Goal: Contribute content: Contribute content

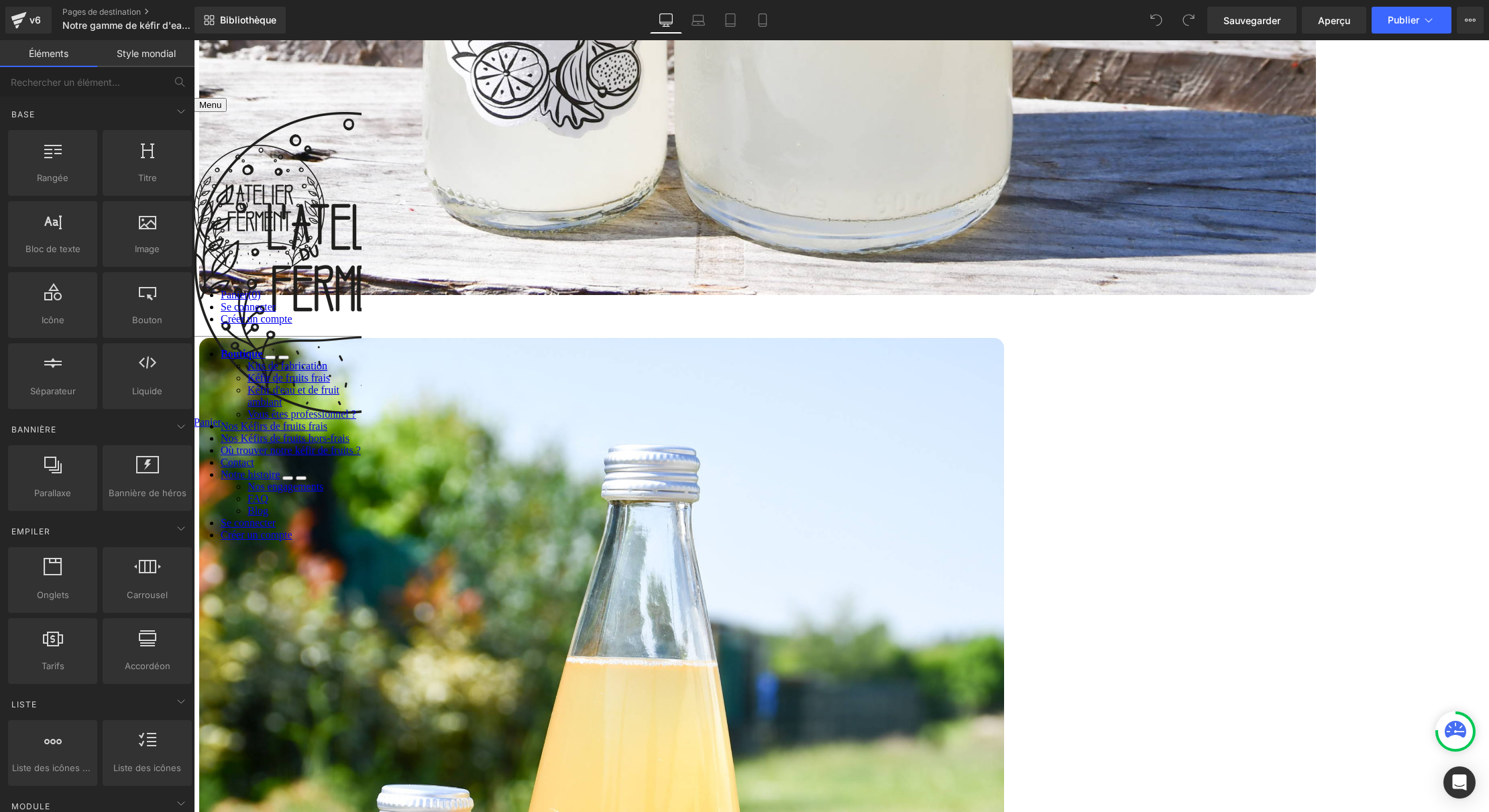
scroll to position [2012, 0]
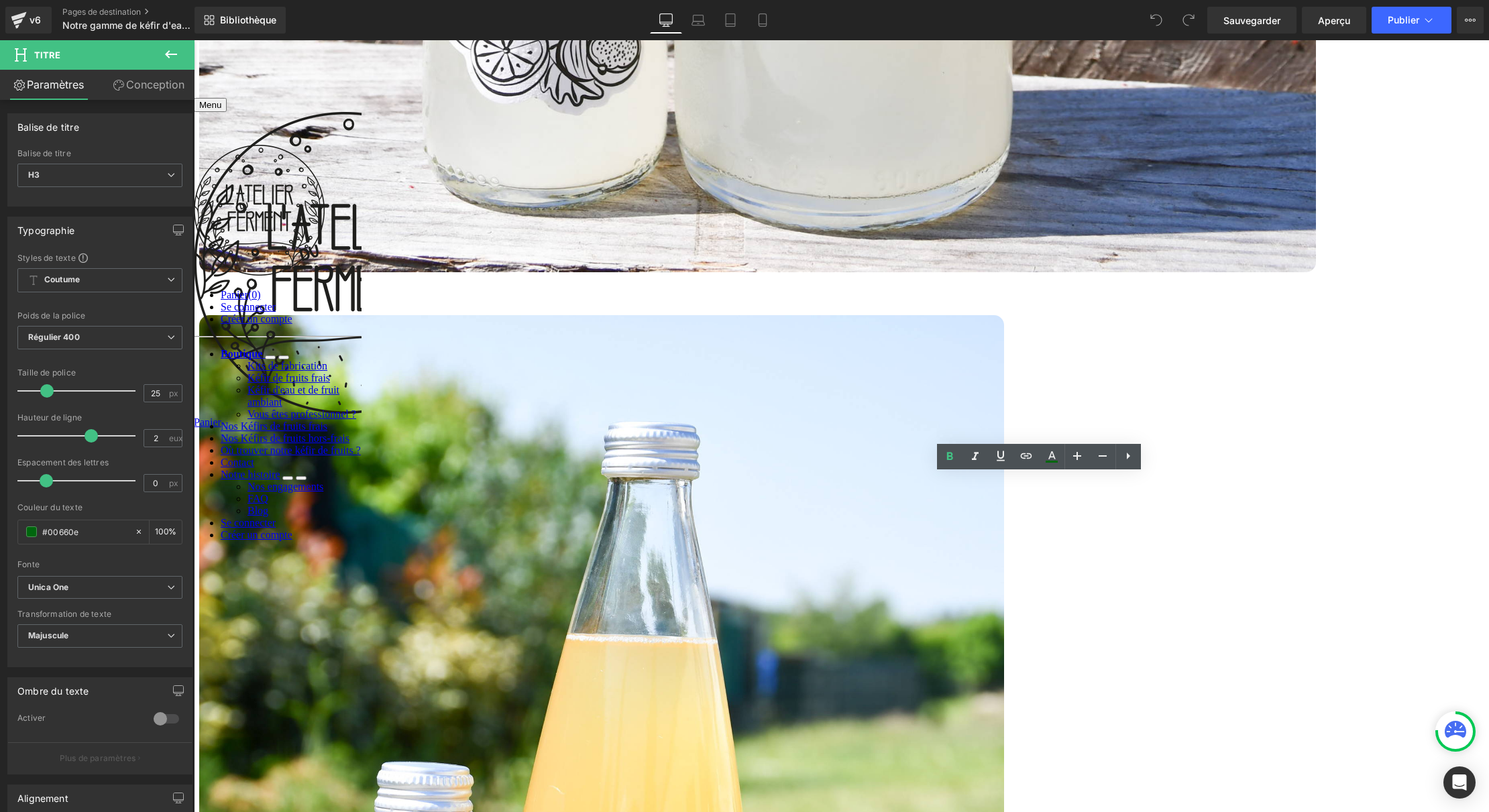
drag, startPoint x: 1151, startPoint y: 490, endPoint x: 1008, endPoint y: 492, distance: 143.0
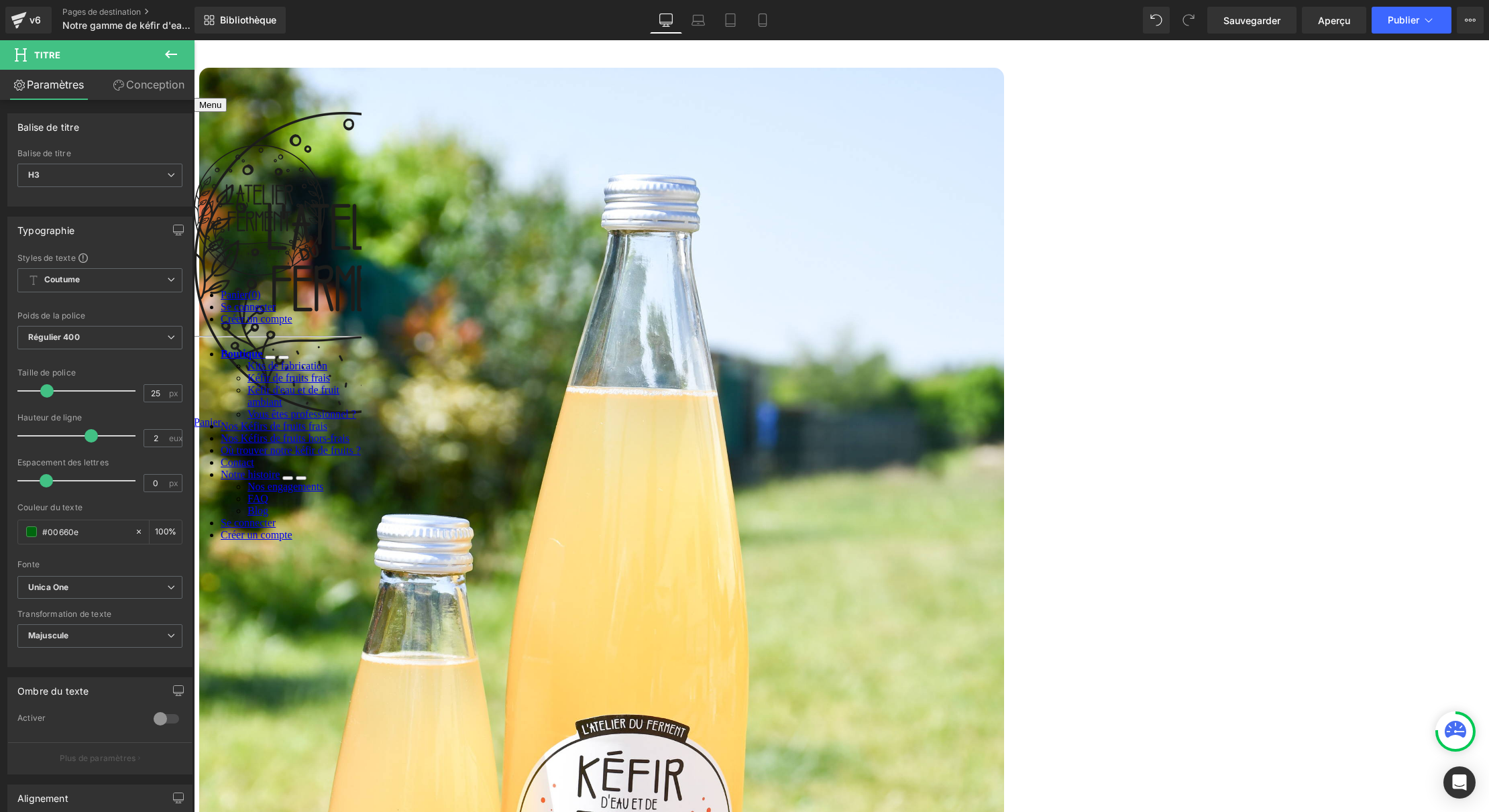
scroll to position [2235, 0]
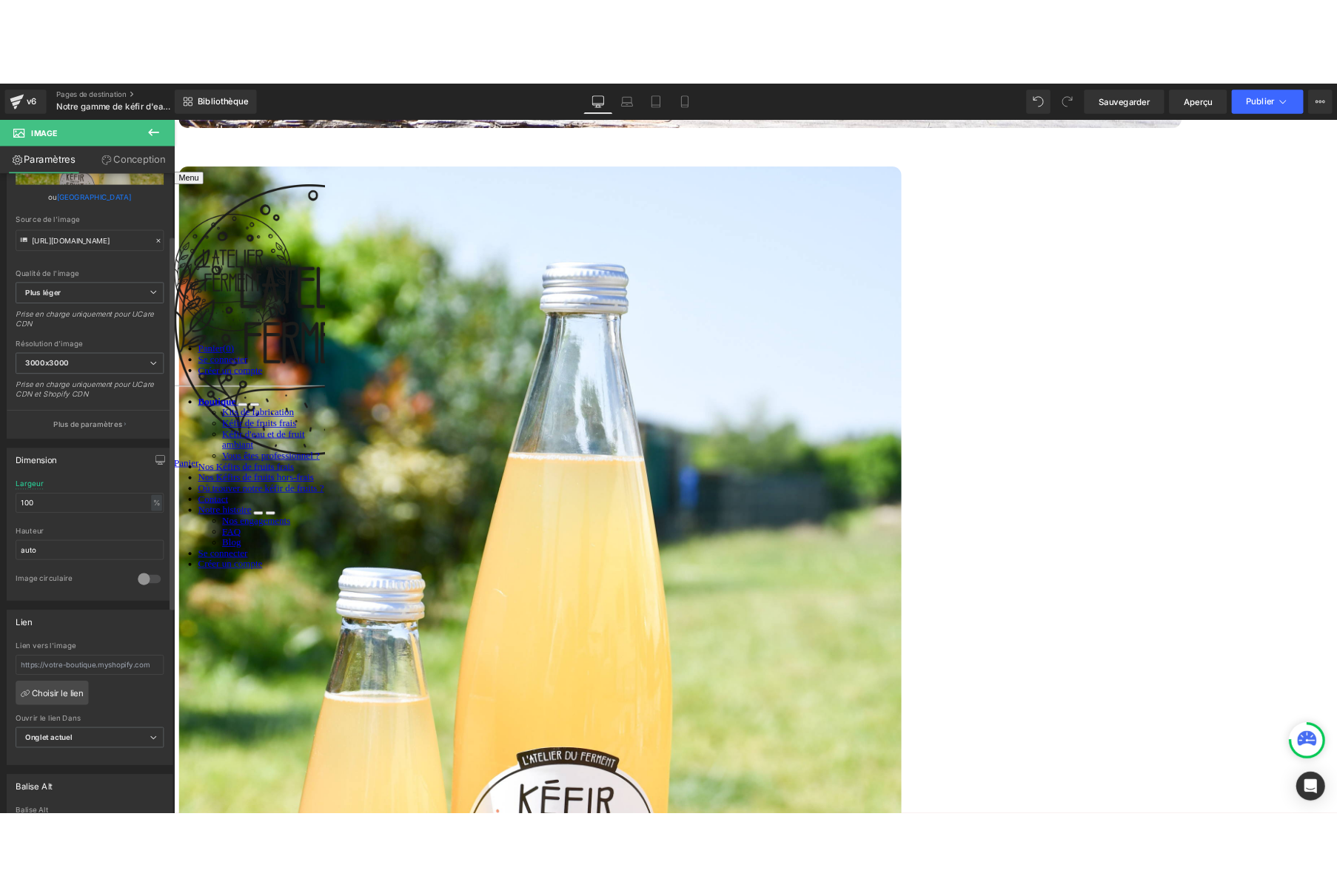
scroll to position [131, 0]
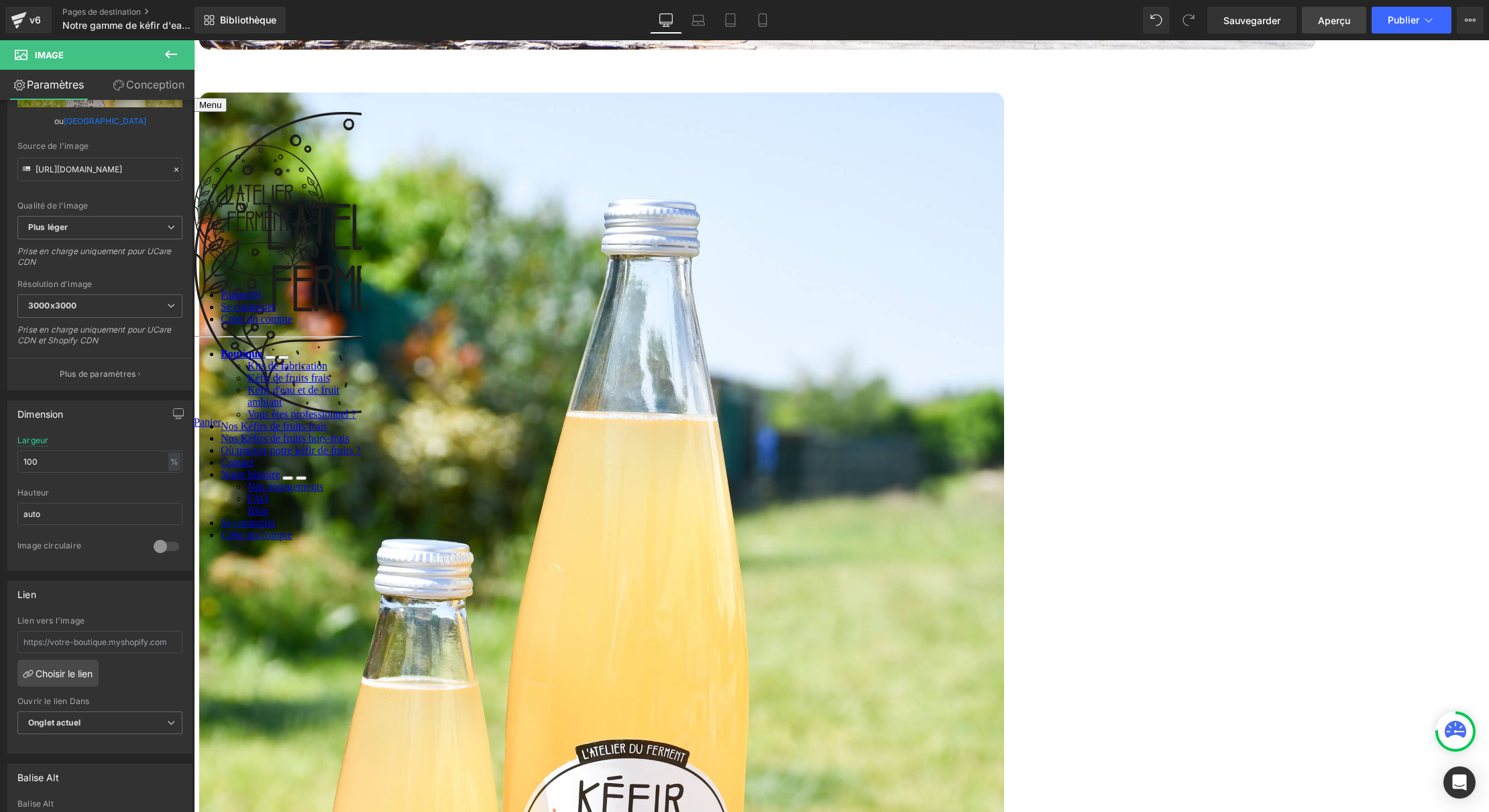
click at [1333, 22] on font "Aperçu" at bounding box center [1334, 20] width 33 height 11
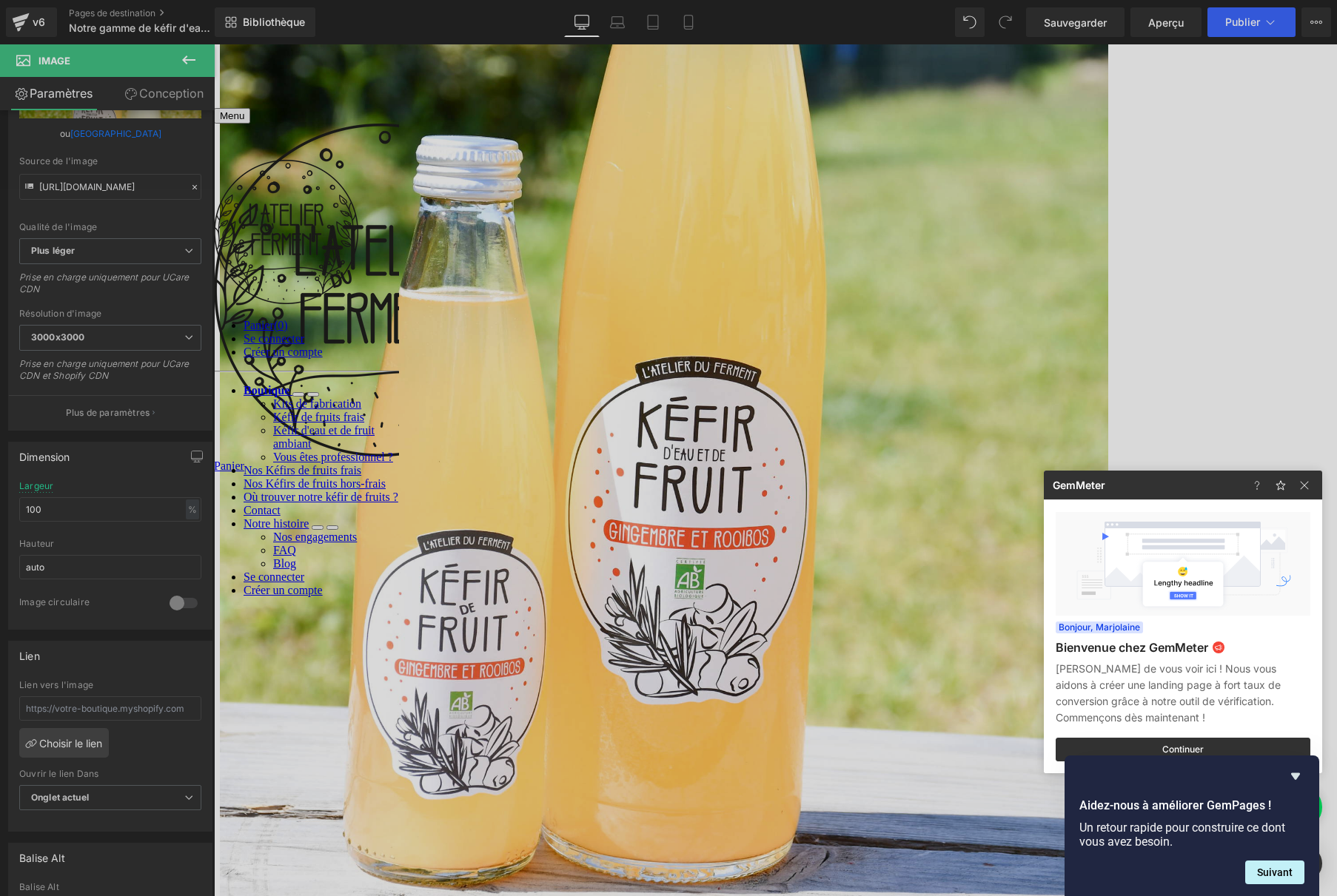
click at [1306, 500] on div "Bonjour, Marjolaine Bienvenue chez GemMeter Ravi de vous voir ici ! Nous vous a…" at bounding box center [1183, 637] width 279 height 273
click at [1306, 491] on img at bounding box center [1304, 485] width 18 height 18
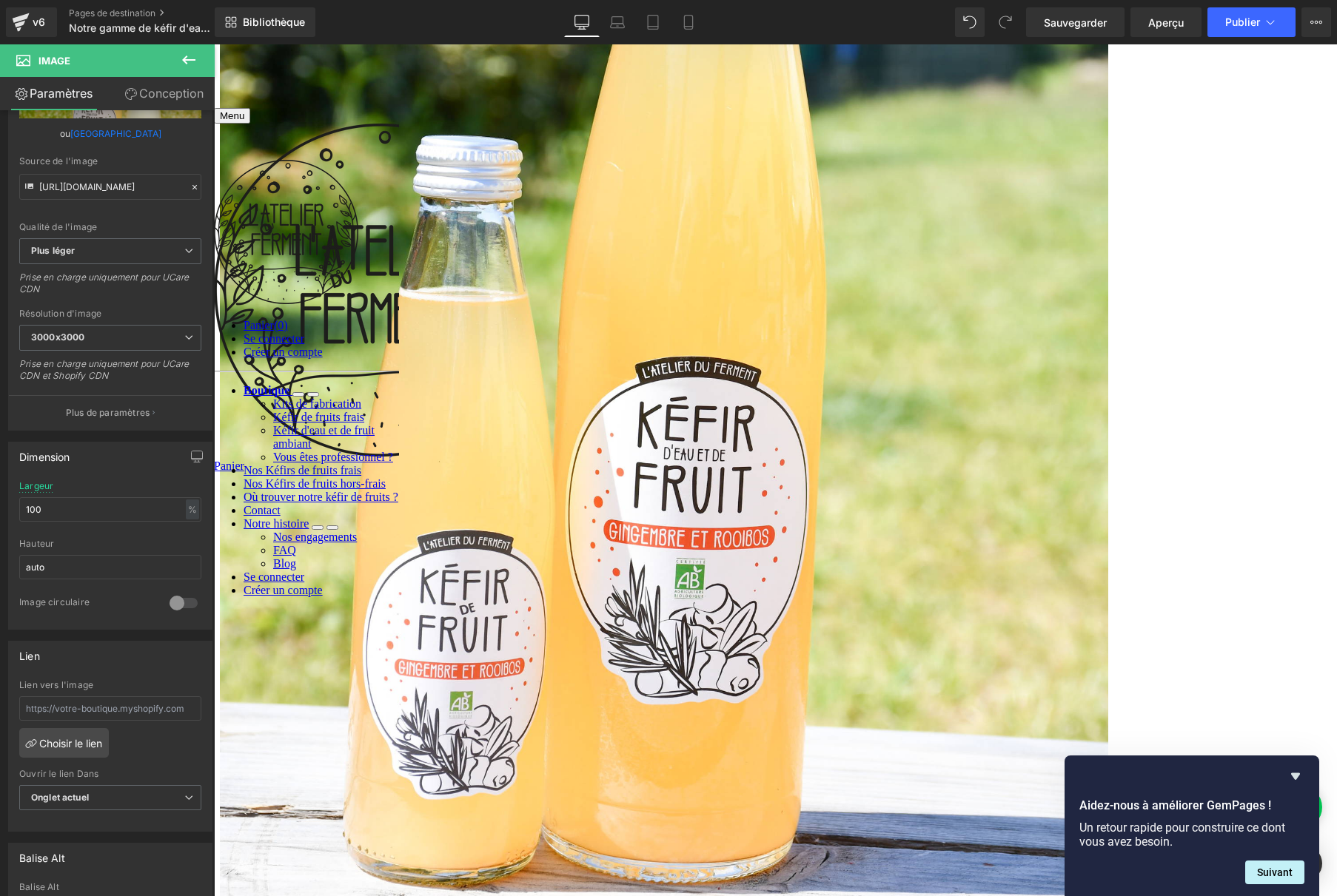
click at [214, 44] on link at bounding box center [214, 44] width 0 height 0
click at [214, 44] on link "Image" at bounding box center [214, 44] width 0 height 0
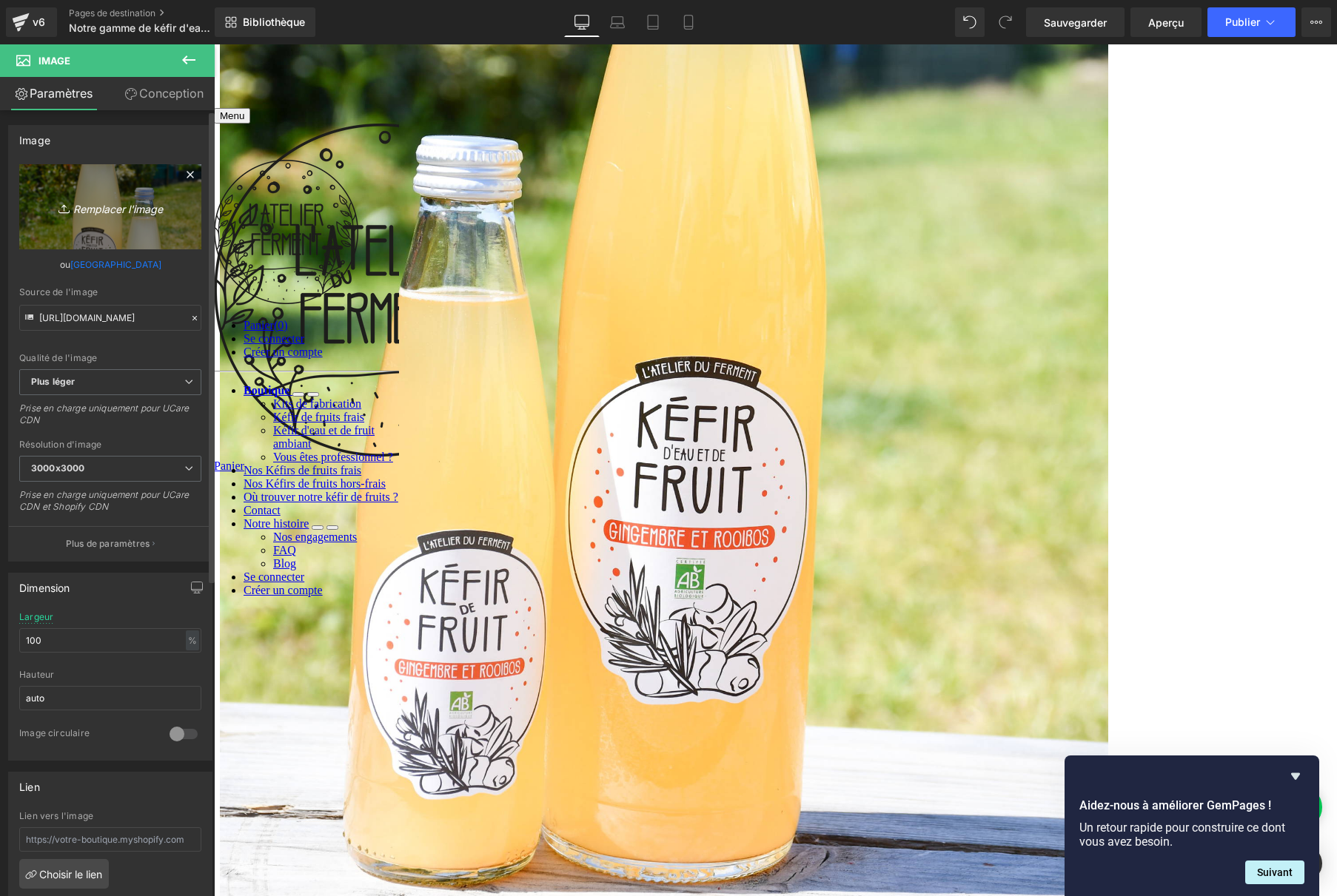
click at [108, 223] on link "Remplacer l'image" at bounding box center [110, 206] width 182 height 85
type input "C:\fakepath\Kéfir de Fruit BIO - Atelier du Ferment Menthe citron.jpg"
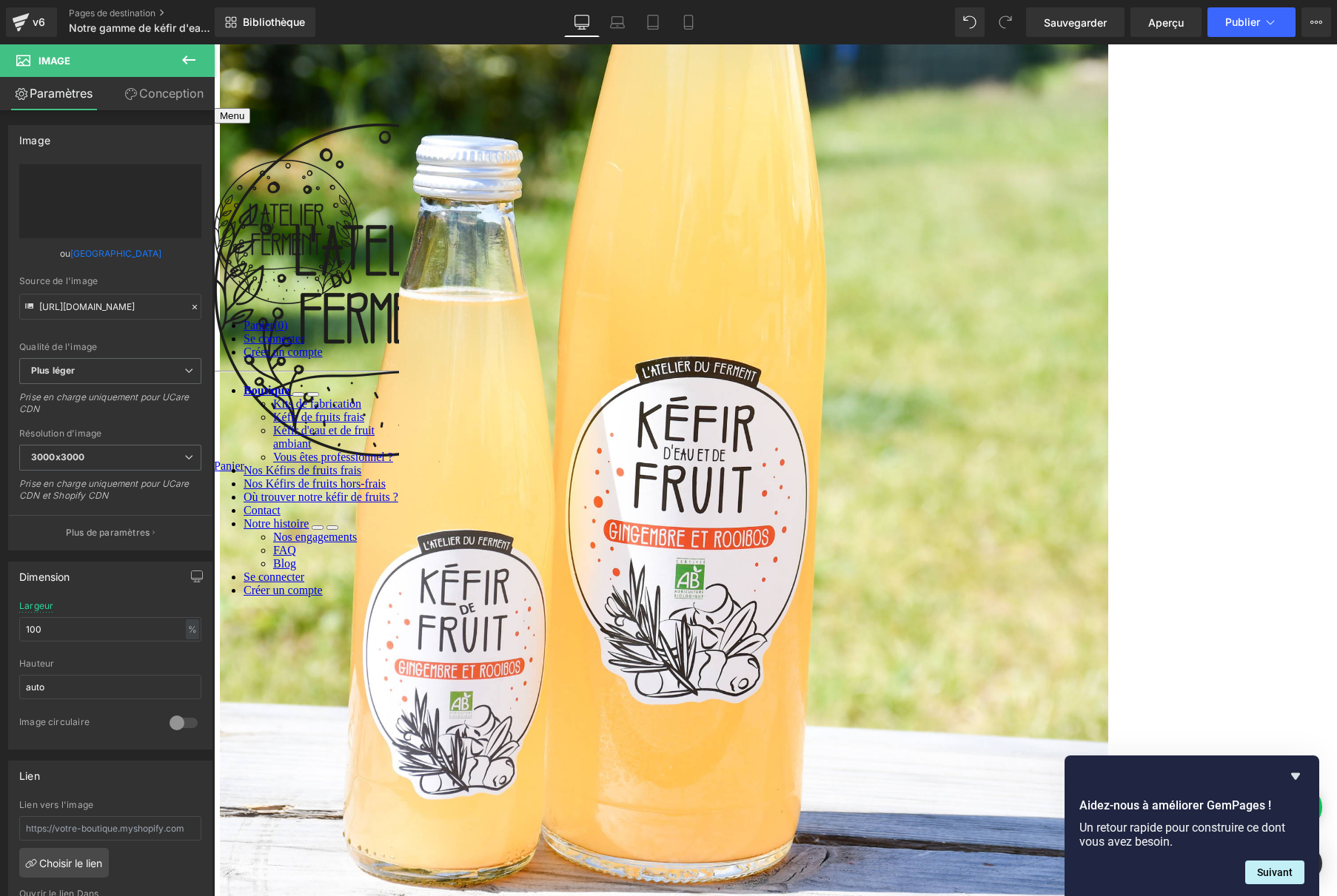
type input "https://ucarecdn.com/8ceeaa57-3b42-4b9d-ad2a-4491bf2e9a93/-/format/auto/-/previ…"
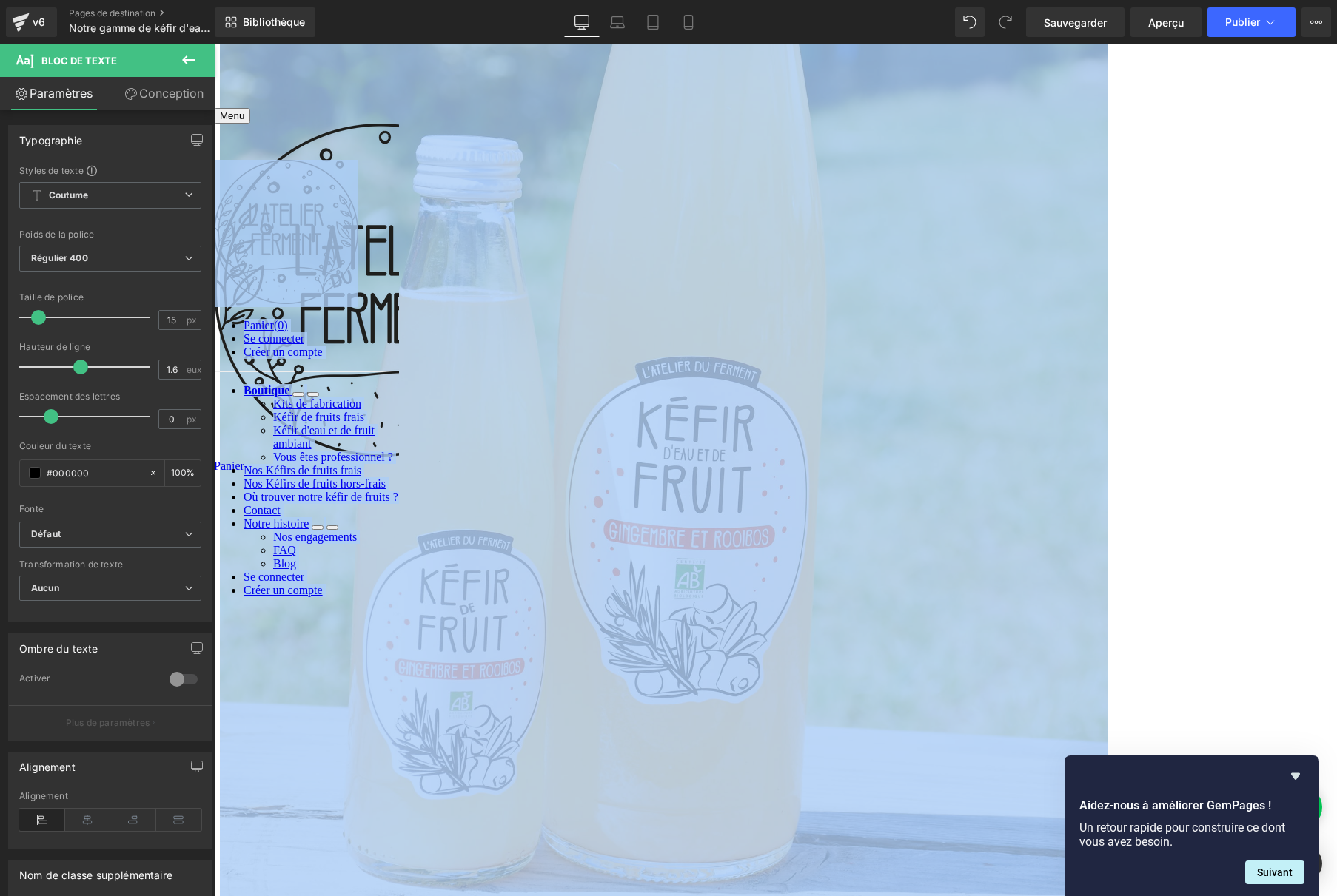
copy body "Panier (0) Se connecter Créer un compte Boutique Kits de fabrication Kéfir de f…"
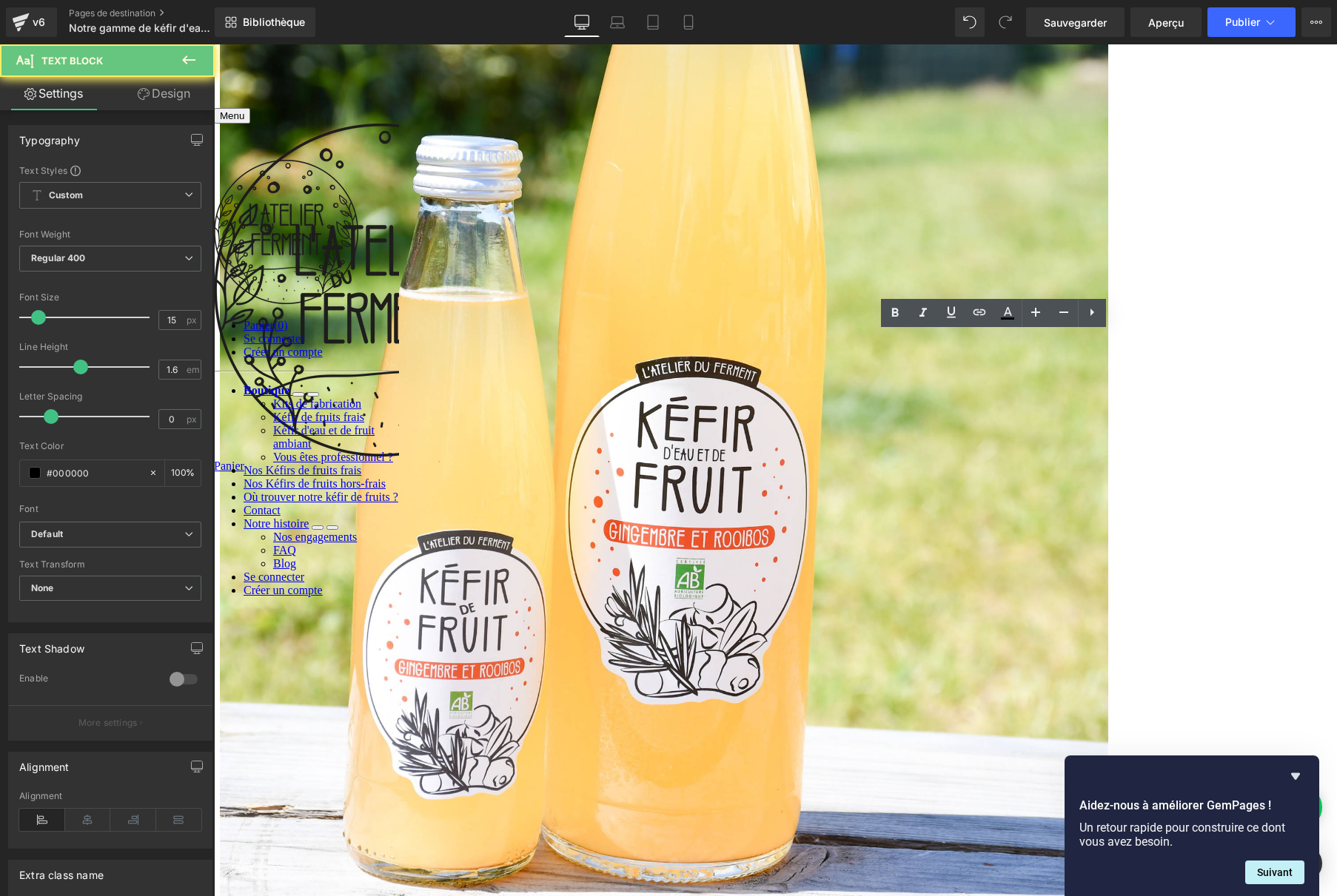
drag, startPoint x: 757, startPoint y: 349, endPoint x: 291, endPoint y: 428, distance: 472.6
copy font "Ce kéfir d'eau et de fruit allie la fraîcheur vivifiante de l'eucalyptus à la d…"
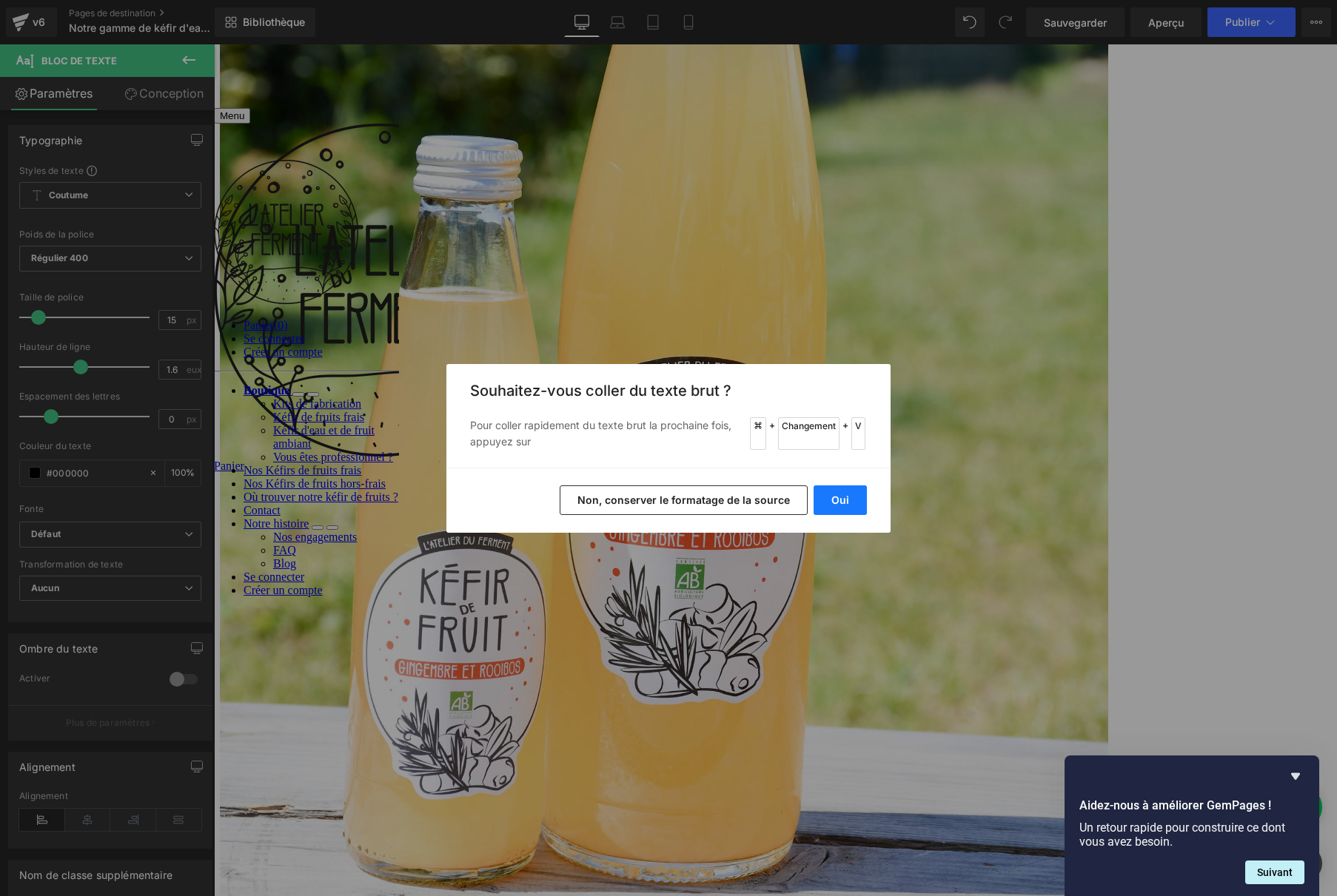
click at [838, 498] on font "Oui" at bounding box center [840, 500] width 18 height 12
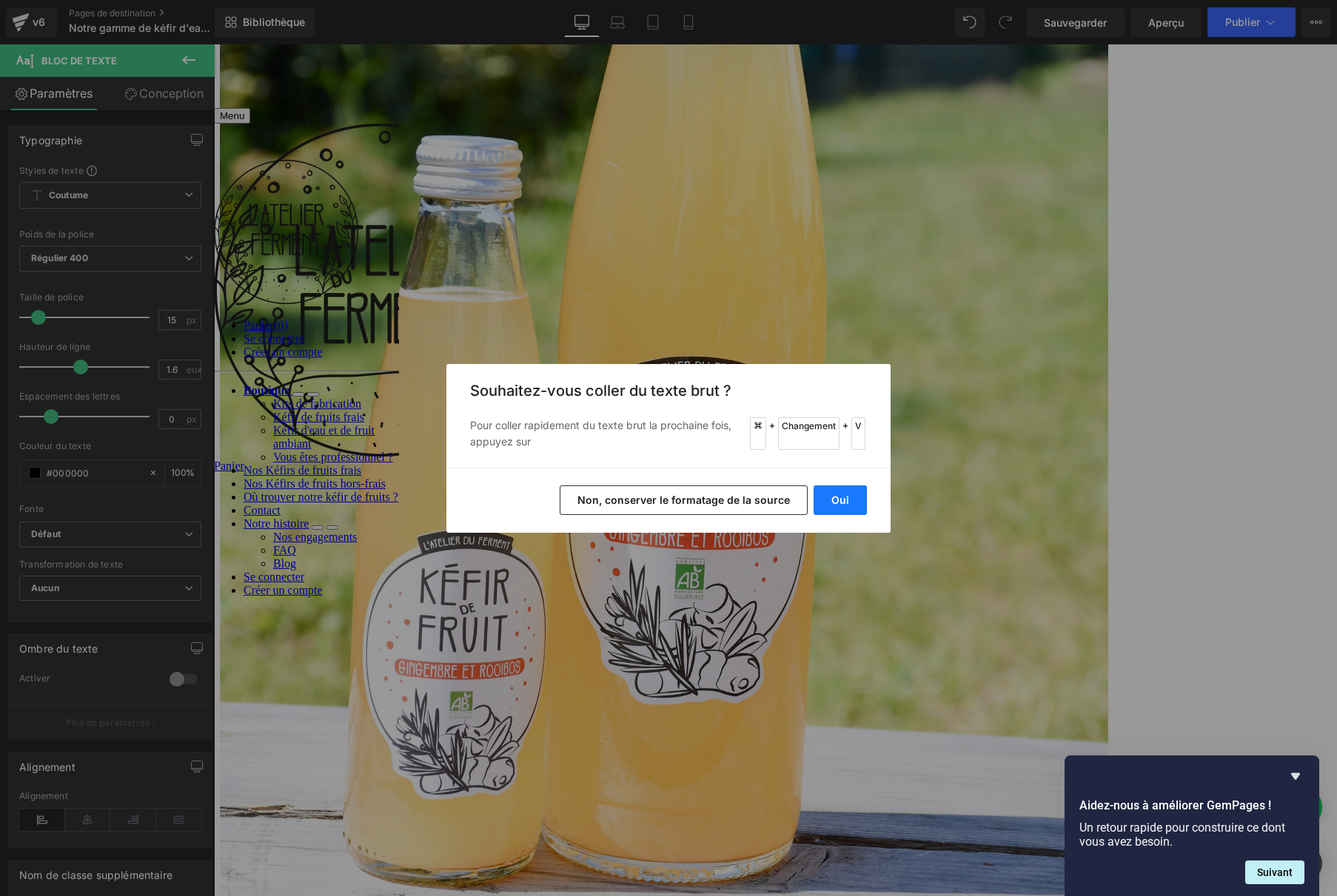
click at [834, 511] on button "Oui" at bounding box center [841, 500] width 53 height 30
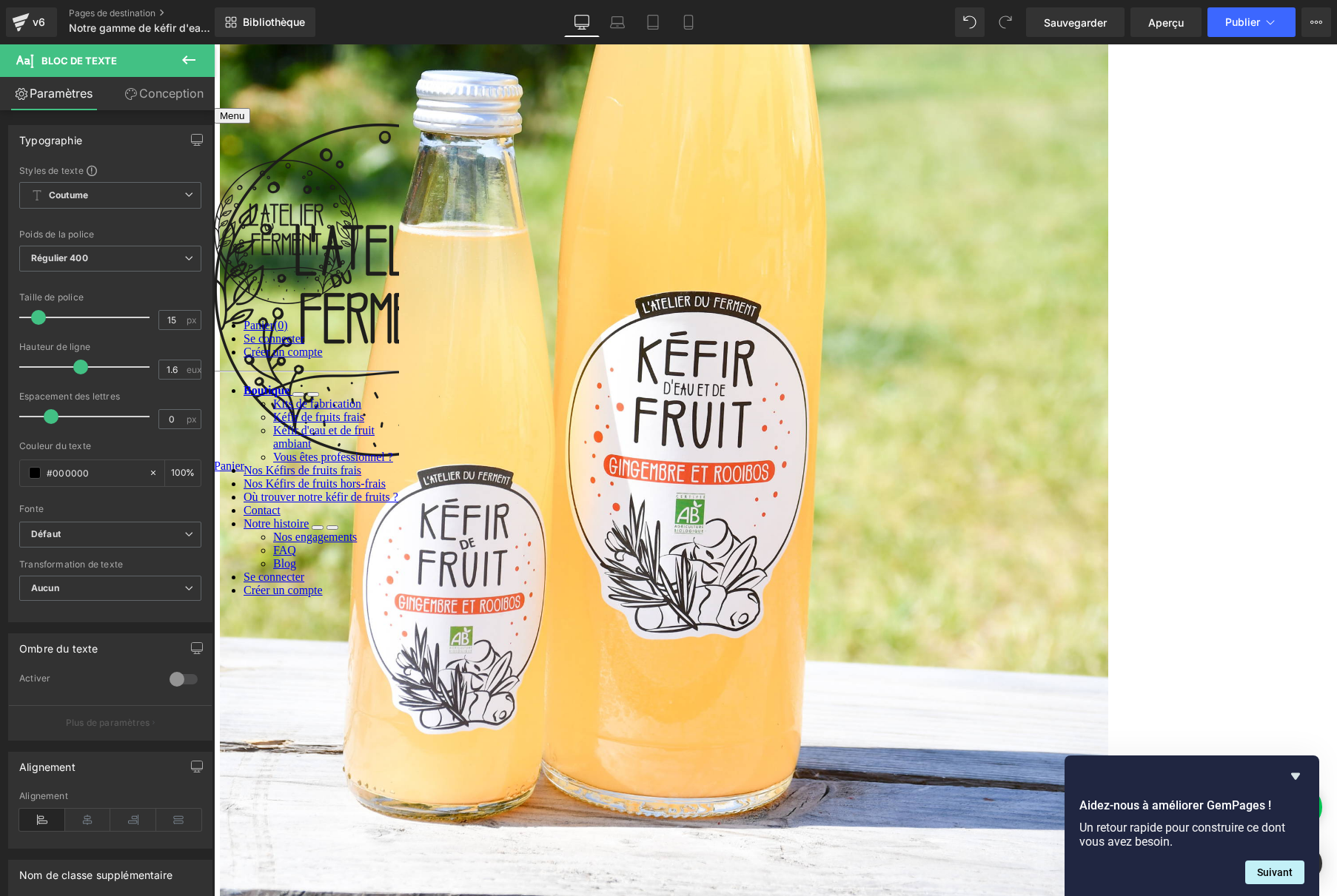
scroll to position [2551, 0]
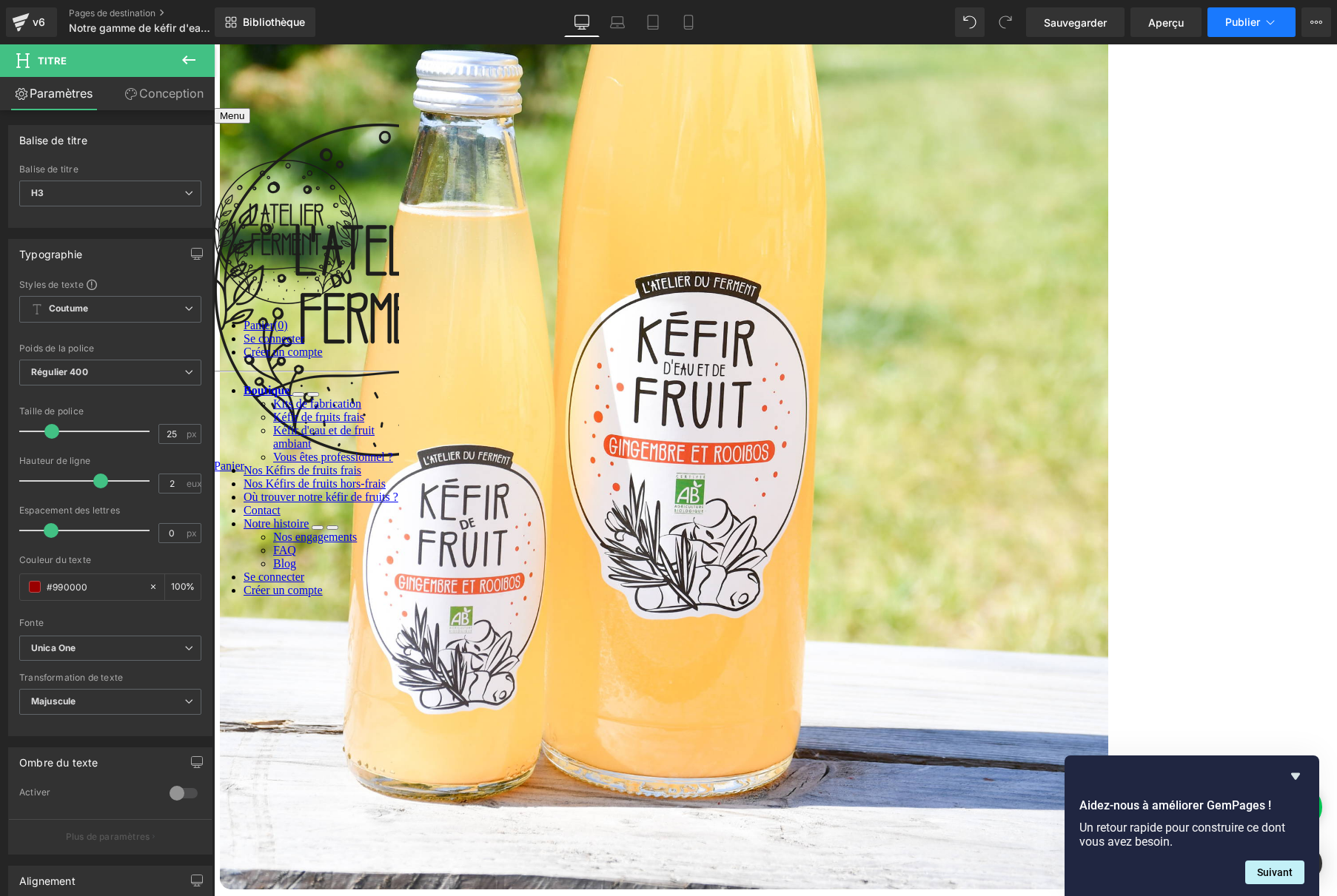
click at [1251, 26] on font "Publier" at bounding box center [1243, 21] width 35 height 12
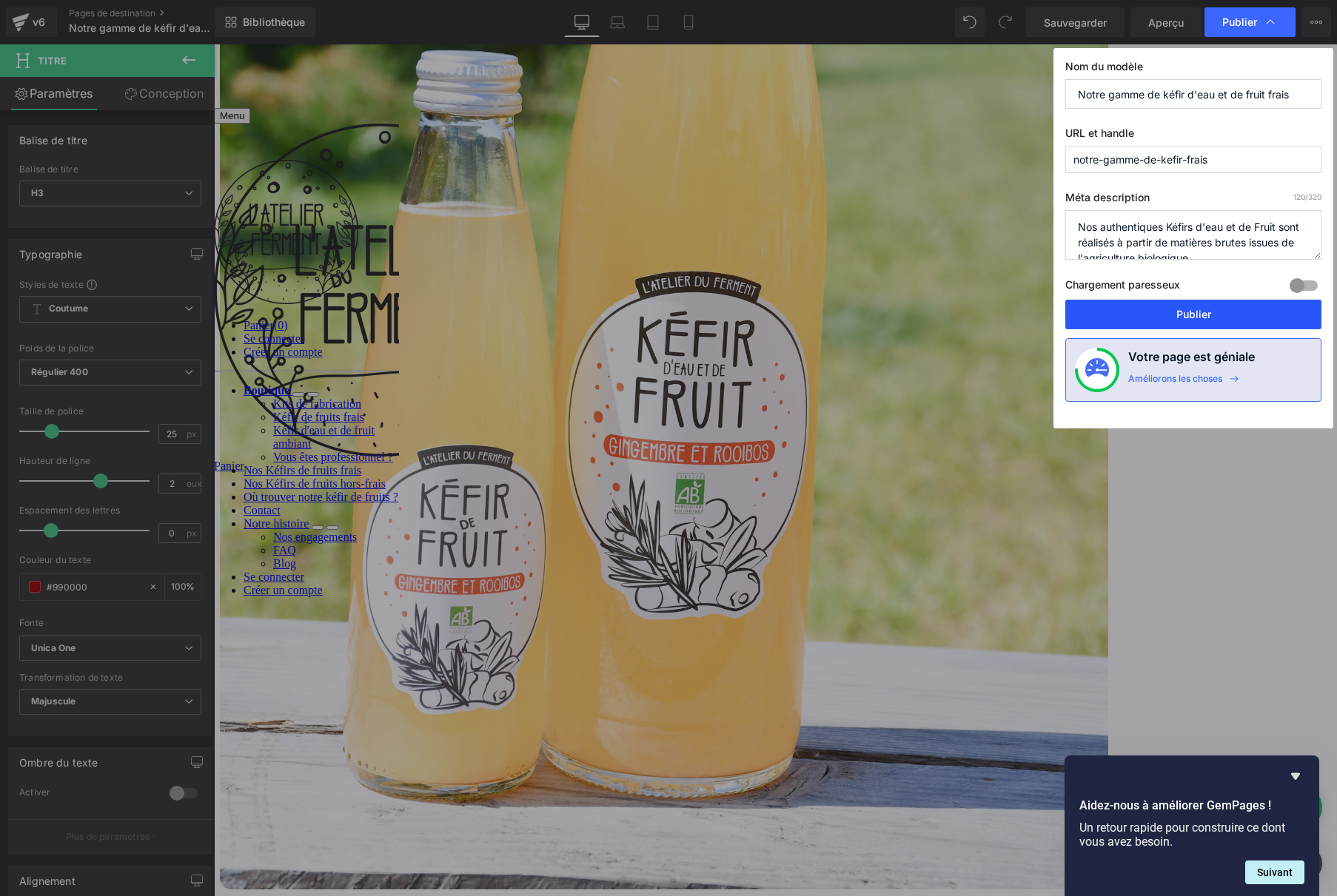
drag, startPoint x: 937, startPoint y: 272, endPoint x: 1153, endPoint y: 317, distance: 220.6
click at [1153, 317] on button "Publier" at bounding box center [1193, 314] width 256 height 30
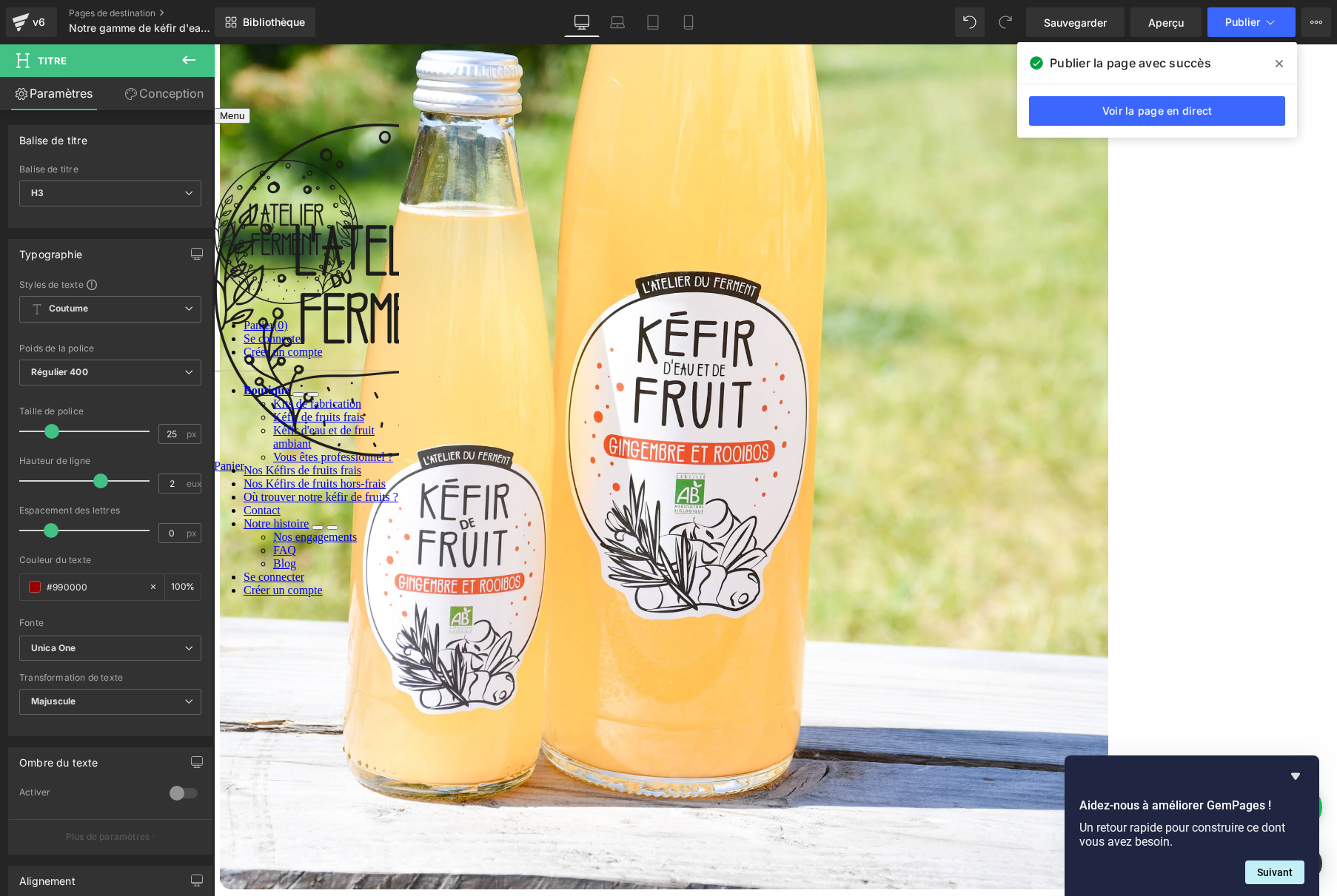
drag, startPoint x: 777, startPoint y: 542, endPoint x: 738, endPoint y: 540, distance: 39.1
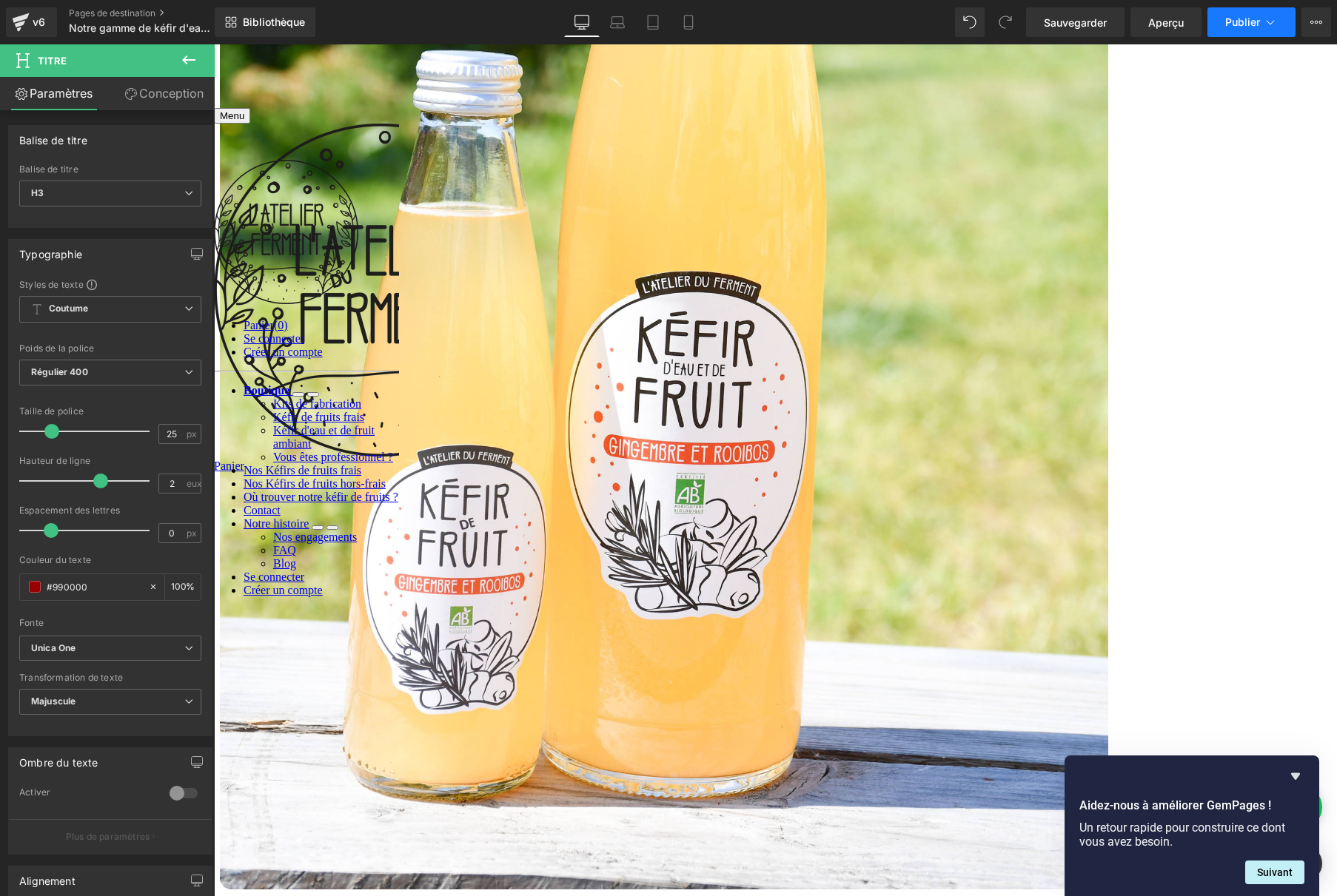
click at [1236, 29] on button "Publier" at bounding box center [1251, 22] width 88 height 30
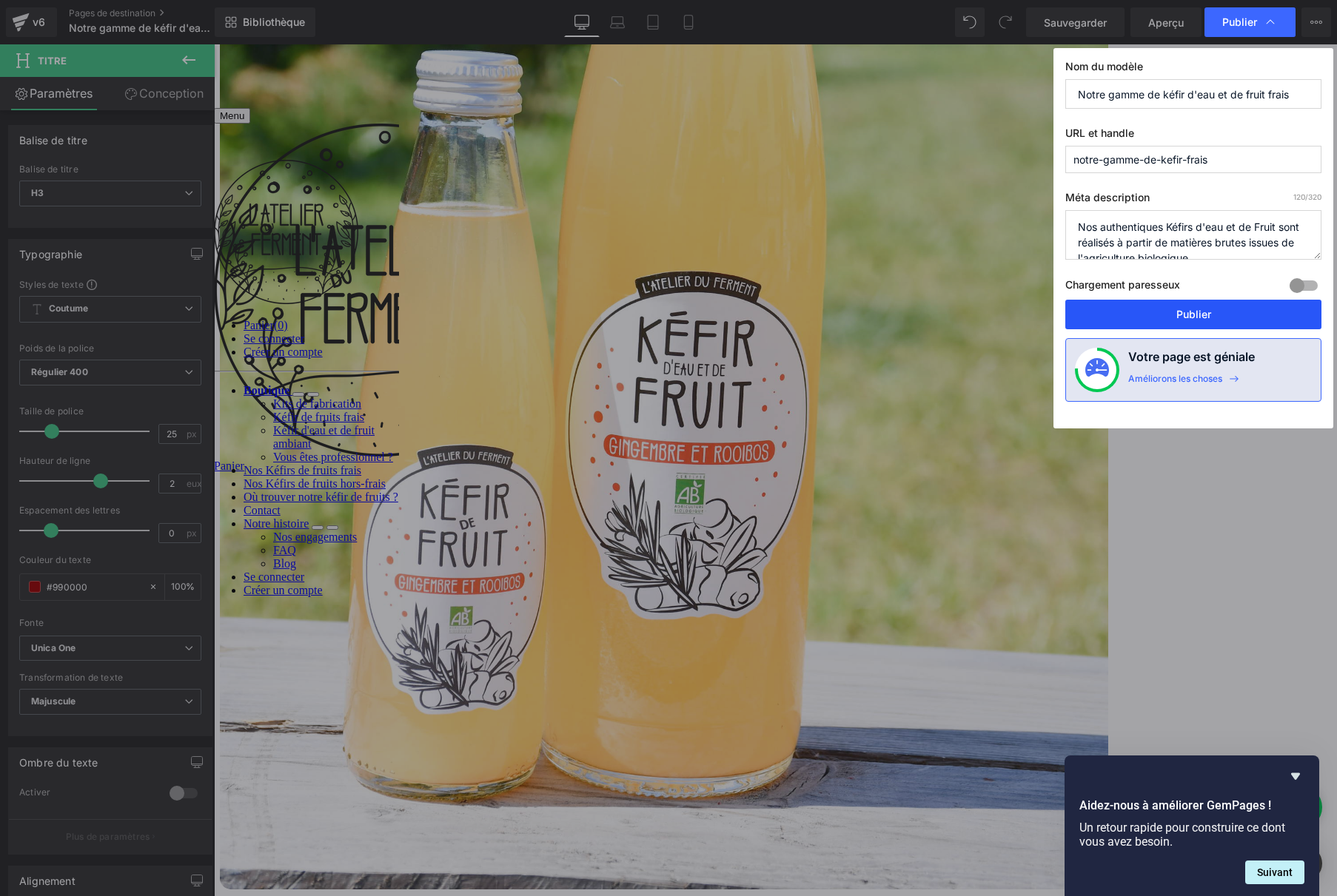
drag, startPoint x: 1213, startPoint y: 318, endPoint x: 1000, endPoint y: 273, distance: 217.7
click at [1213, 318] on button "Publier" at bounding box center [1193, 314] width 256 height 30
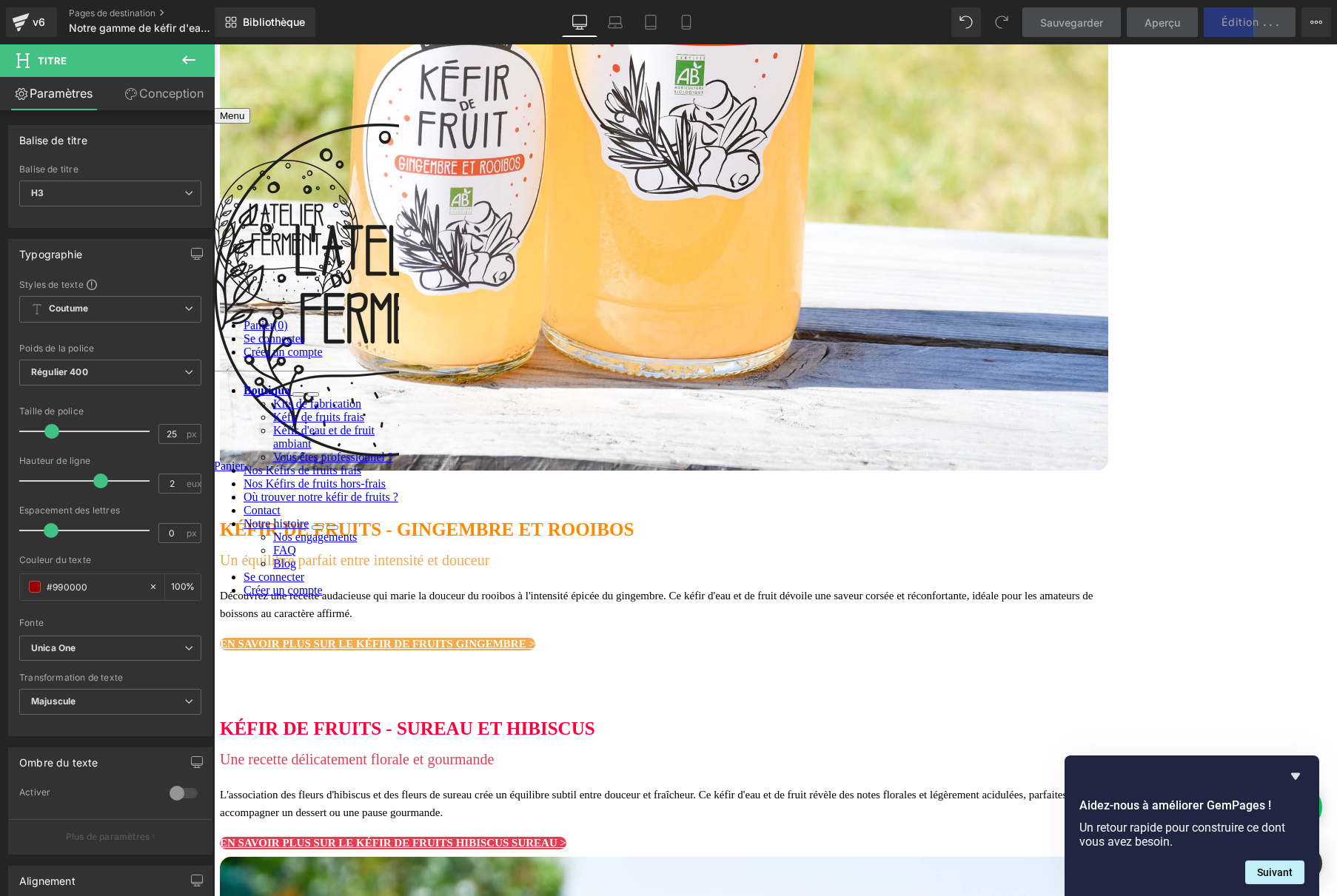
scroll to position [3049, 0]
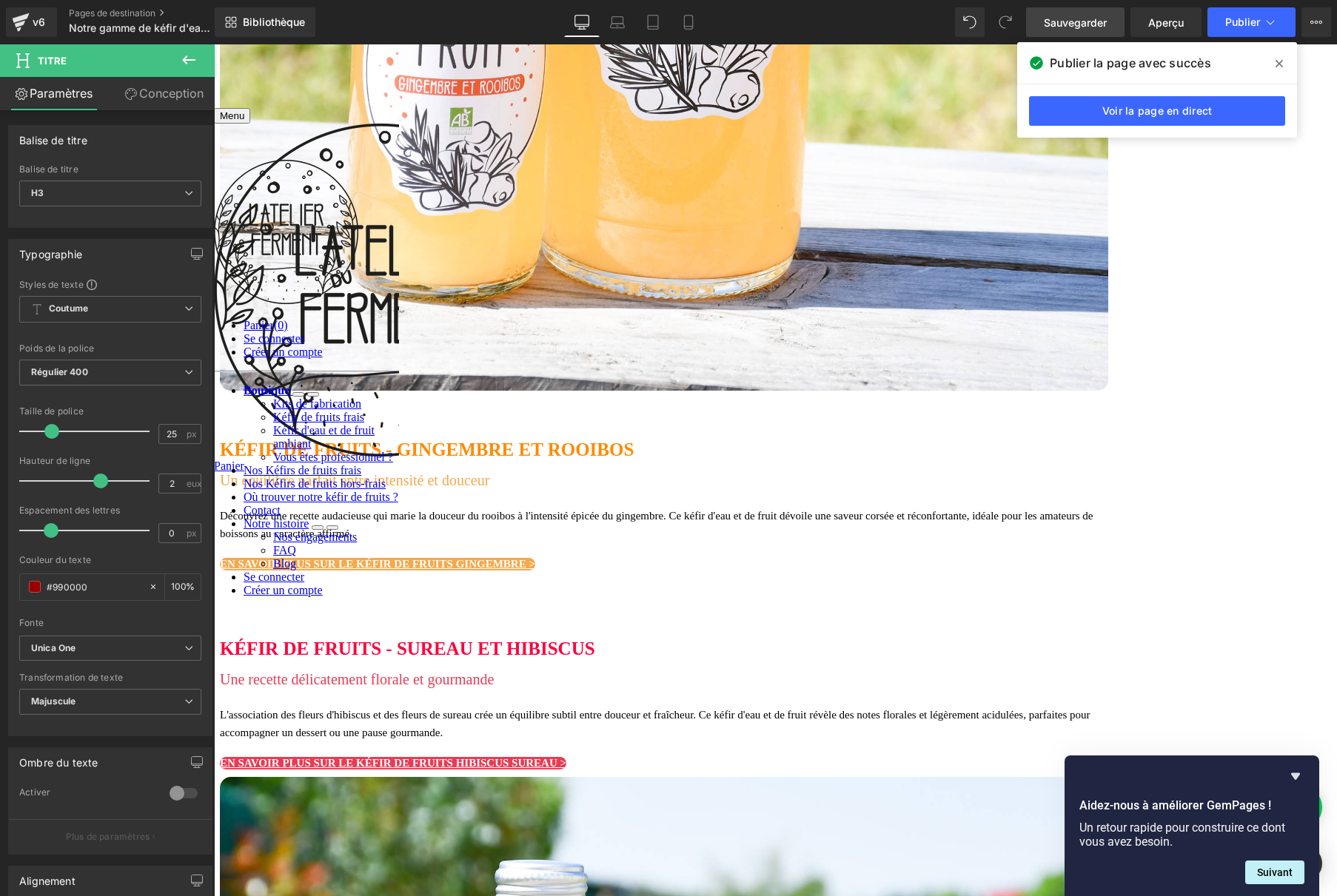
click at [1091, 23] on font "Sauvegarder" at bounding box center [1075, 22] width 63 height 12
click at [316, 490] on font "Nos Kéfirs de fruits hors-frais" at bounding box center [315, 483] width 142 height 12
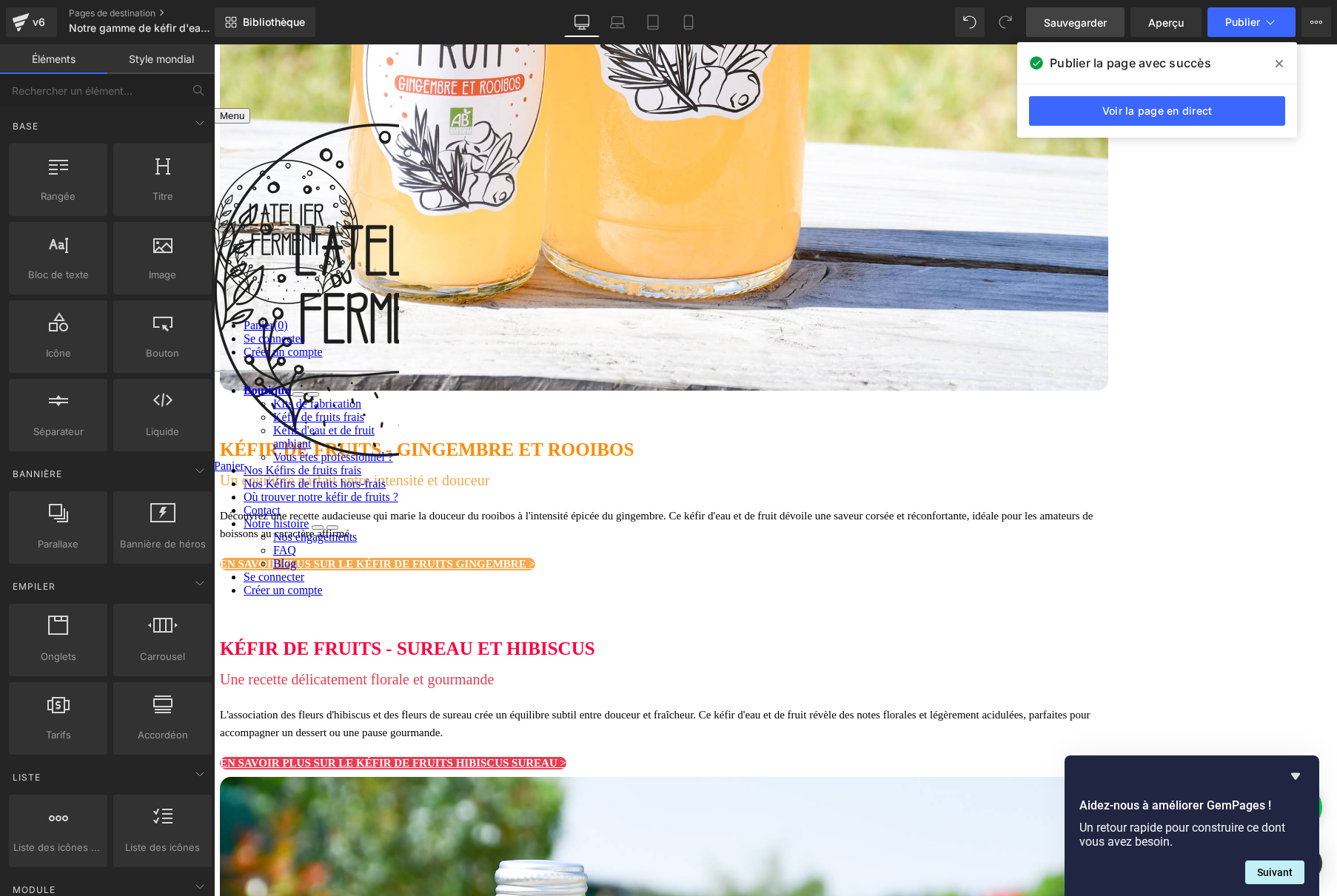
click at [214, 44] on font "Rangée" at bounding box center [214, 44] width 0 height 0
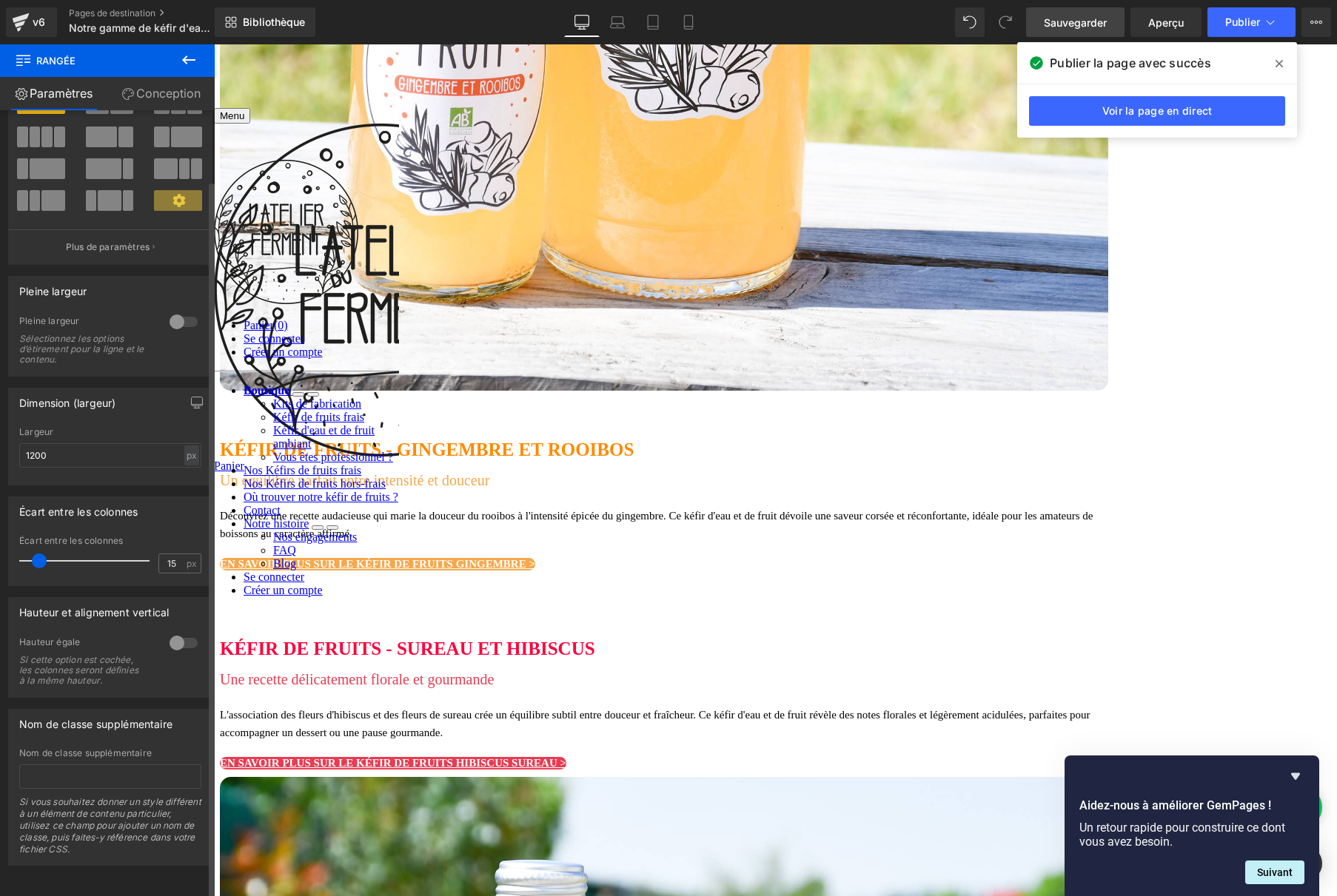
scroll to position [0, 0]
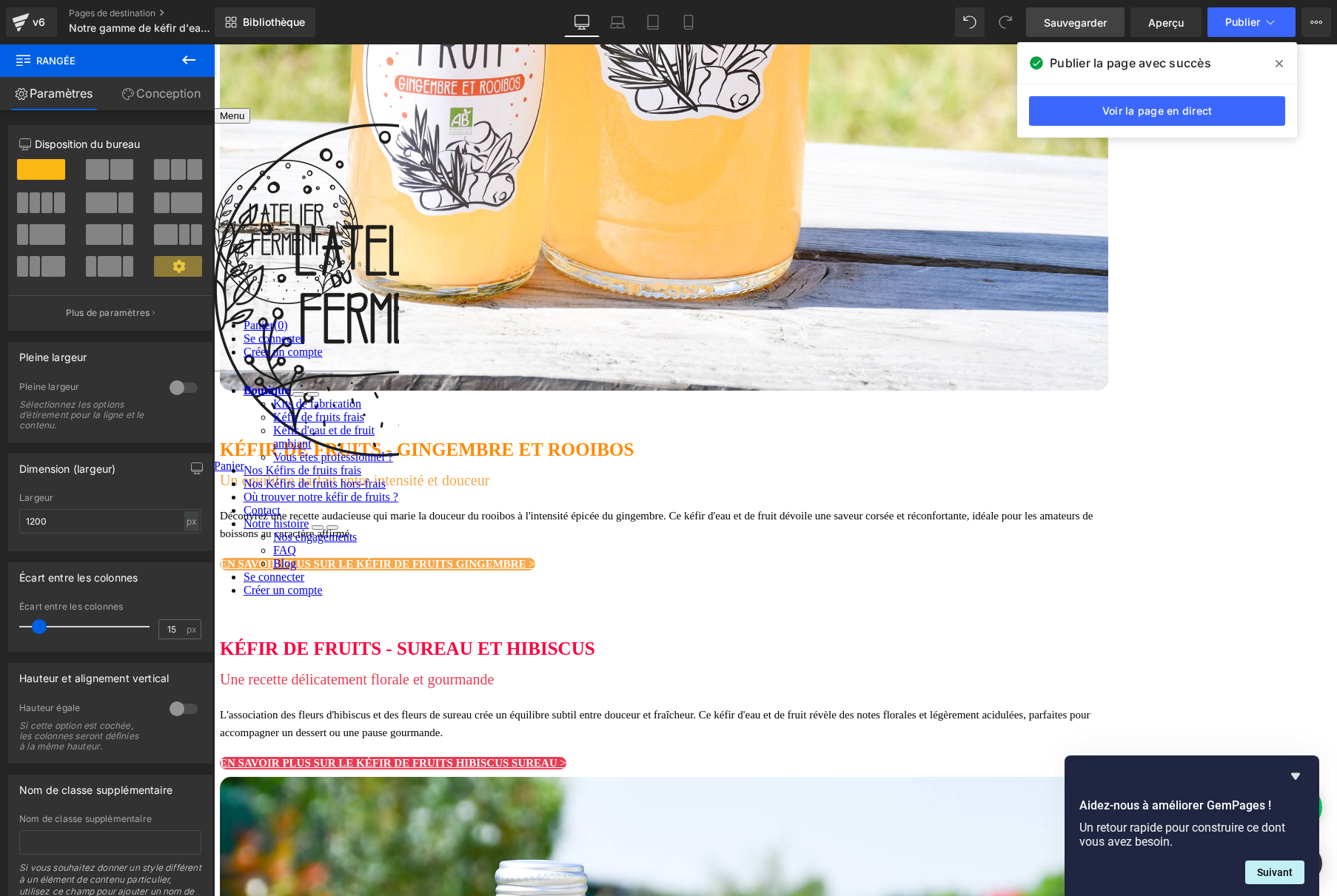
click at [146, 98] on font "Conception" at bounding box center [168, 92] width 64 height 15
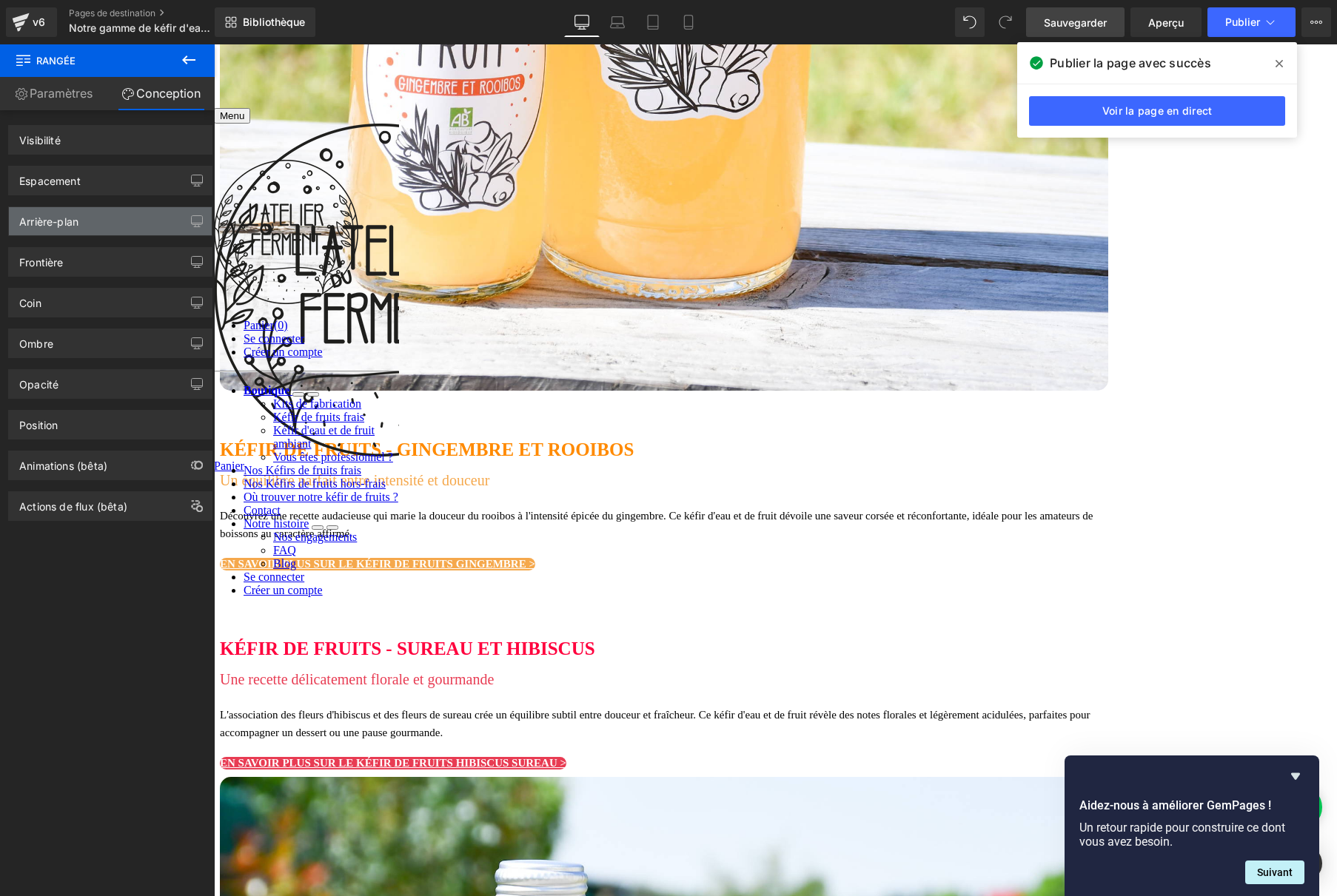
click at [124, 223] on div "Arrière-plan" at bounding box center [111, 221] width 203 height 28
click at [112, 218] on div "Arrière-plan" at bounding box center [111, 221] width 203 height 28
drag, startPoint x: 62, startPoint y: 110, endPoint x: 62, endPoint y: 102, distance: 8.0
click at [62, 107] on div "Paramètres Conception 12 12 12 Personnalisateur de taille de colonne 12 Disposi…" at bounding box center [107, 507] width 215 height 859
click at [62, 102] on link "Paramètres" at bounding box center [53, 94] width 108 height 34
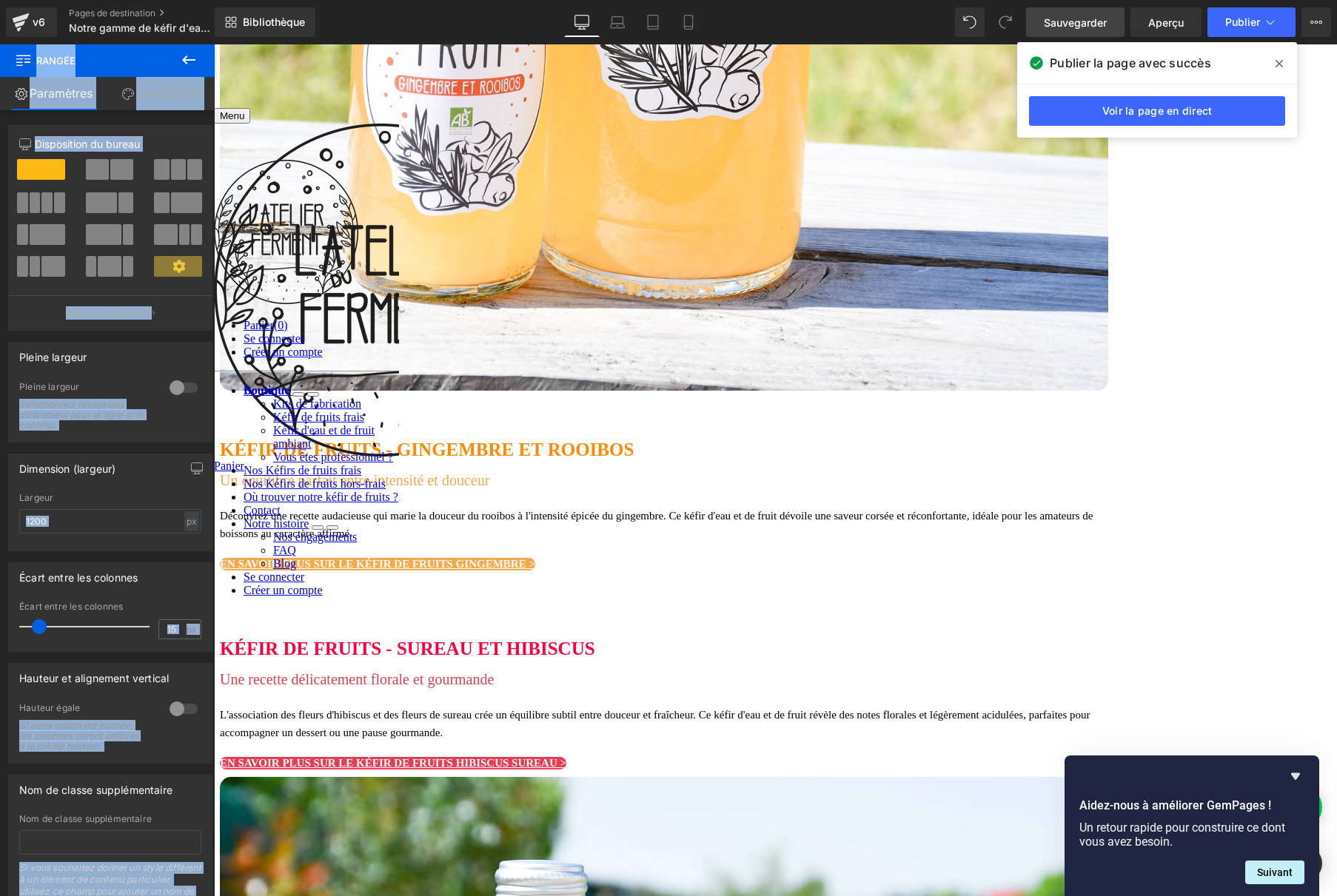
click at [50, 102] on link "Paramètres" at bounding box center [53, 94] width 108 height 34
click at [186, 61] on icon at bounding box center [189, 60] width 13 height 9
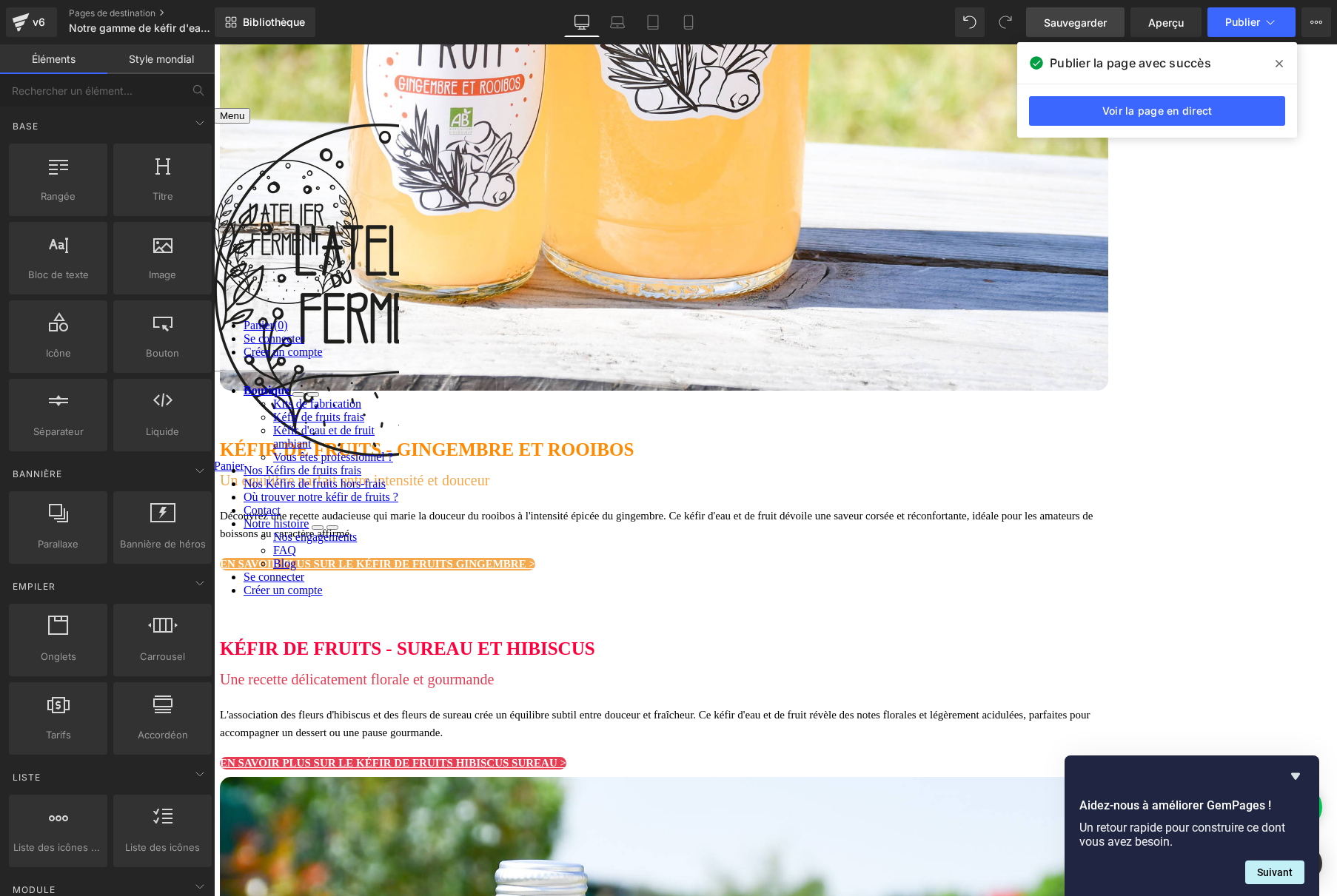
click at [214, 44] on span at bounding box center [214, 44] width 0 height 0
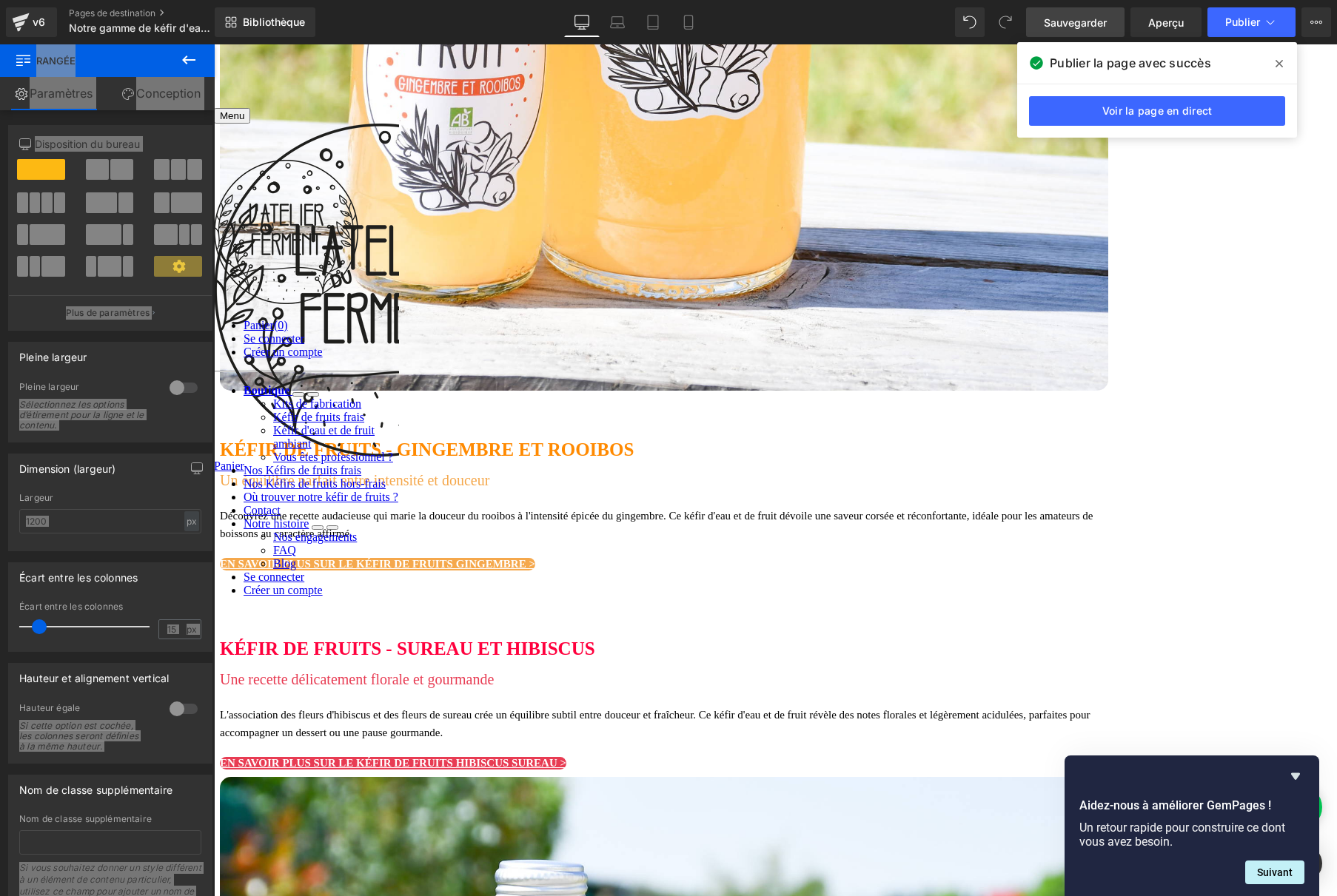
click at [214, 44] on font "Rangée" at bounding box center [214, 44] width 0 height 0
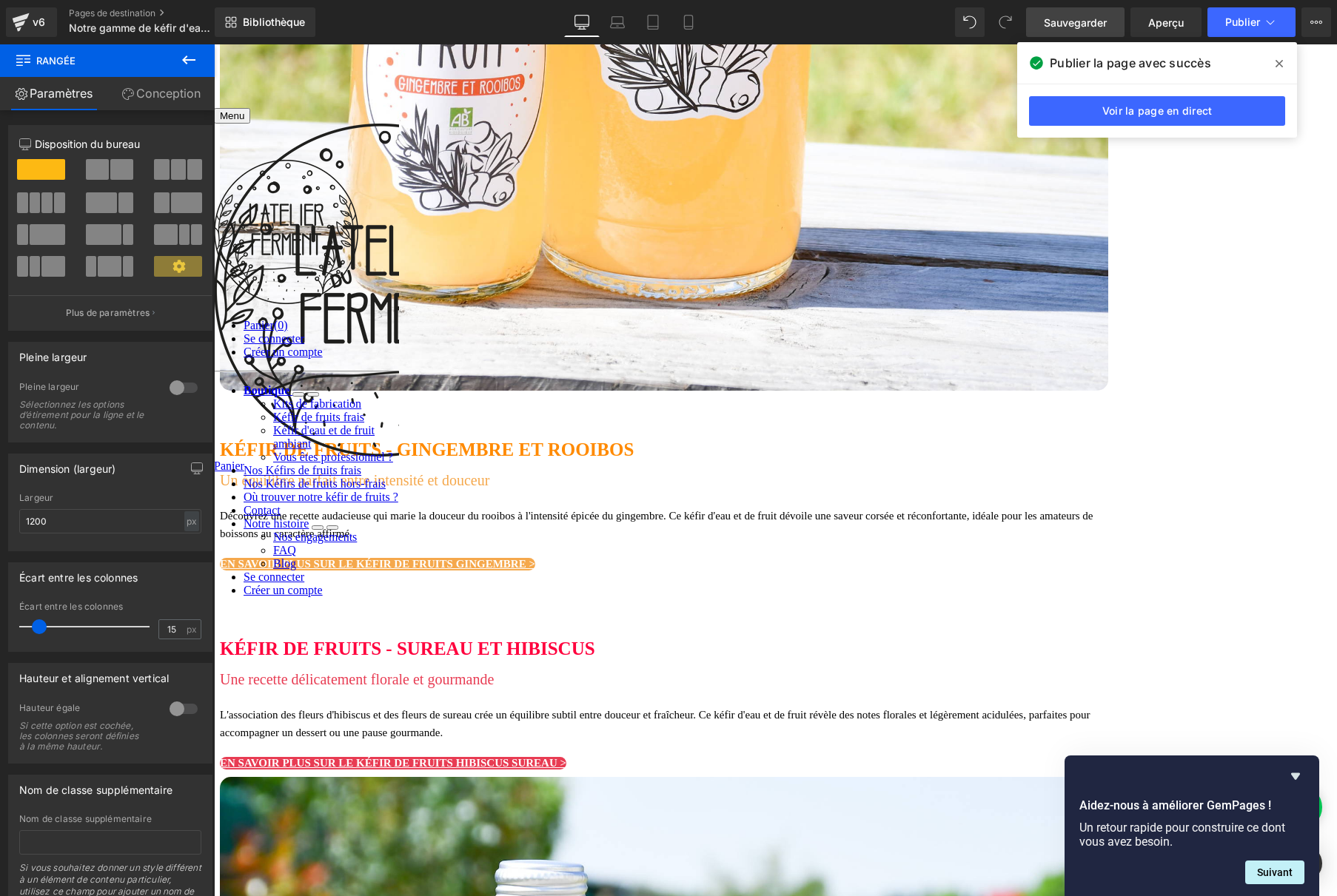
click at [1277, 61] on icon at bounding box center [1280, 64] width 8 height 12
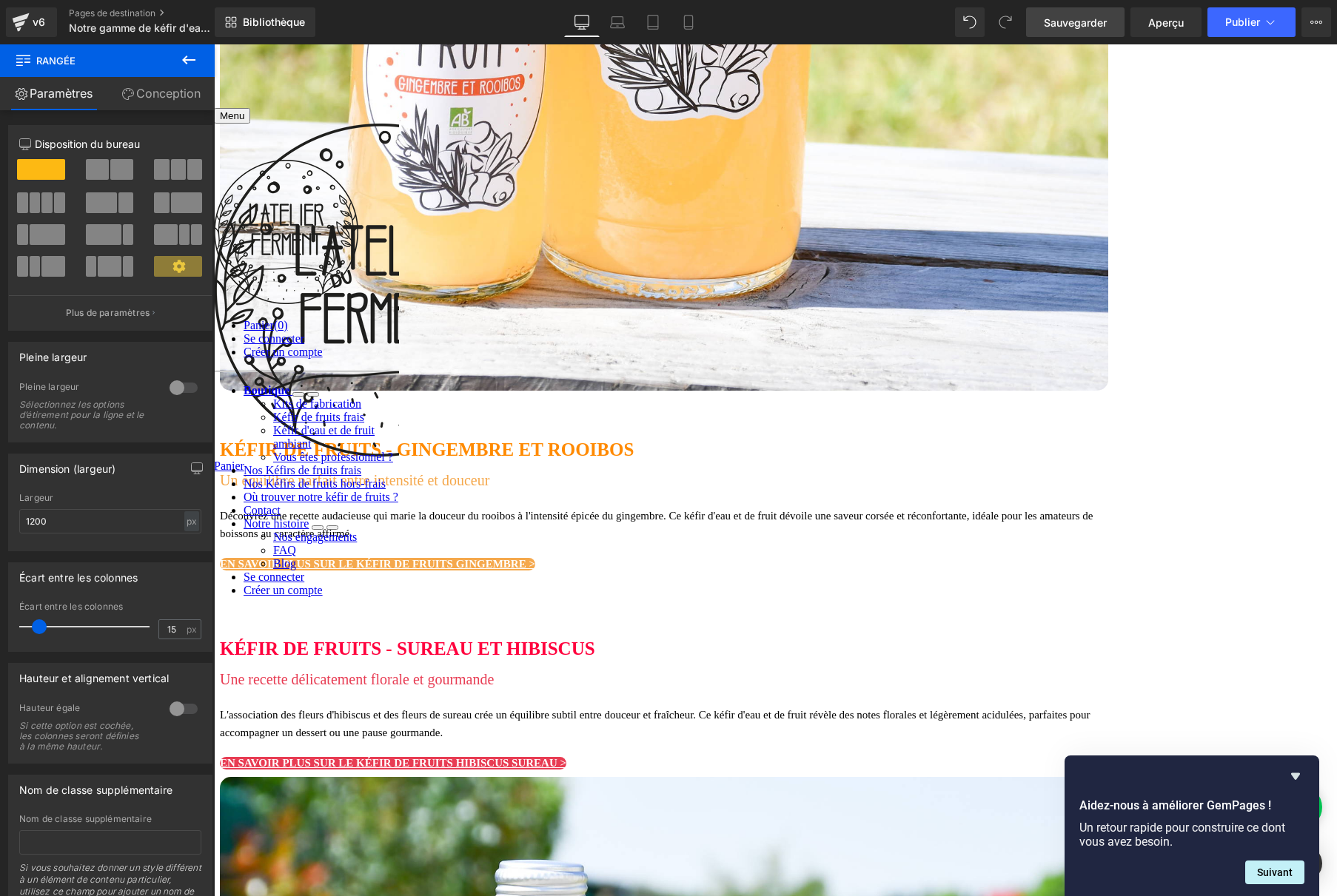
click at [214, 44] on icon at bounding box center [214, 44] width 0 height 0
click at [214, 44] on font "Rangée" at bounding box center [214, 44] width 0 height 0
click at [177, 97] on font "Conception" at bounding box center [168, 92] width 64 height 15
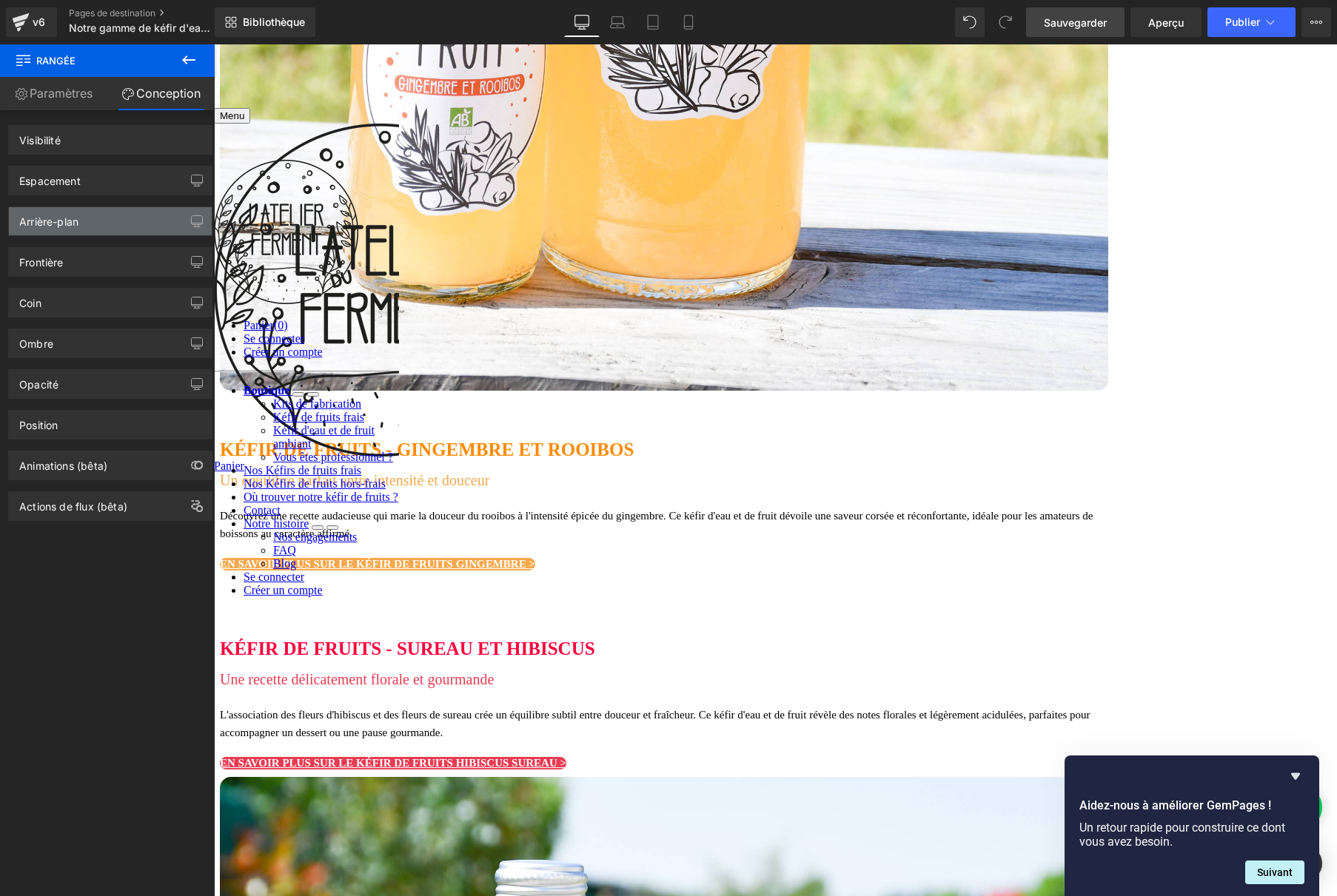
click at [80, 226] on div "Arrière-plan" at bounding box center [111, 221] width 203 height 28
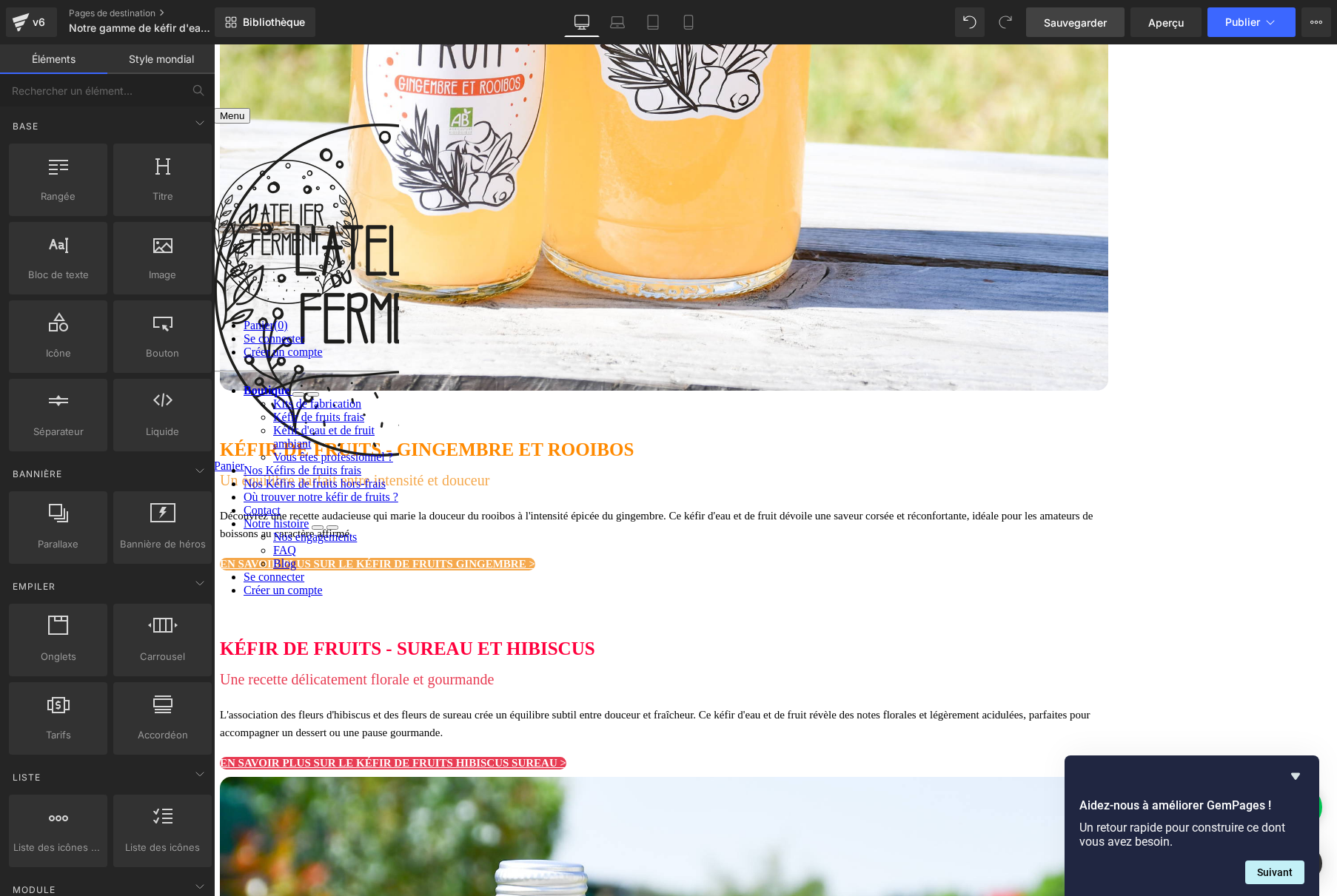
click at [214, 44] on icon at bounding box center [214, 44] width 0 height 0
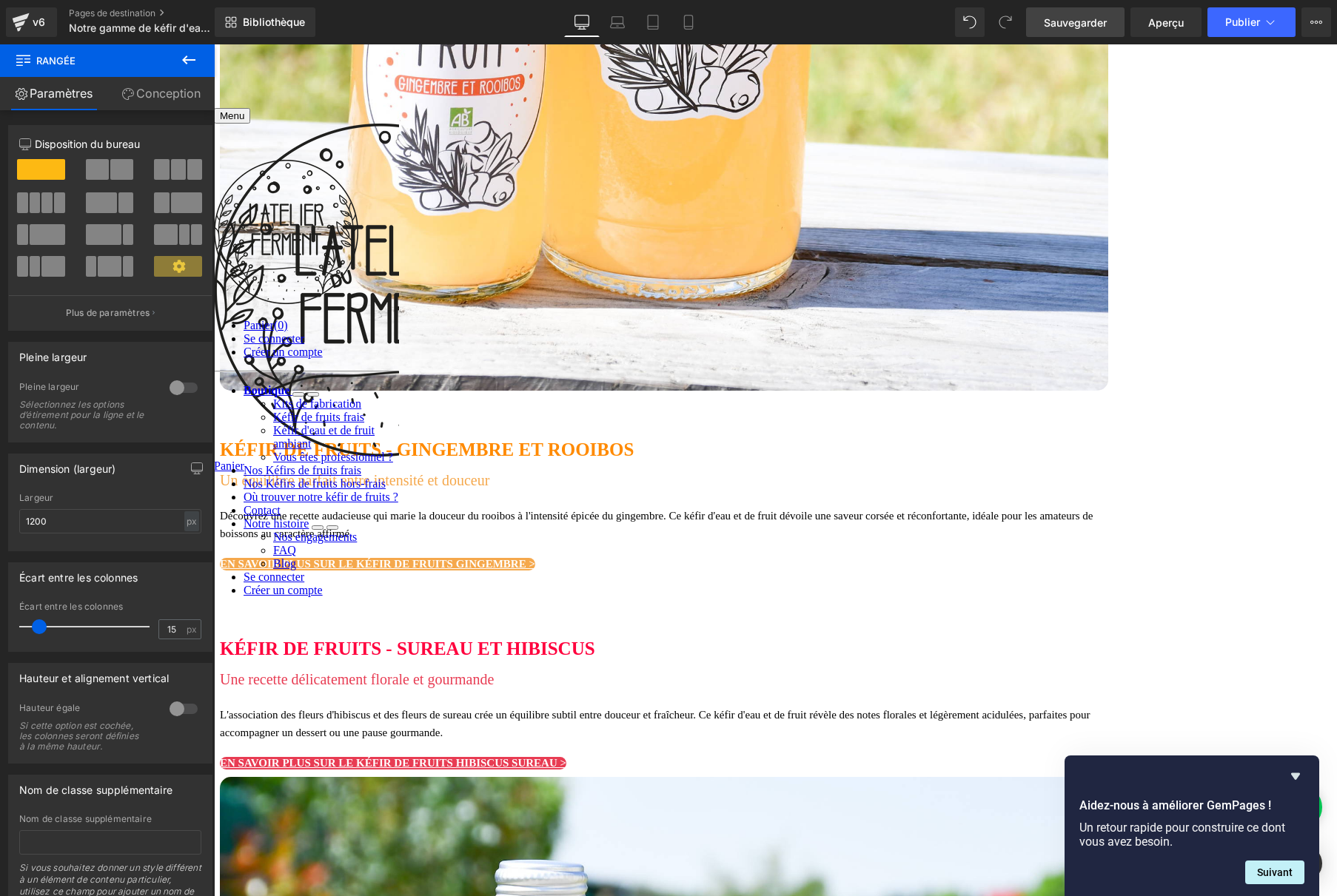
click at [155, 100] on font "Conception" at bounding box center [168, 92] width 64 height 15
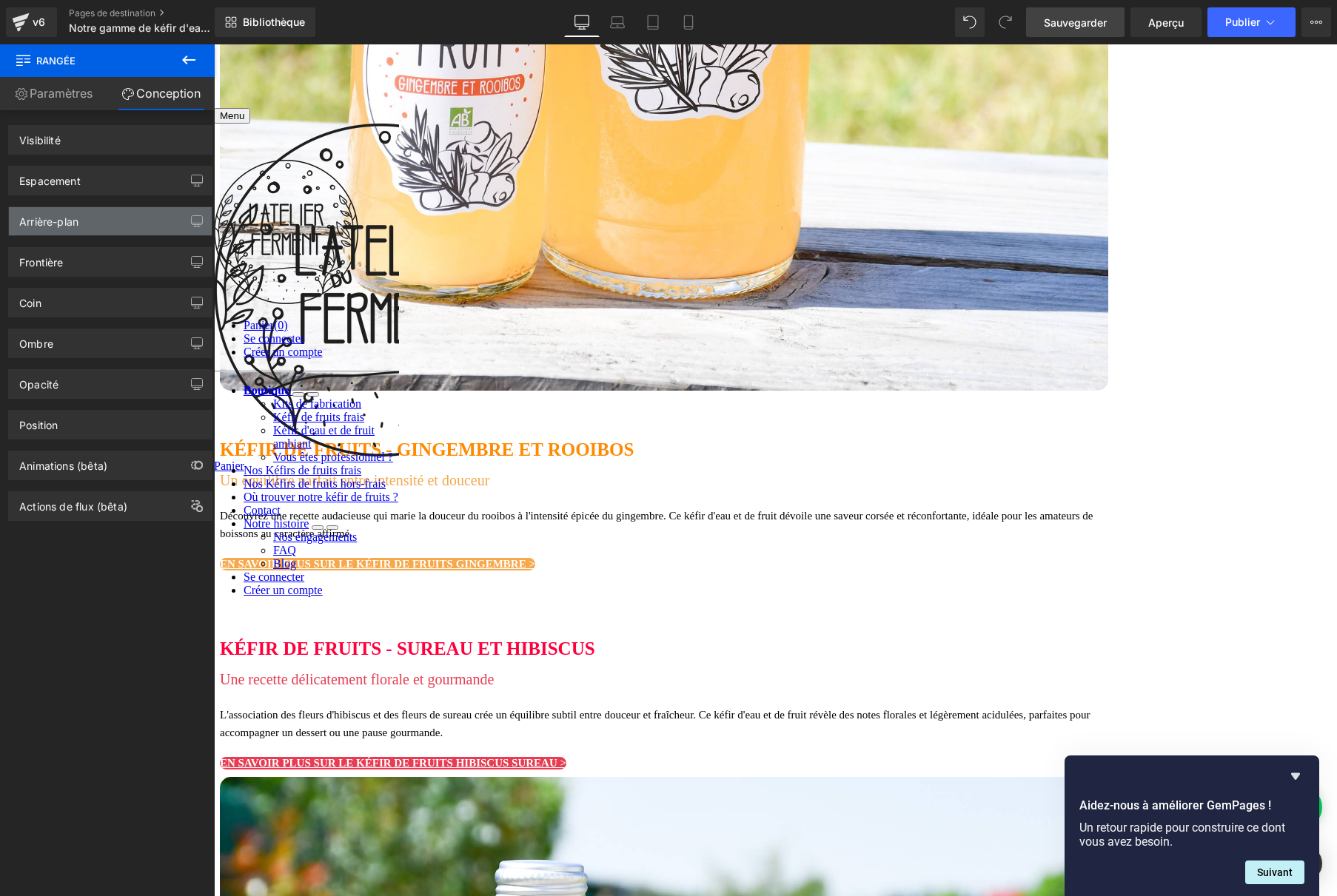
click at [114, 225] on div "Arrière-plan" at bounding box center [111, 221] width 203 height 28
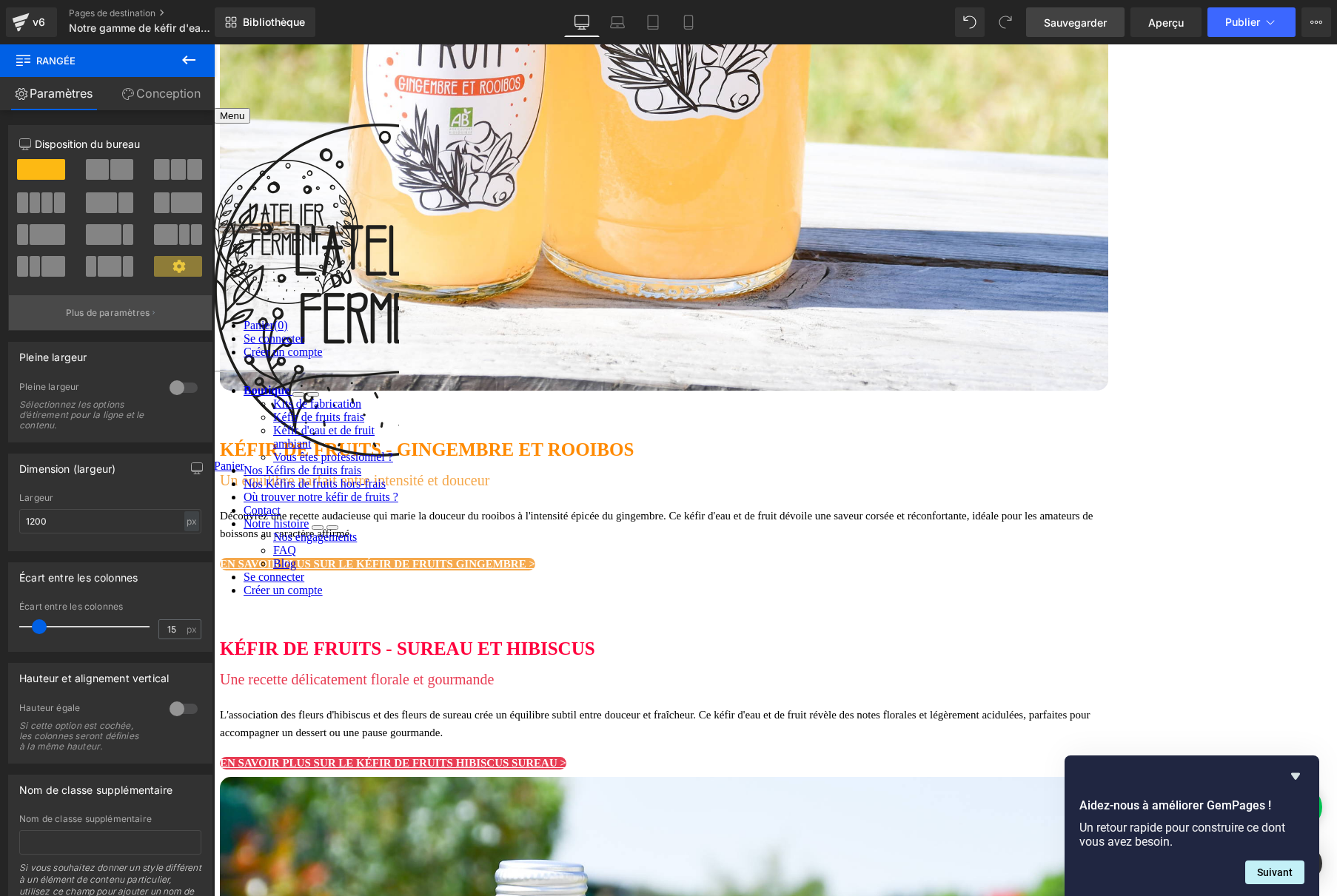
click at [140, 323] on button "Plus de paramètres" at bounding box center [111, 313] width 203 height 35
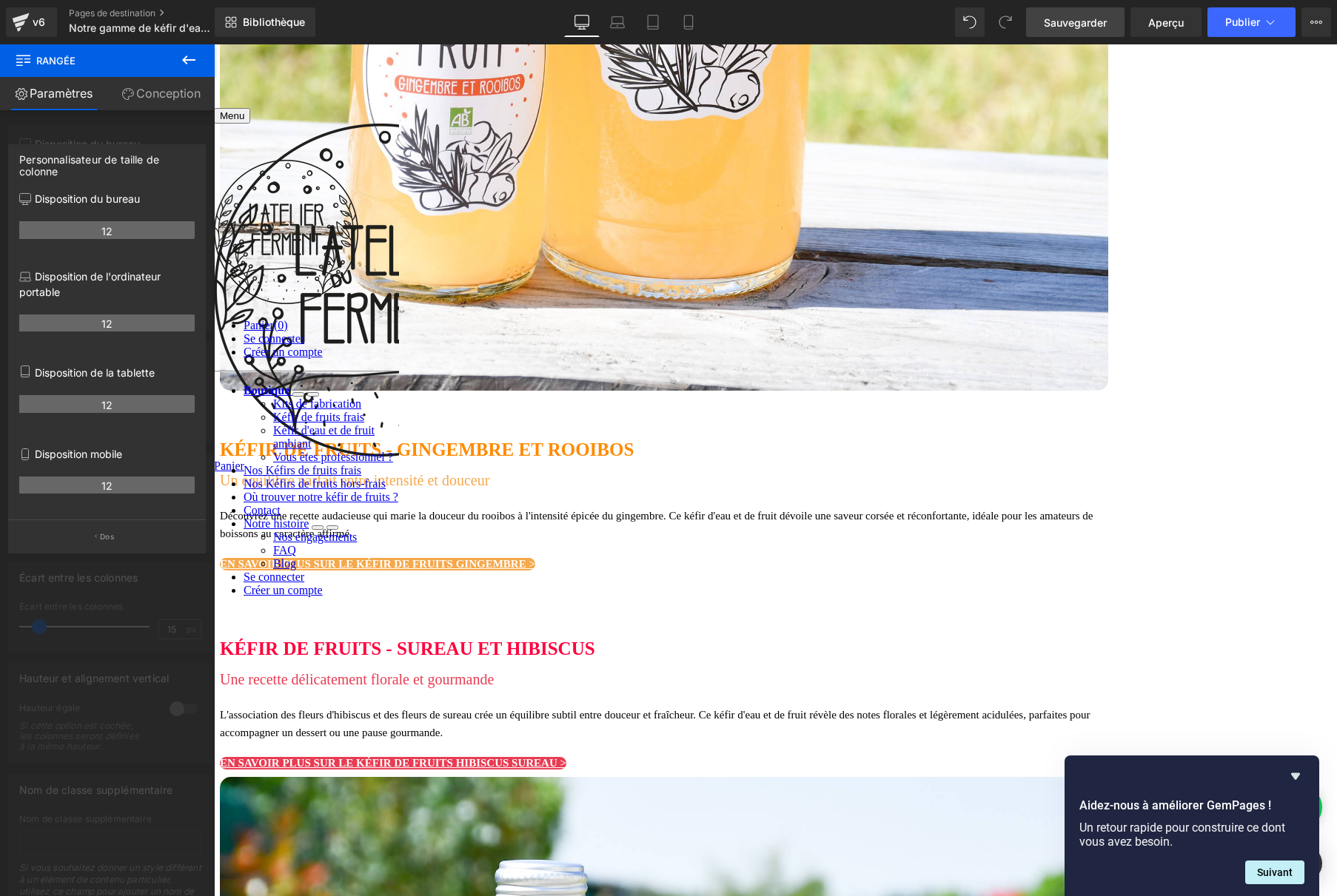
click at [144, 99] on font "Conception" at bounding box center [168, 92] width 64 height 15
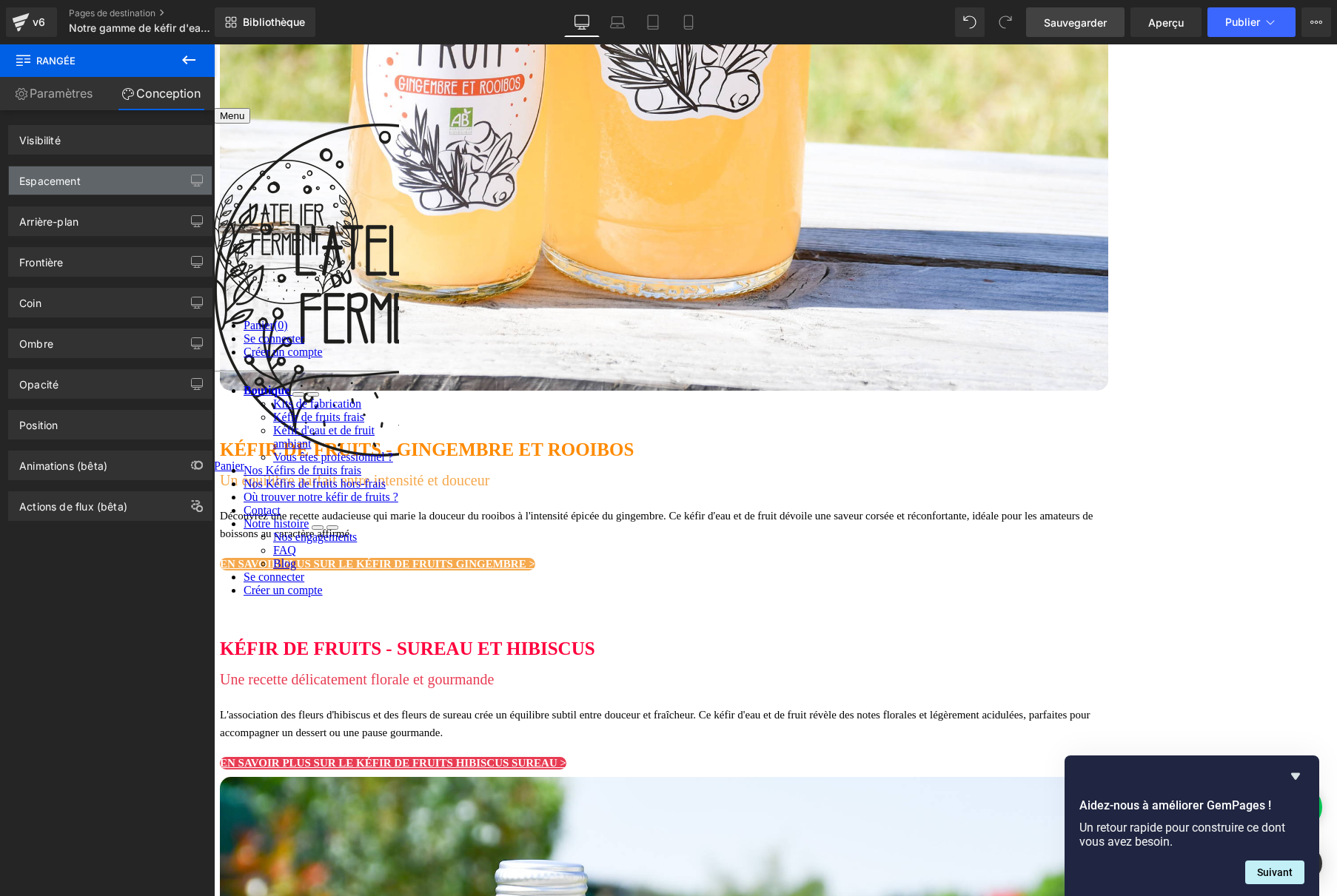
click at [92, 181] on div "Espacement" at bounding box center [111, 180] width 203 height 28
click at [98, 230] on div "Arrière-plan" at bounding box center [111, 221] width 203 height 28
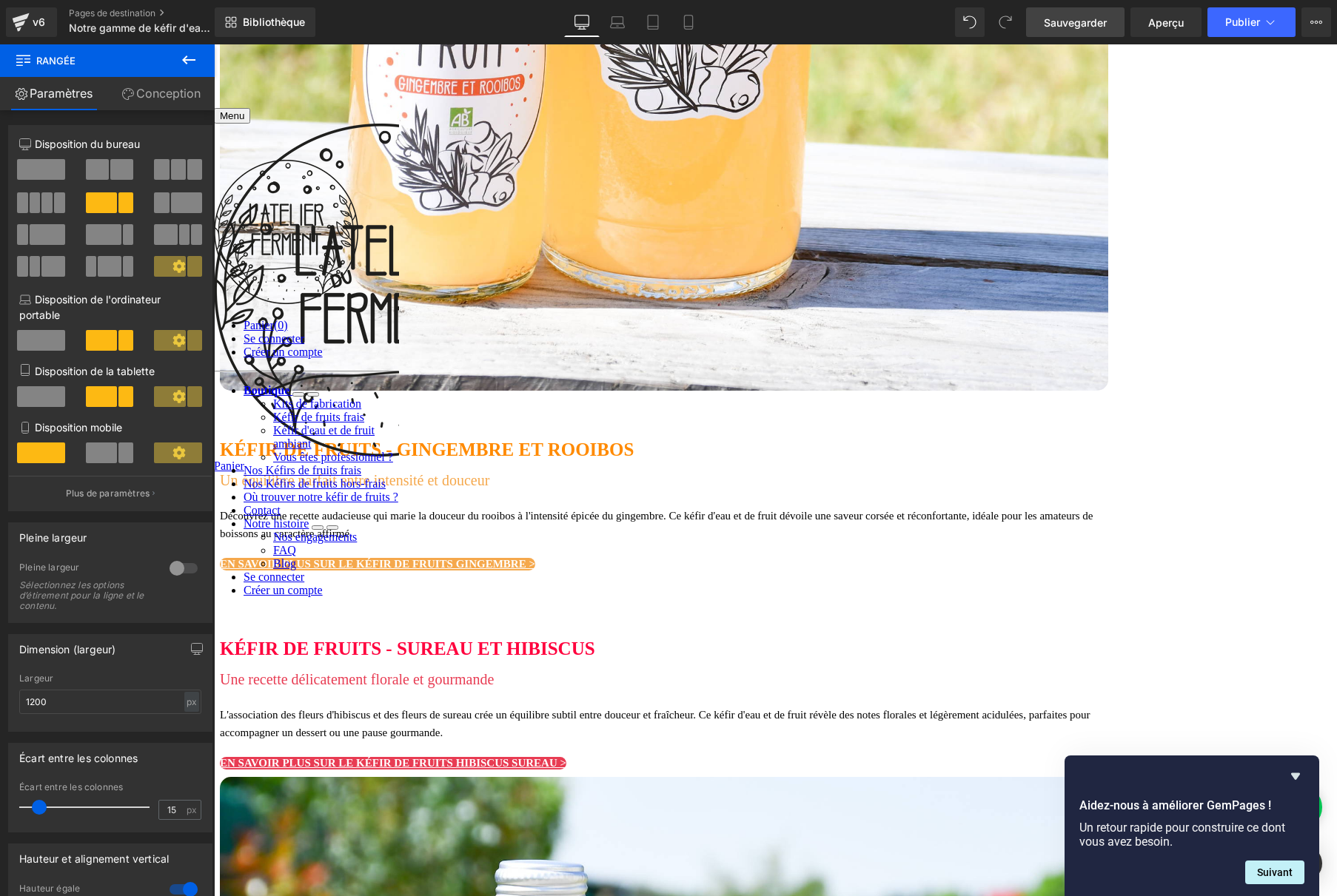
click at [214, 44] on icon at bounding box center [214, 44] width 0 height 0
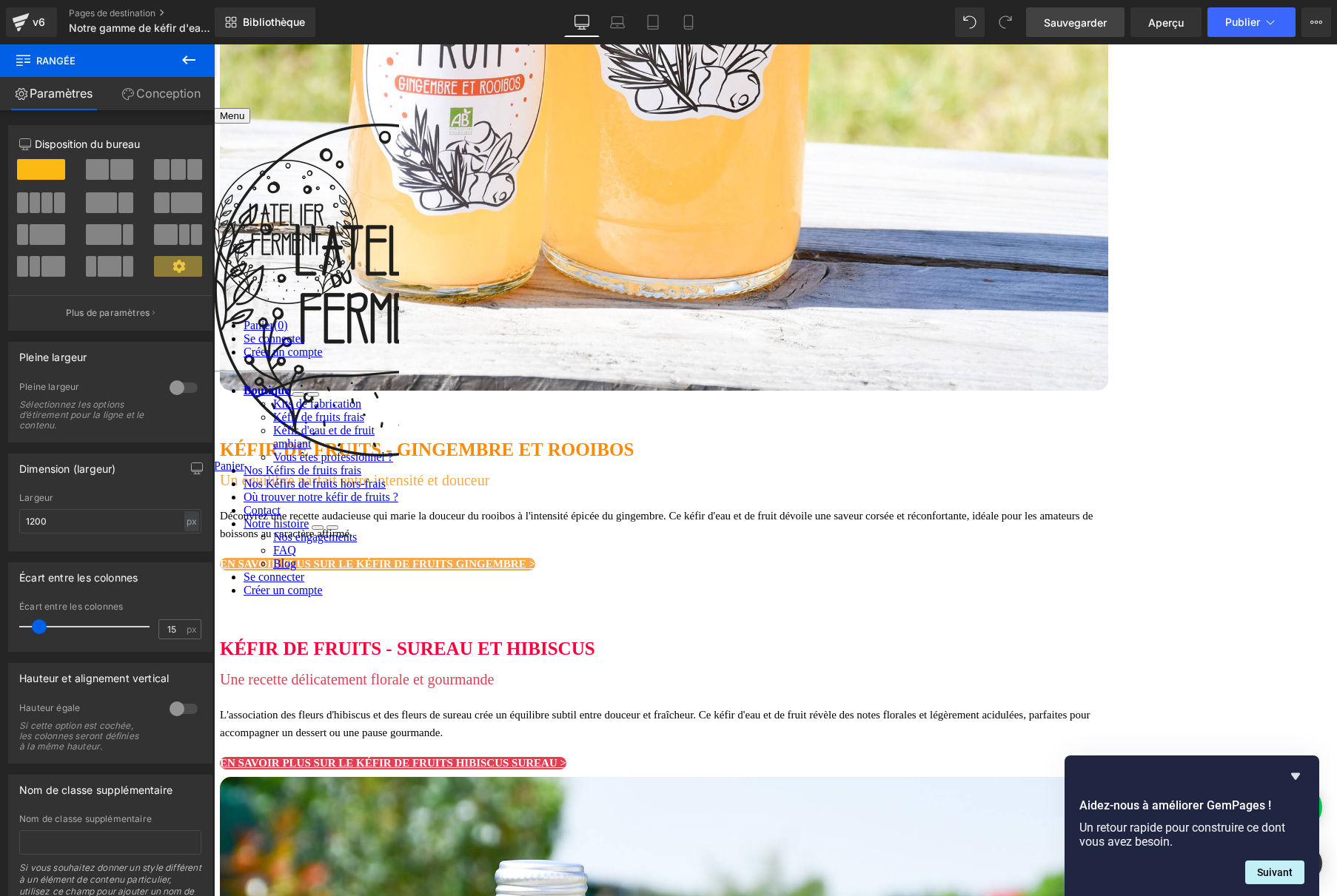
click at [214, 44] on font "Rangée" at bounding box center [214, 44] width 0 height 0
click at [188, 92] on font "Conception" at bounding box center [168, 92] width 64 height 15
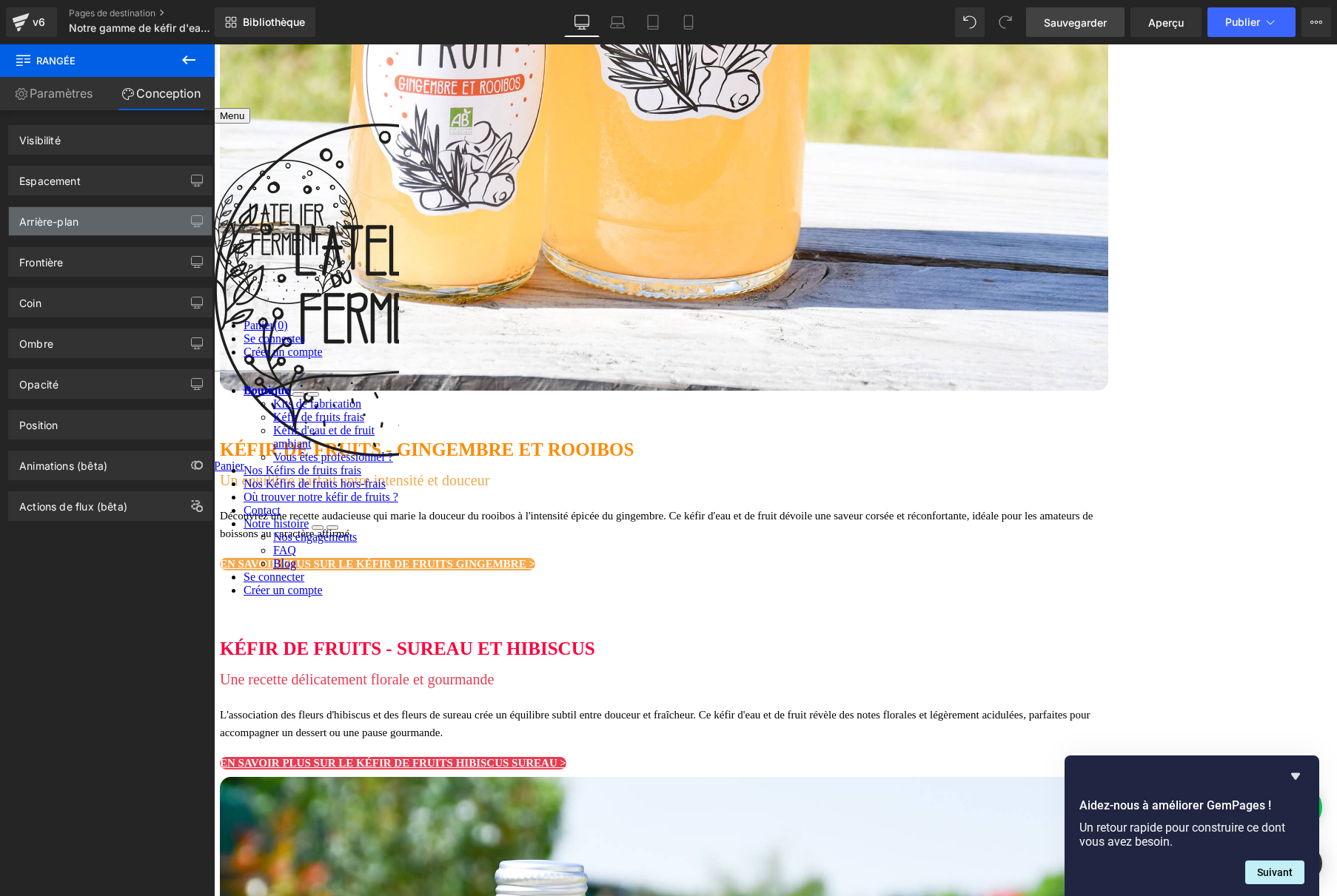
click at [98, 220] on div "Arrière-plan" at bounding box center [111, 221] width 203 height 28
click at [1167, 26] on font "Aperçu" at bounding box center [1166, 22] width 36 height 12
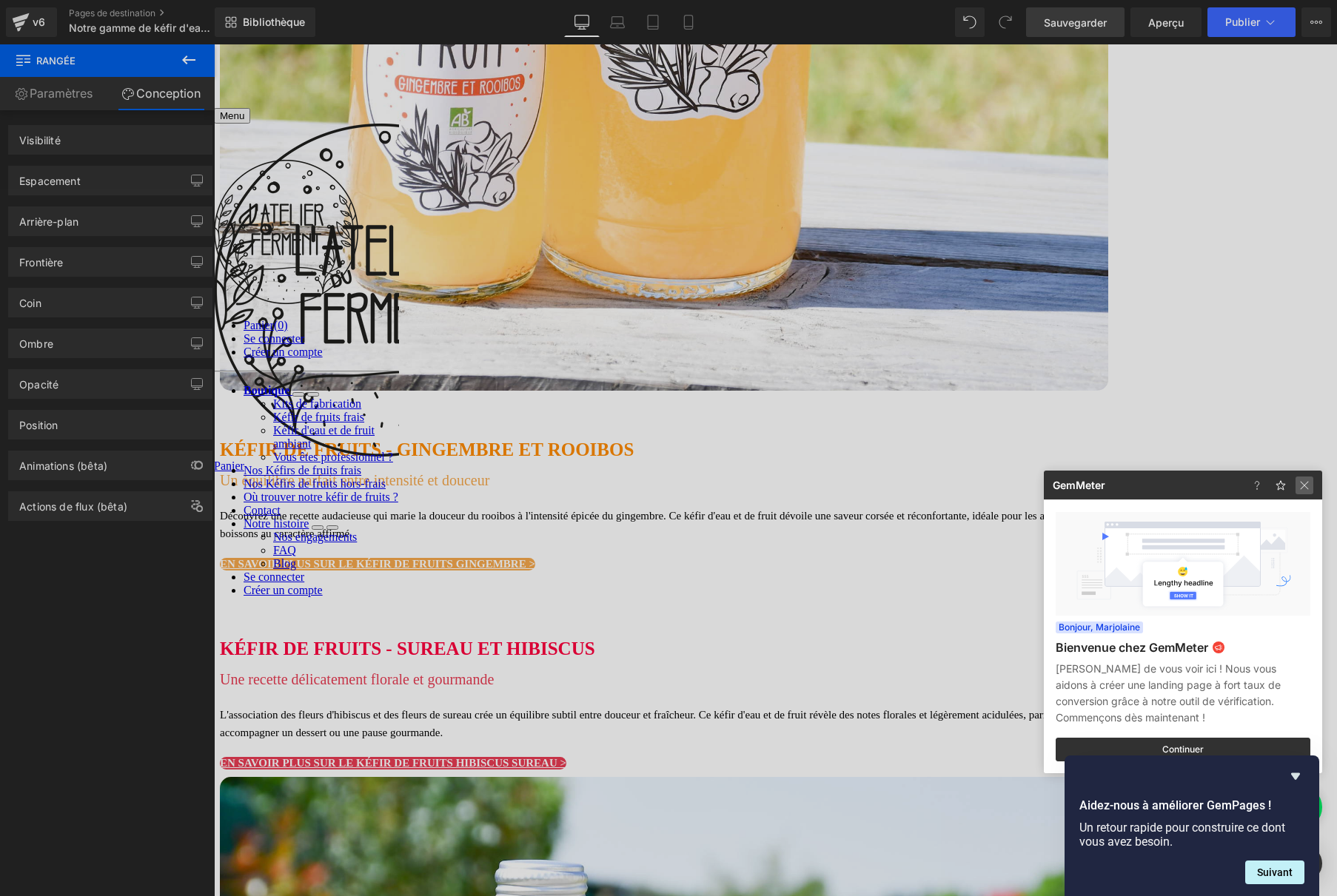
click at [1312, 484] on img at bounding box center [1304, 485] width 18 height 18
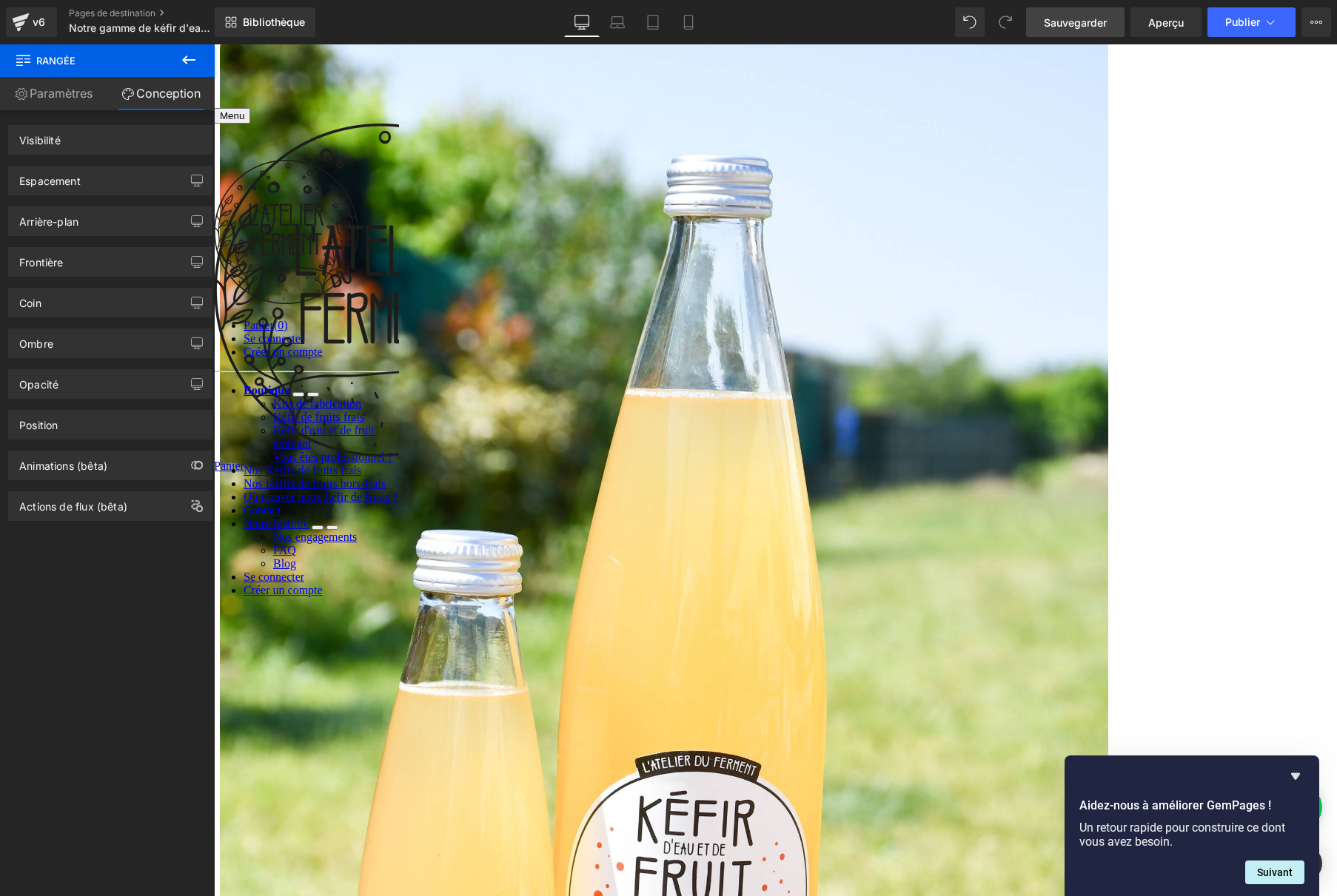
scroll to position [2010, 0]
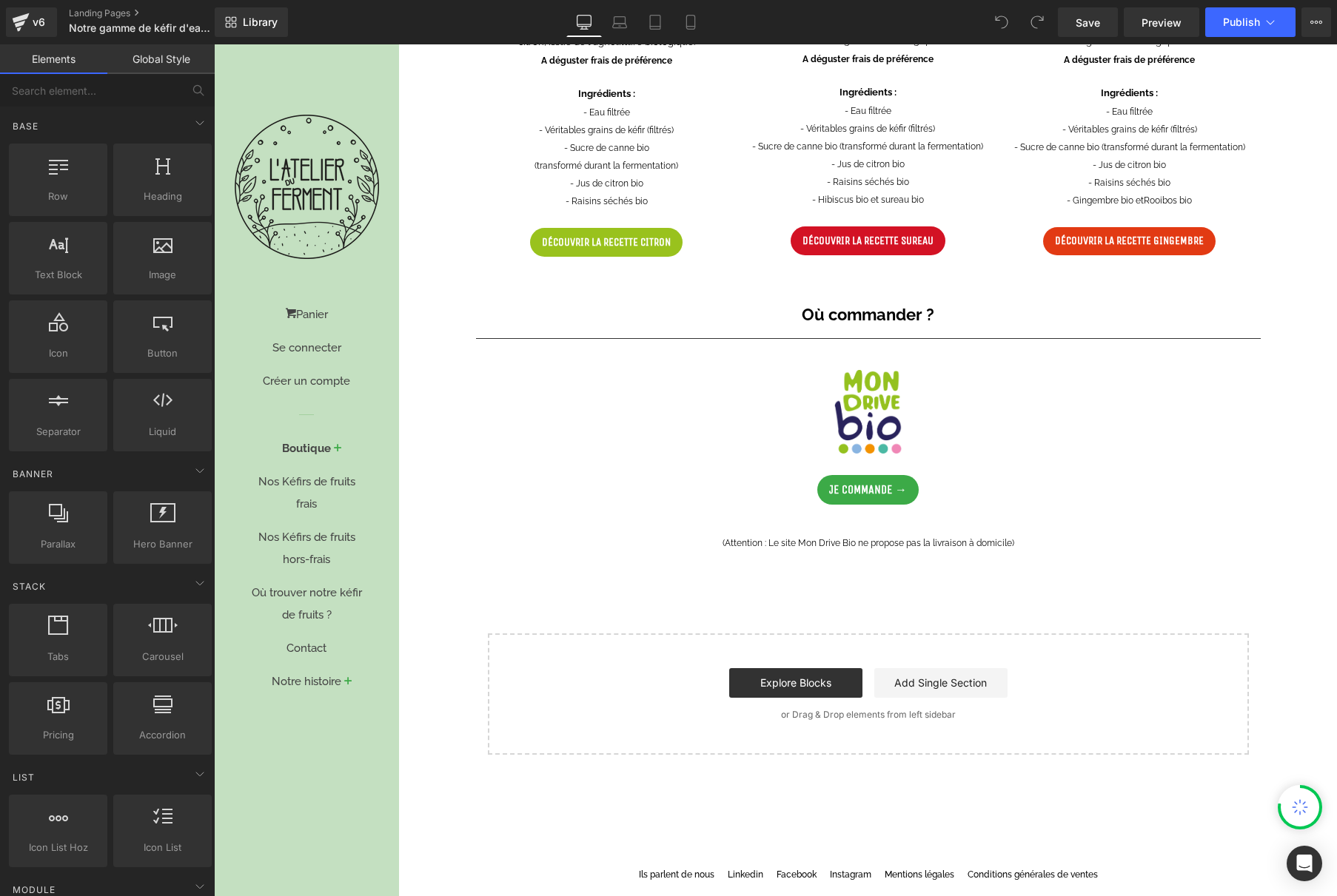
scroll to position [942, 0]
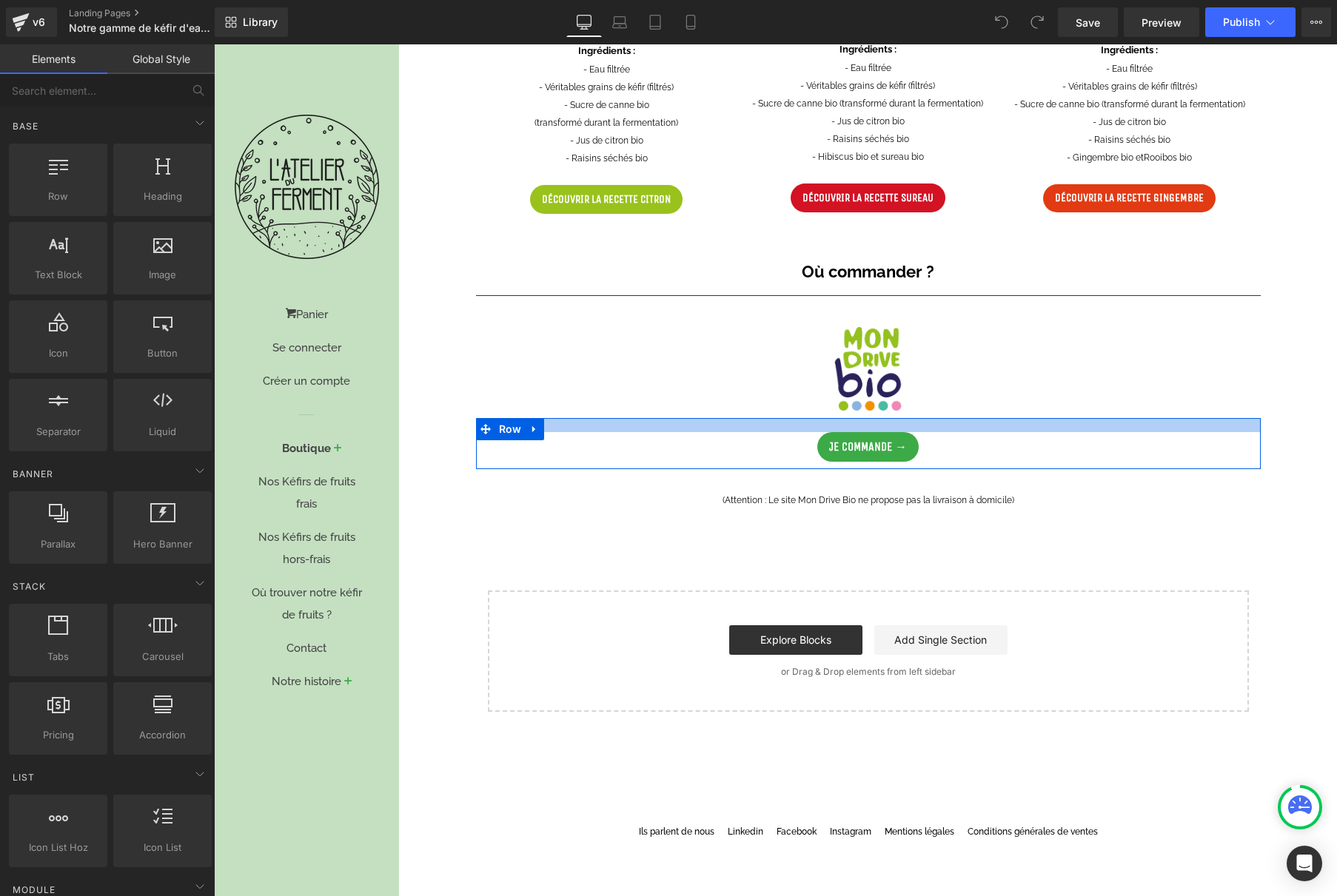
click at [569, 418] on div at bounding box center [868, 425] width 785 height 14
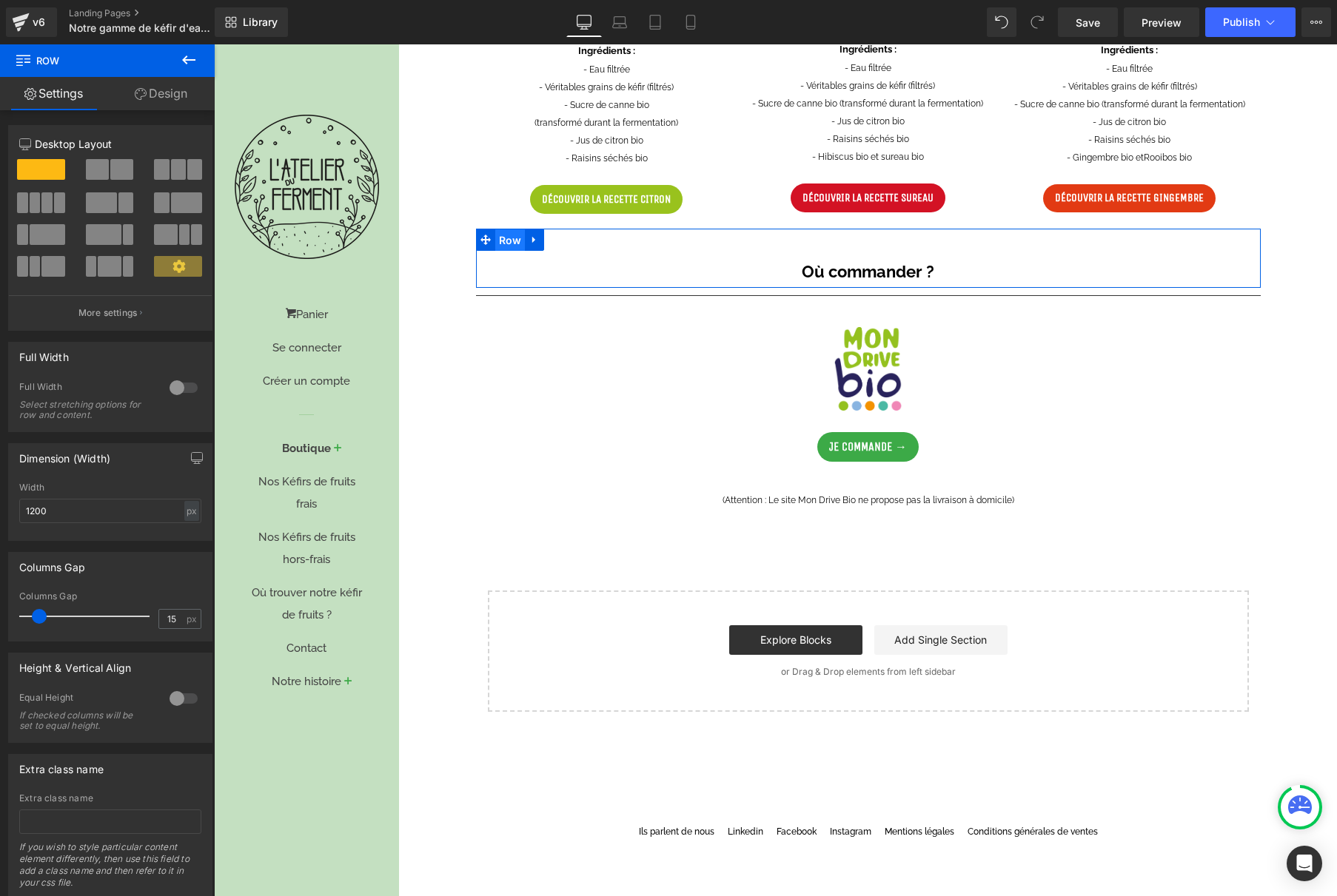
click at [506, 240] on span "Row" at bounding box center [511, 240] width 31 height 22
click at [506, 240] on span "Row" at bounding box center [511, 240] width 31 height 22
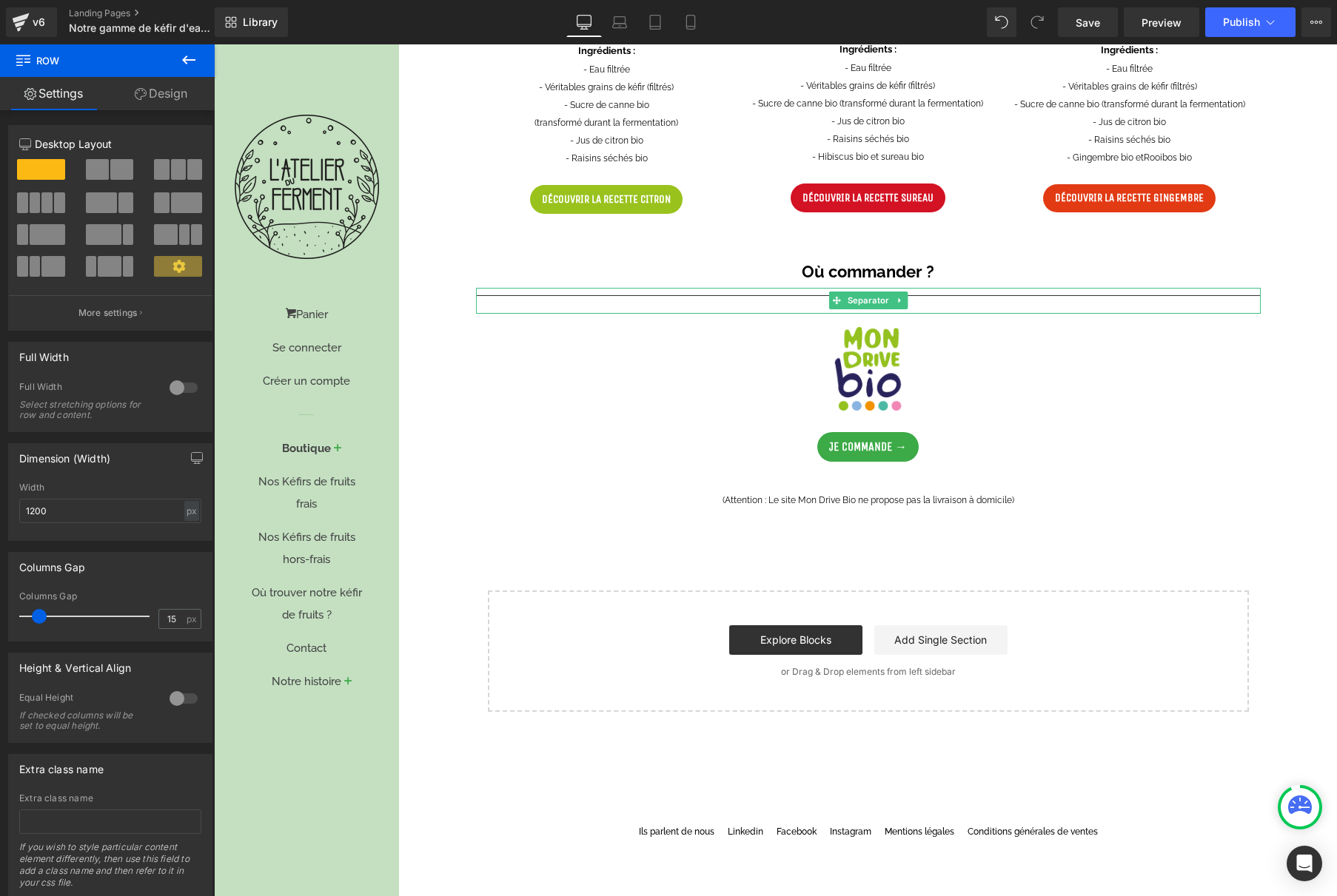
click at [520, 292] on div at bounding box center [868, 301] width 785 height 26
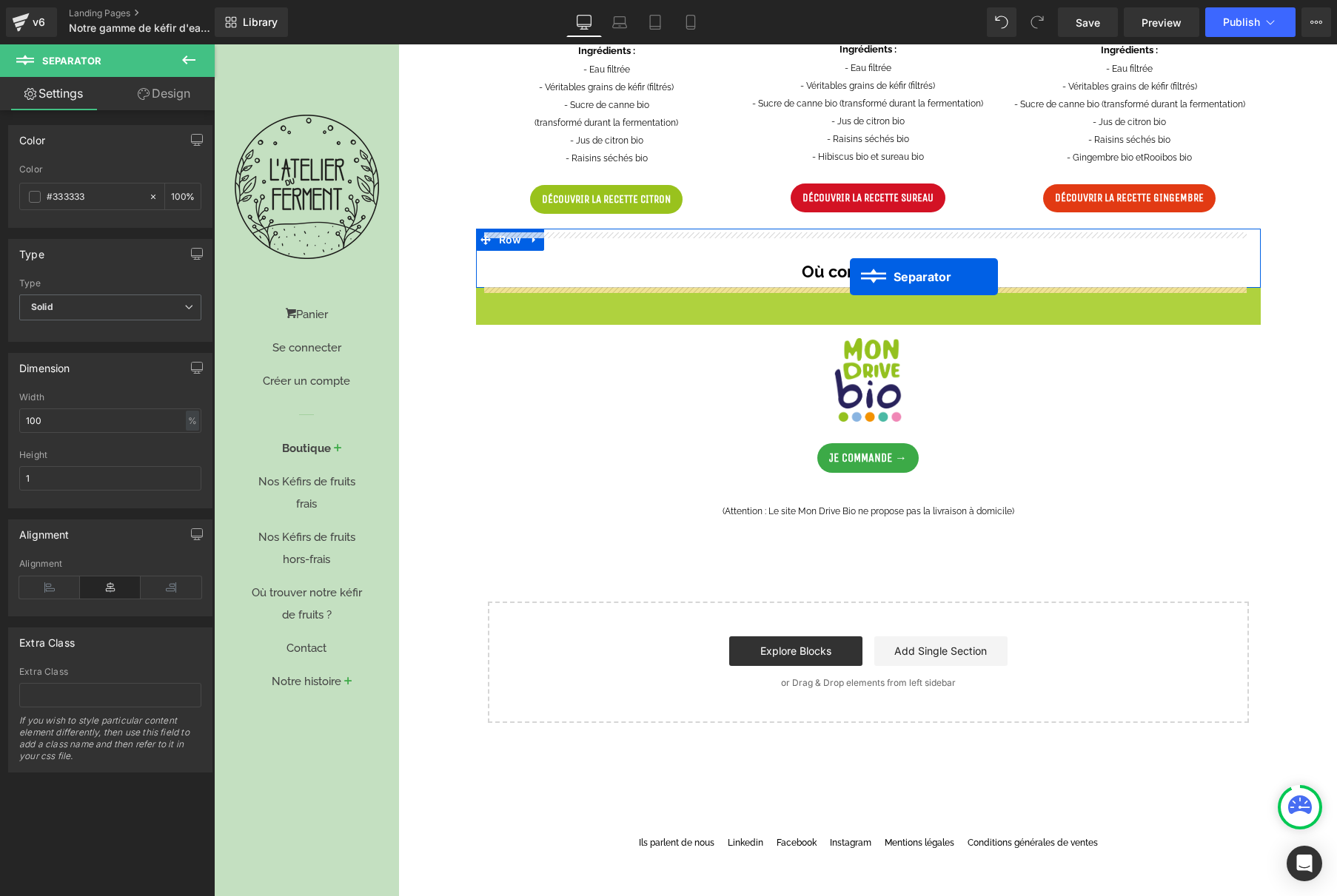
drag, startPoint x: 848, startPoint y: 301, endPoint x: 849, endPoint y: 277, distance: 24.0
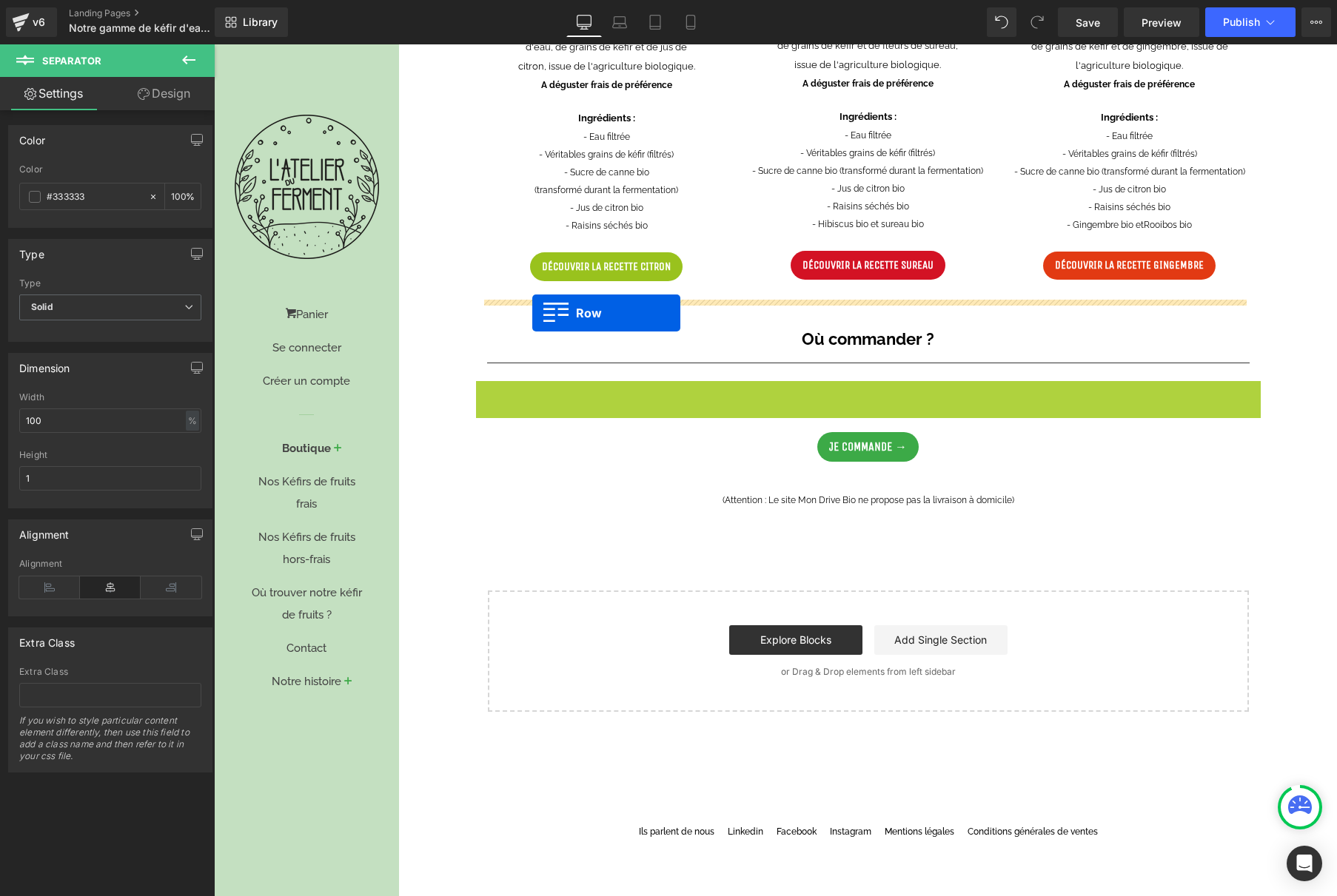
scroll to position [875, 0]
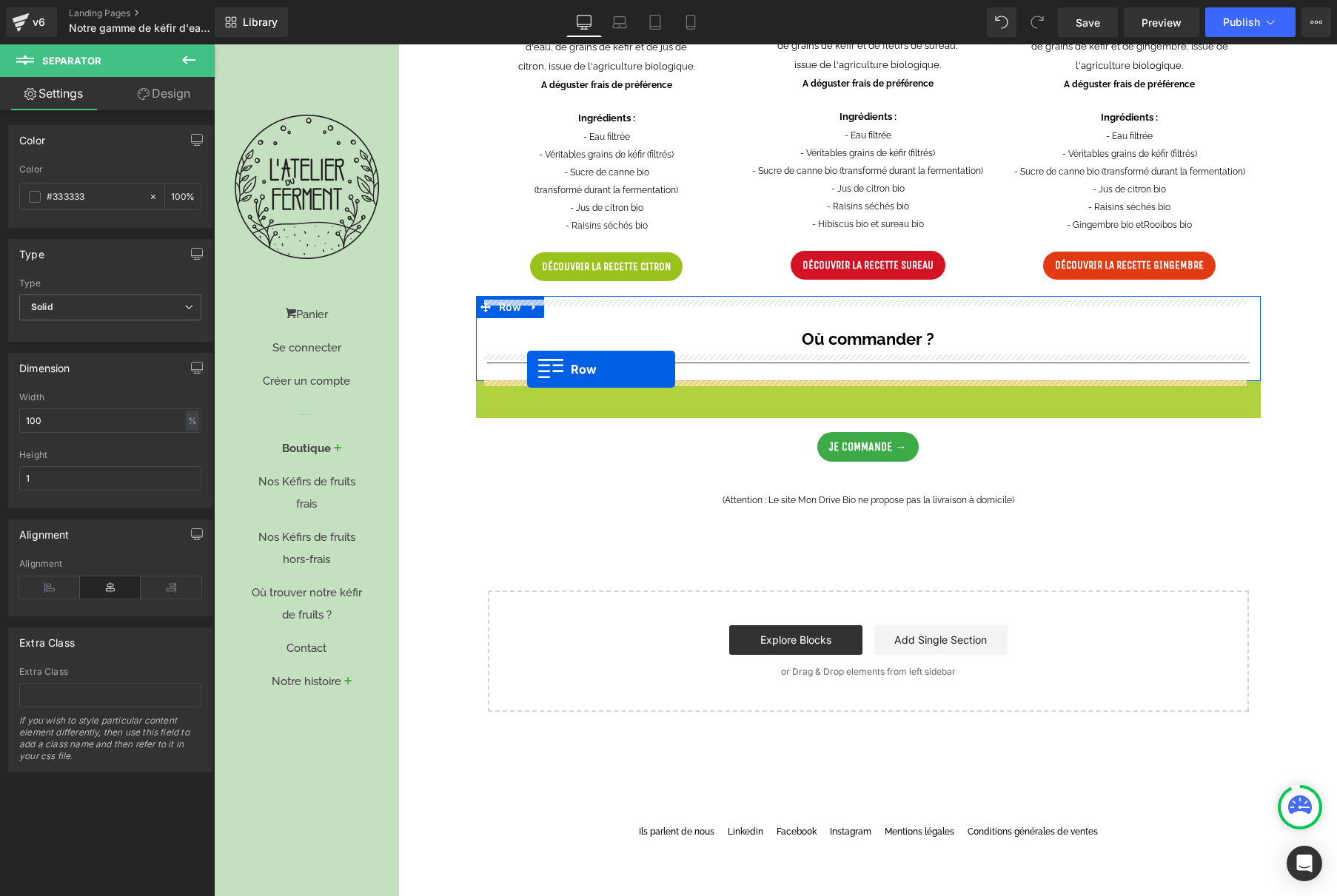
drag, startPoint x: 505, startPoint y: 325, endPoint x: 527, endPoint y: 369, distance: 49.2
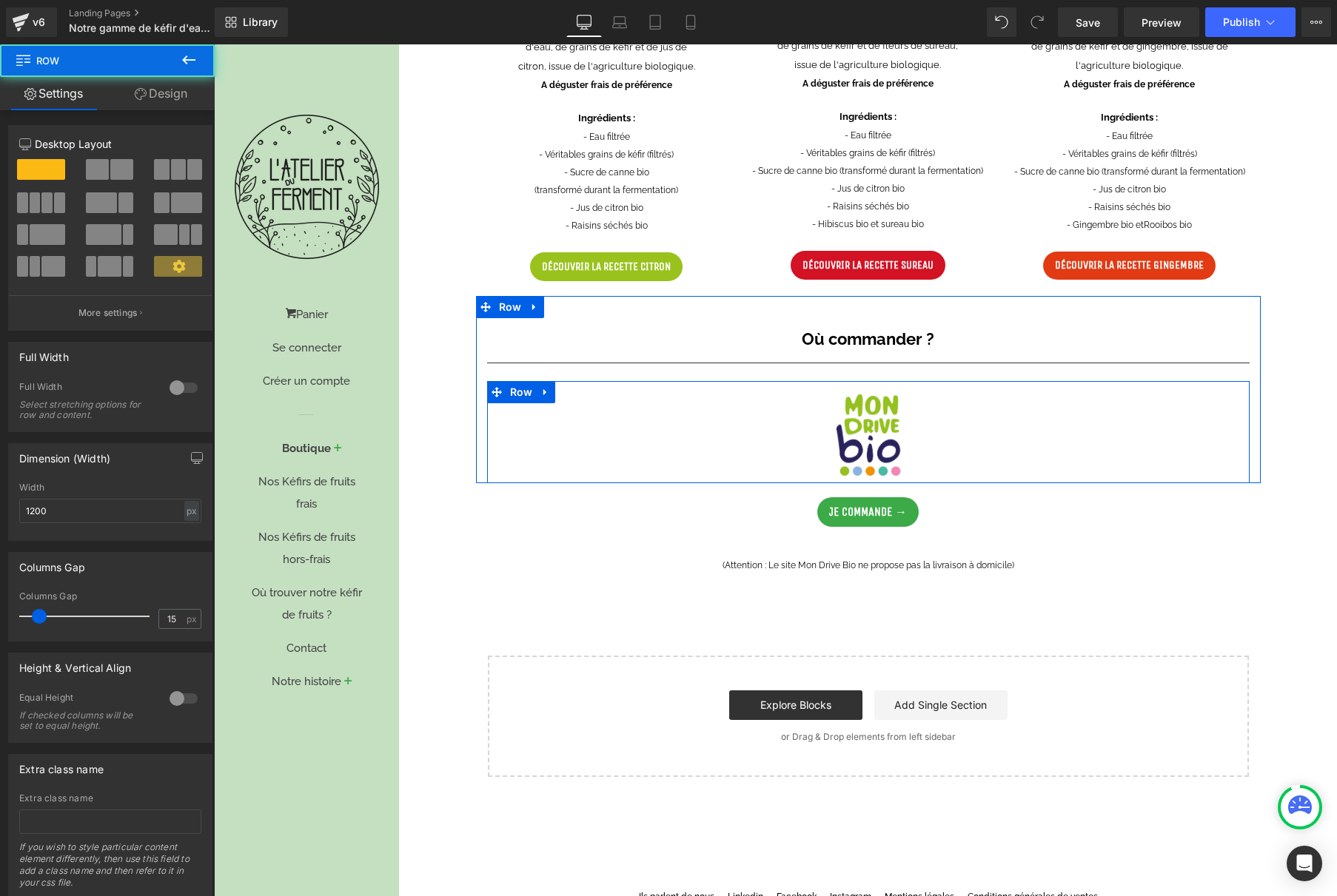
scroll to position [939, 0]
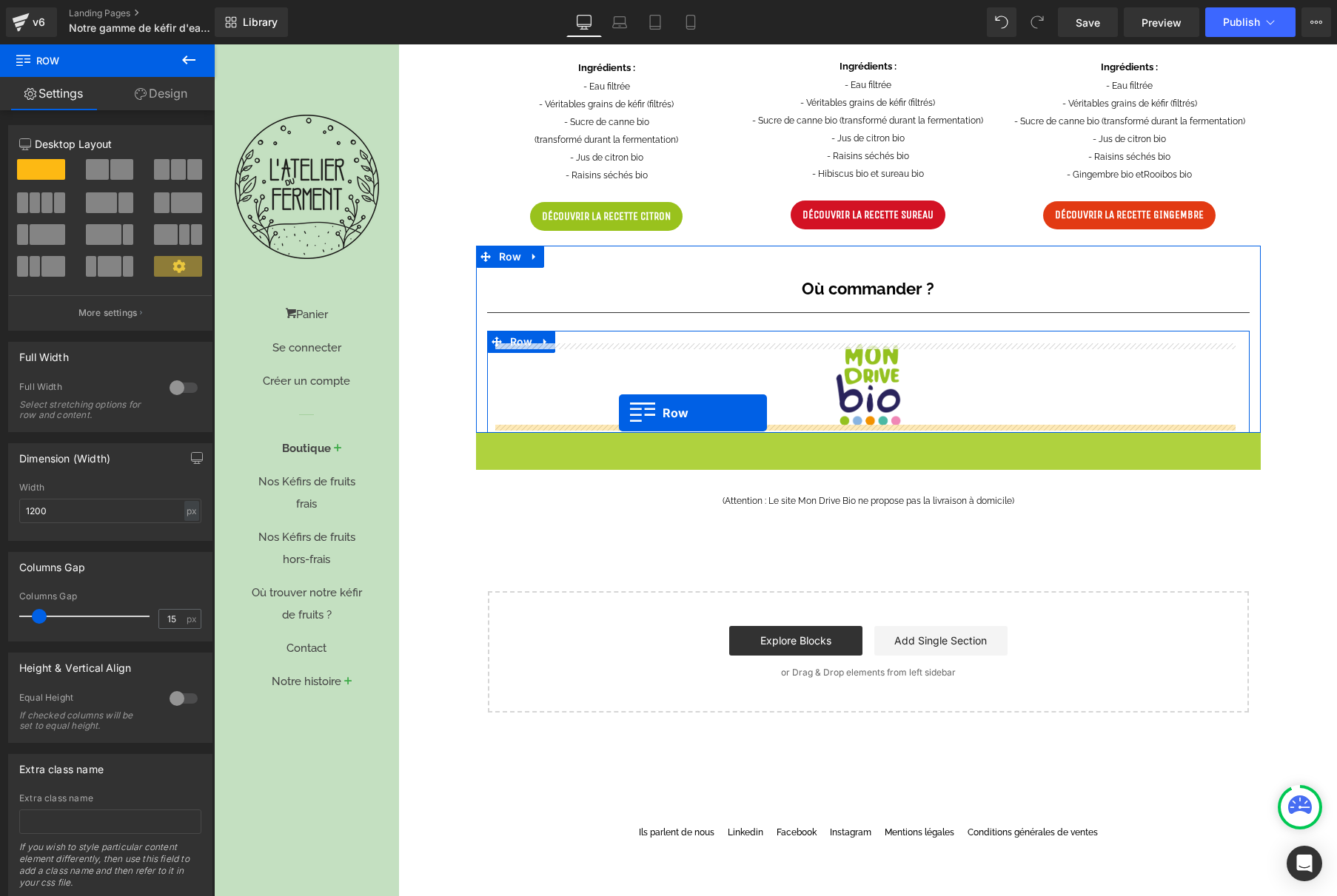
drag, startPoint x: 507, startPoint y: 430, endPoint x: 618, endPoint y: 413, distance: 112.3
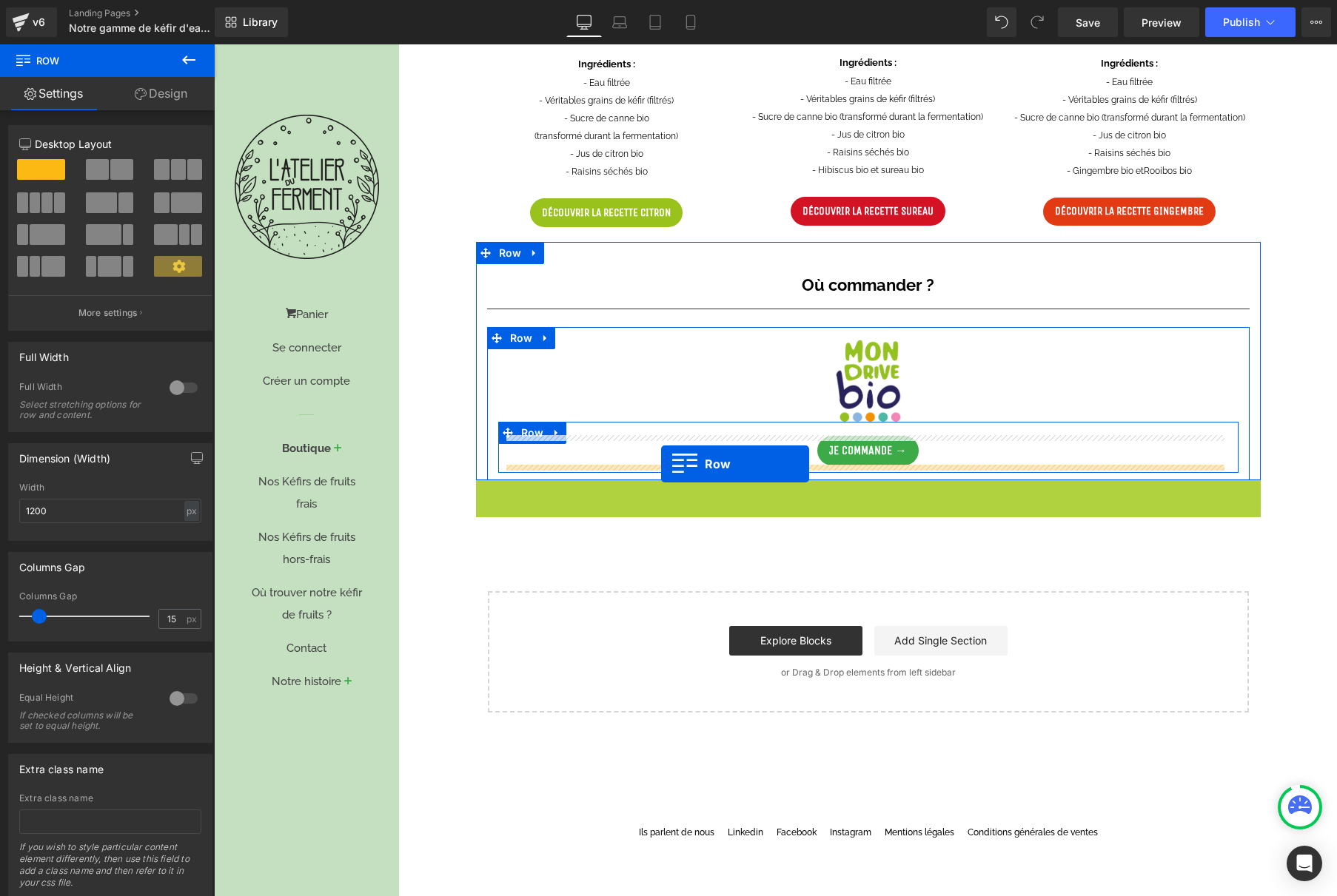
drag, startPoint x: 525, startPoint y: 482, endPoint x: 661, endPoint y: 463, distance: 137.3
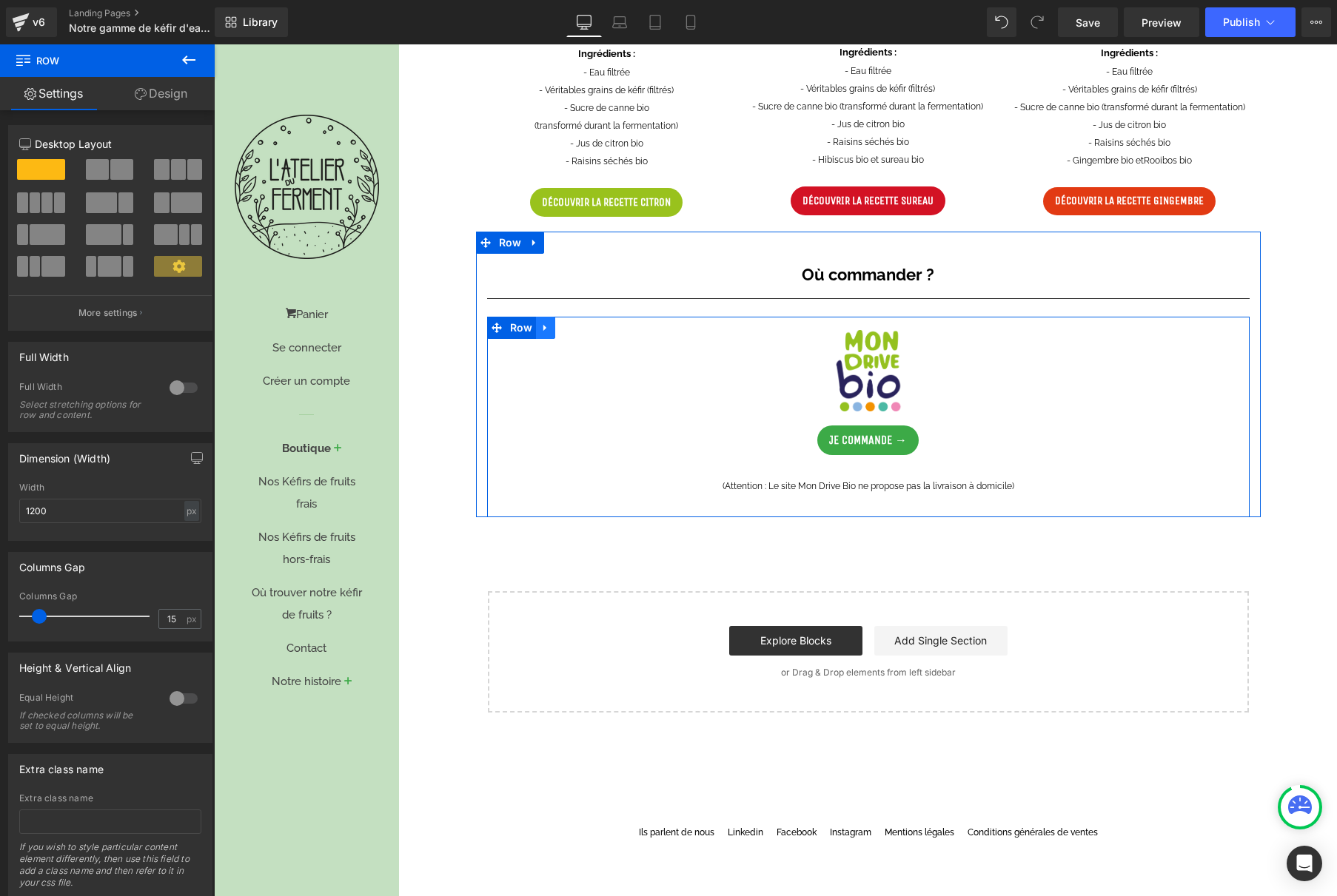
click at [541, 325] on icon at bounding box center [546, 327] width 11 height 11
click at [560, 327] on icon at bounding box center [565, 328] width 11 height 11
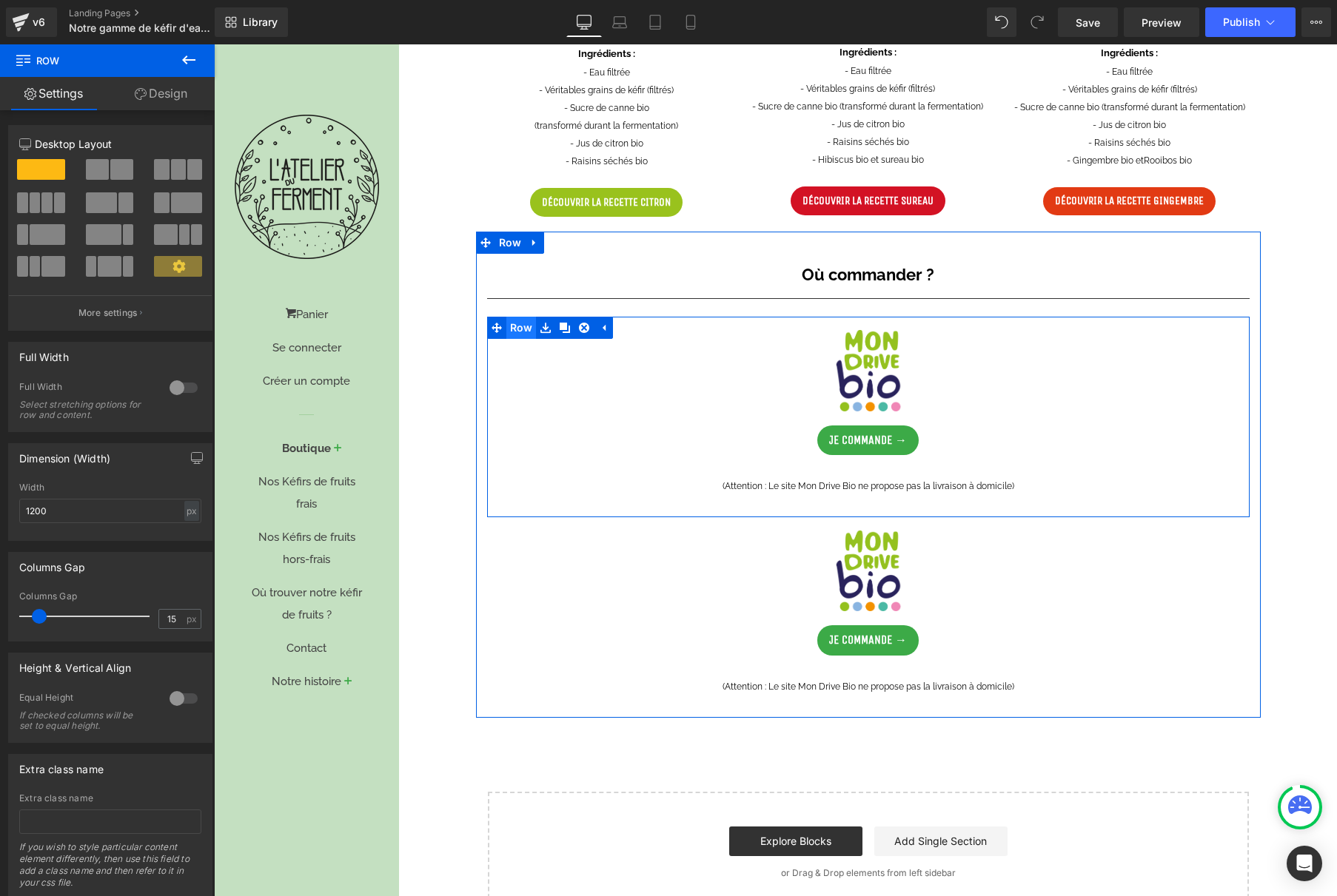
click at [510, 329] on span "Row" at bounding box center [522, 327] width 31 height 22
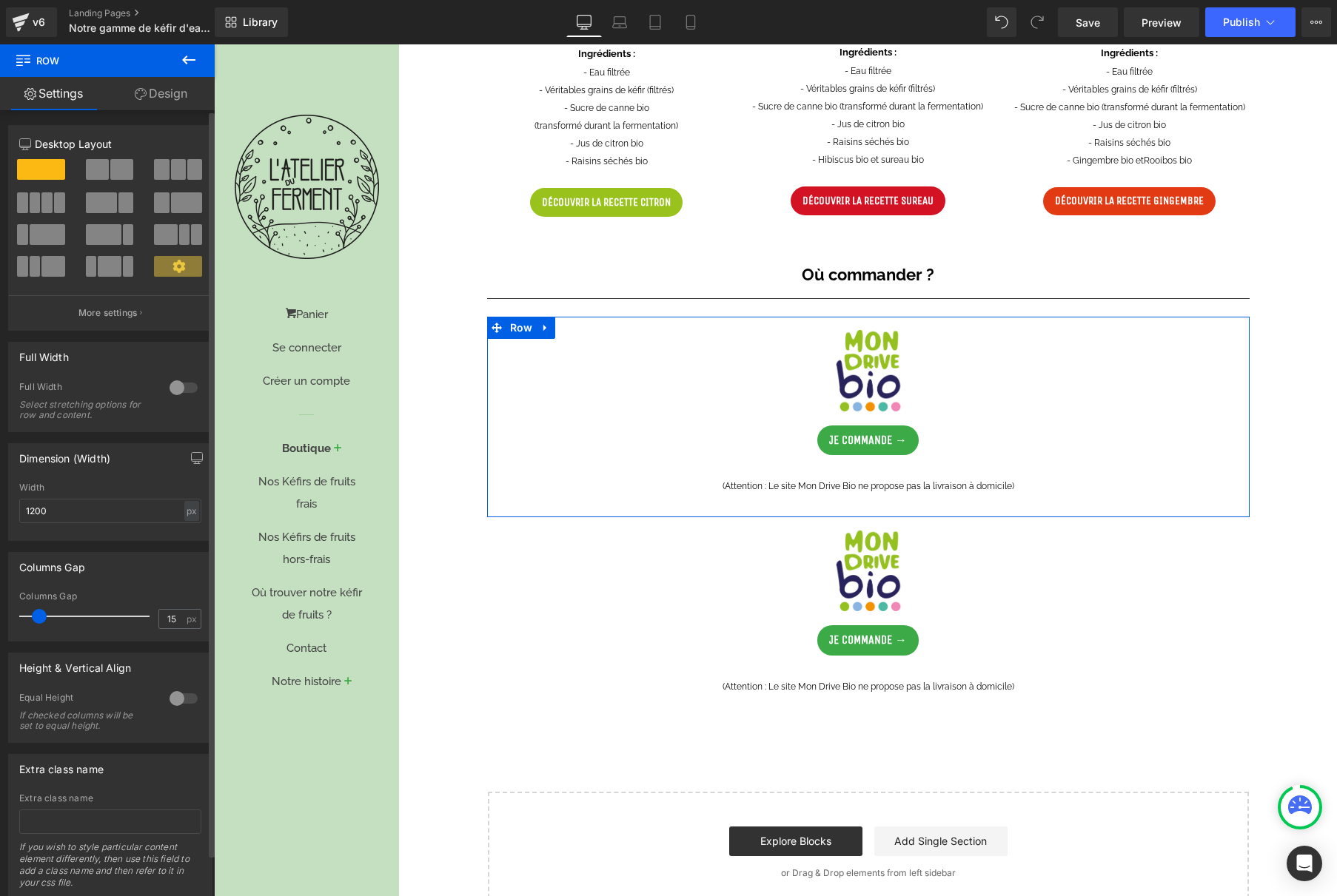
click at [121, 169] on span at bounding box center [121, 169] width 23 height 21
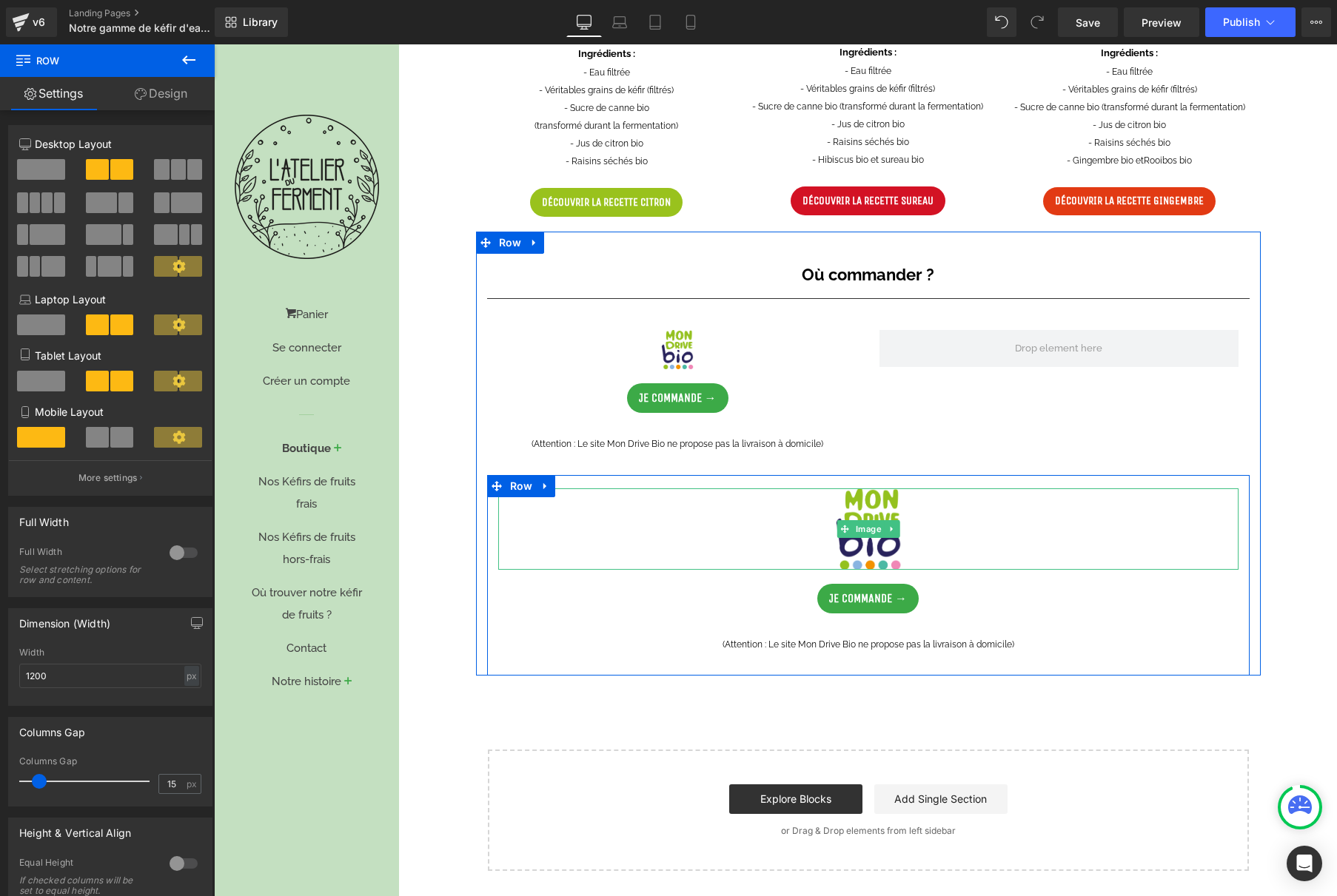
click at [828, 468] on div "Où commander ? Text Block Separator Image Je commande → Button (Attention : Le …" at bounding box center [868, 456] width 785 height 440
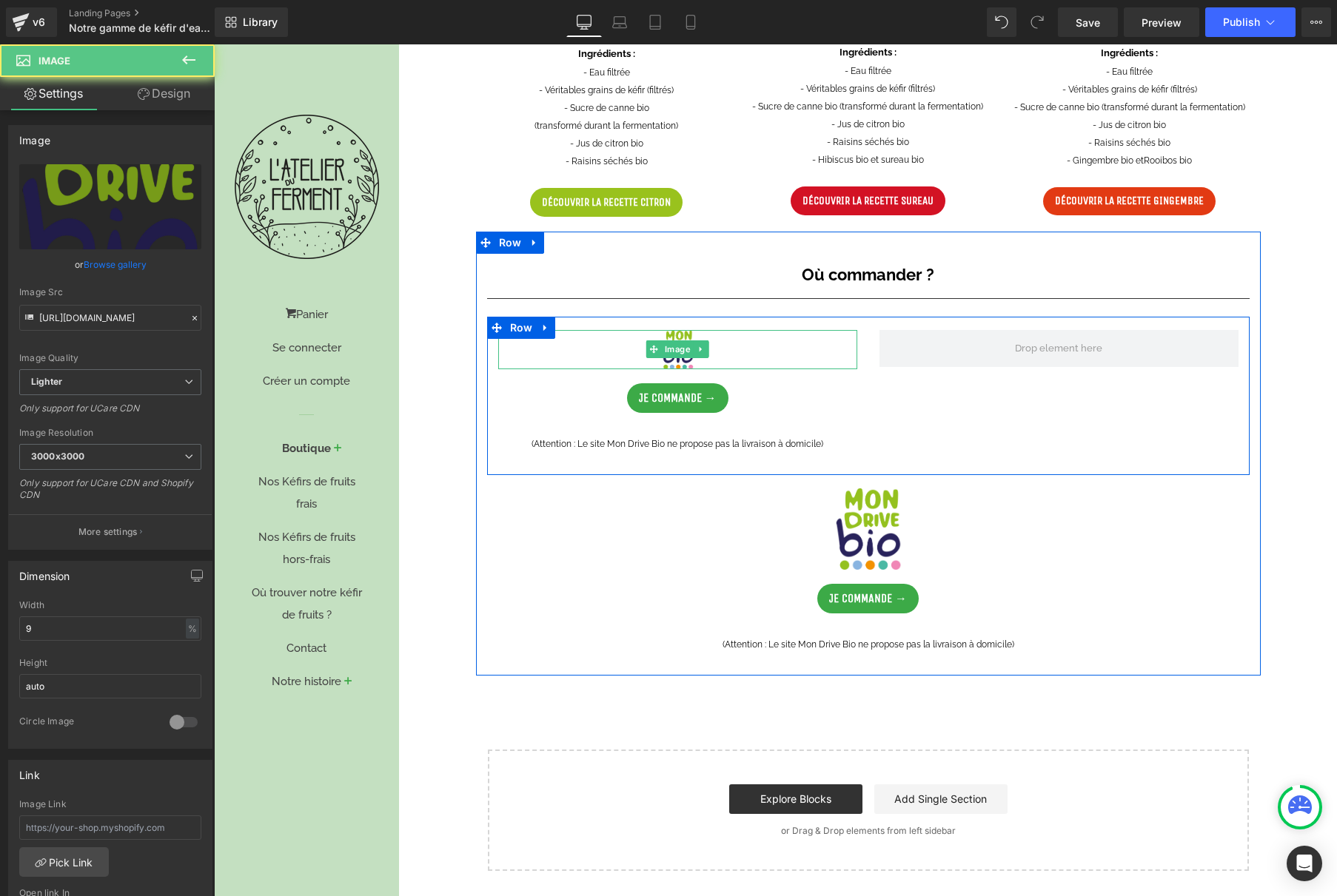
click at [751, 356] on div at bounding box center [678, 349] width 359 height 39
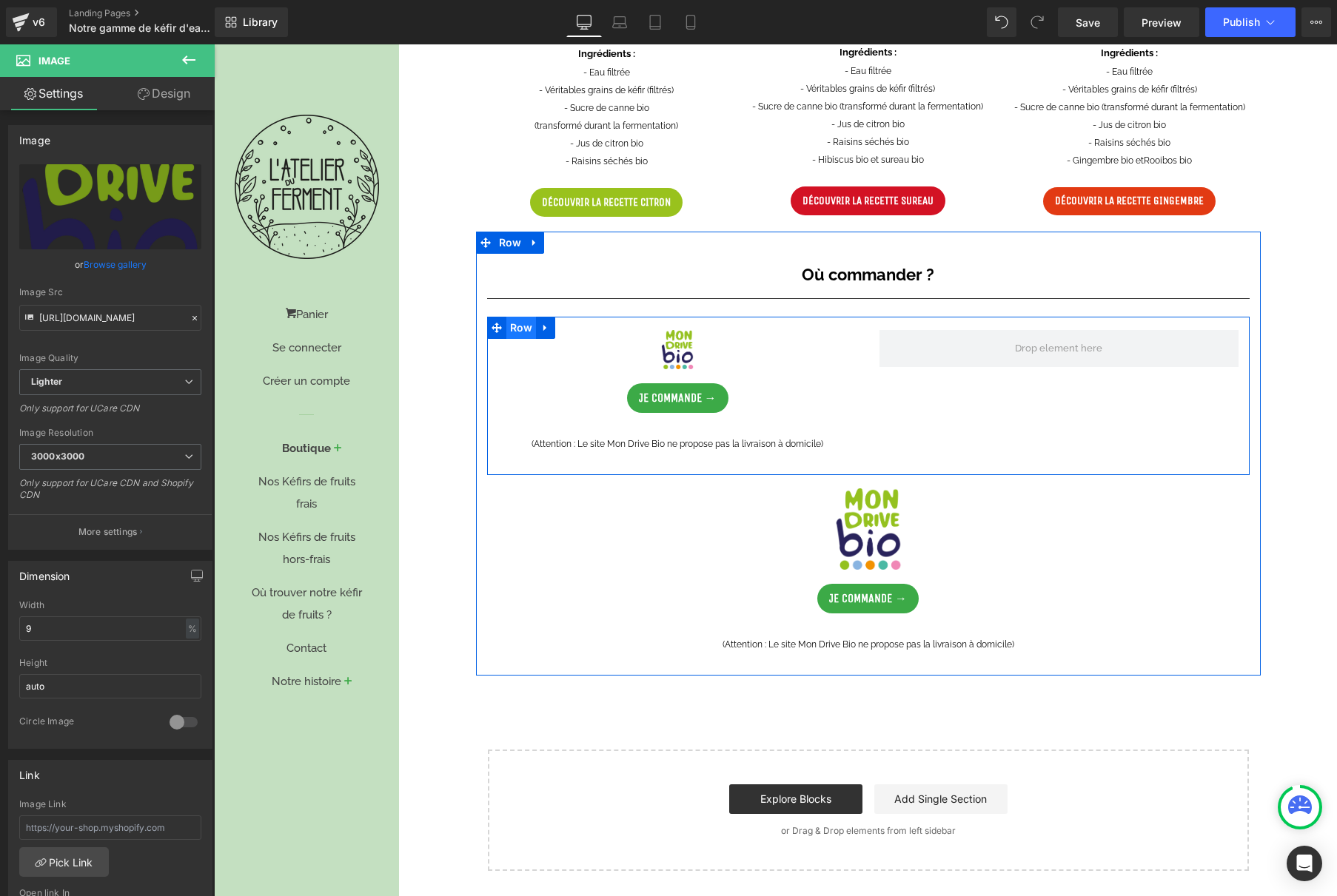
click at [516, 328] on span "Row" at bounding box center [522, 327] width 31 height 22
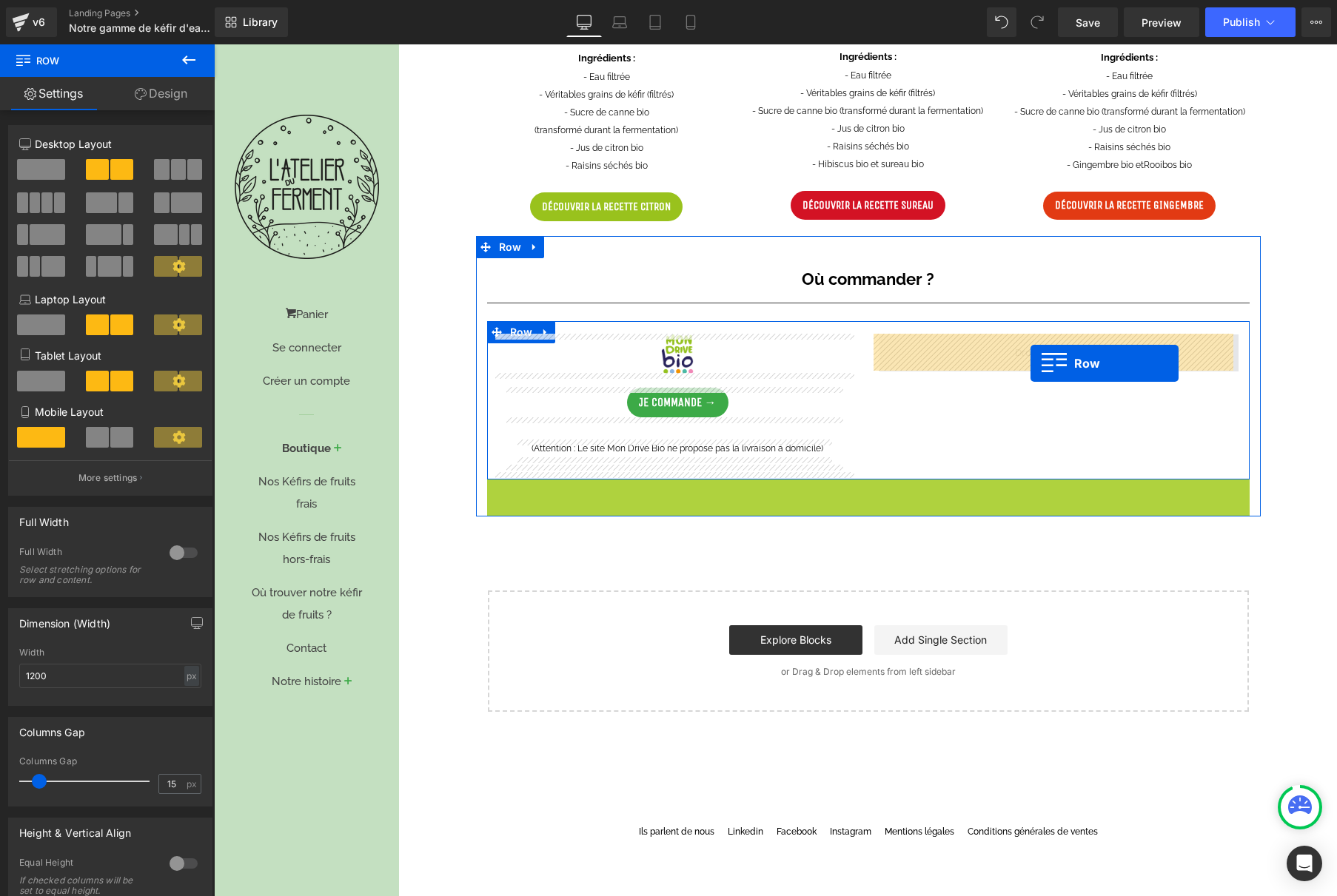
drag, startPoint x: 521, startPoint y: 484, endPoint x: 1029, endPoint y: 364, distance: 522.0
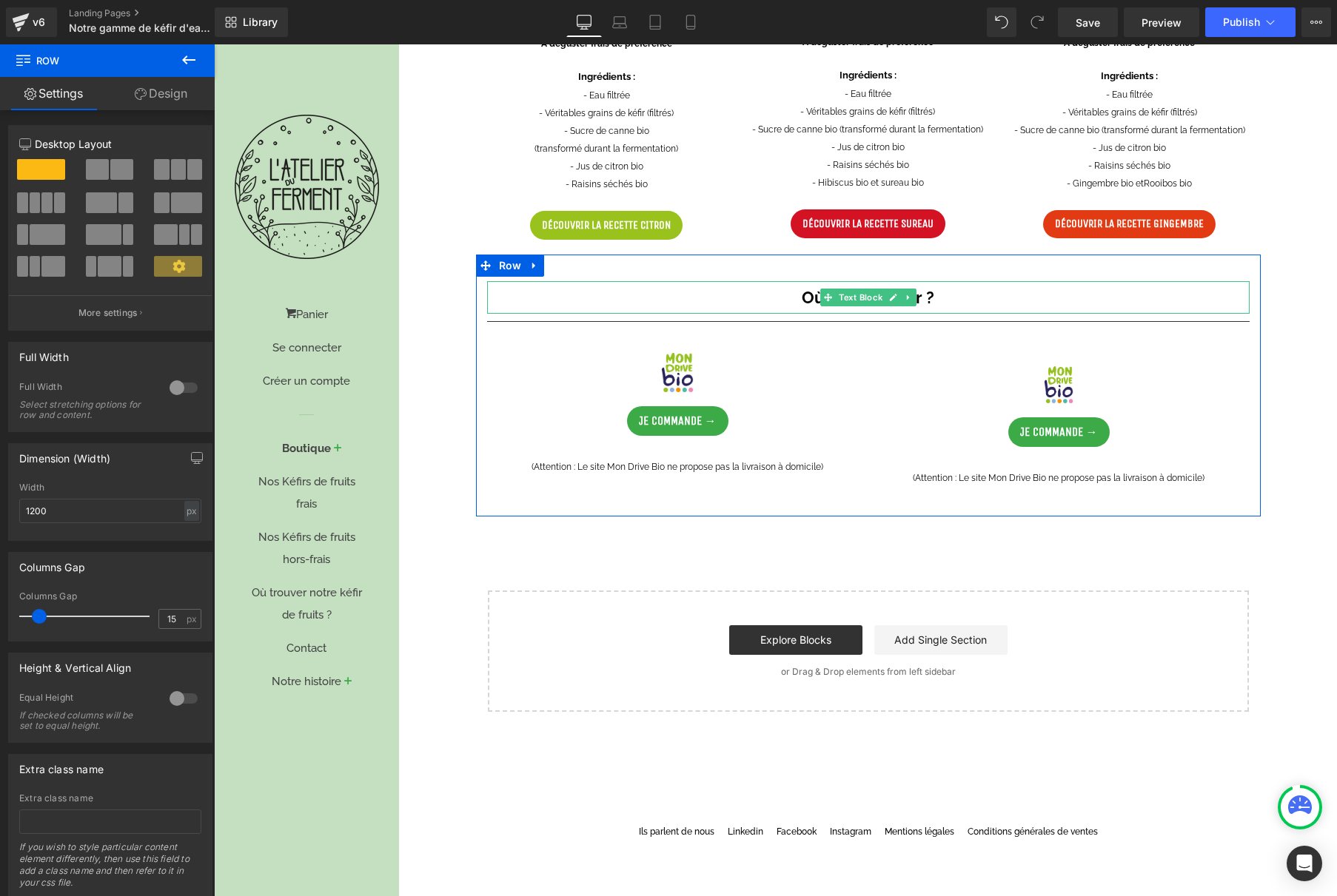
click at [503, 298] on p "Où commander ?" at bounding box center [868, 297] width 763 height 33
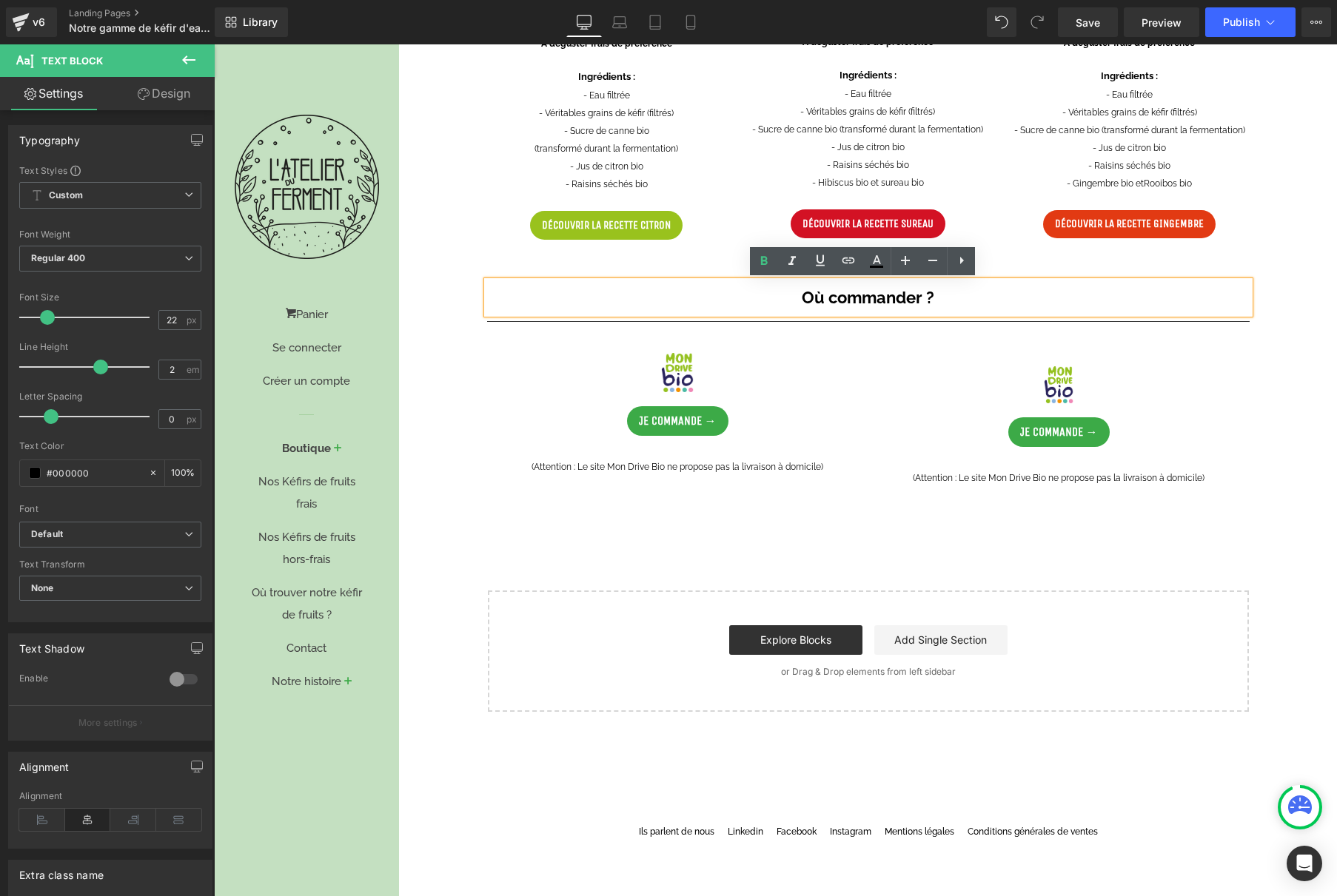
click at [600, 263] on div "Où commander ? Text Block Separator Image Je commande → Button (Attention : Le …" at bounding box center [868, 387] width 785 height 257
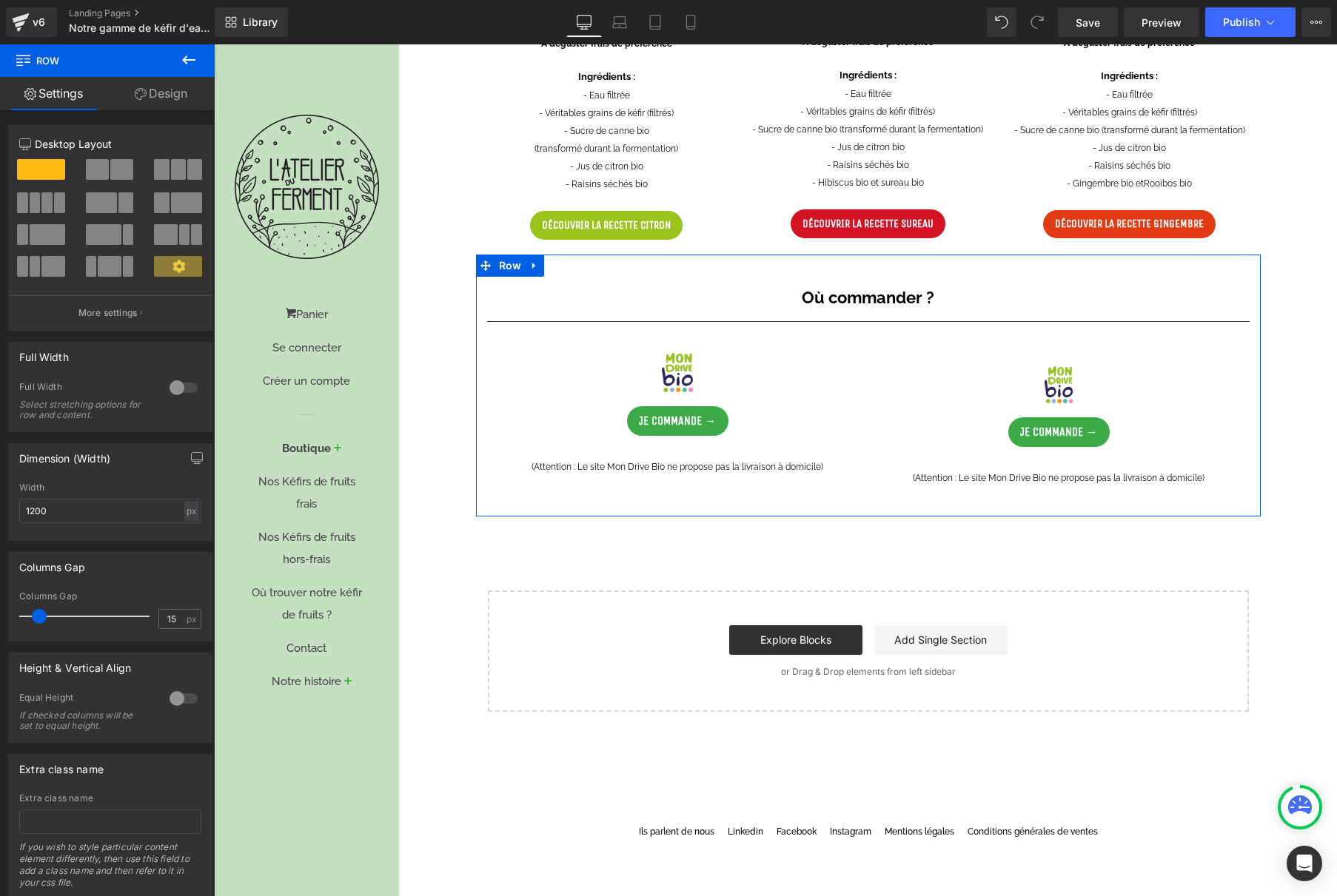
click at [476, 415] on div "Où commander ? Text Block Separator Image Je commande → Button (Attention : Le …" at bounding box center [868, 387] width 785 height 257
click at [141, 92] on icon at bounding box center [140, 94] width 12 height 12
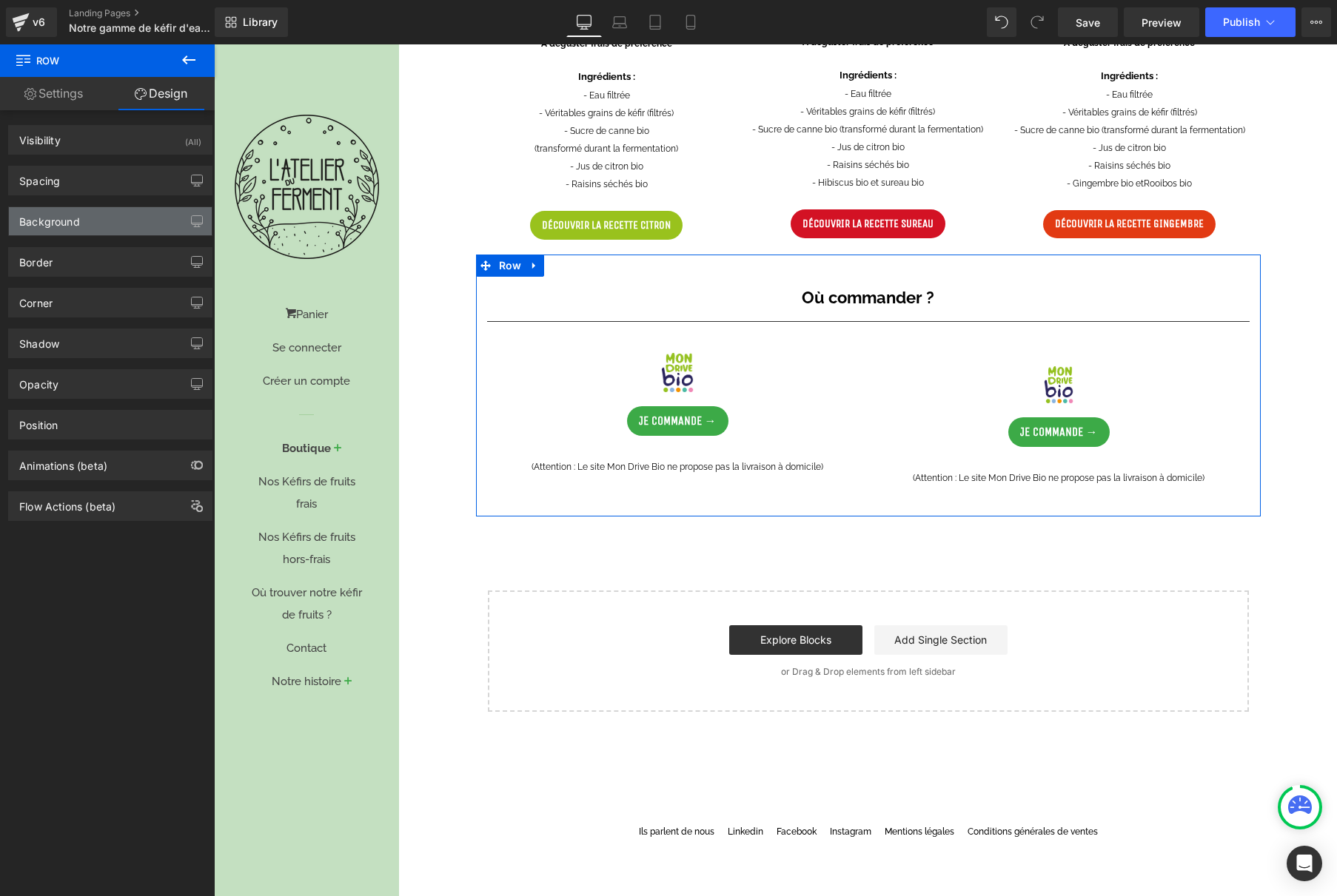
click at [110, 226] on div "Background" at bounding box center [111, 221] width 203 height 28
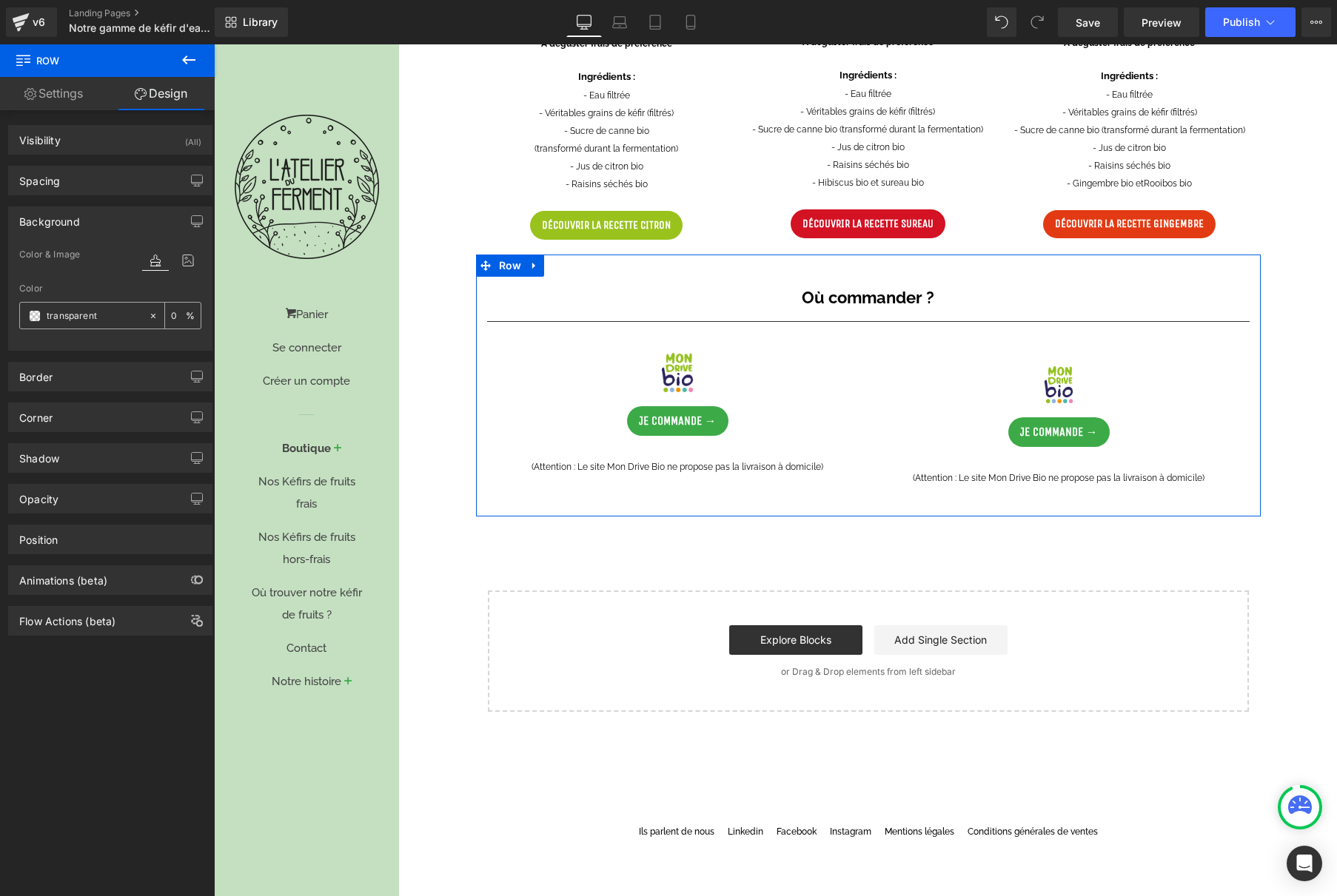
click at [109, 318] on input "transparent" at bounding box center [94, 315] width 95 height 16
type input "FEF"
type input "100"
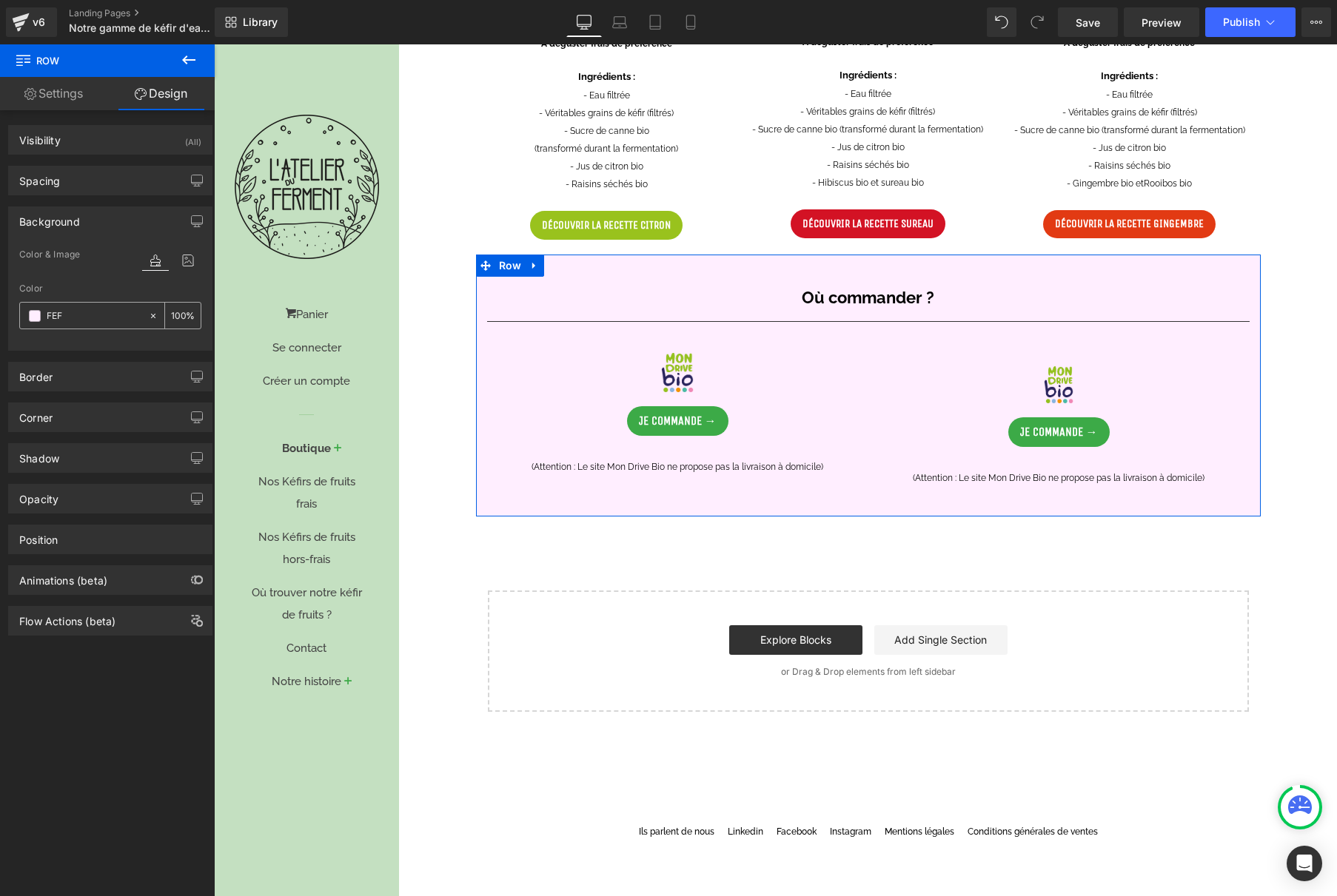
type input "FEF2"
type input "13"
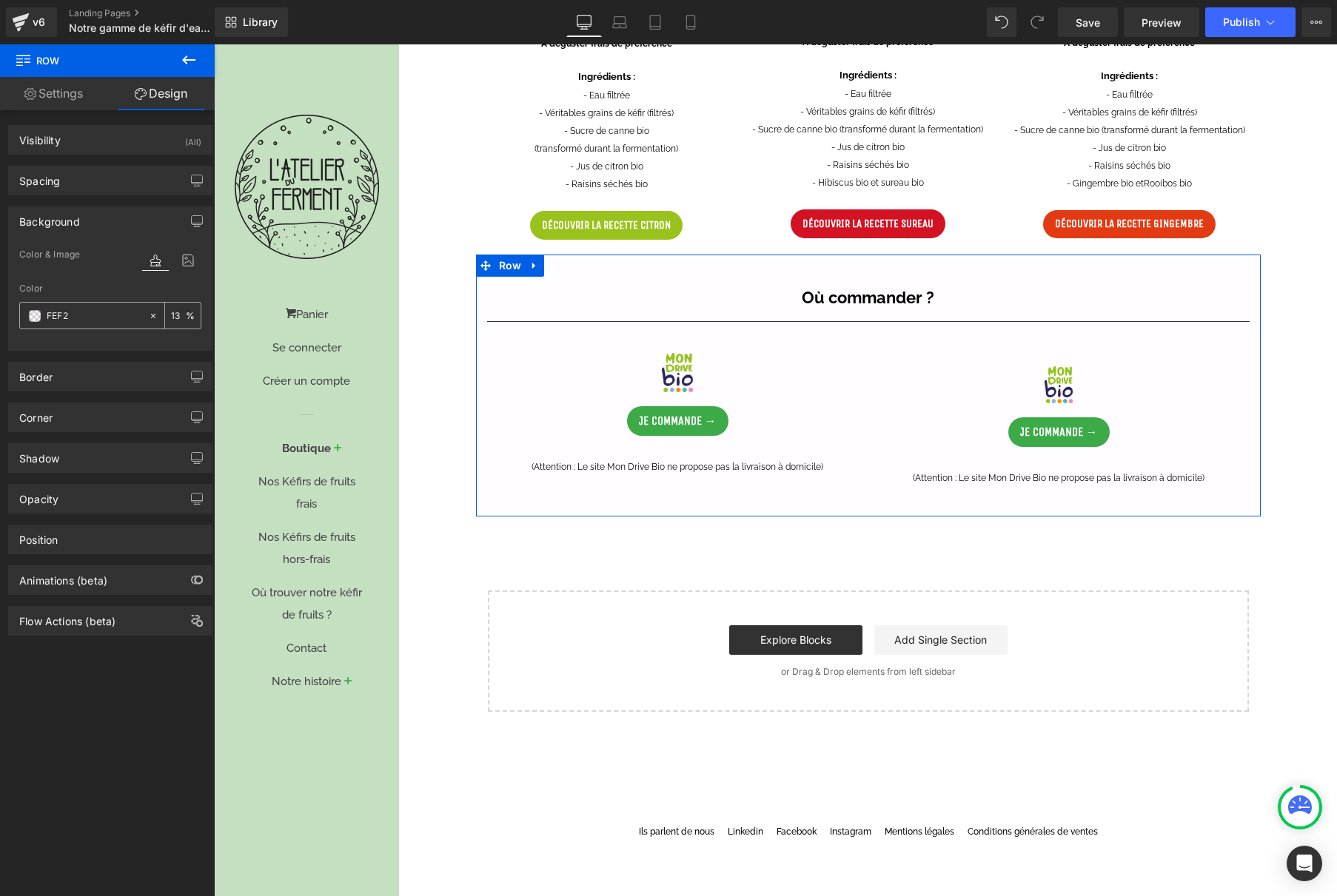
type input "FEF2C"
type input "0"
click at [76, 319] on input "FEF2CO80" at bounding box center [94, 315] width 95 height 16
click at [81, 316] on input "FEF2CO80" at bounding box center [94, 315] width 95 height 16
type input "FEF2C080"
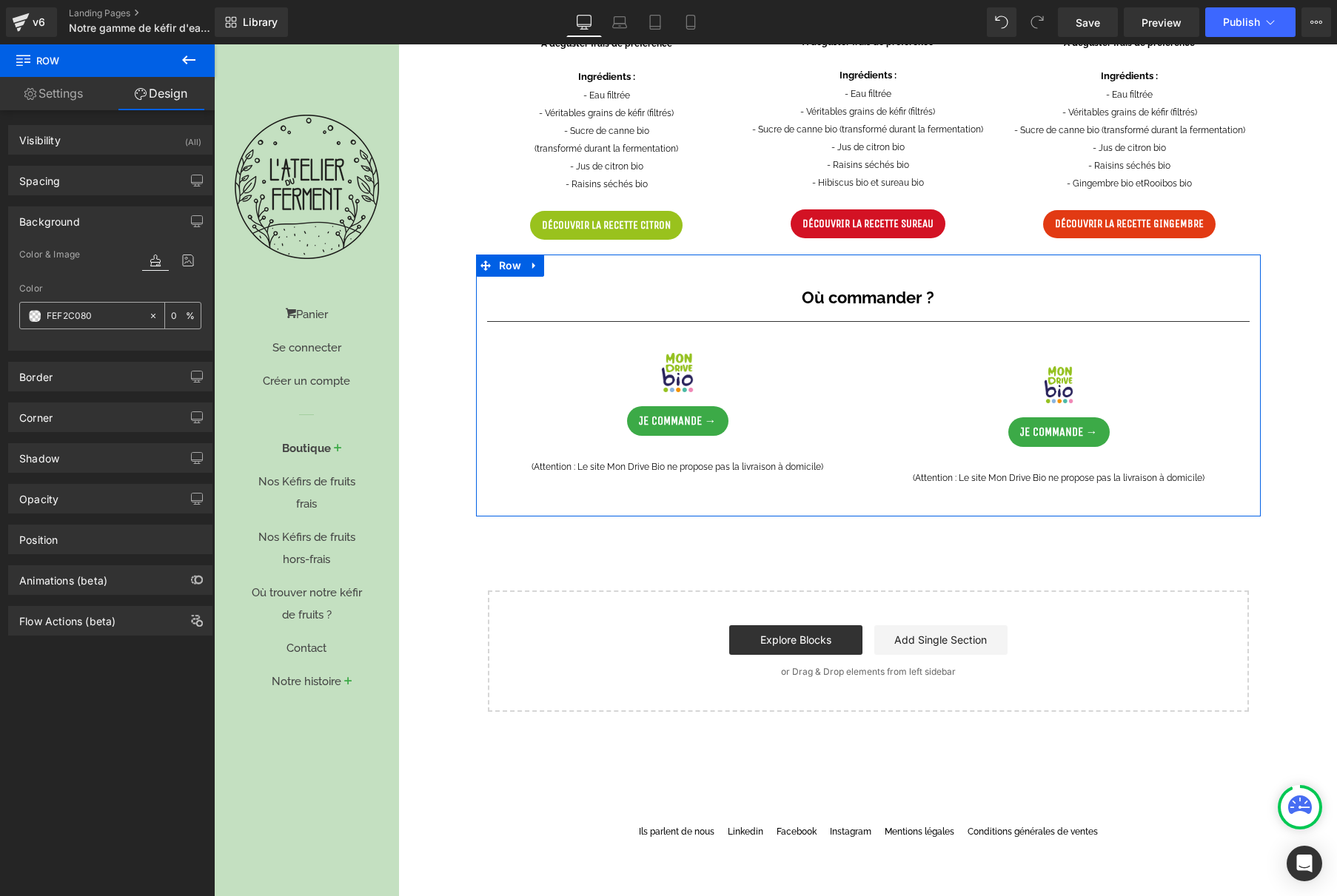
type input "50"
type input "#fef2c0"
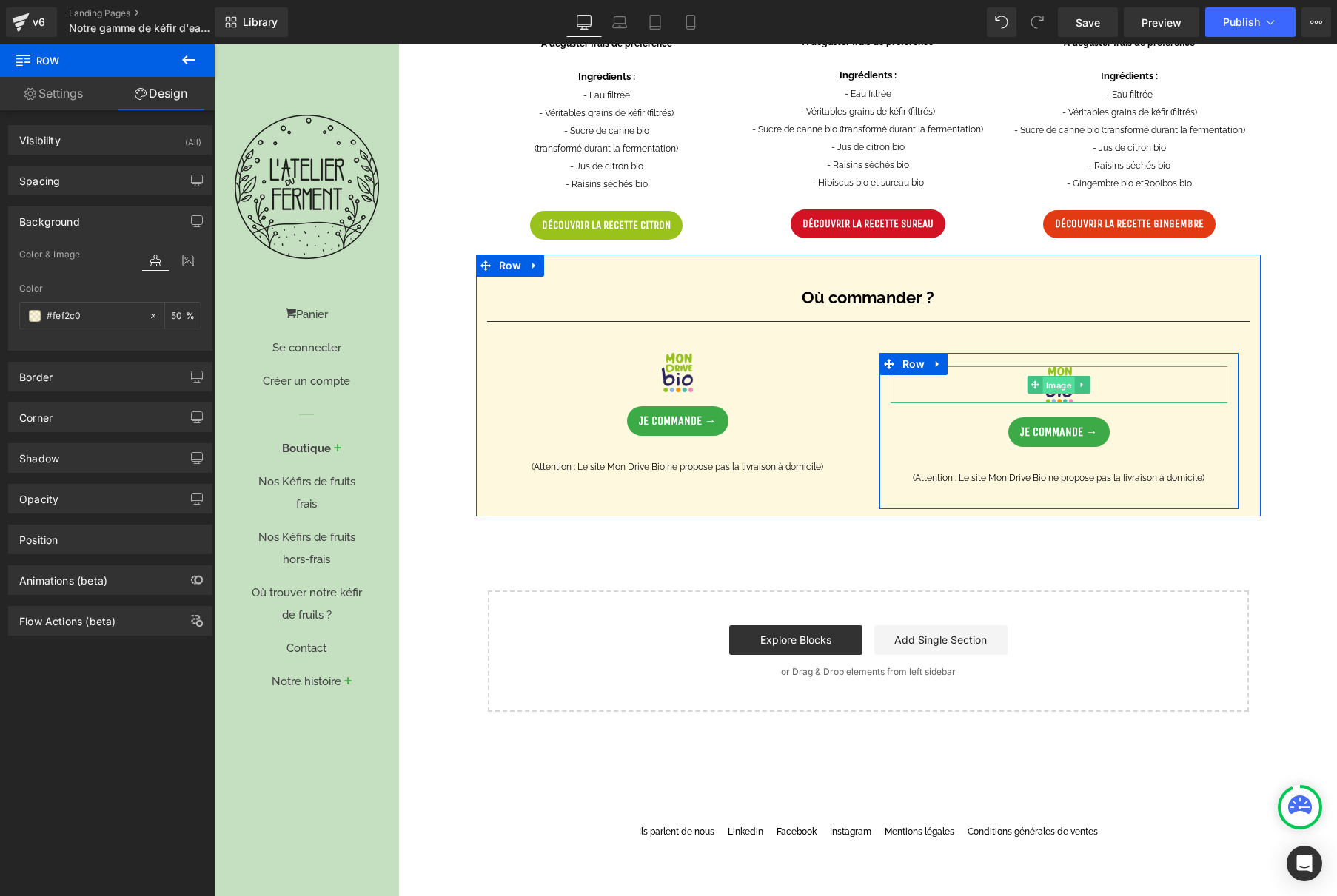
click at [1054, 387] on span "Image" at bounding box center [1059, 385] width 32 height 18
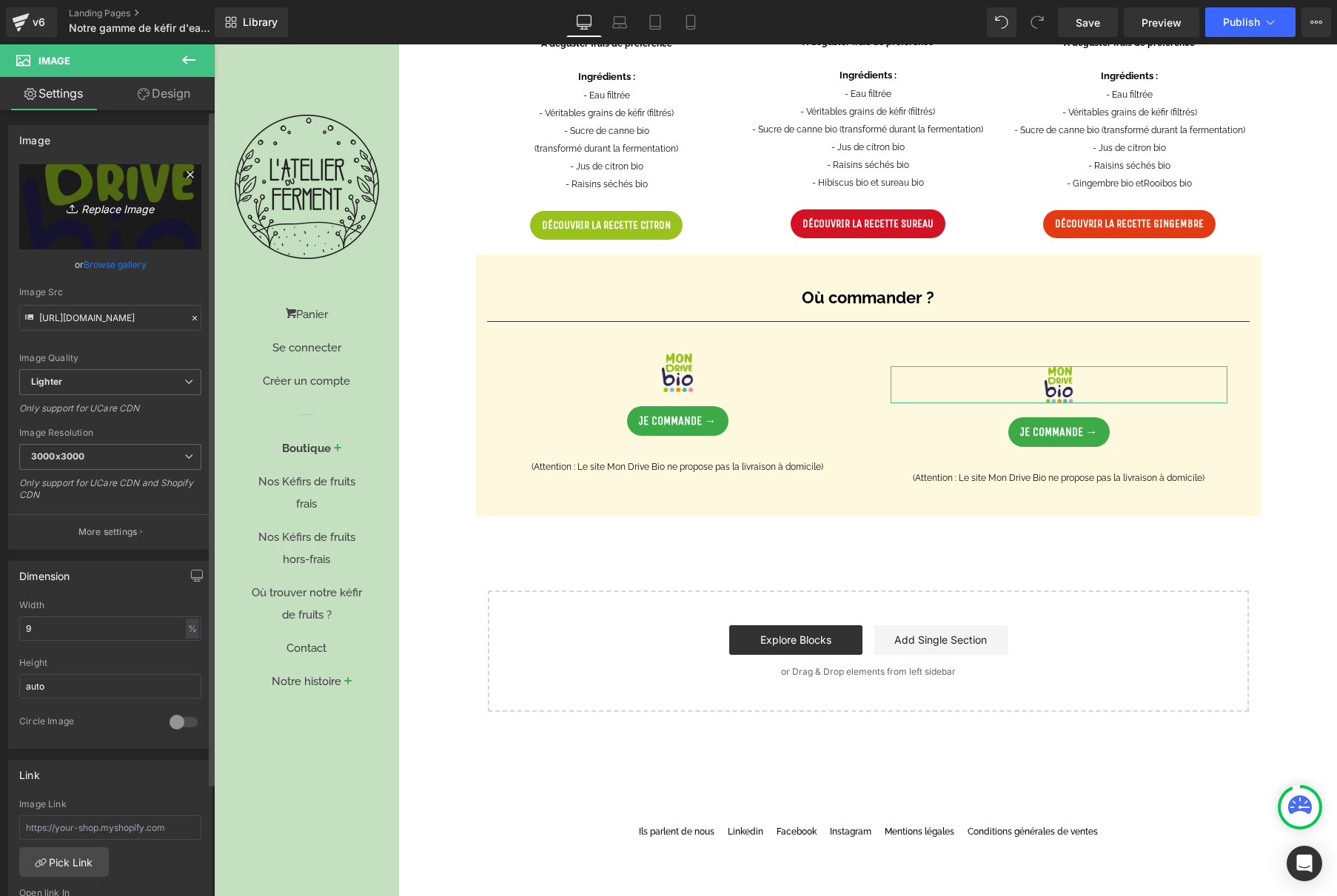
click at [108, 213] on icon "Replace Image" at bounding box center [110, 207] width 118 height 18
type input "C:\fakepath\LAFOURCHE_LOGO.png"
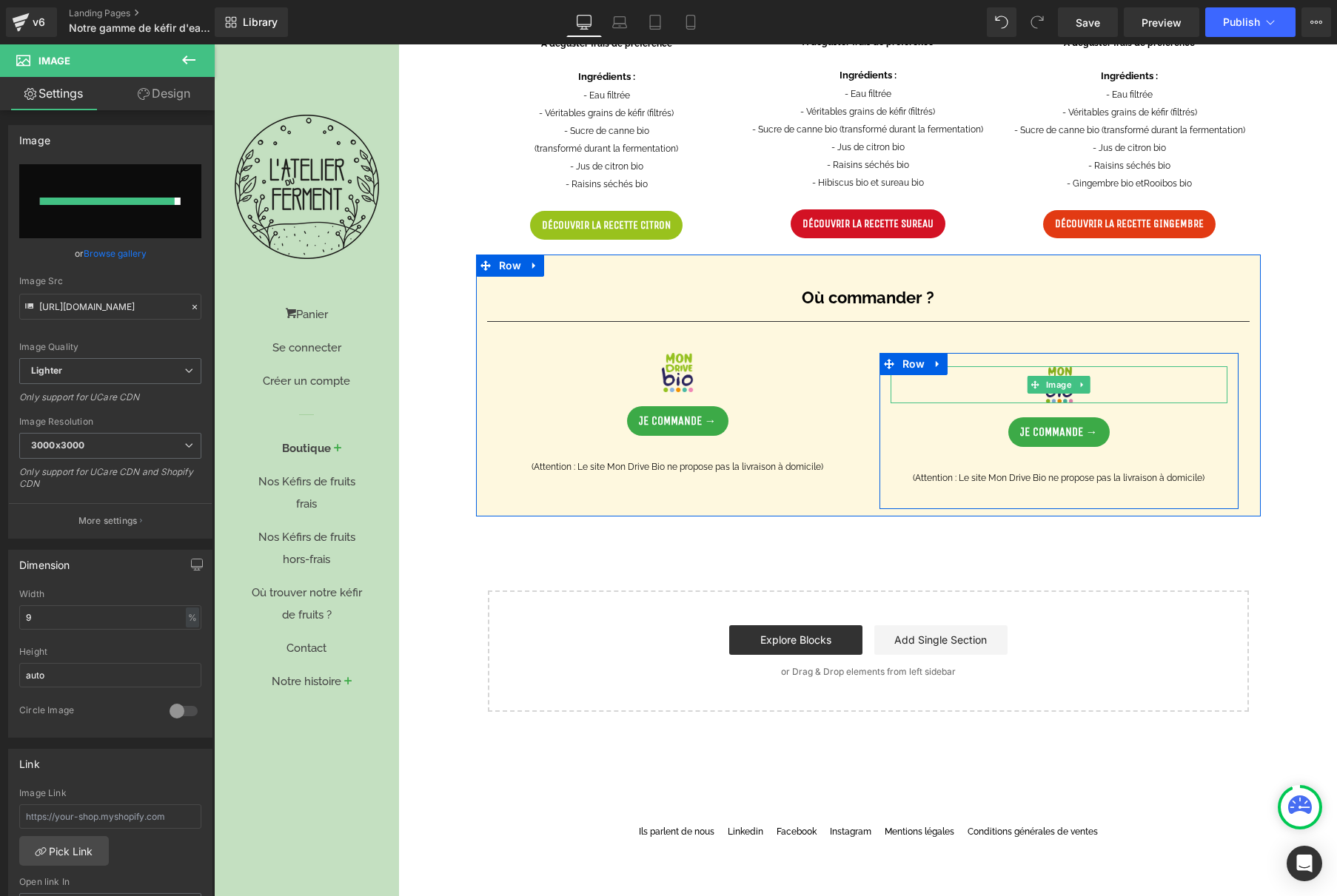
type input "[URL][DOMAIN_NAME]"
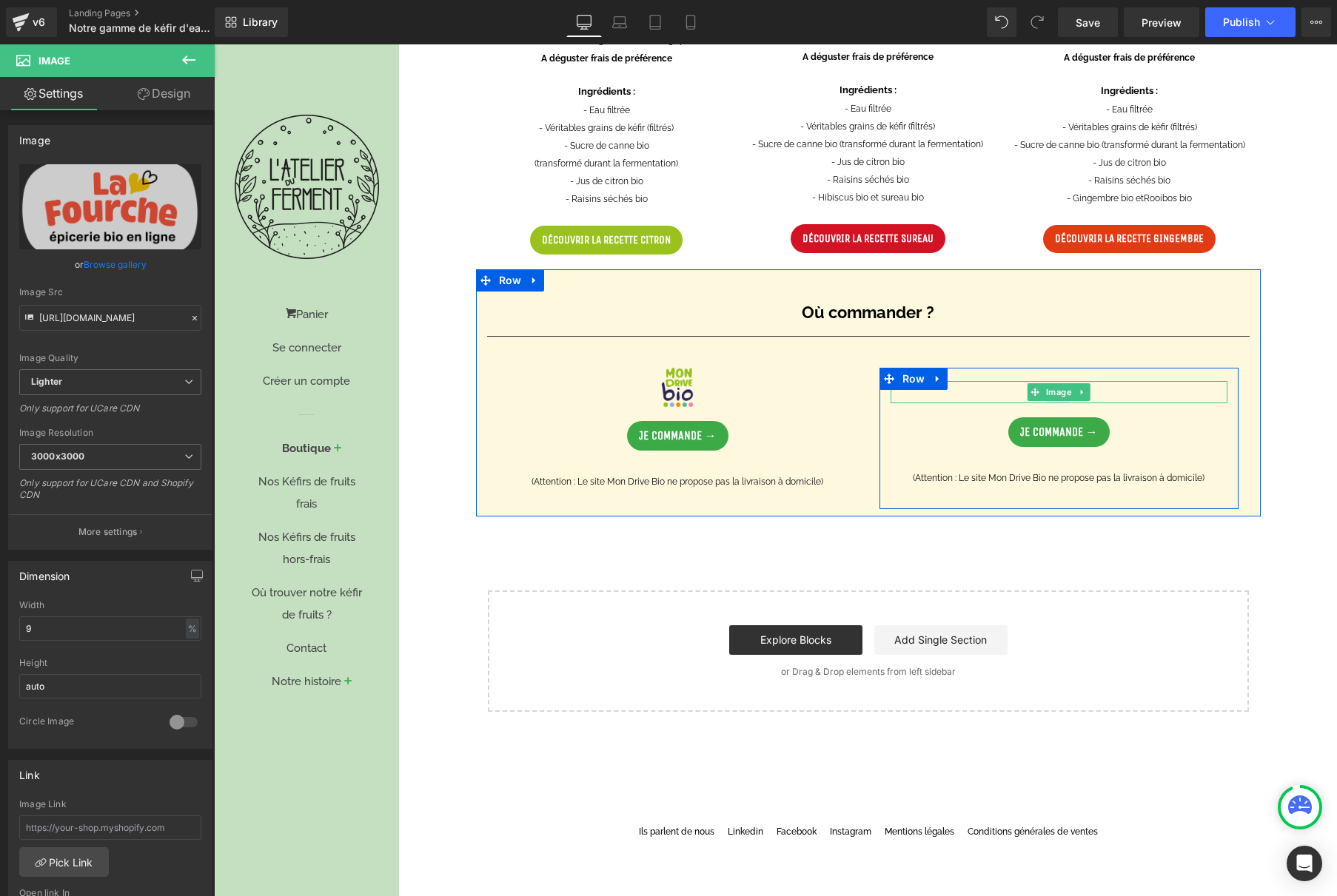
scroll to position [901, 0]
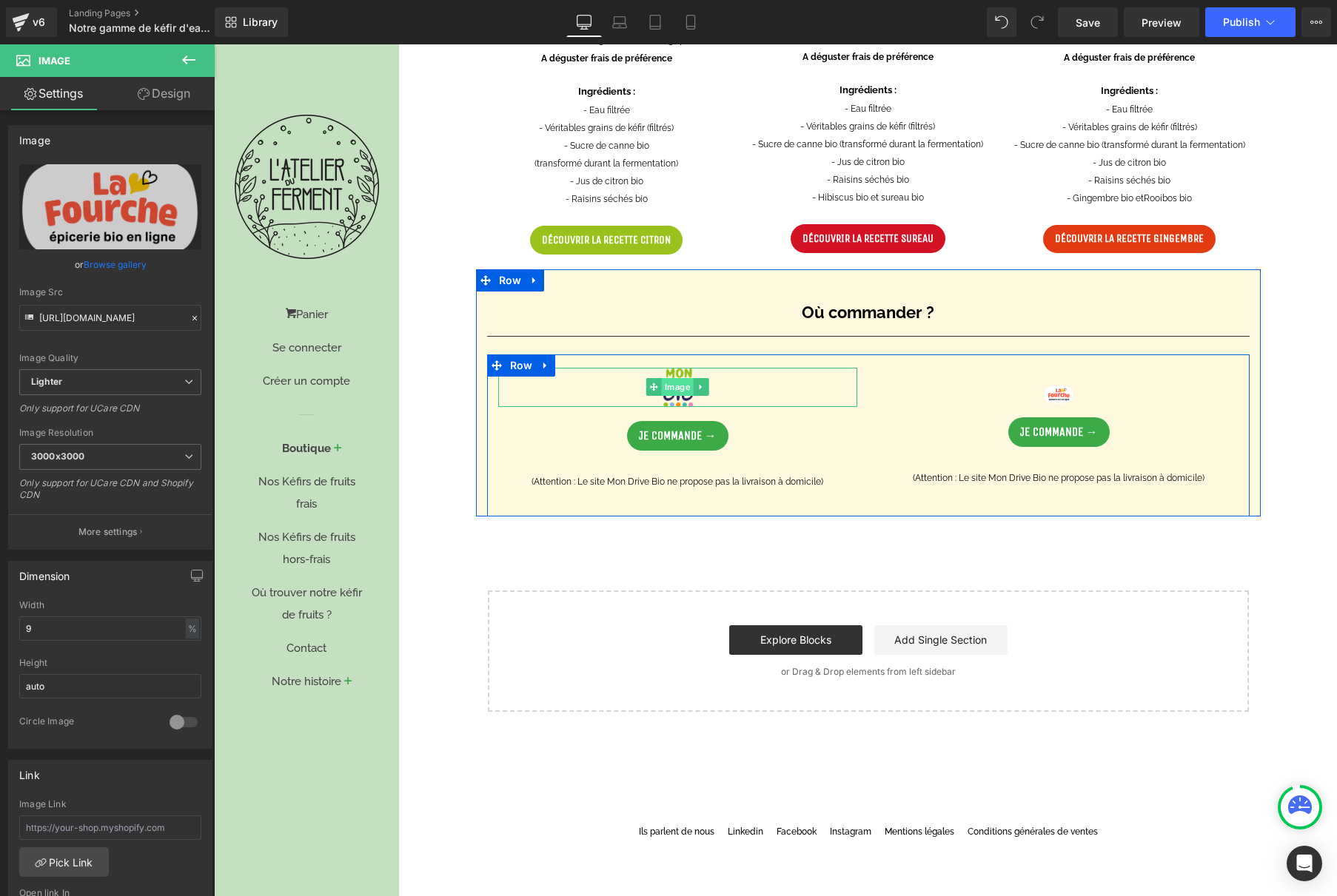
click at [681, 387] on span "Image" at bounding box center [678, 386] width 32 height 18
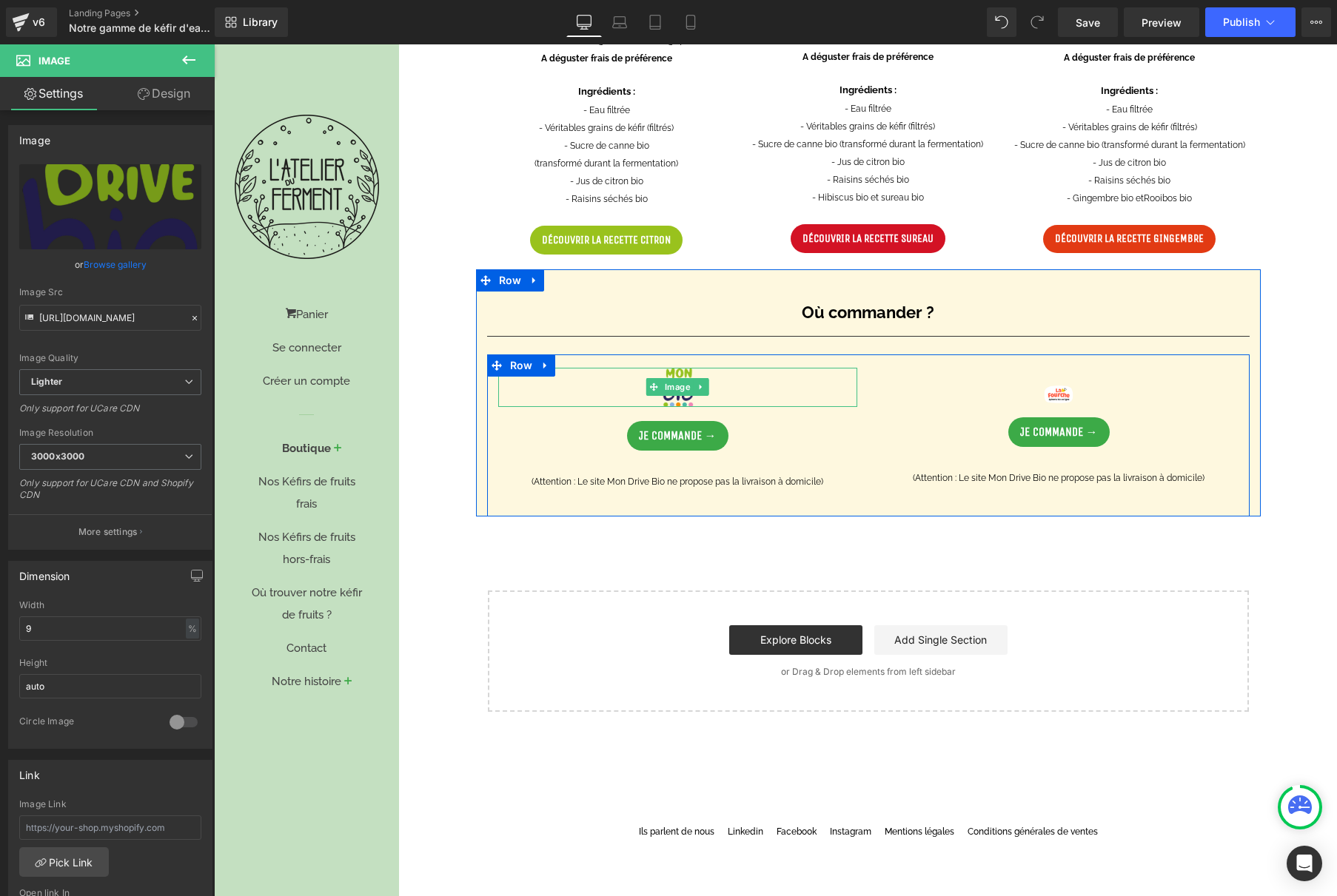
click at [744, 388] on div at bounding box center [678, 387] width 359 height 39
click at [571, 398] on div at bounding box center [678, 387] width 359 height 39
click at [651, 388] on icon at bounding box center [654, 387] width 8 height 9
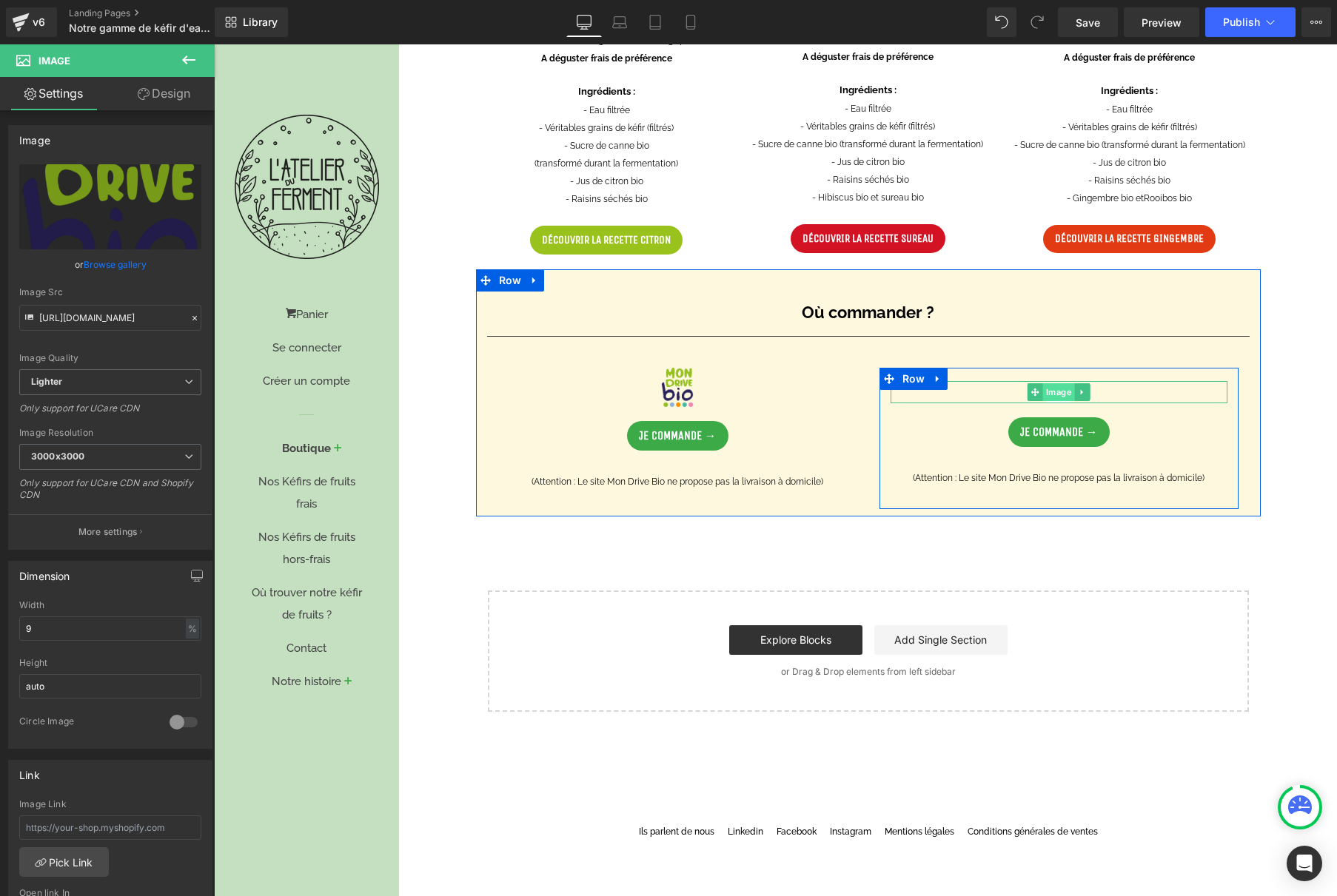
click at [1044, 395] on span "Image" at bounding box center [1059, 392] width 32 height 18
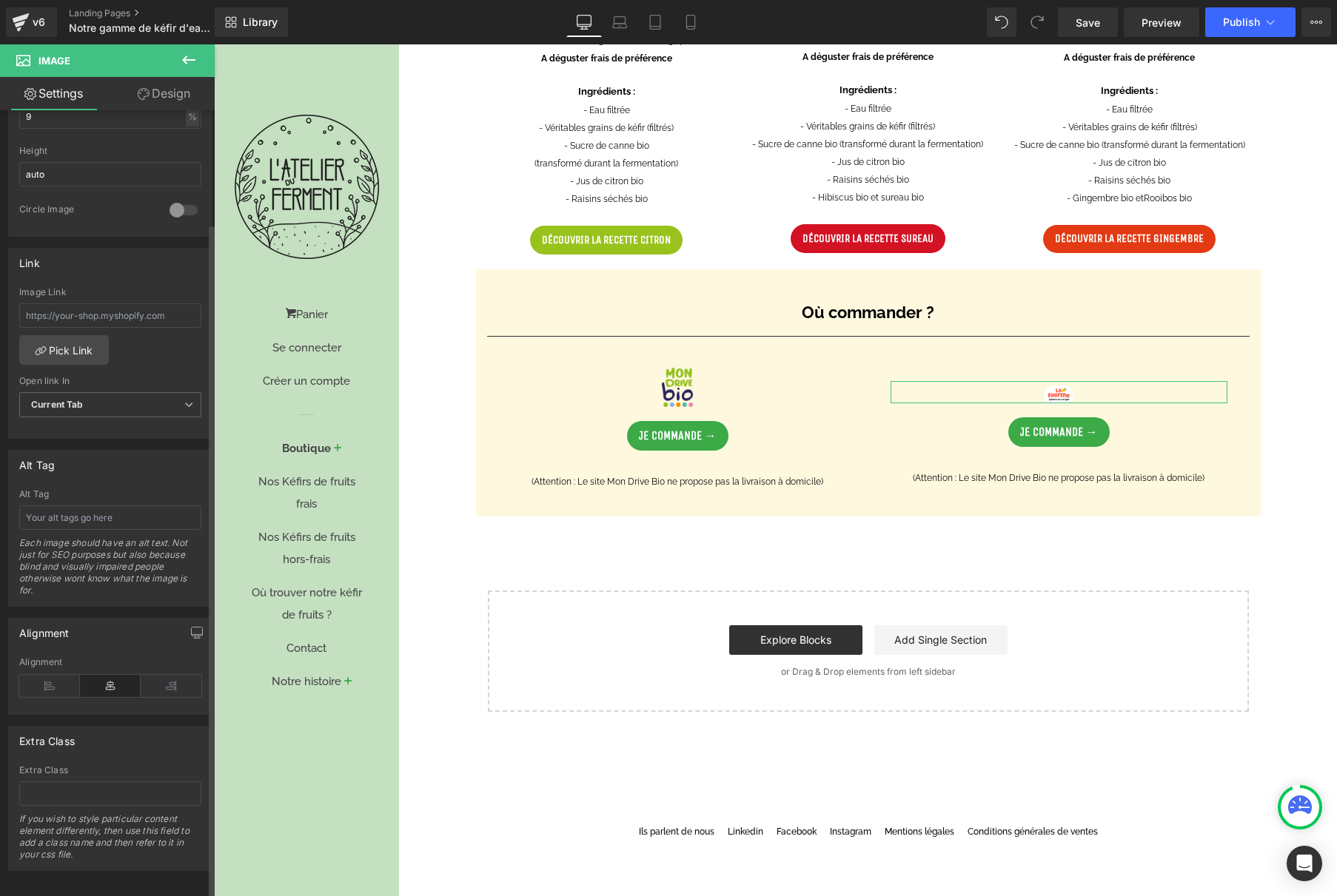
scroll to position [0, 0]
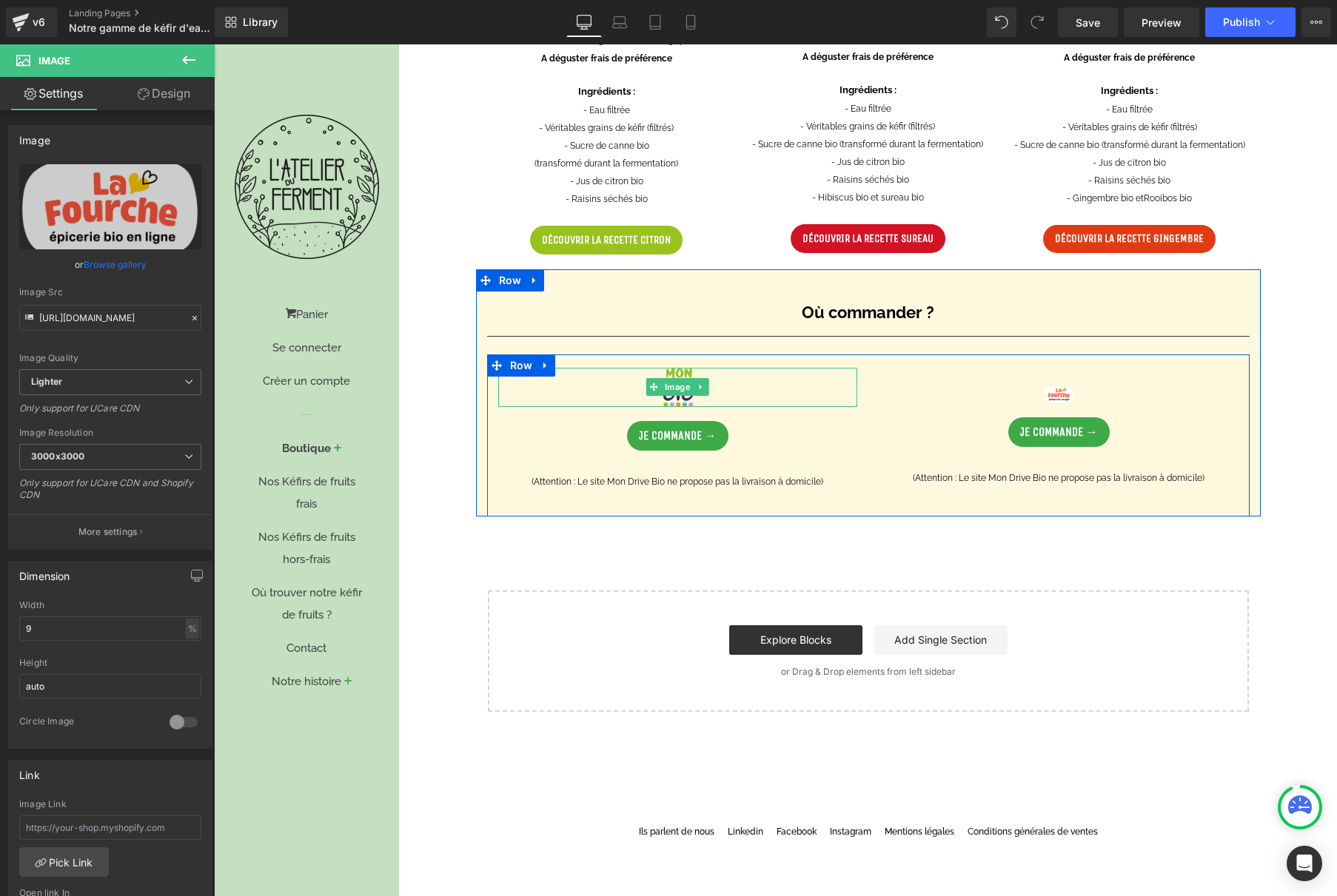
click at [571, 385] on div at bounding box center [678, 387] width 359 height 39
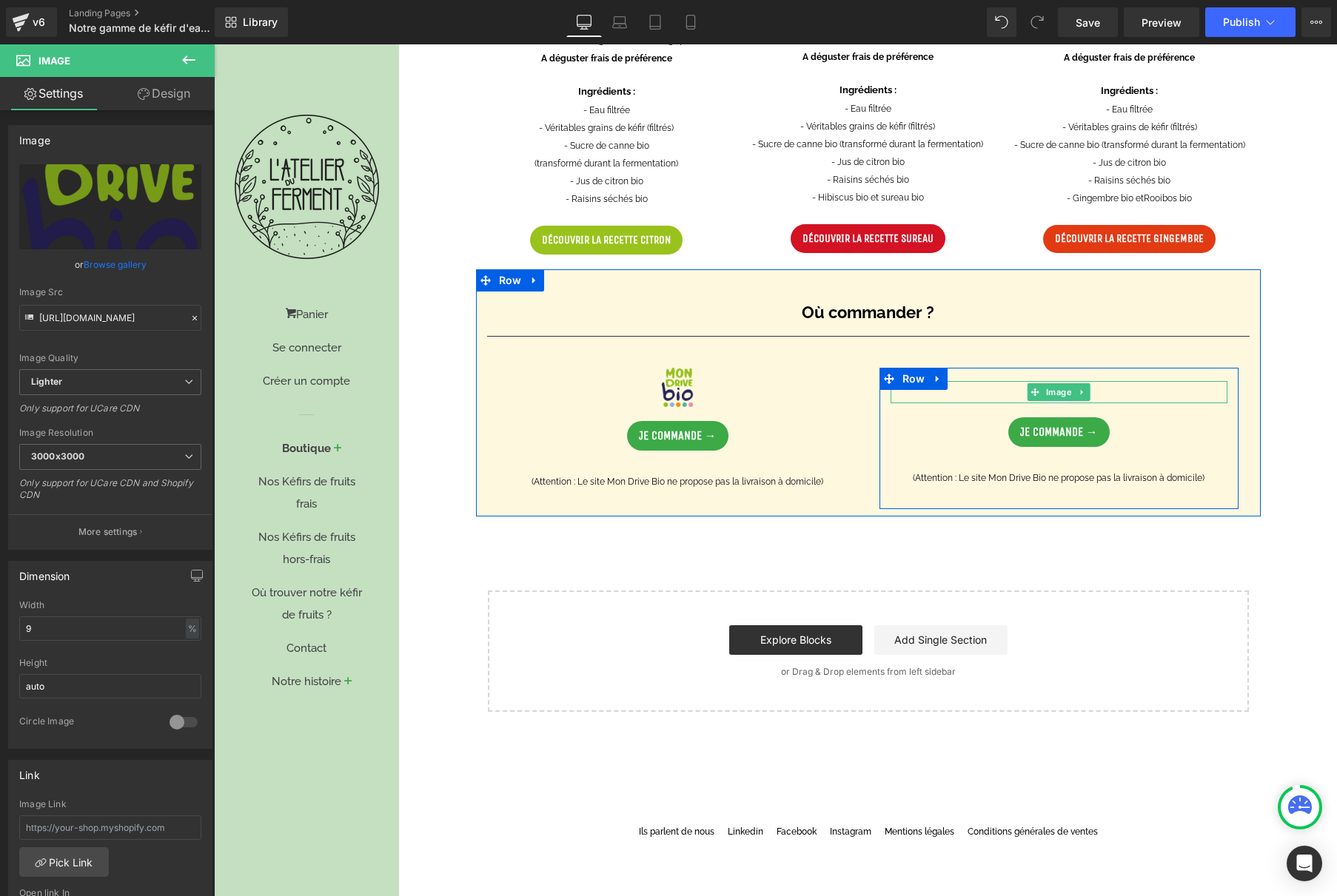
click at [1006, 396] on div at bounding box center [1058, 392] width 337 height 22
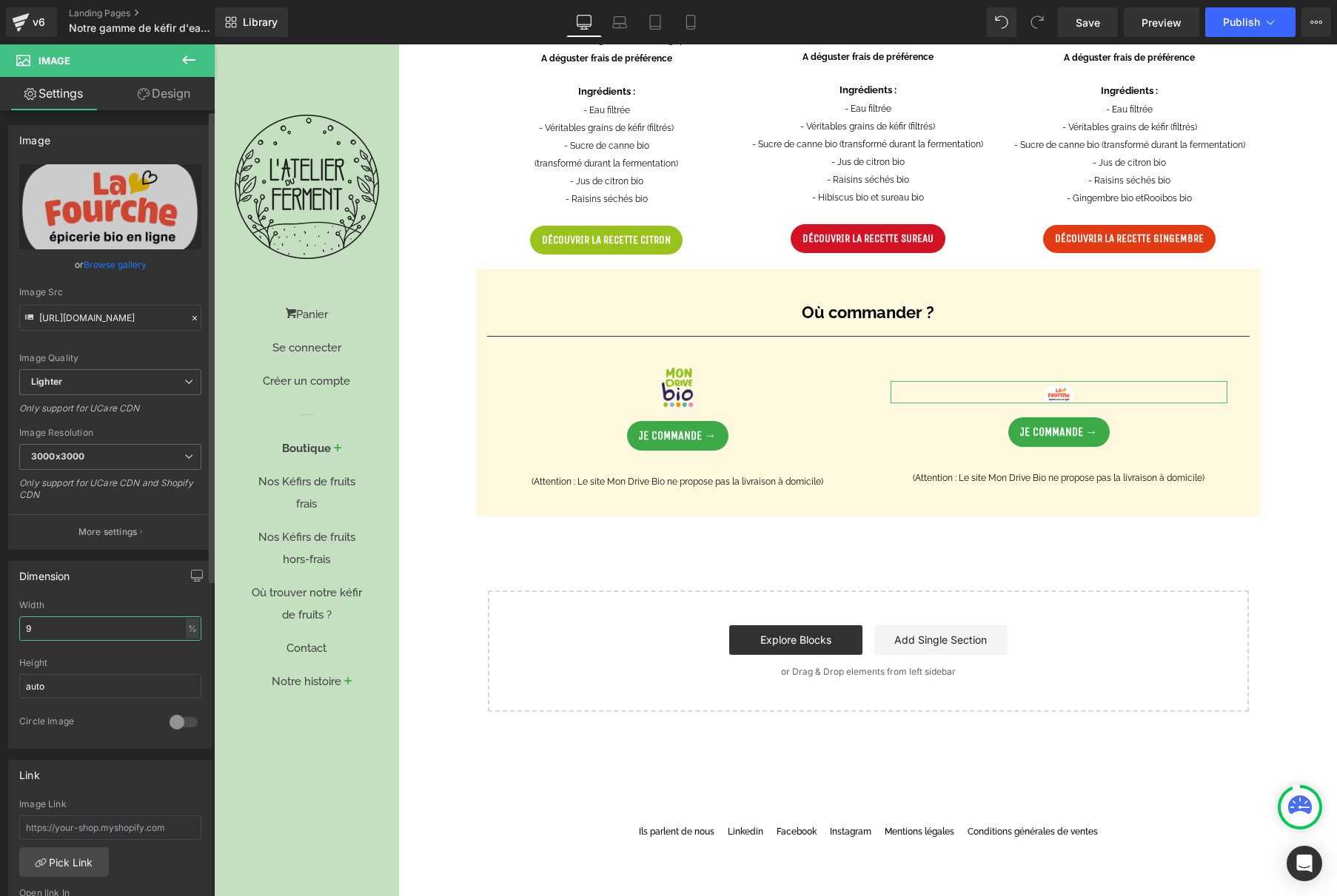
click at [97, 627] on input "9" at bounding box center [110, 629] width 182 height 24
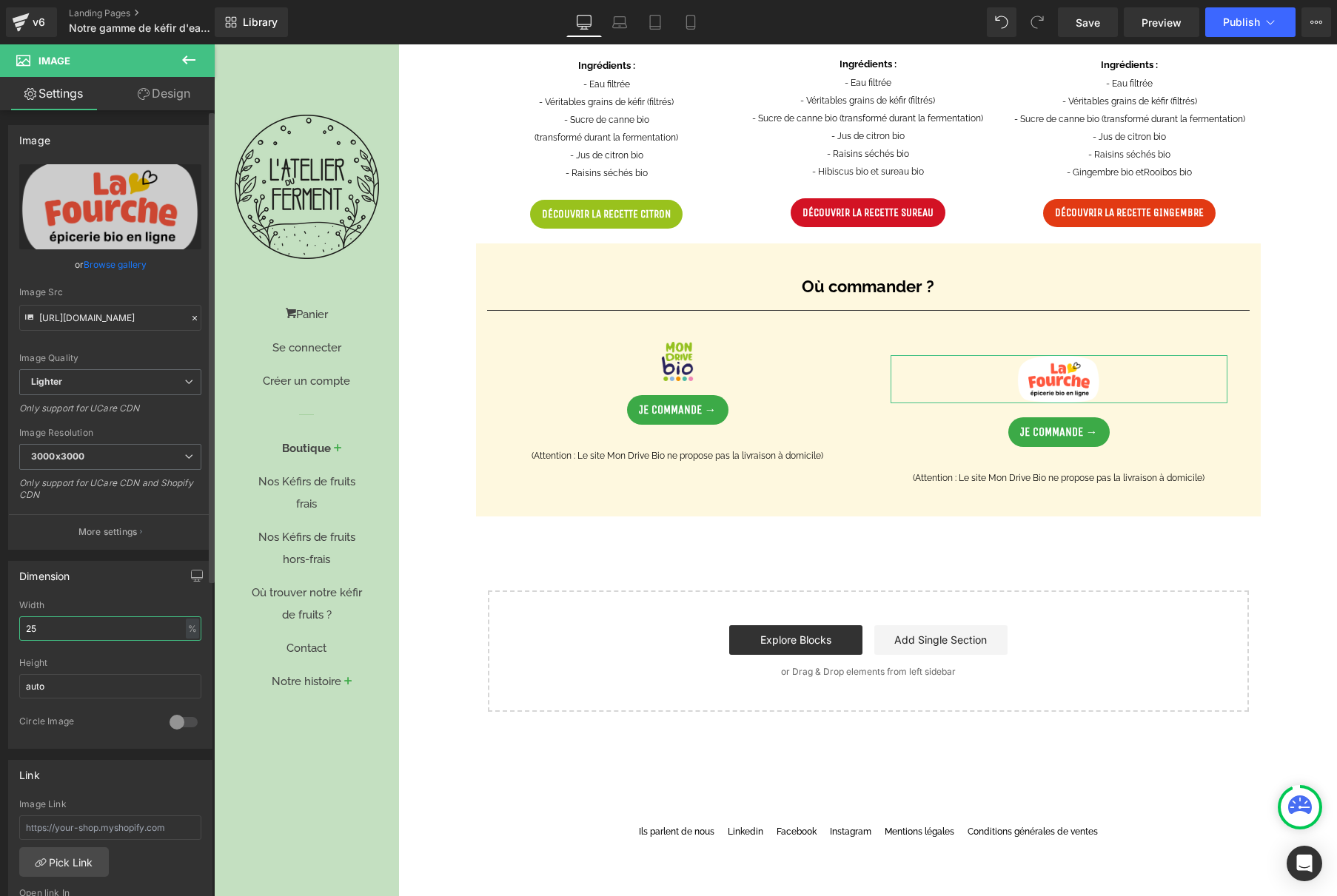
type input "24"
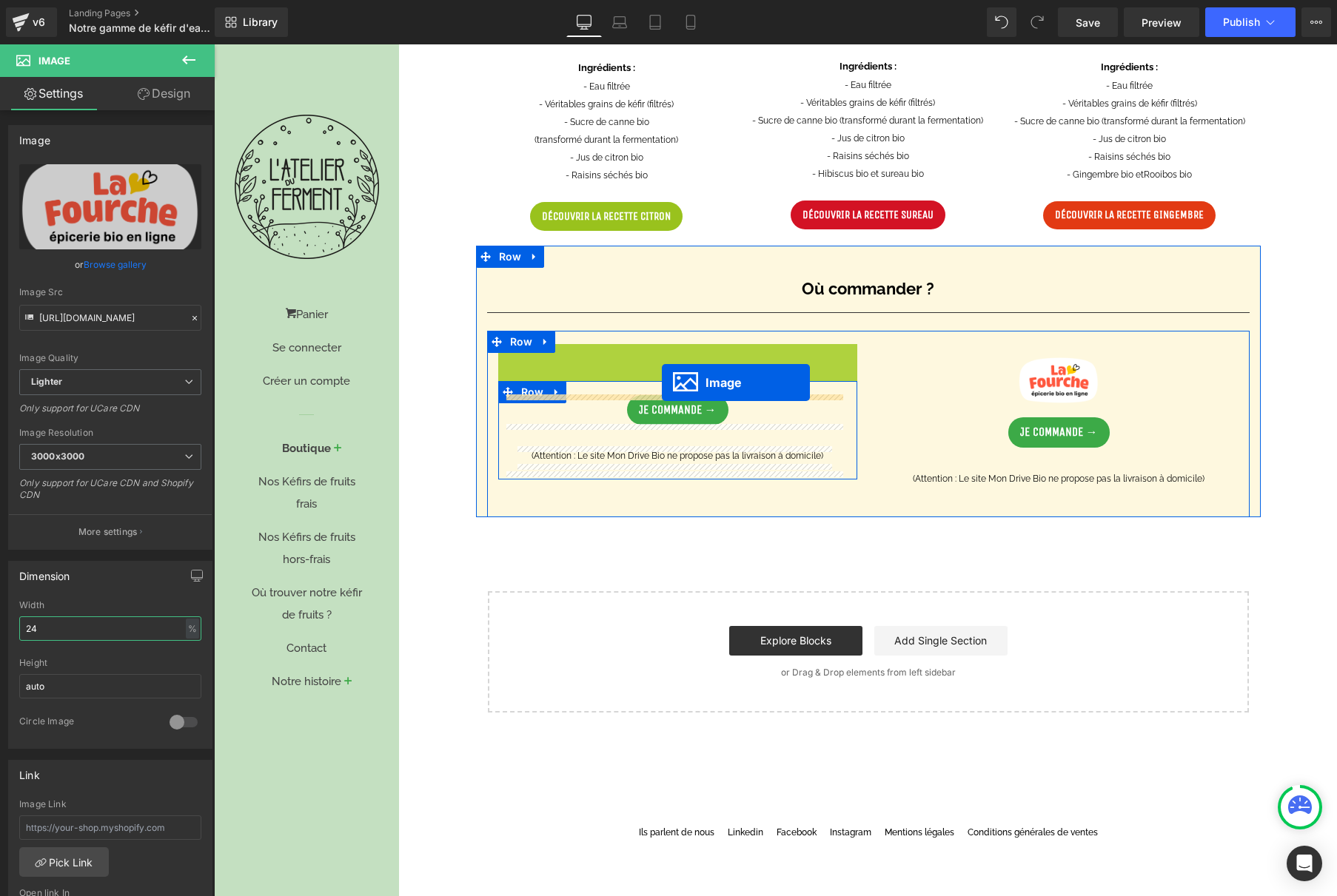
drag, startPoint x: 661, startPoint y: 360, endPoint x: 662, endPoint y: 382, distance: 22.0
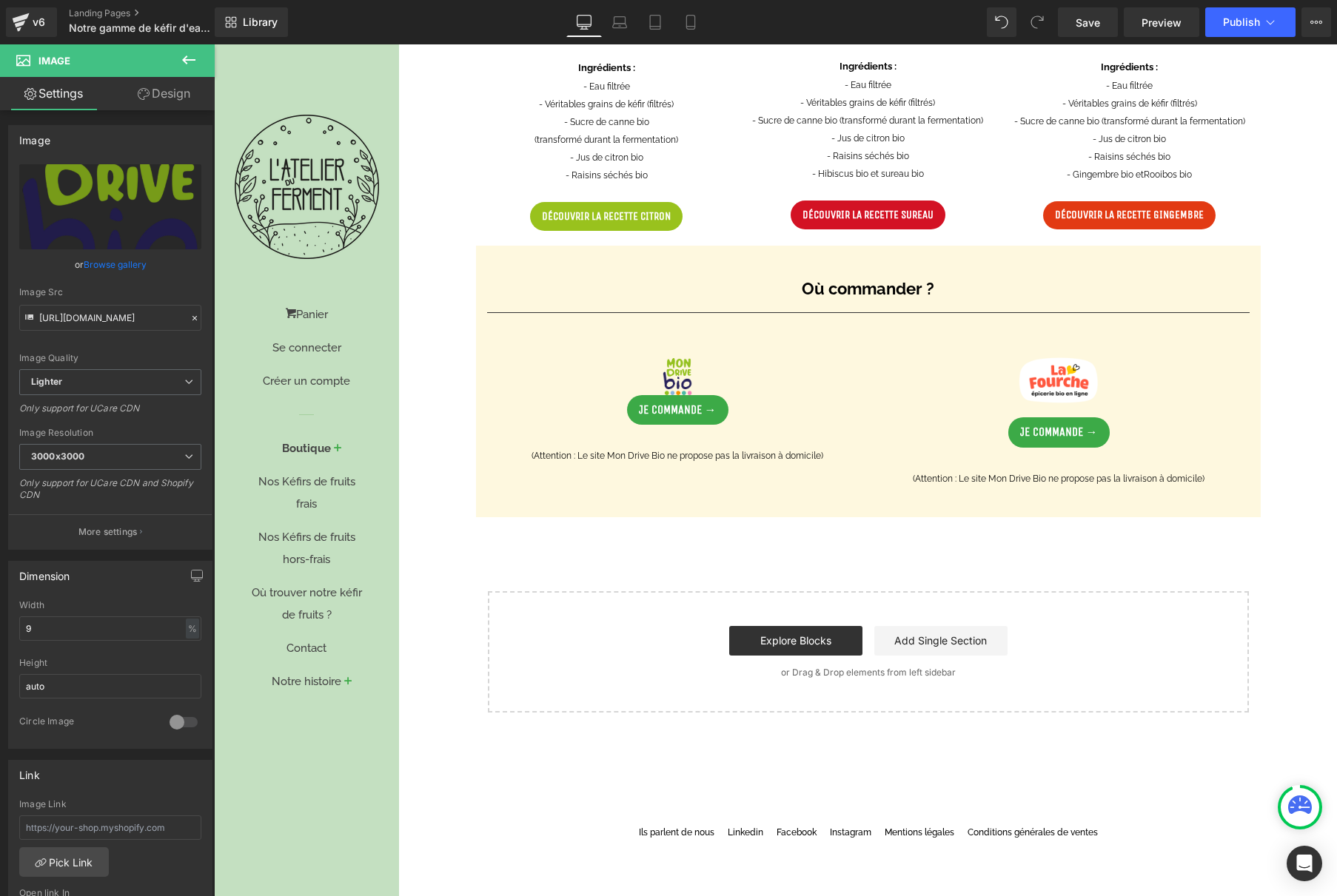
click at [193, 66] on icon at bounding box center [189, 60] width 18 height 18
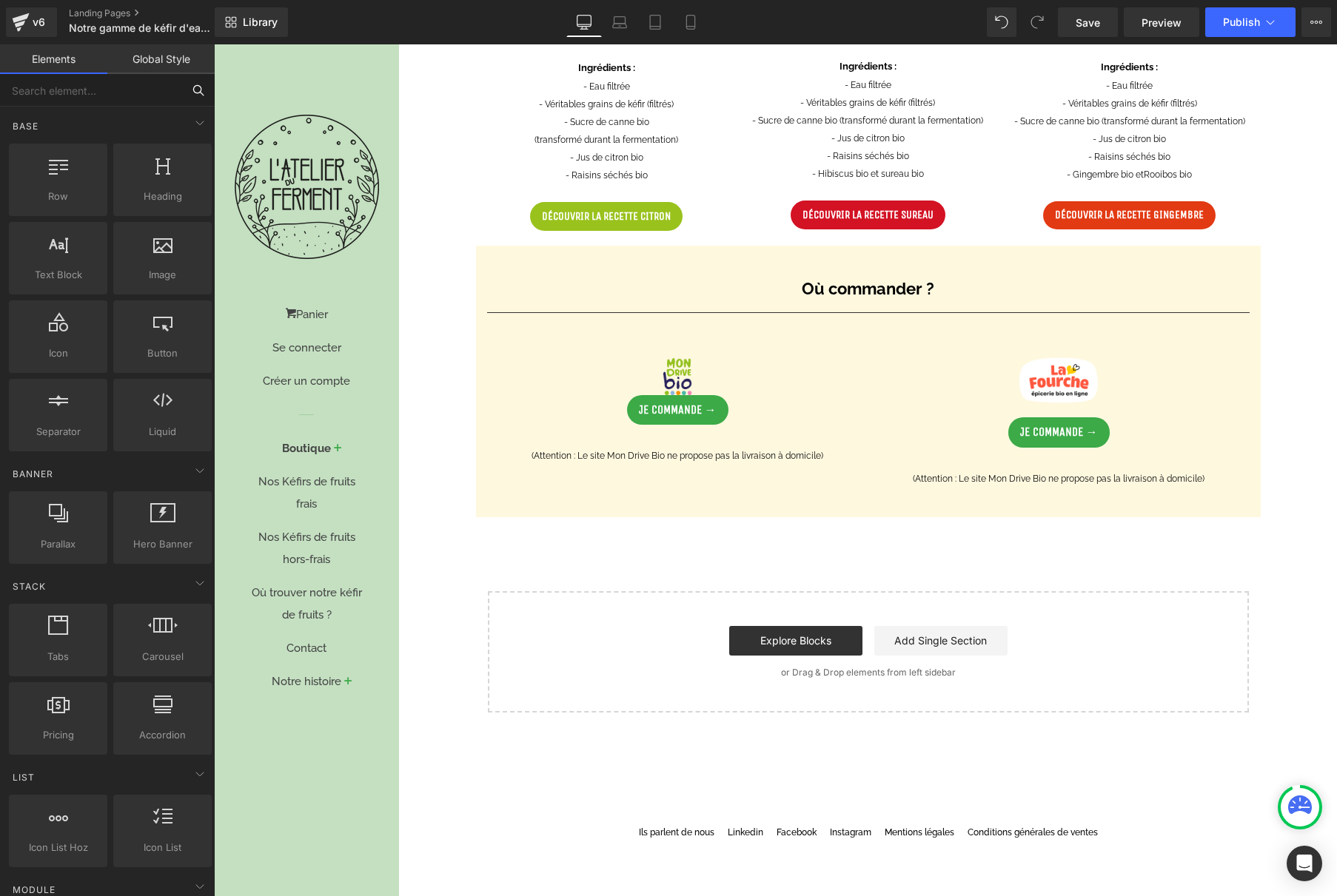
click at [82, 96] on input "text" at bounding box center [91, 90] width 182 height 33
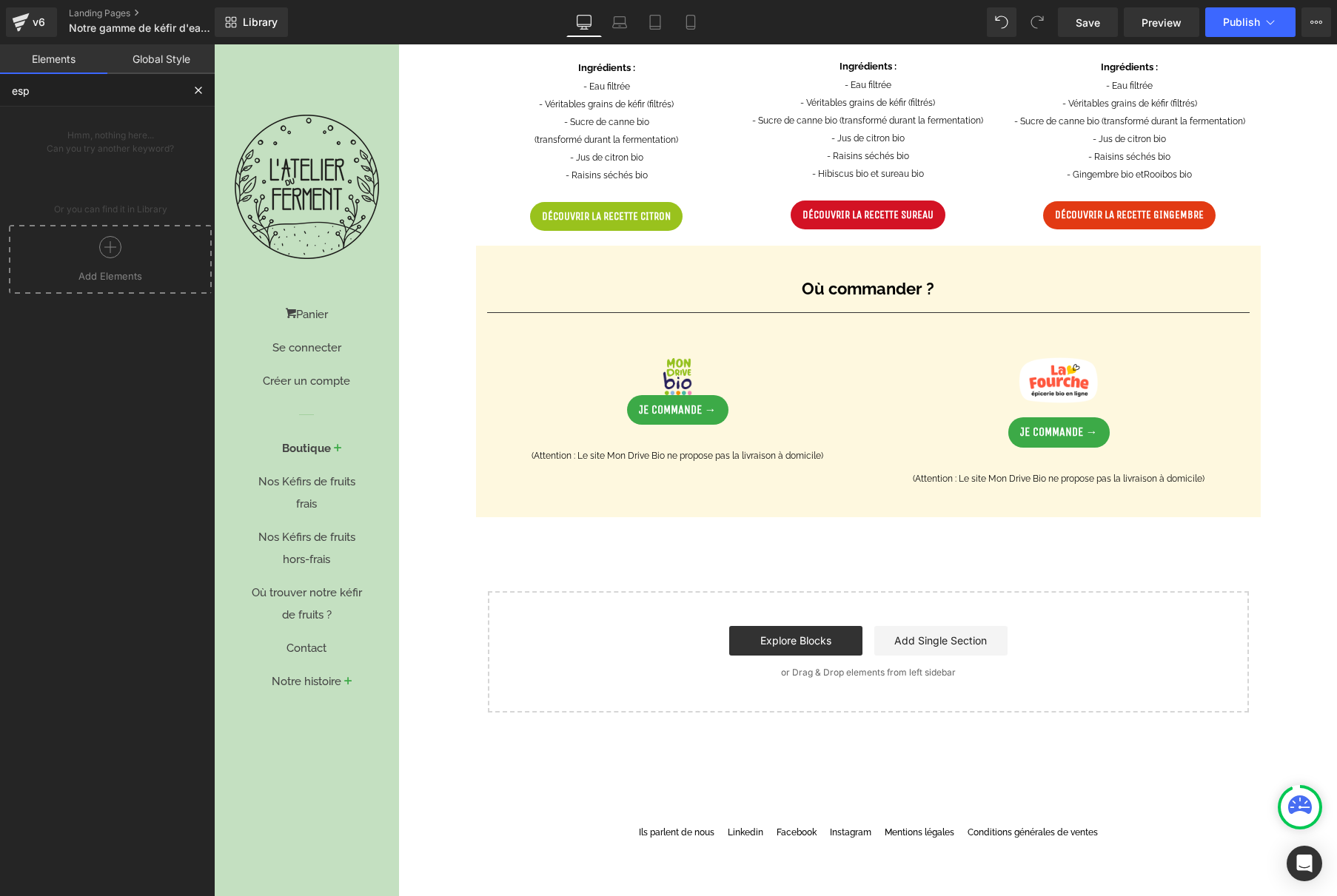
type input "esp"
click at [190, 85] on button at bounding box center [199, 90] width 33 height 33
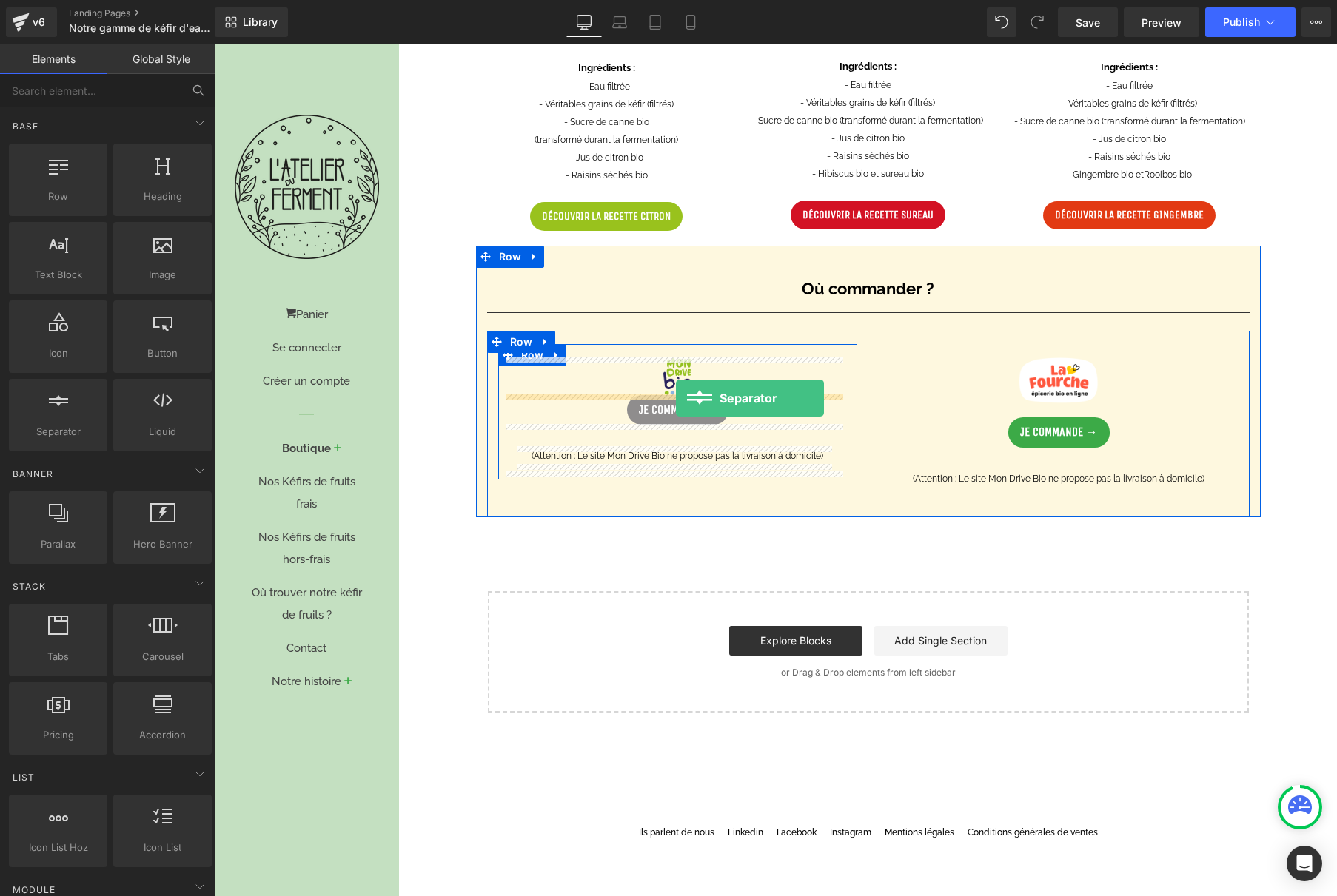
drag, startPoint x: 291, startPoint y: 453, endPoint x: 676, endPoint y: 398, distance: 388.9
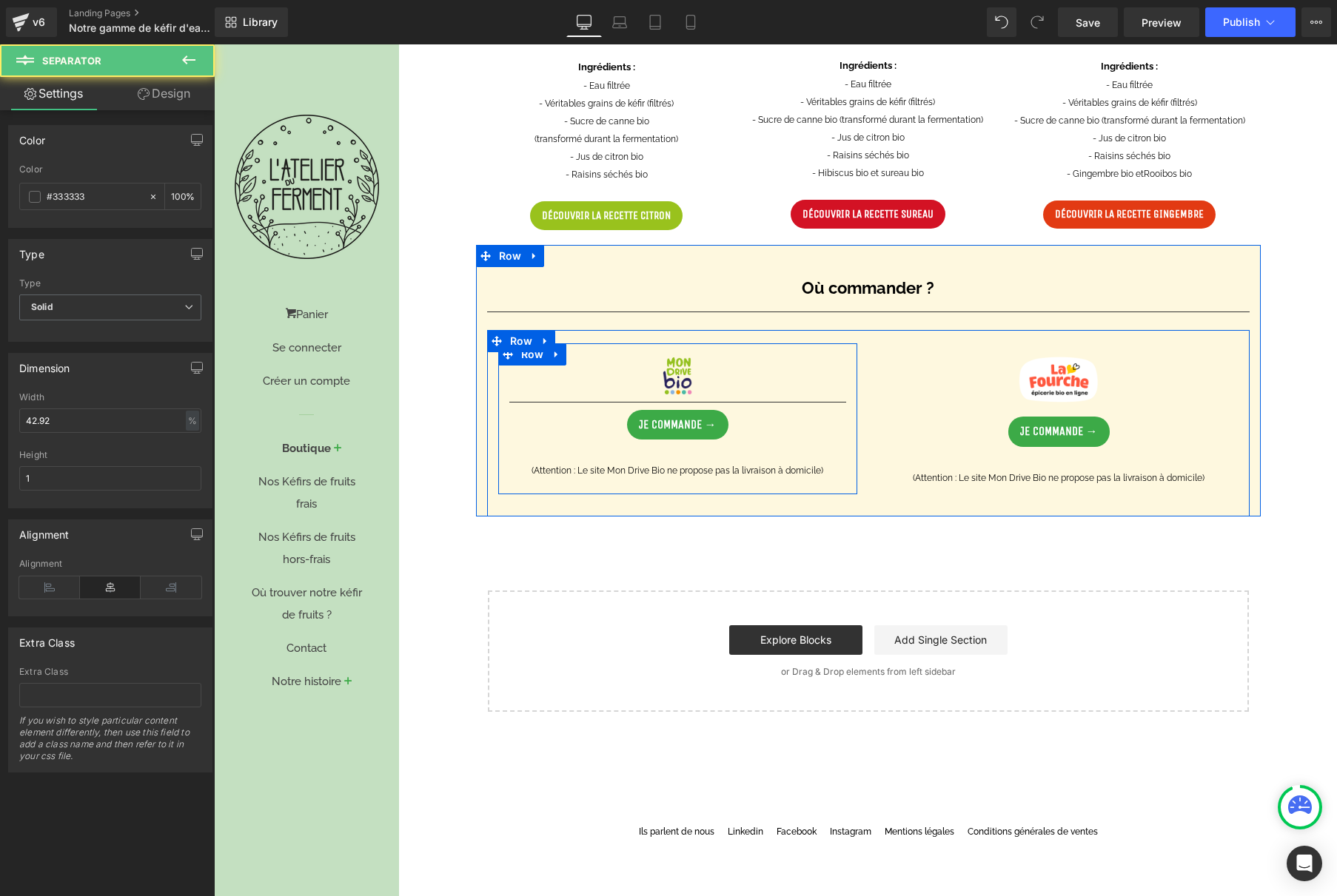
scroll to position [917, 0]
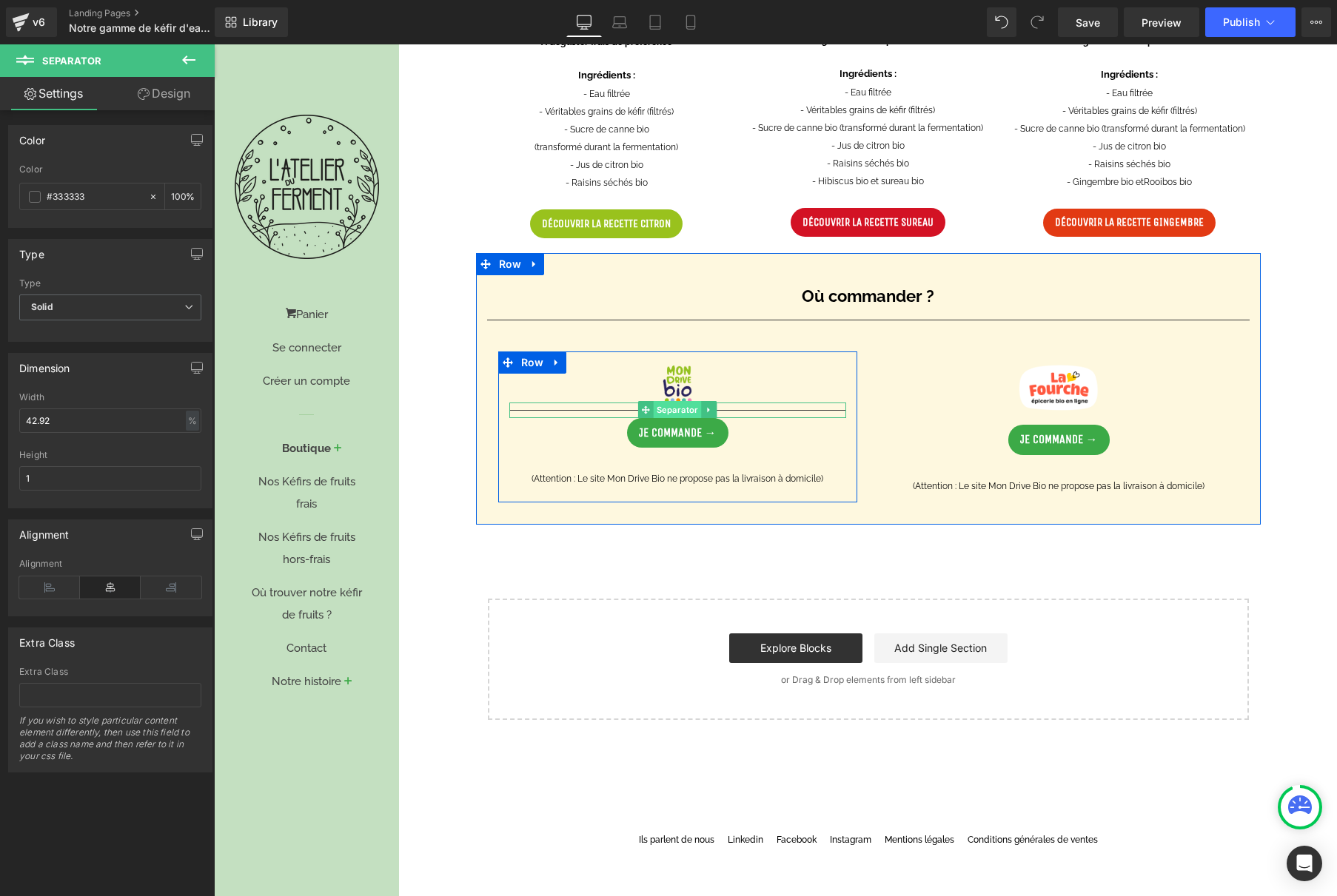
click at [667, 408] on span "Separator" at bounding box center [677, 409] width 48 height 18
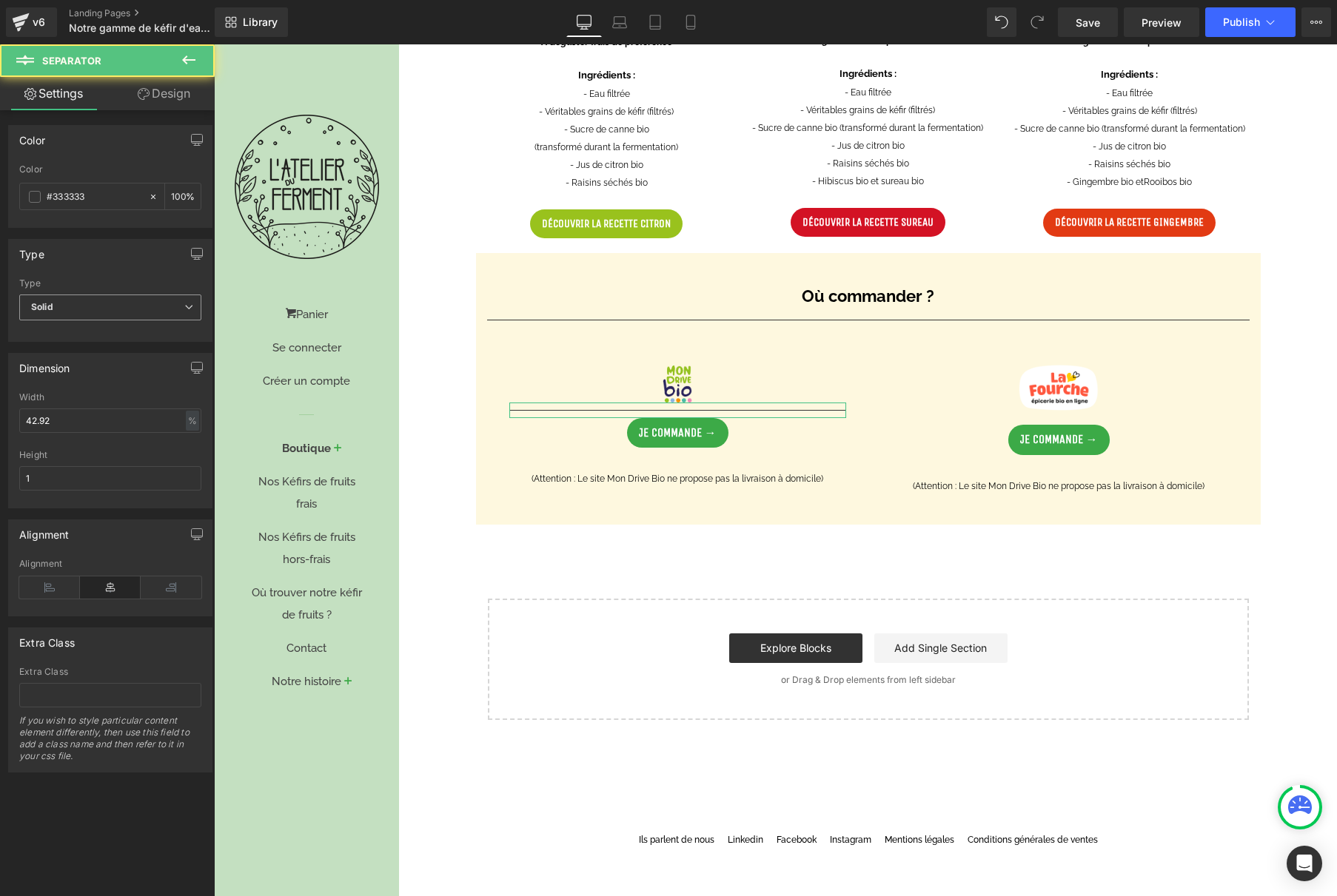
click at [173, 305] on span "Solid" at bounding box center [110, 308] width 182 height 26
click at [148, 192] on icon at bounding box center [153, 197] width 11 height 11
type input "none"
type input "0"
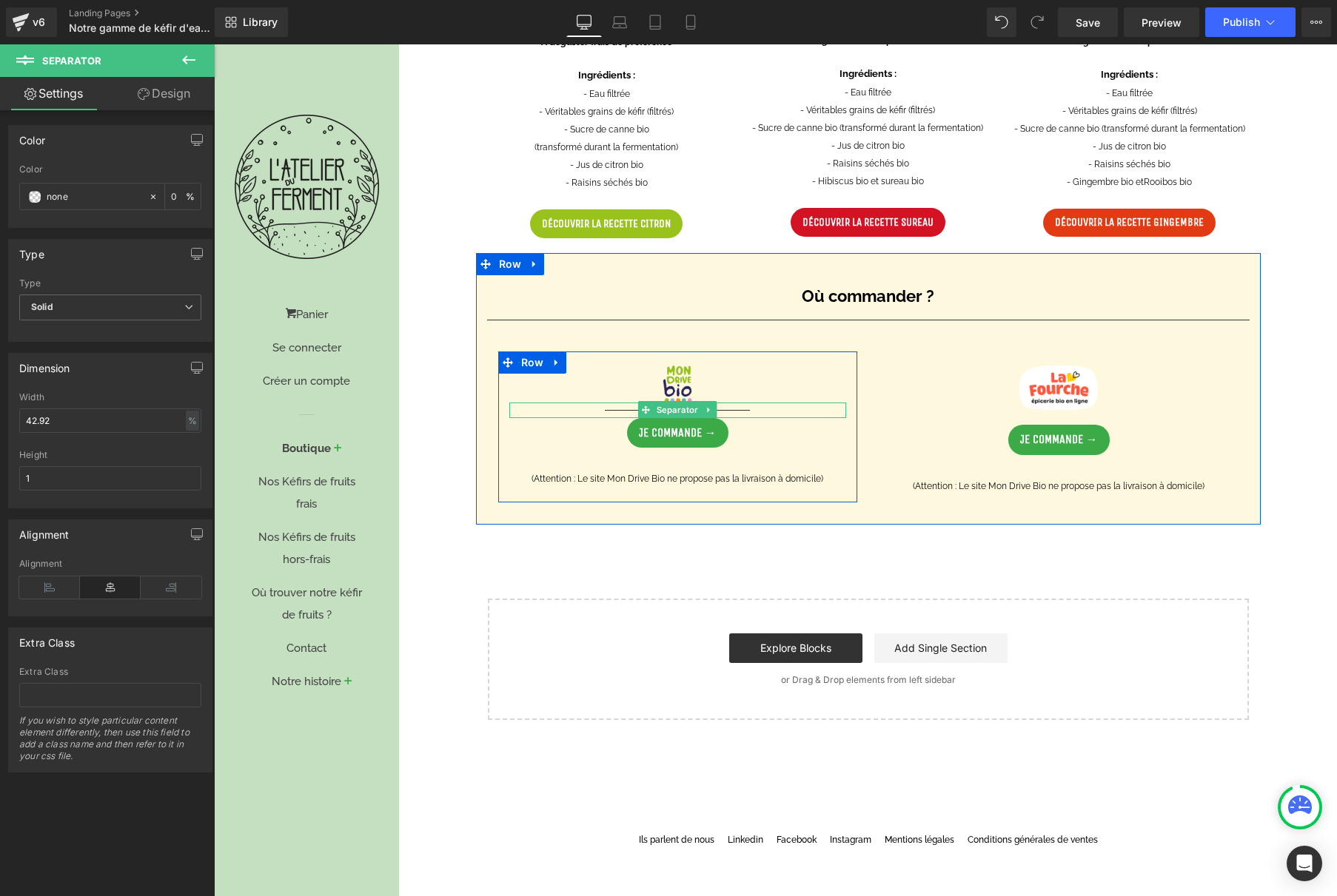
click at [612, 410] on hr at bounding box center [677, 414] width 144 height 8
click at [659, 410] on span "Separator" at bounding box center [677, 410] width 48 height 18
click at [706, 408] on icon at bounding box center [709, 410] width 8 height 9
click at [699, 408] on icon at bounding box center [701, 410] width 8 height 8
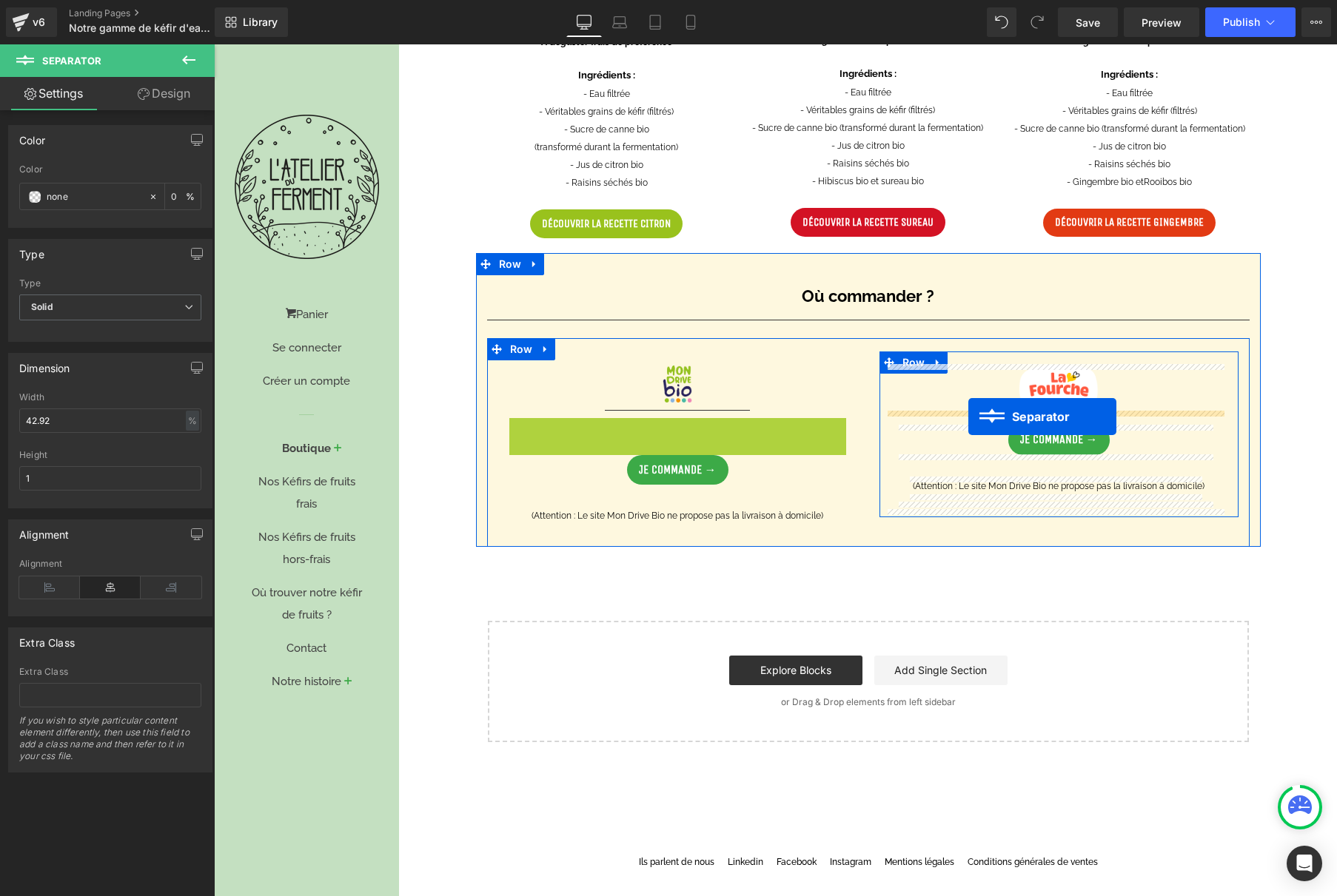
drag, startPoint x: 639, startPoint y: 423, endPoint x: 969, endPoint y: 416, distance: 330.1
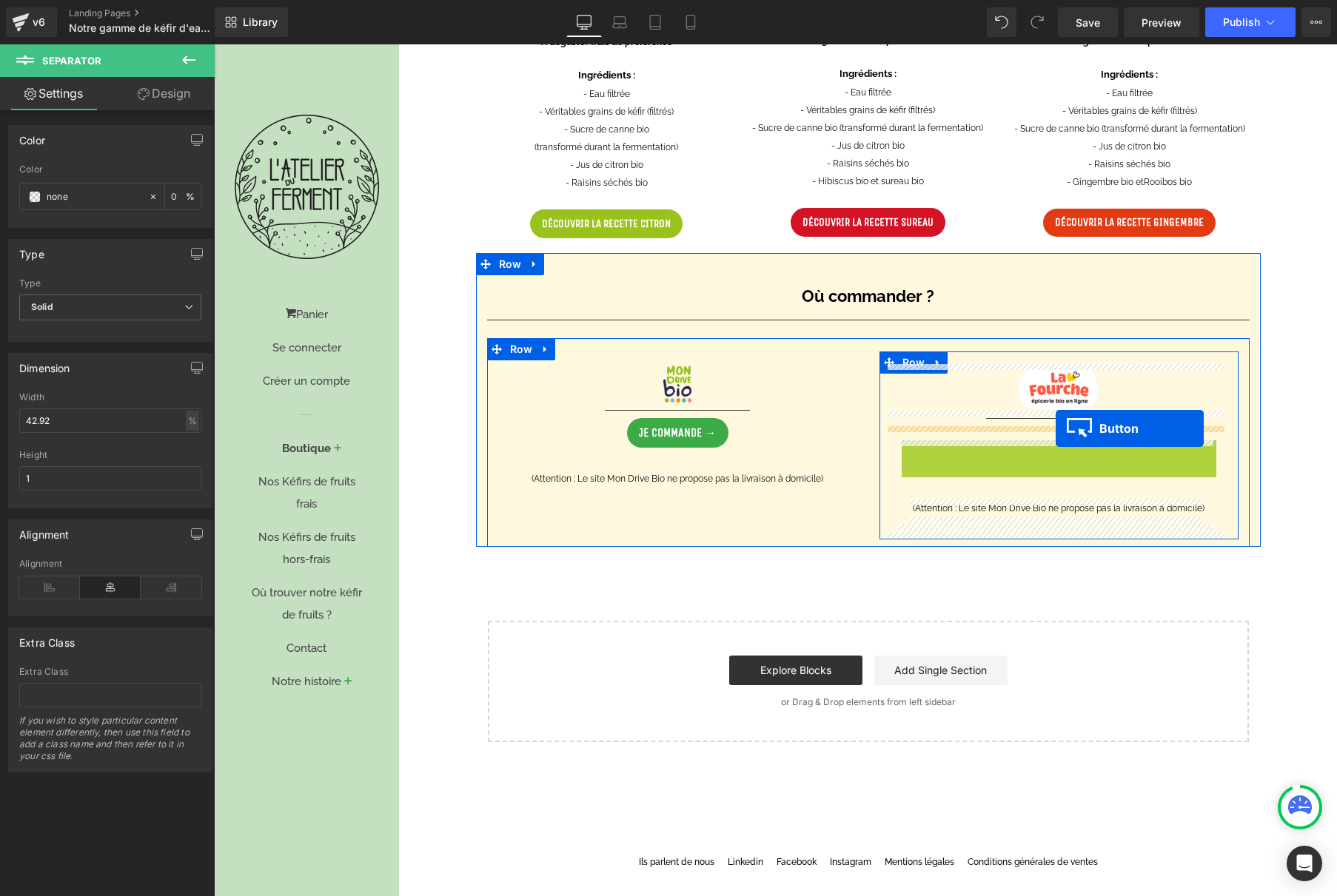
drag, startPoint x: 1059, startPoint y: 435, endPoint x: 1056, endPoint y: 427, distance: 8.5
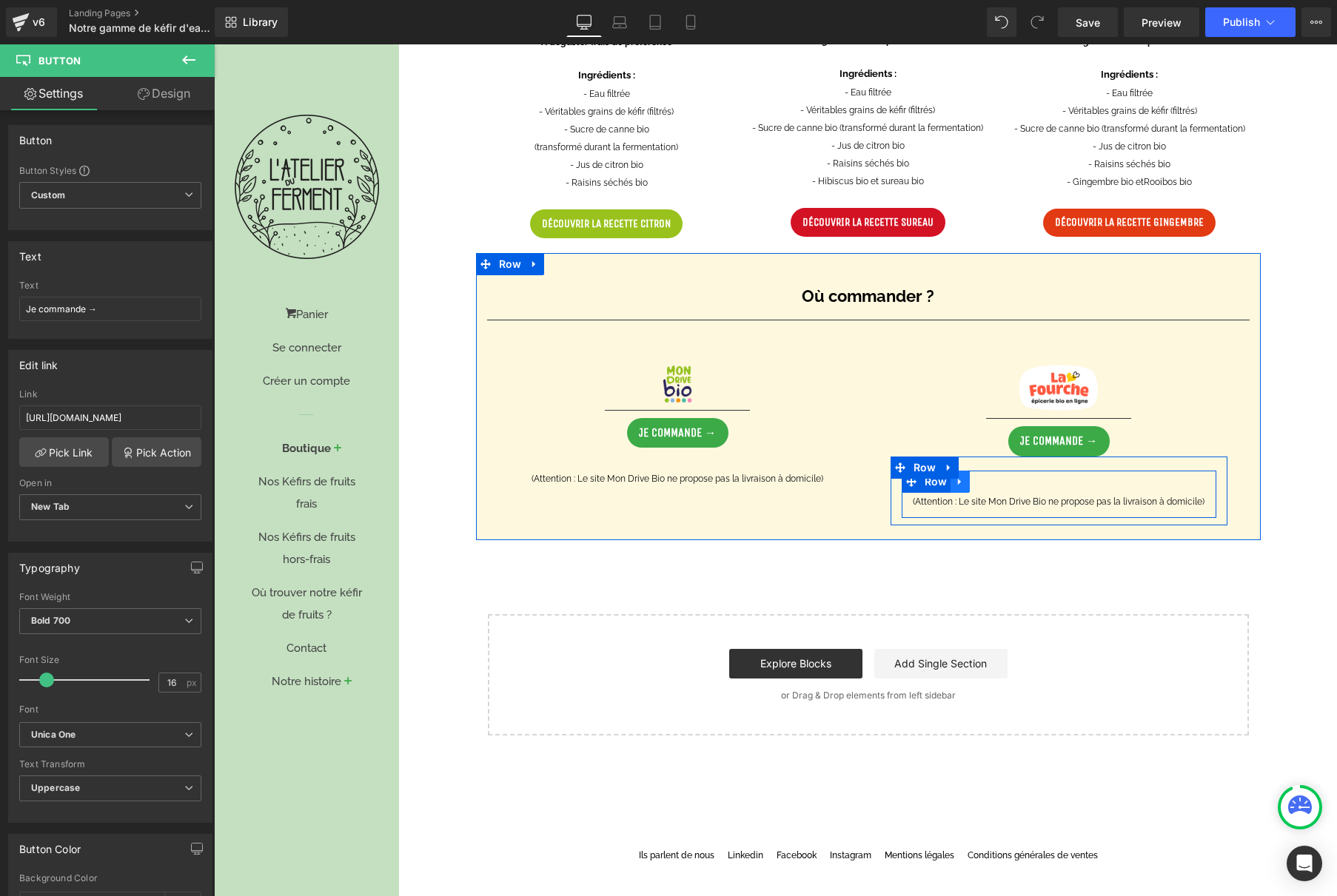
click at [960, 481] on link at bounding box center [960, 482] width 19 height 22
click at [998, 478] on link at bounding box center [998, 482] width 19 height 22
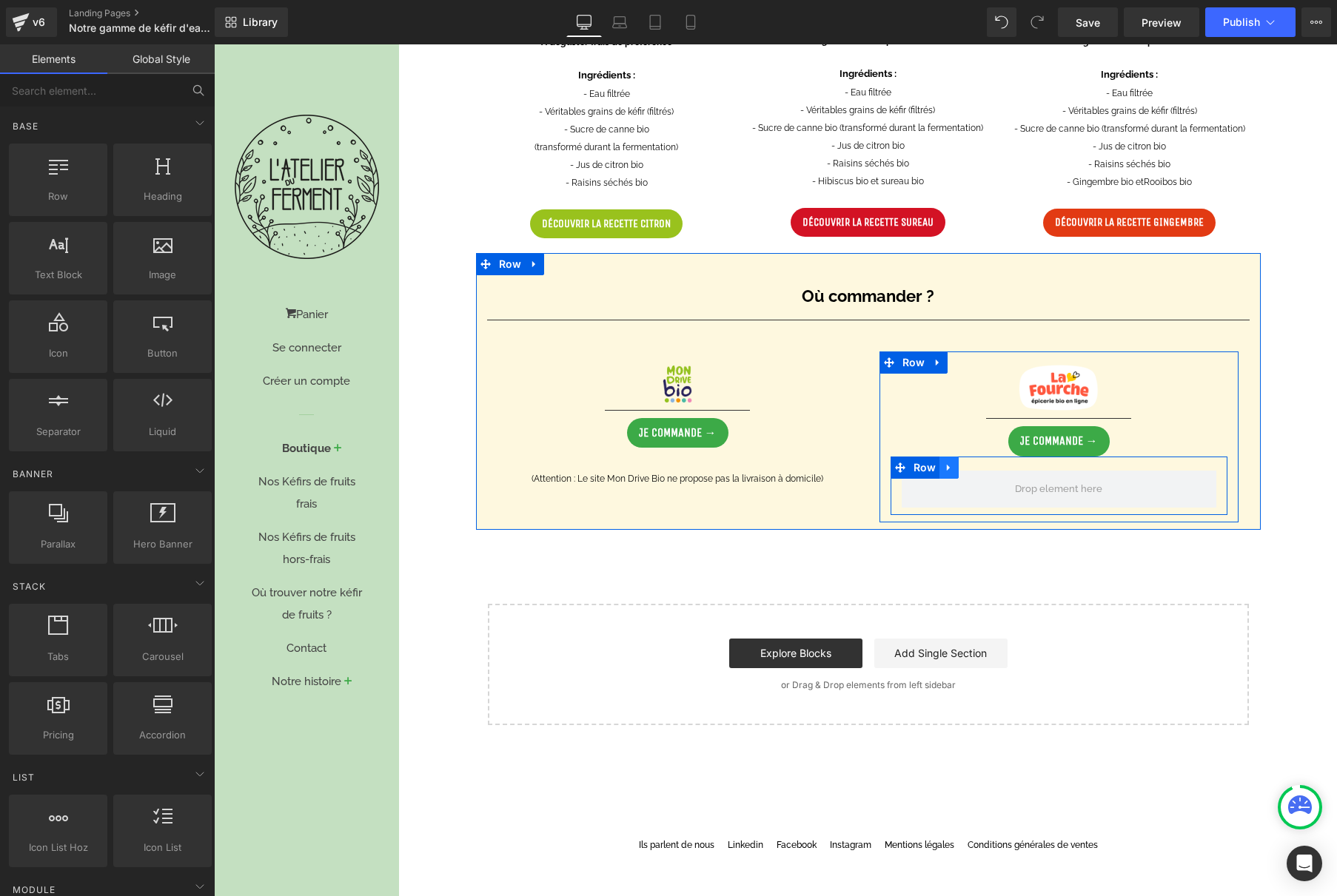
click at [945, 466] on icon at bounding box center [949, 467] width 11 height 11
click at [983, 466] on icon at bounding box center [988, 468] width 11 height 11
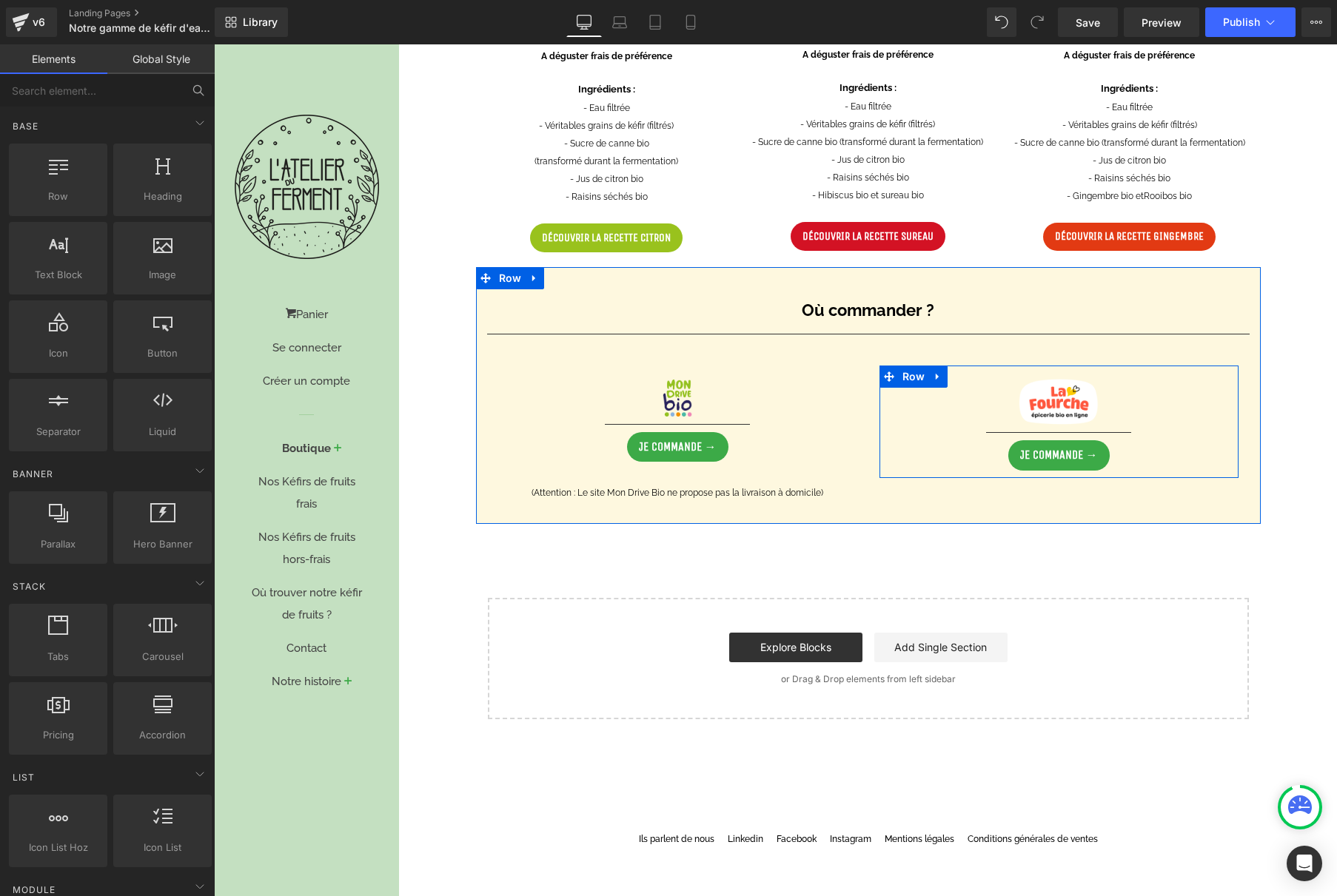
scroll to position [904, 0]
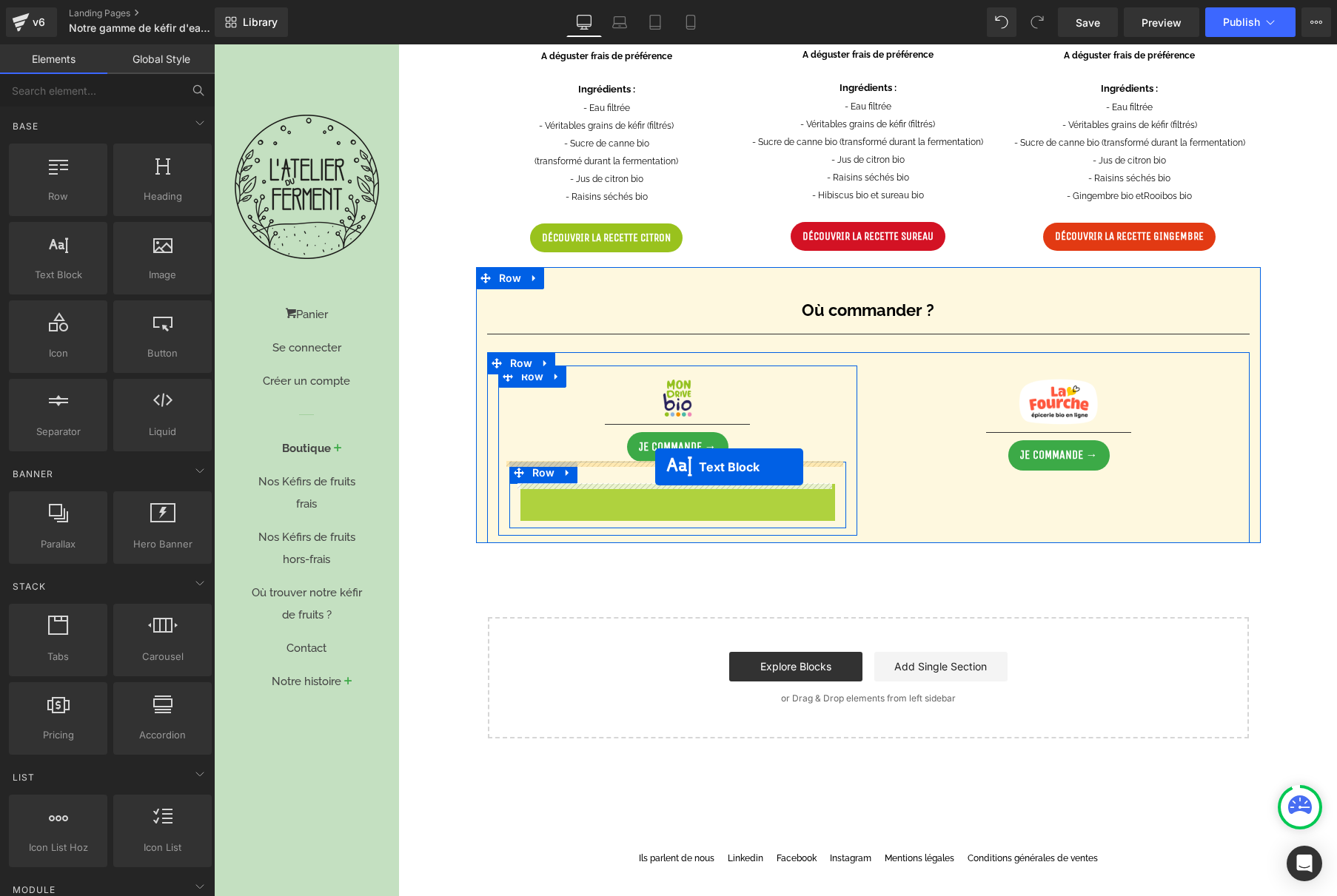
drag, startPoint x: 646, startPoint y: 496, endPoint x: 671, endPoint y: 482, distance: 28.7
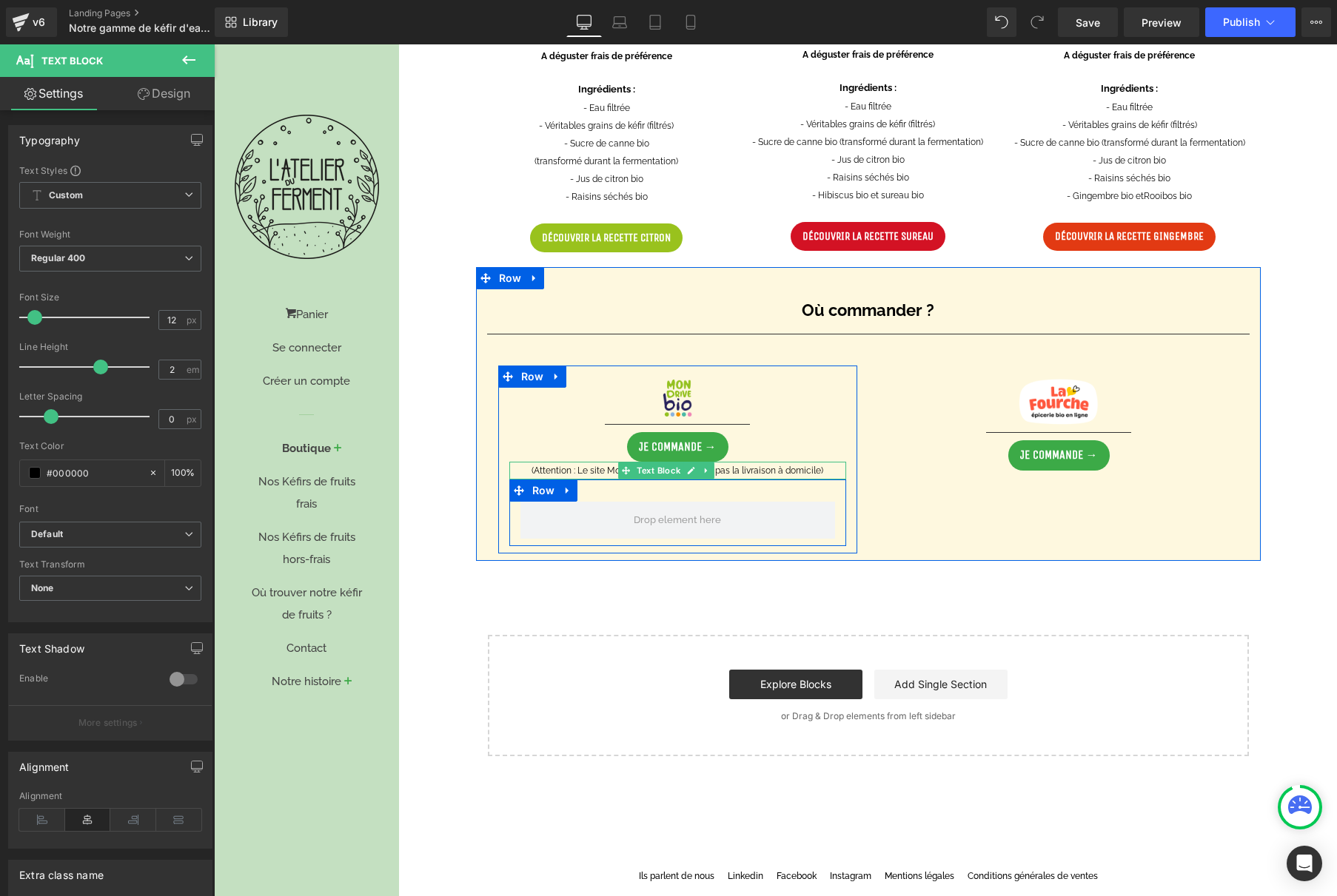
drag, startPoint x: 561, startPoint y: 489, endPoint x: 572, endPoint y: 492, distance: 11.4
click at [566, 489] on icon at bounding box center [567, 491] width 3 height 7
click at [601, 493] on icon at bounding box center [606, 491] width 11 height 11
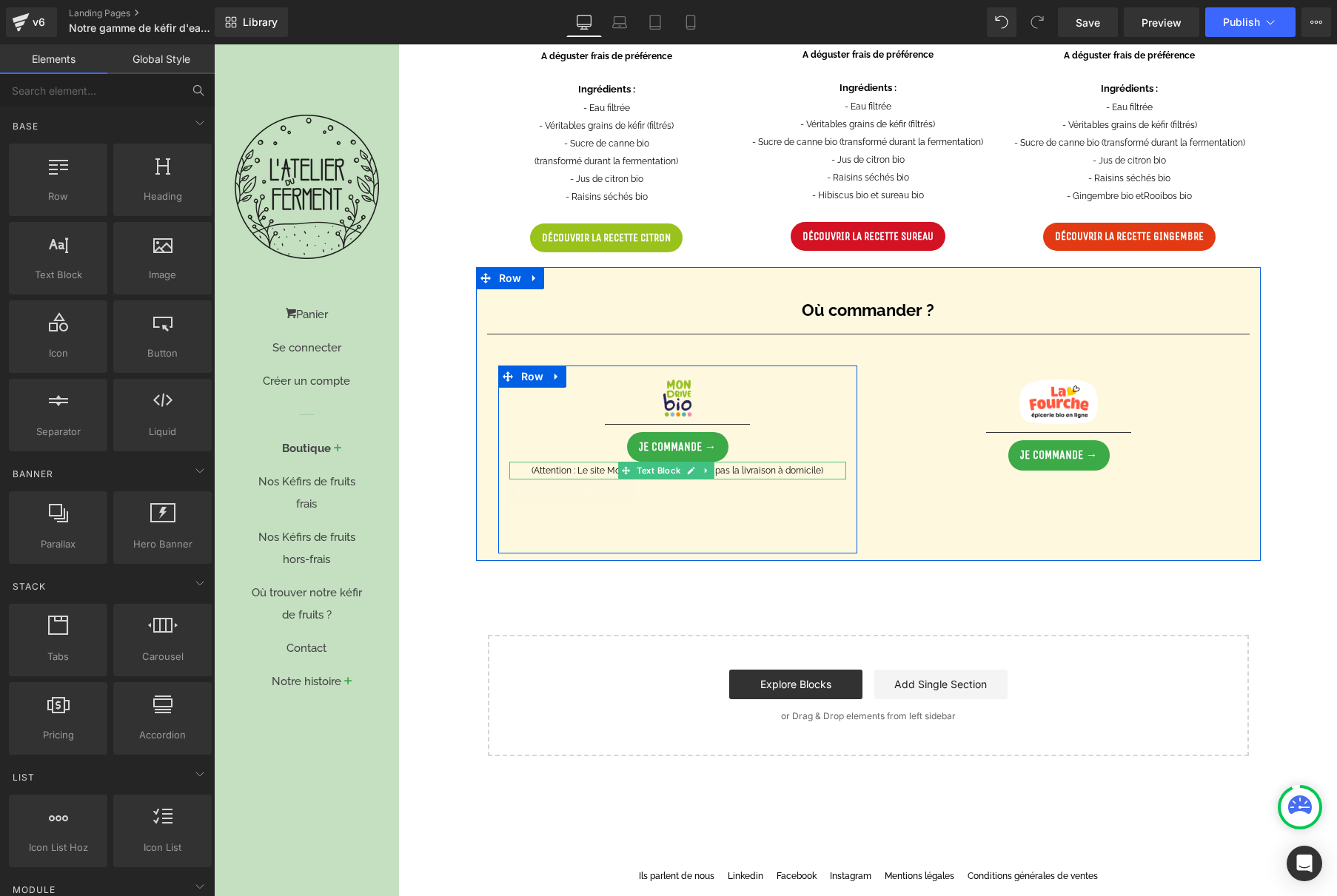
scroll to position [874, 0]
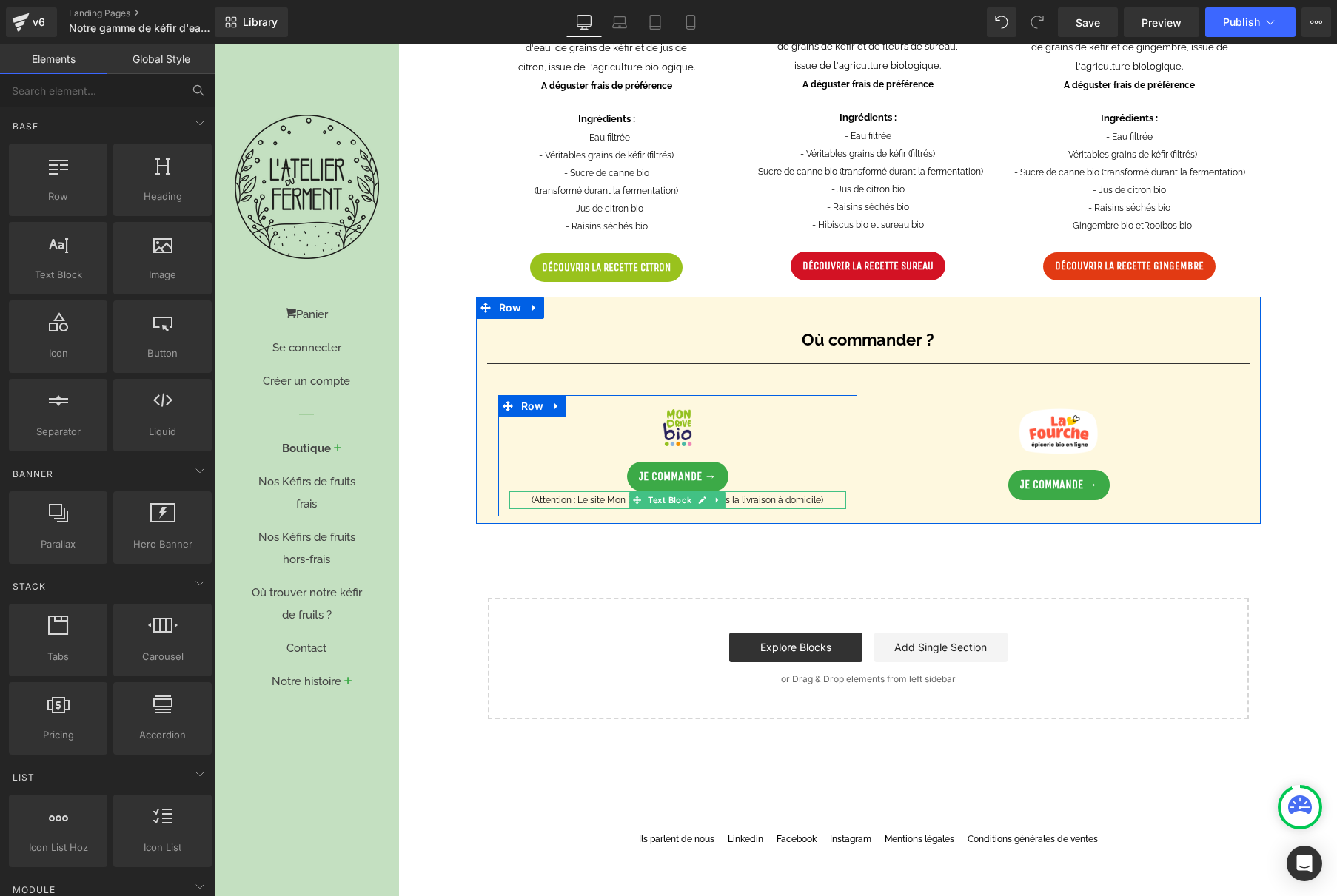
click at [793, 501] on p "(Attention : Le site Mon Drive Bio ne propose pas la livraison à domicile)" at bounding box center [677, 500] width 337 height 18
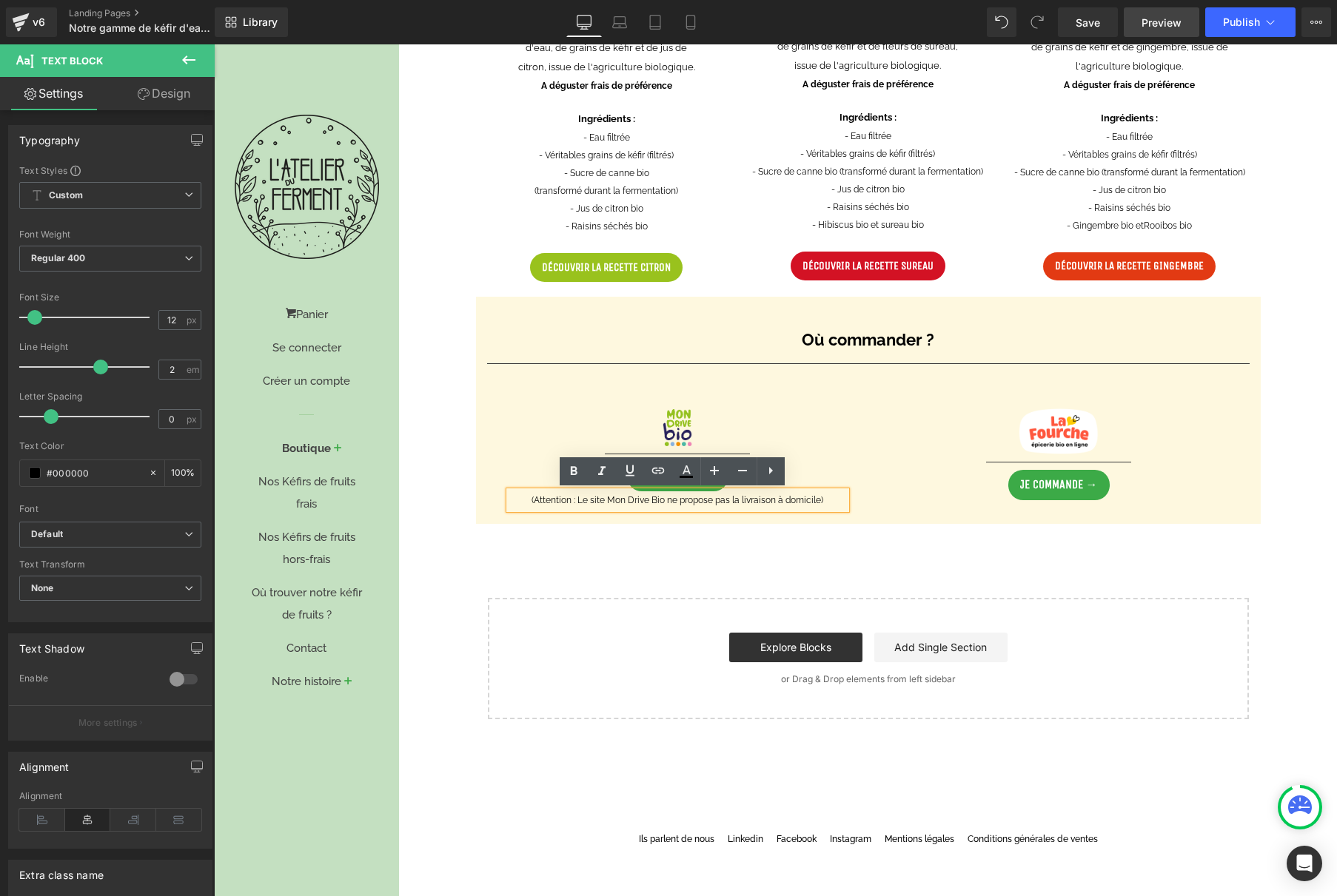
click at [1153, 29] on span "Preview" at bounding box center [1161, 22] width 40 height 15
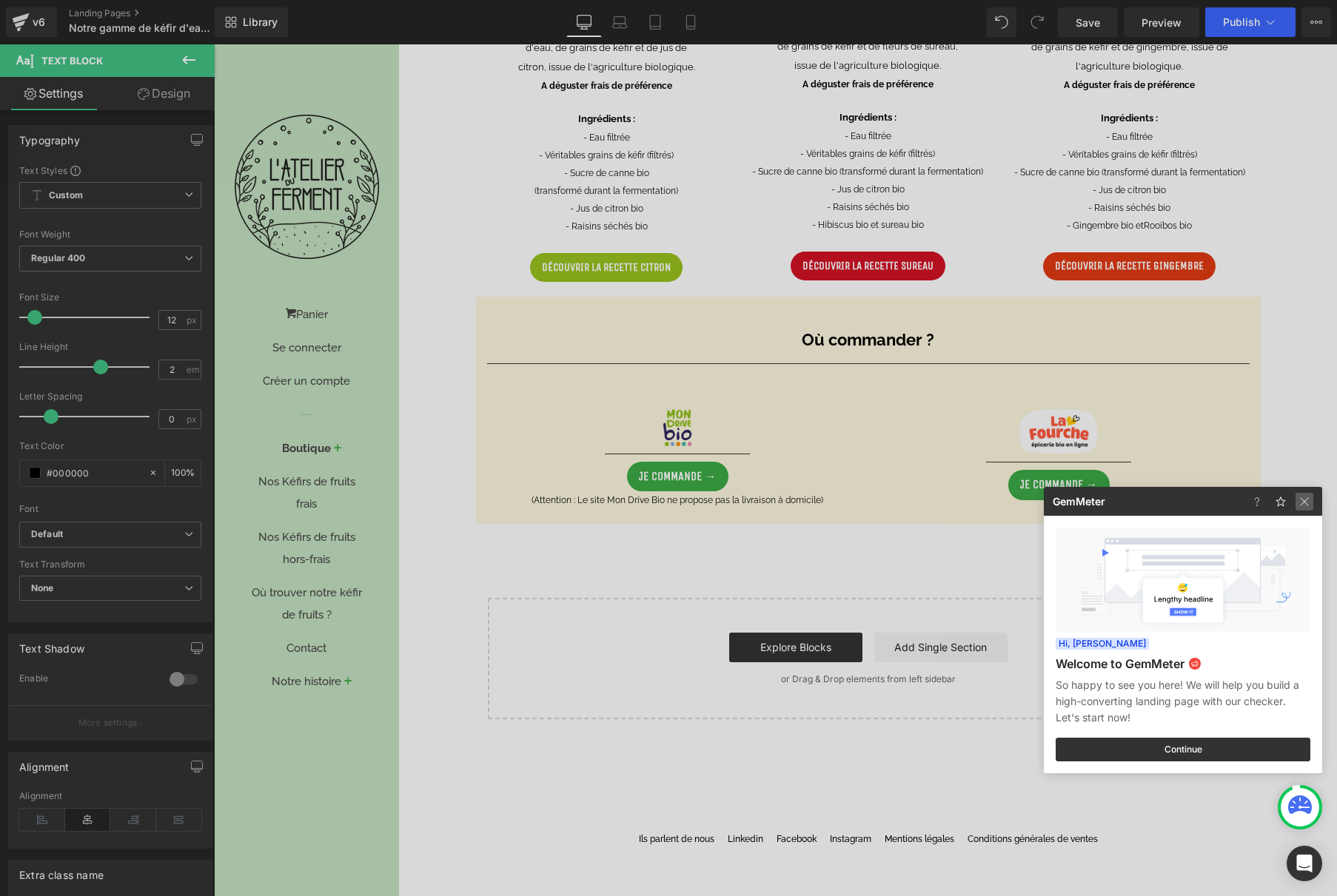
click at [1310, 504] on img at bounding box center [1304, 501] width 18 height 18
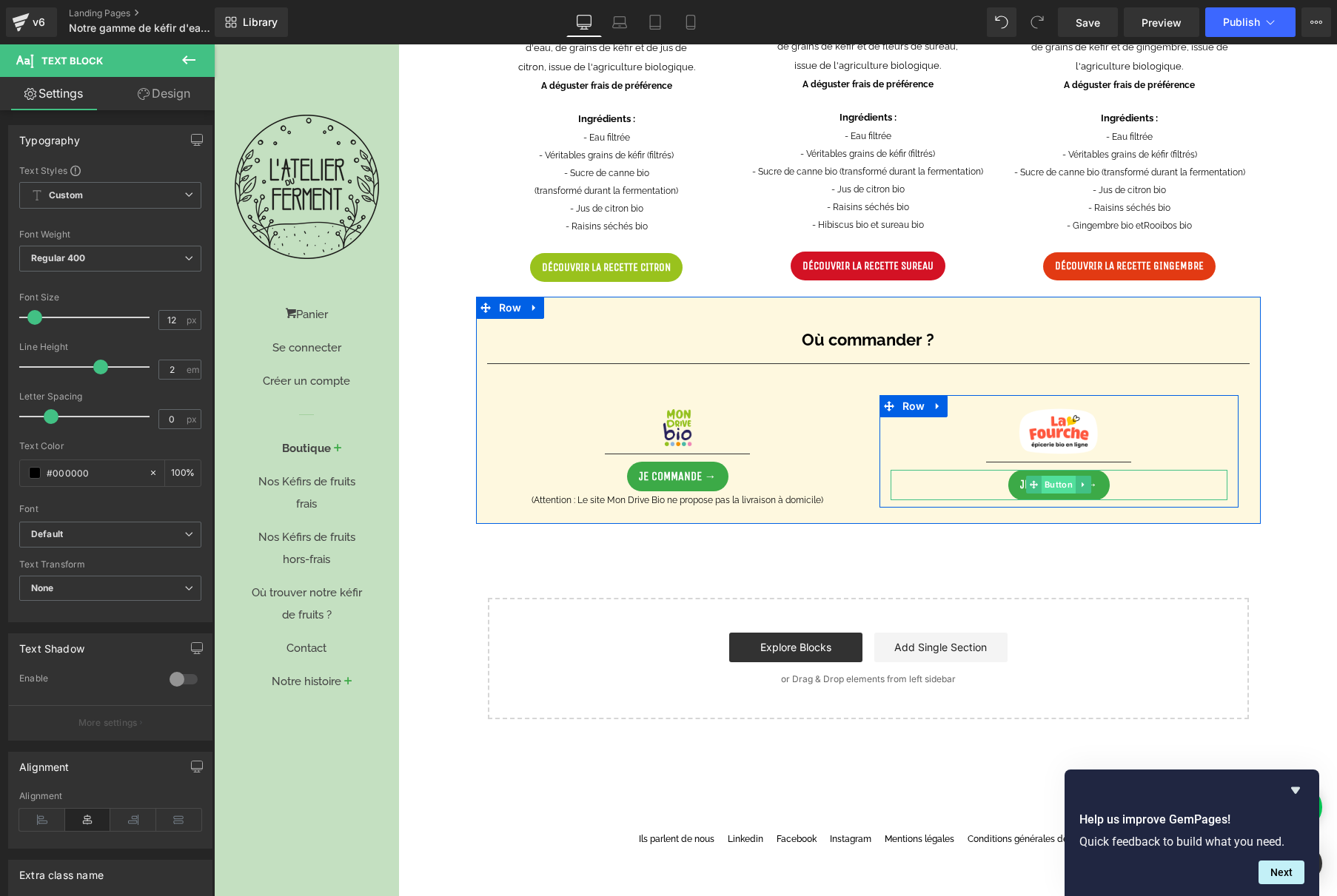
click at [1050, 485] on span "Button" at bounding box center [1058, 484] width 34 height 18
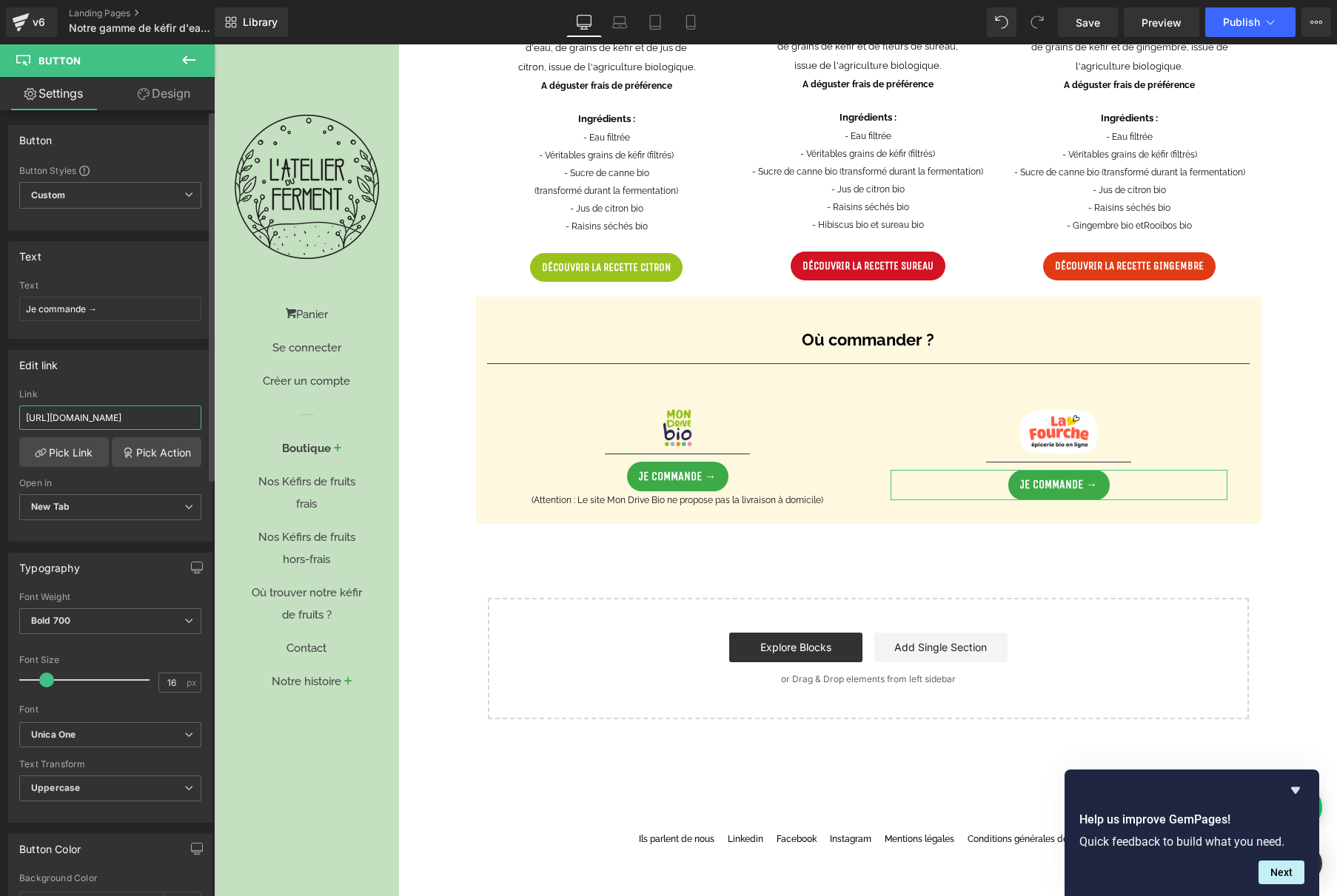
click at [91, 421] on input "[URL][DOMAIN_NAME]" at bounding box center [110, 417] width 182 height 24
paste input "[PERSON_NAME][DOMAIN_NAME][URL]"
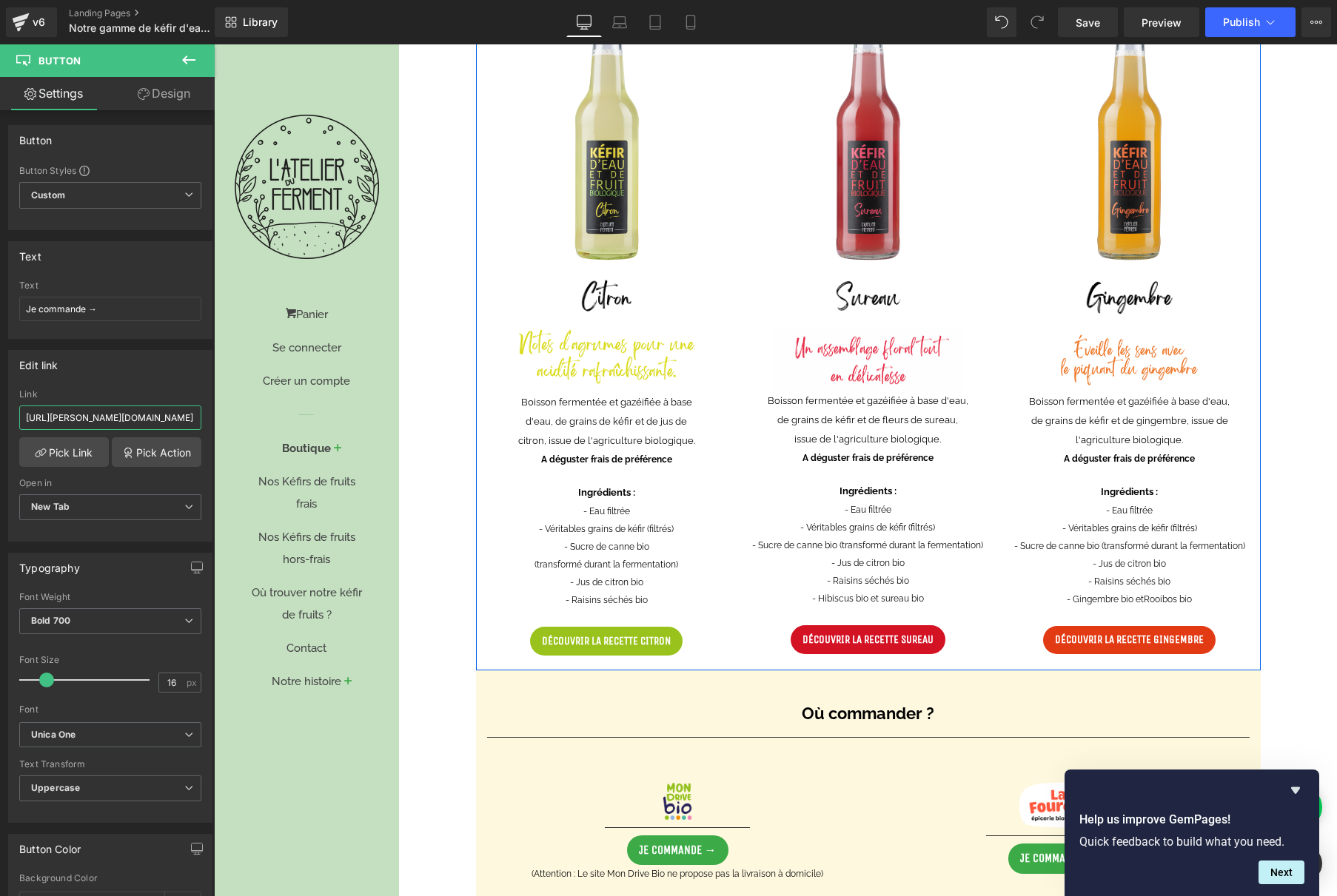
scroll to position [253, 0]
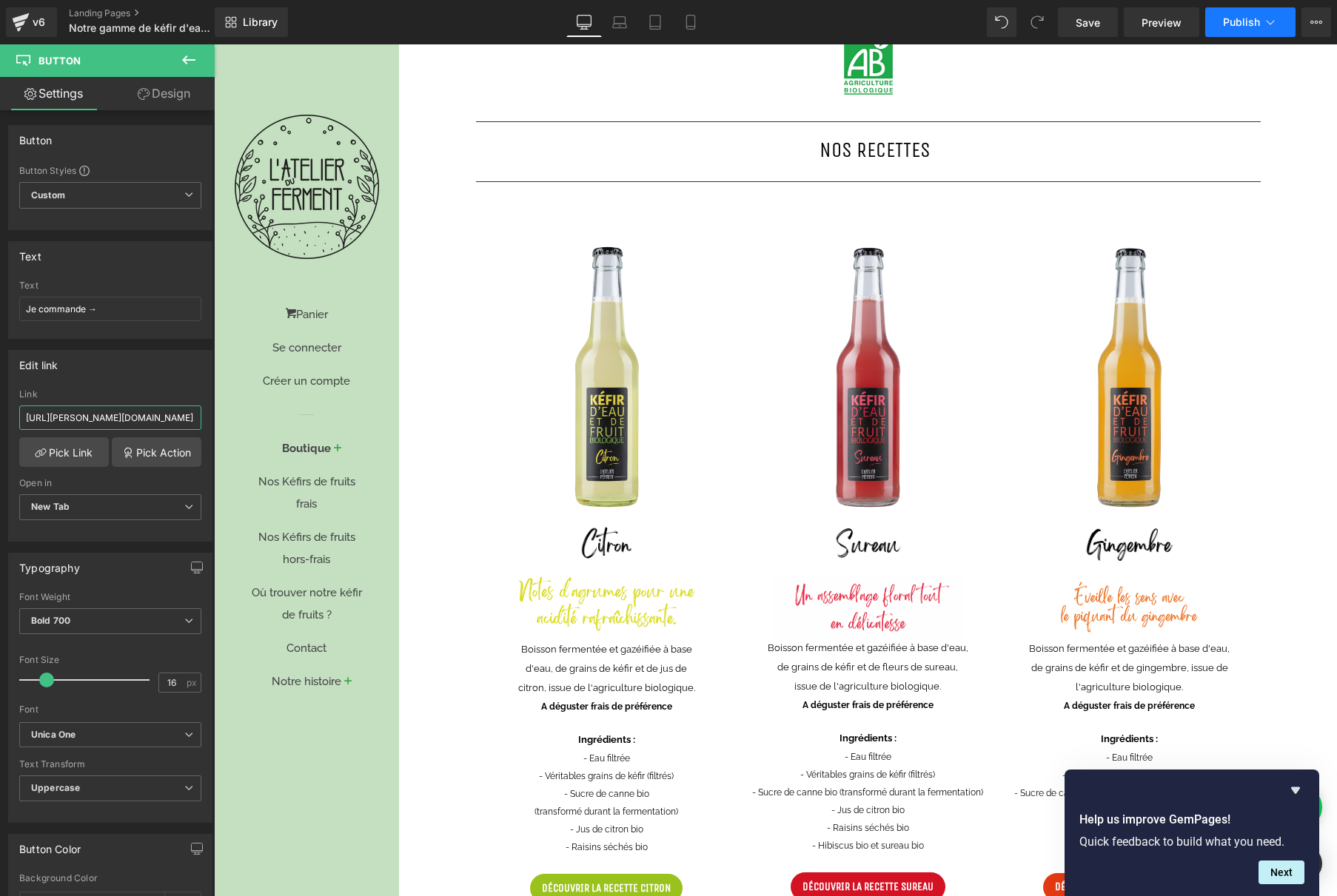
type input "[URL][PERSON_NAME][DOMAIN_NAME]"
click at [1229, 21] on span "Publish" at bounding box center [1242, 22] width 37 height 12
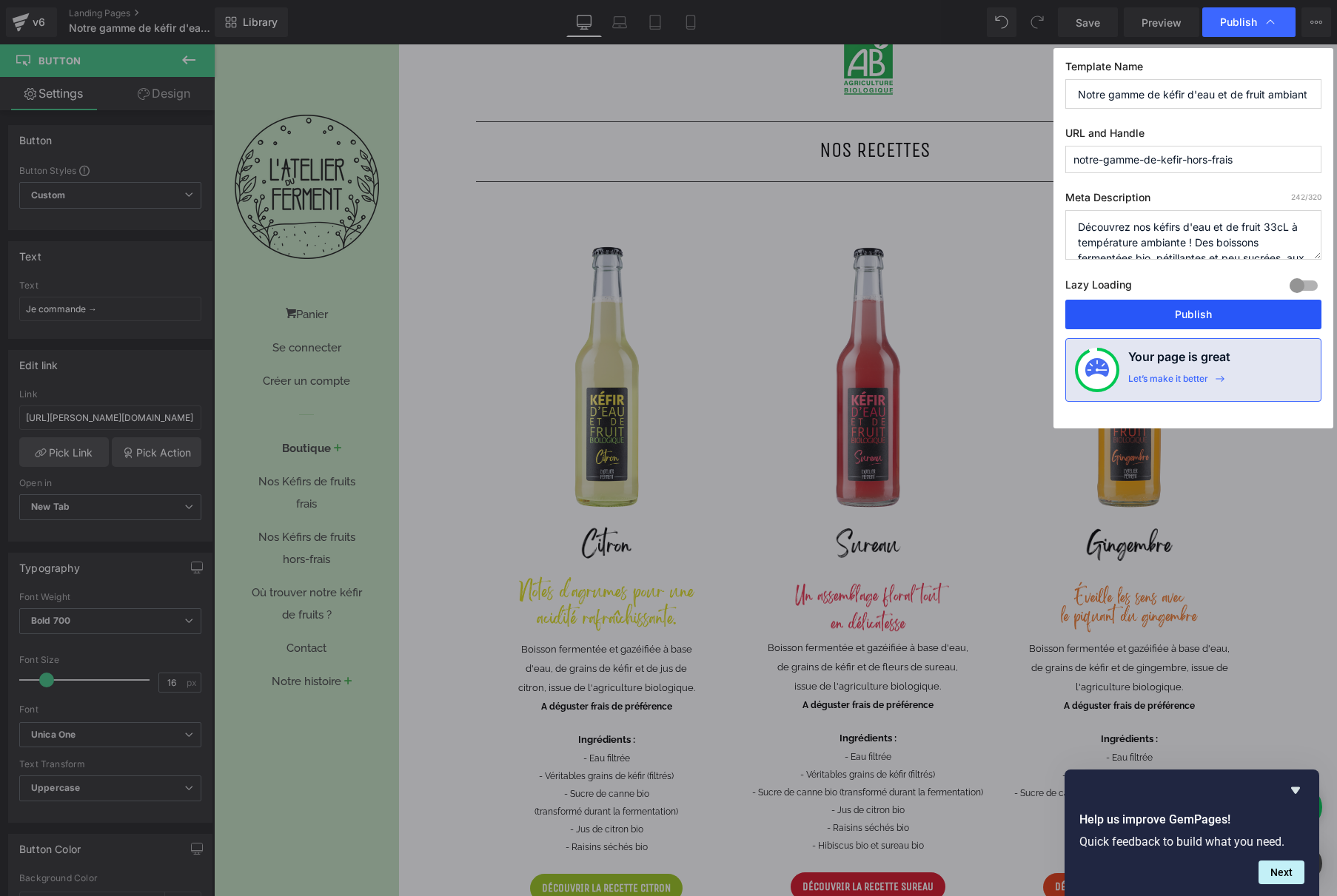
click at [1193, 314] on button "Publish" at bounding box center [1193, 314] width 256 height 30
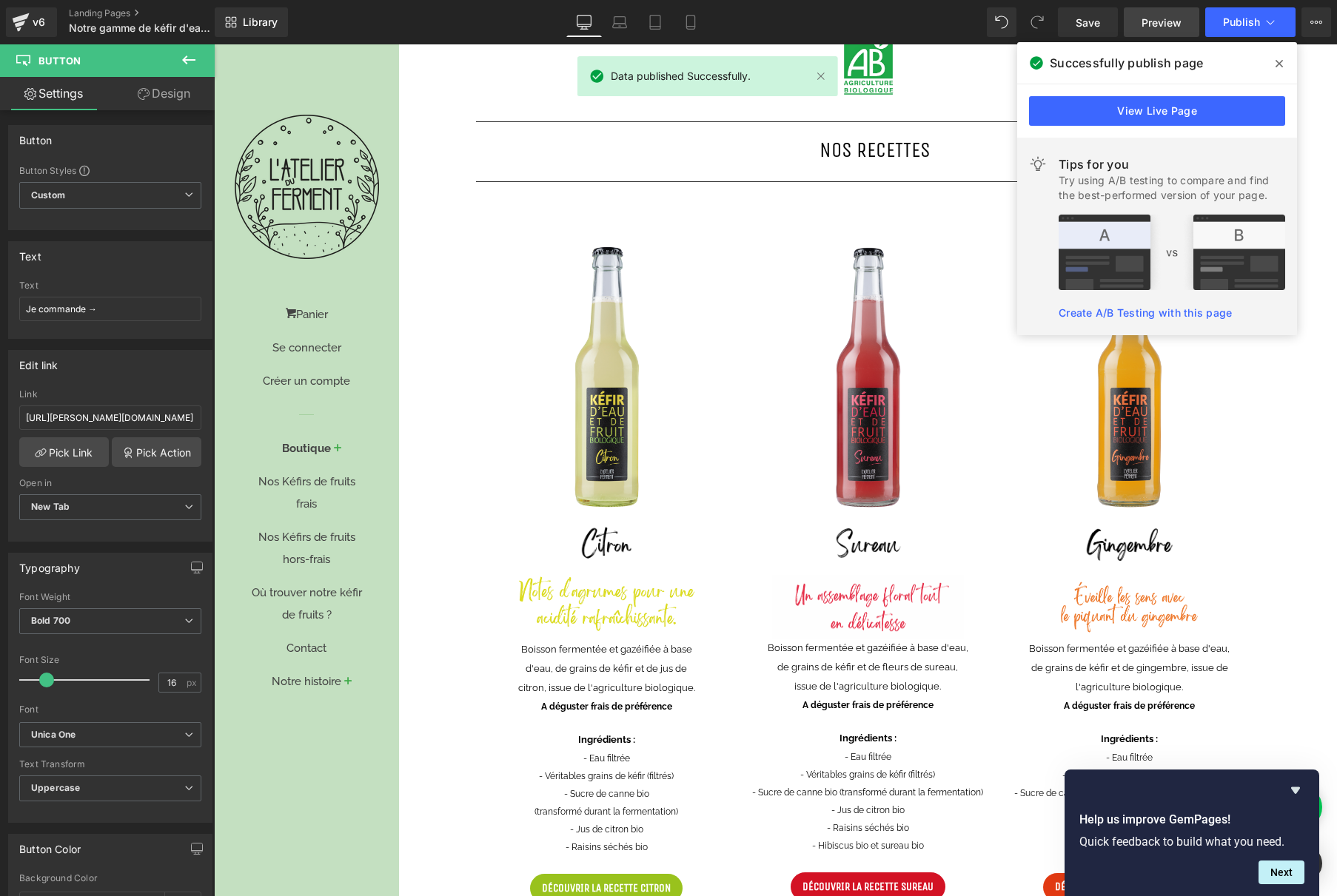
click at [1144, 31] on link "Preview" at bounding box center [1161, 22] width 76 height 30
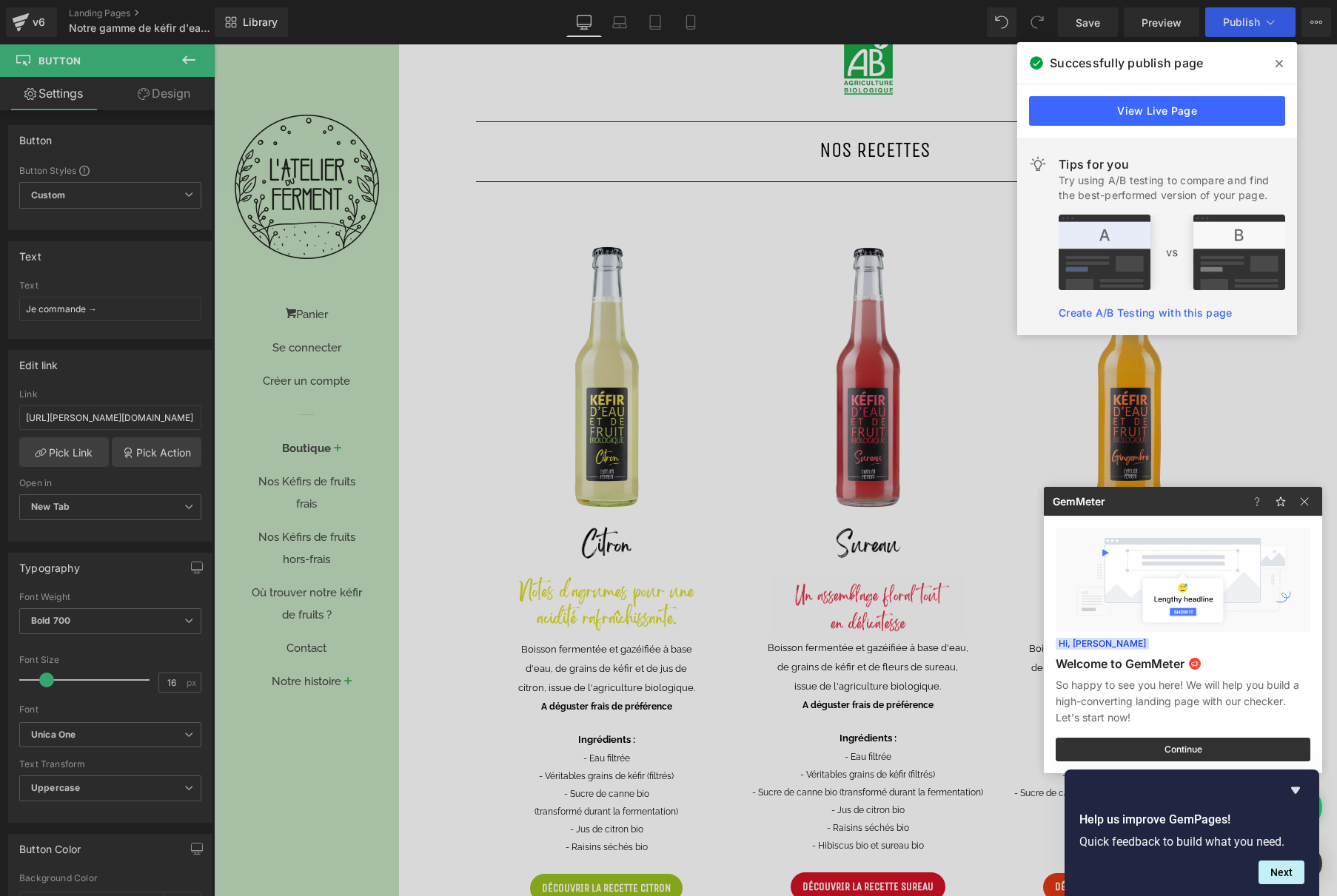
click at [1271, 63] on span at bounding box center [1279, 63] width 24 height 24
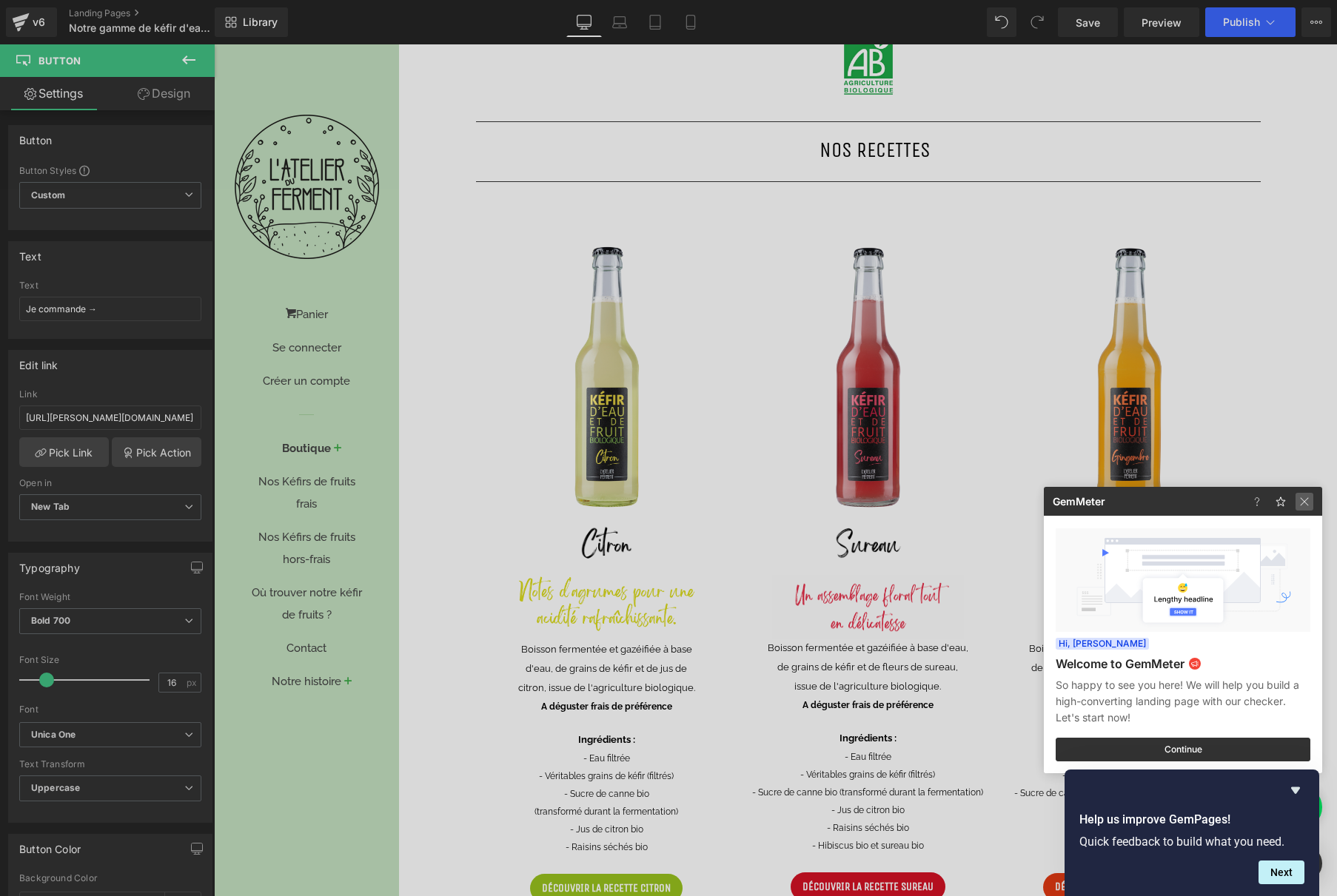
click at [1302, 500] on img at bounding box center [1304, 501] width 18 height 18
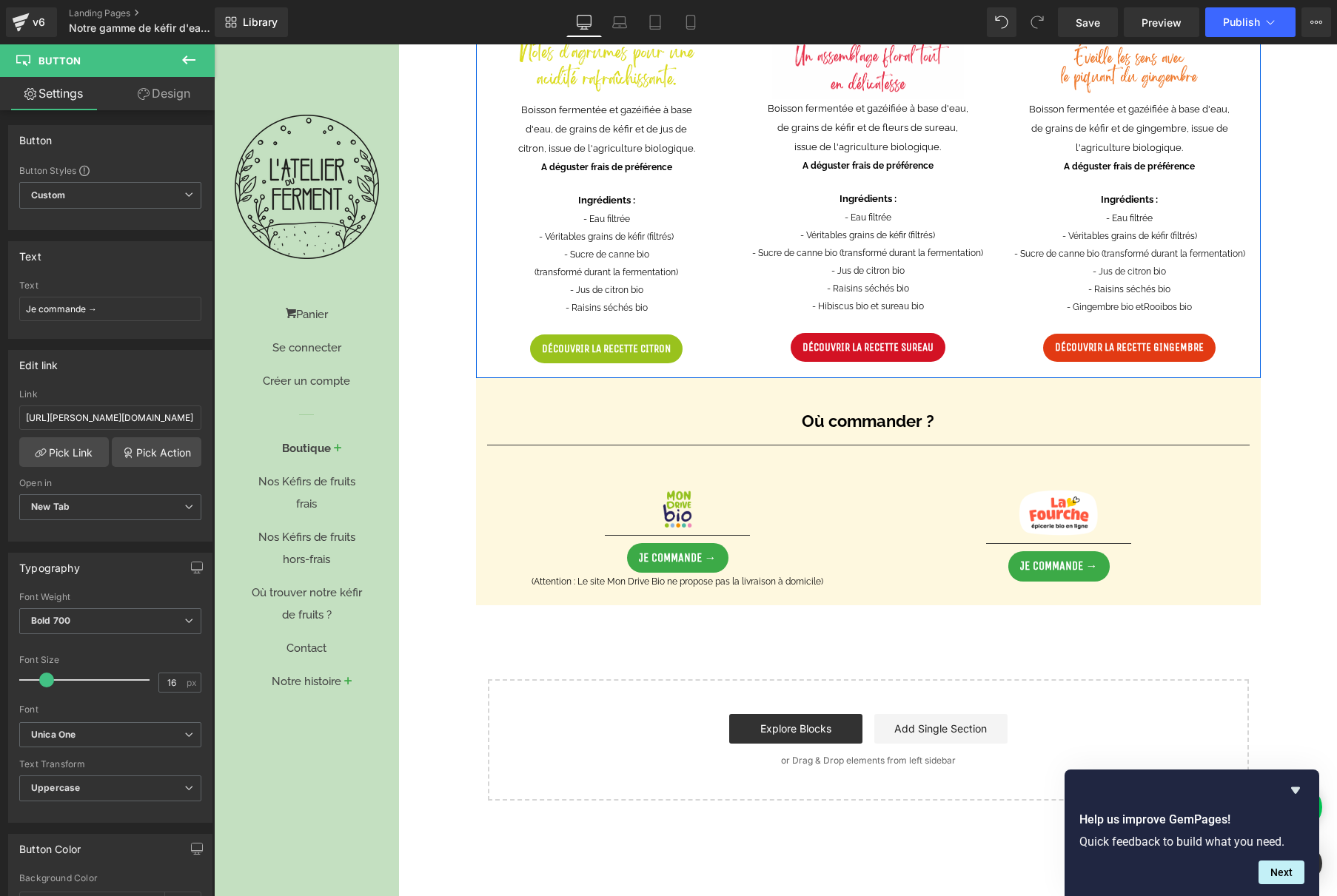
scroll to position [881, 0]
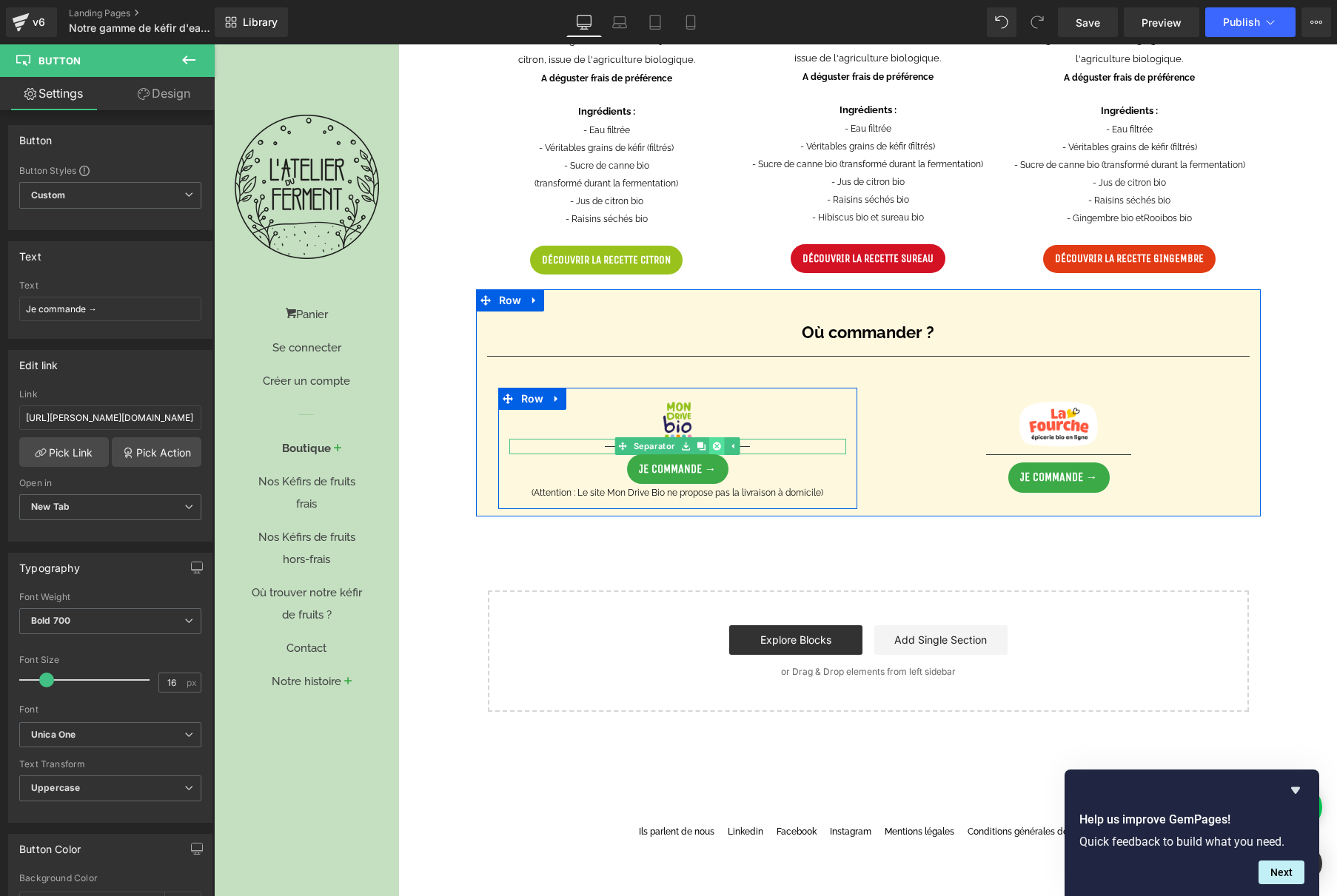
click at [715, 446] on link at bounding box center [717, 446] width 15 height 18
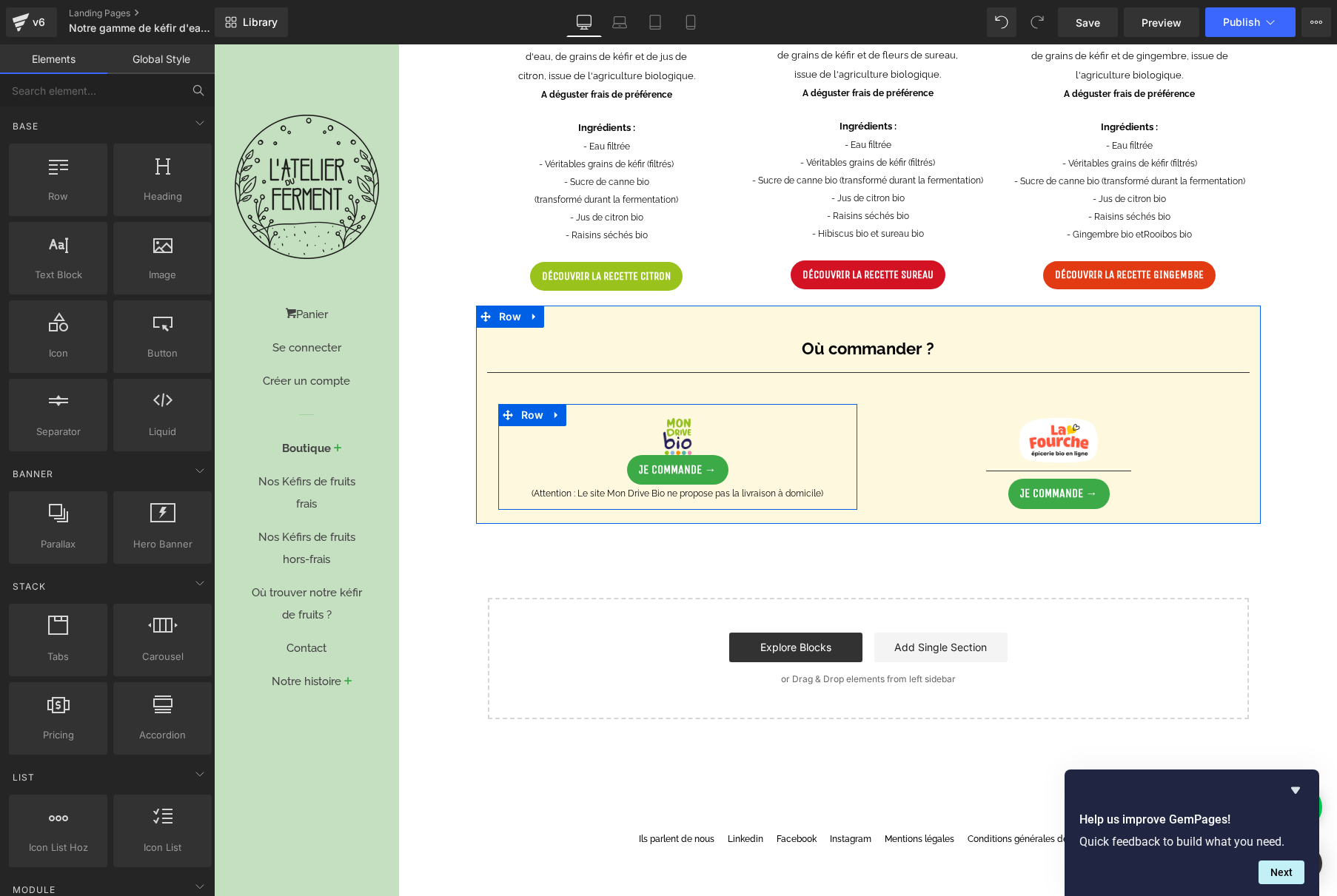
scroll to position [864, 0]
click at [668, 434] on span "Image" at bounding box center [678, 437] width 32 height 18
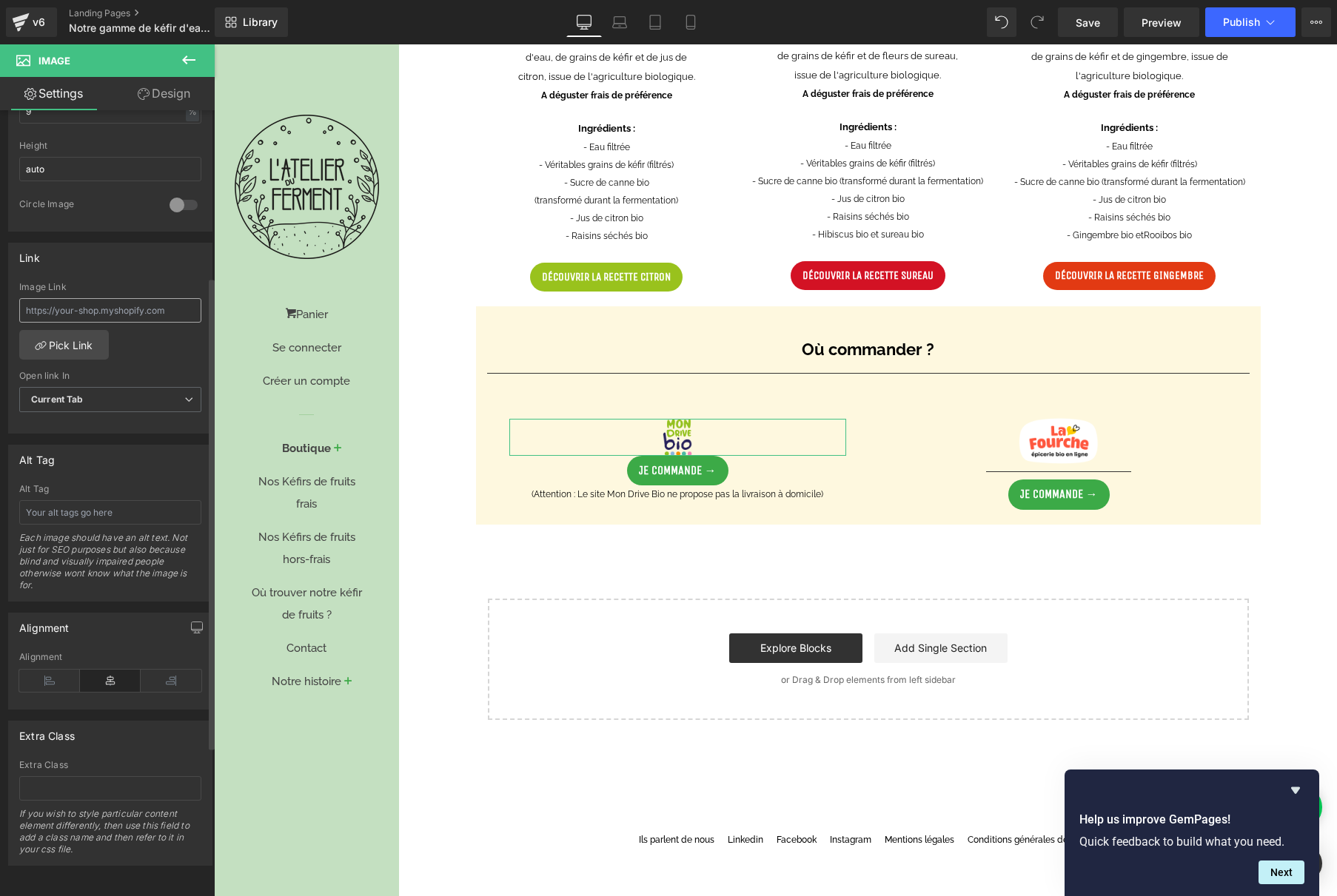
scroll to position [0, 0]
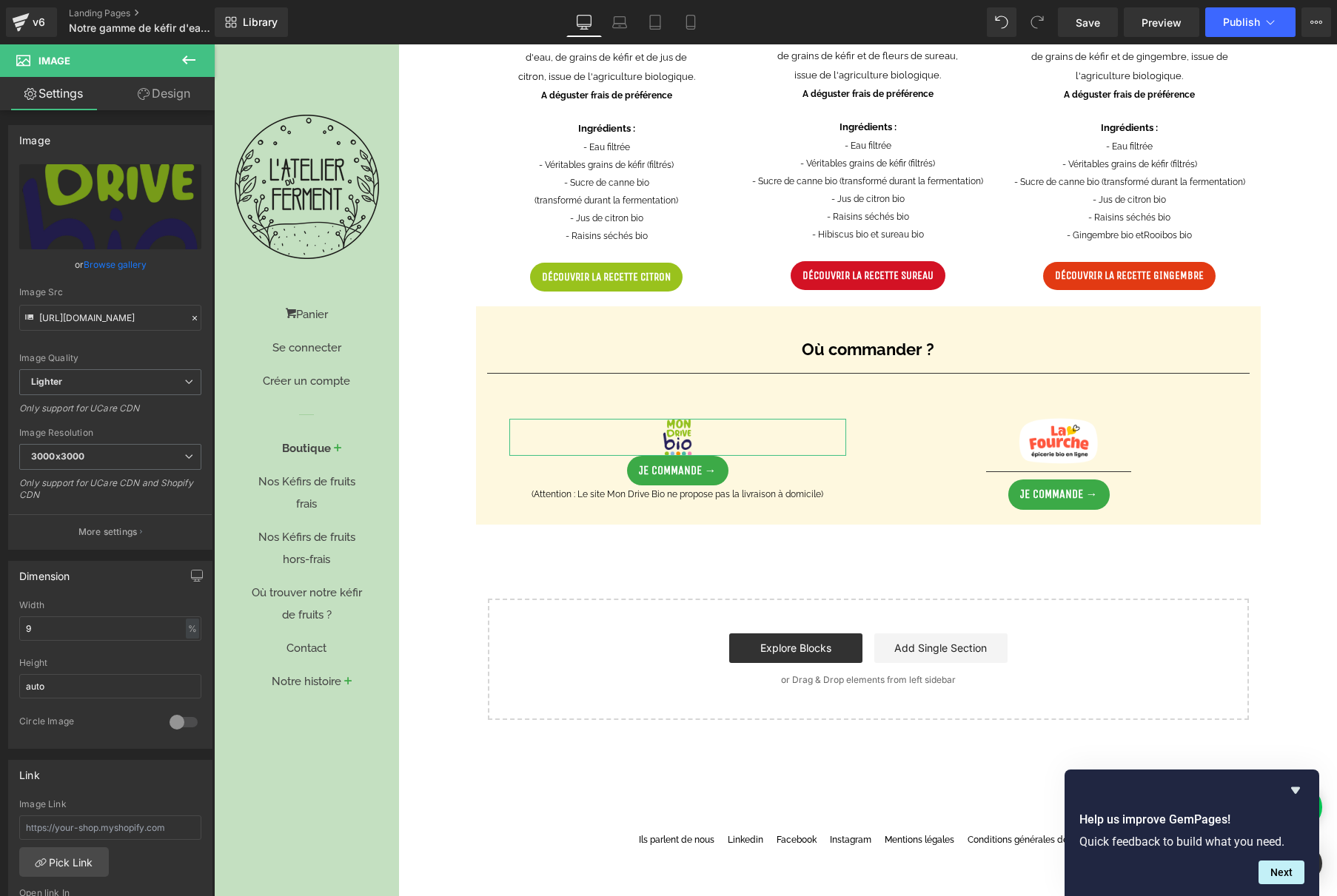
drag, startPoint x: 157, startPoint y: 87, endPoint x: 153, endPoint y: 118, distance: 31.3
click at [157, 87] on link "Design" at bounding box center [163, 94] width 108 height 34
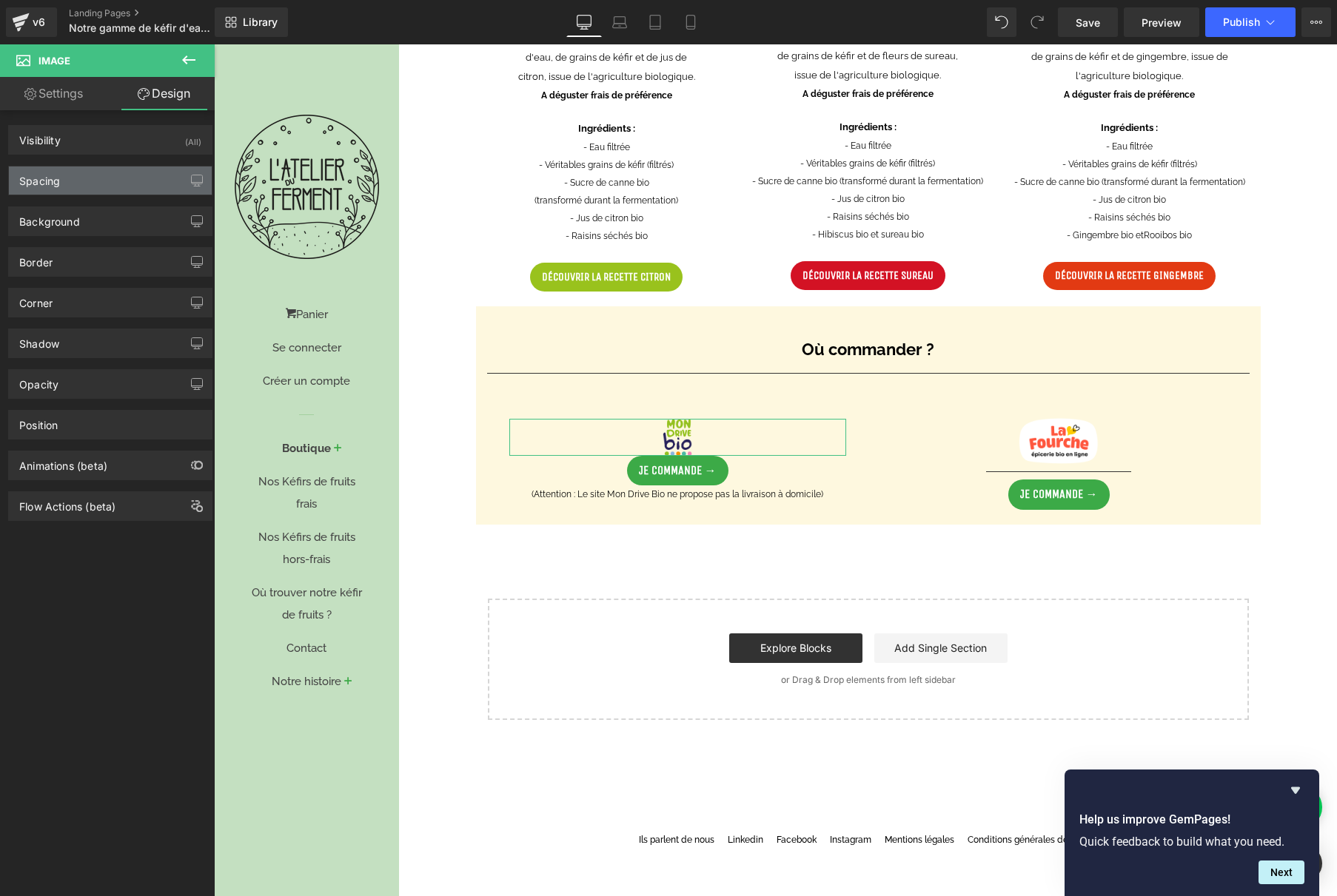
click at [114, 177] on div "Spacing" at bounding box center [111, 180] width 203 height 28
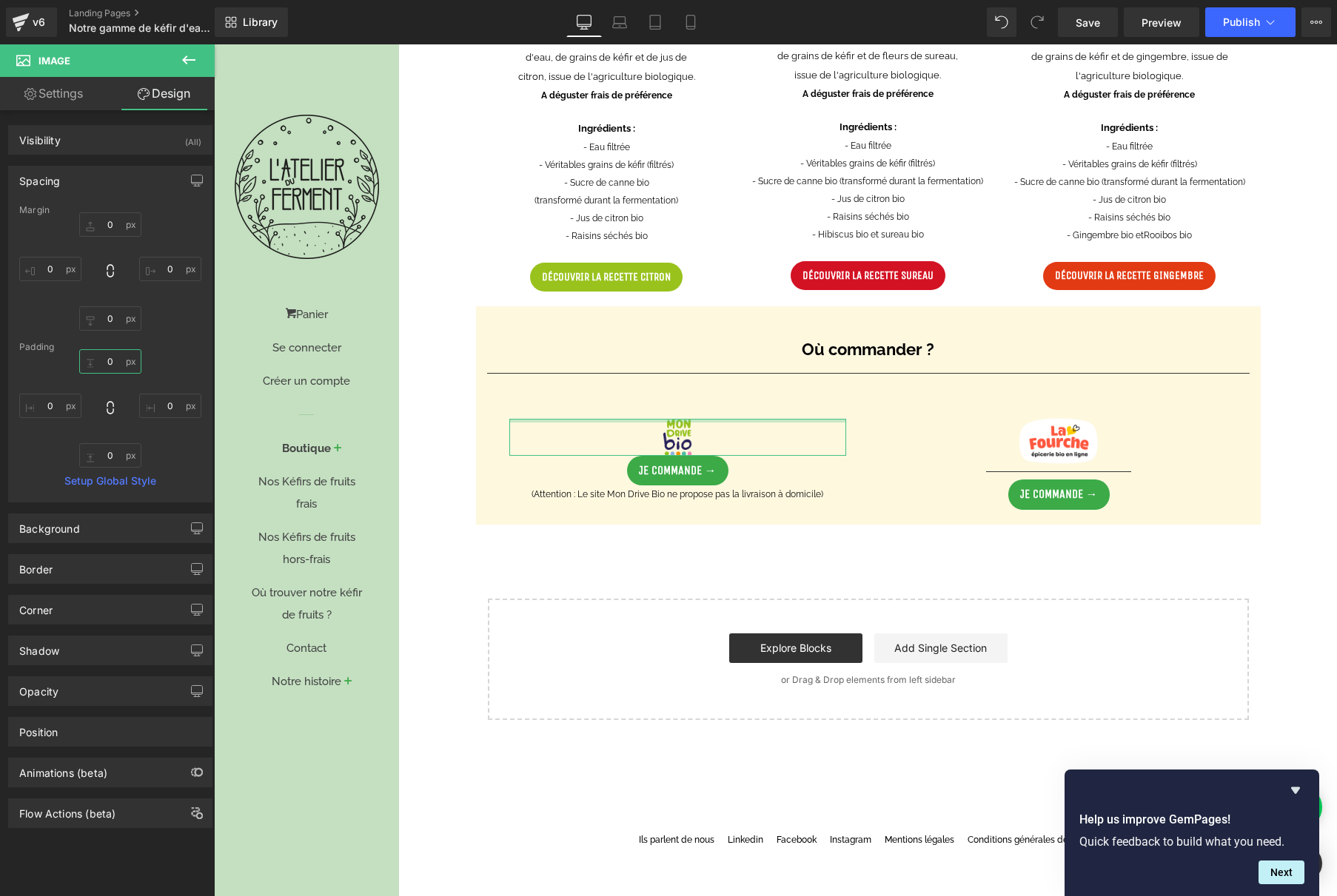
click at [109, 359] on input "0" at bounding box center [110, 362] width 62 height 24
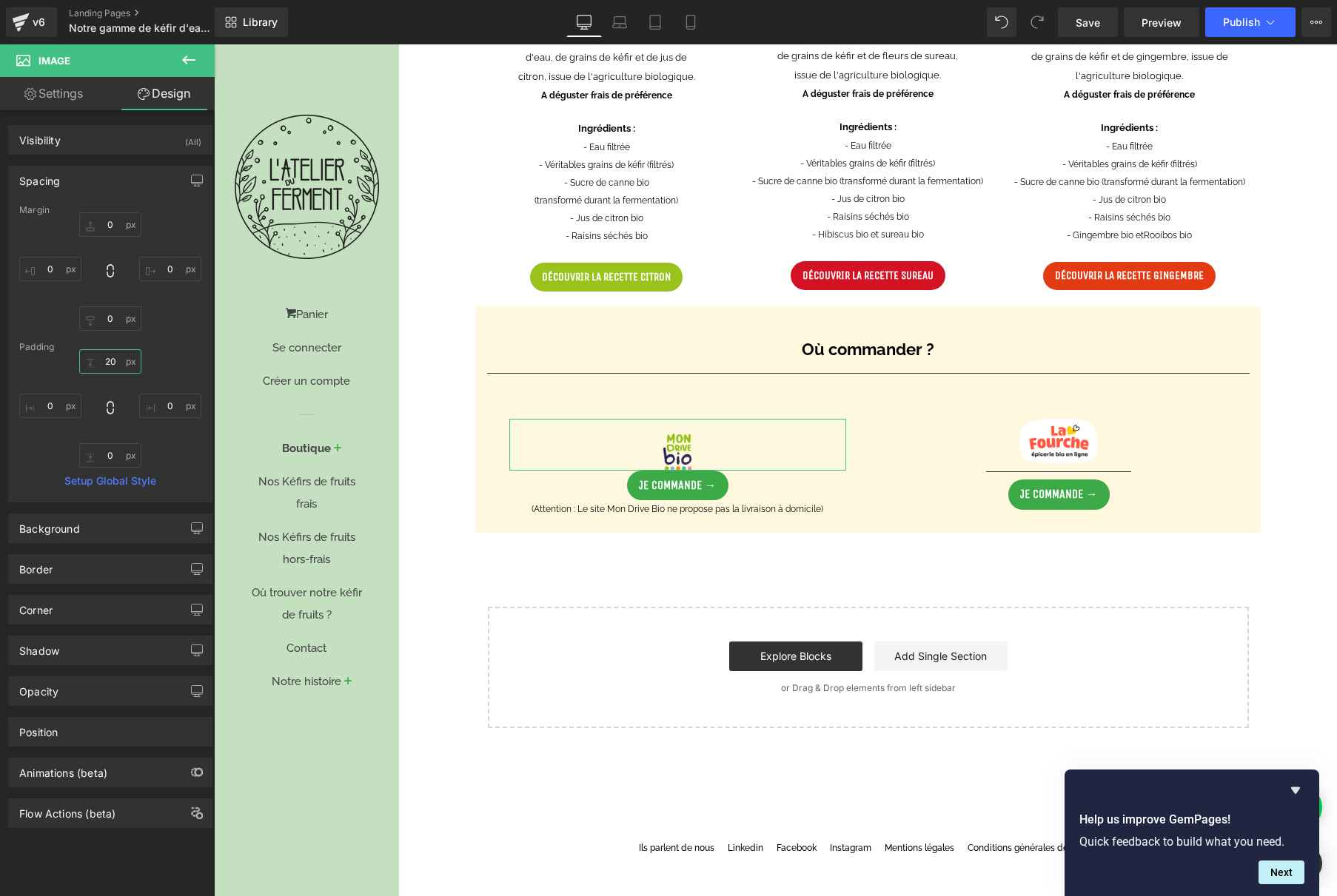
type input "2"
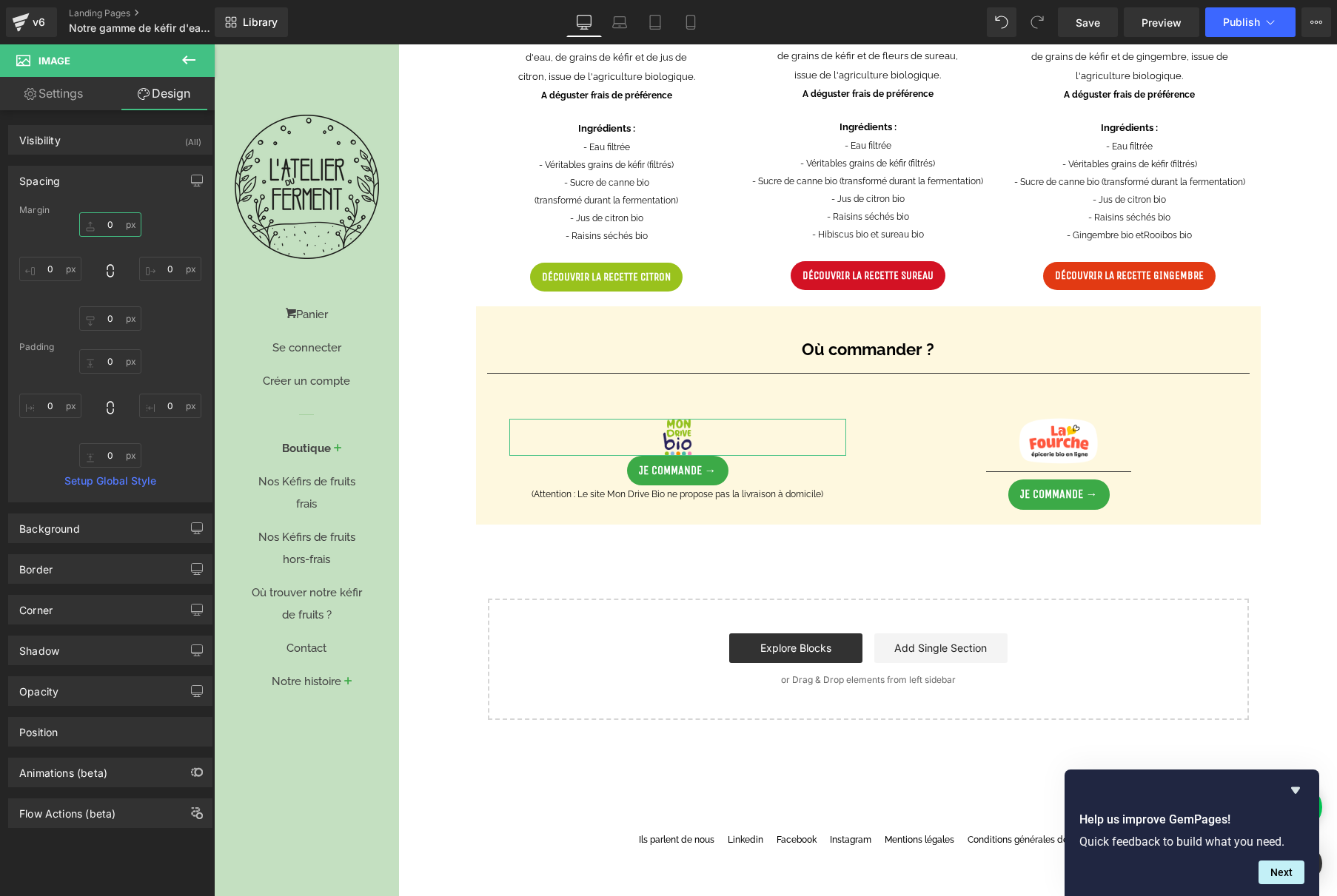
drag, startPoint x: 106, startPoint y: 221, endPoint x: 130, endPoint y: 232, distance: 26.4
click at [107, 221] on input "0" at bounding box center [110, 224] width 62 height 24
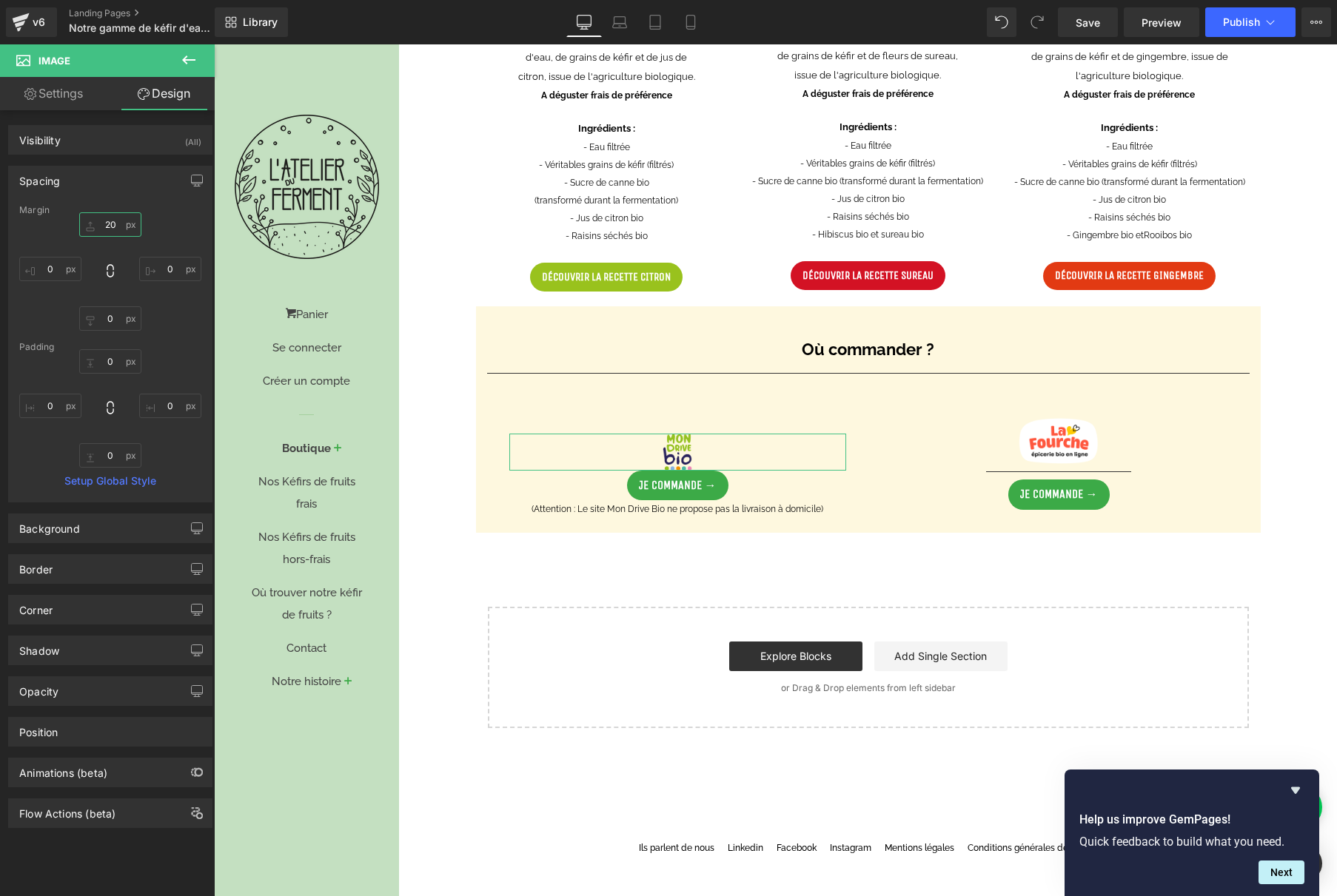
type input "0"
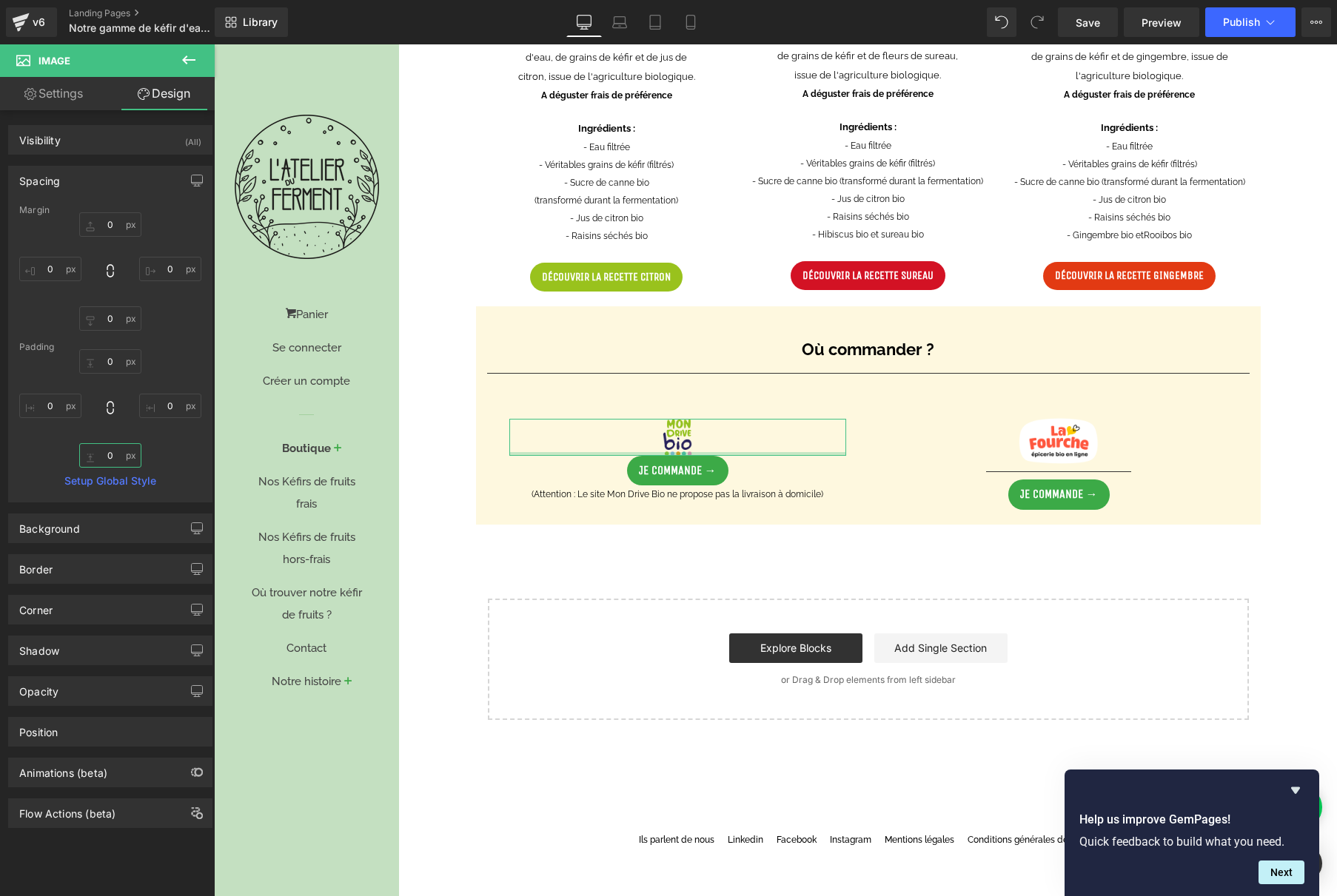
click at [109, 455] on input "0" at bounding box center [110, 456] width 62 height 24
type input "20"
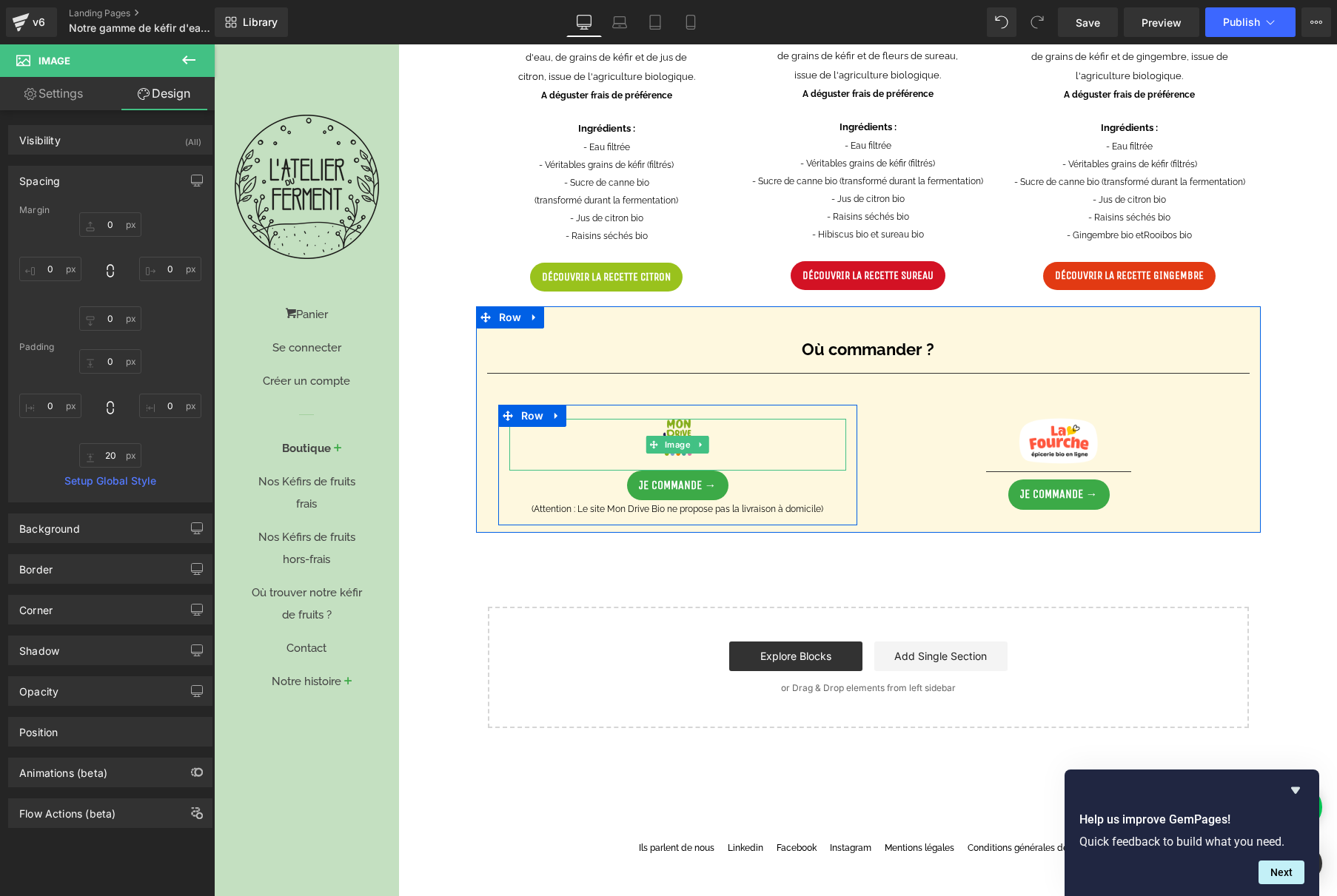
click at [683, 432] on img at bounding box center [678, 445] width 31 height 52
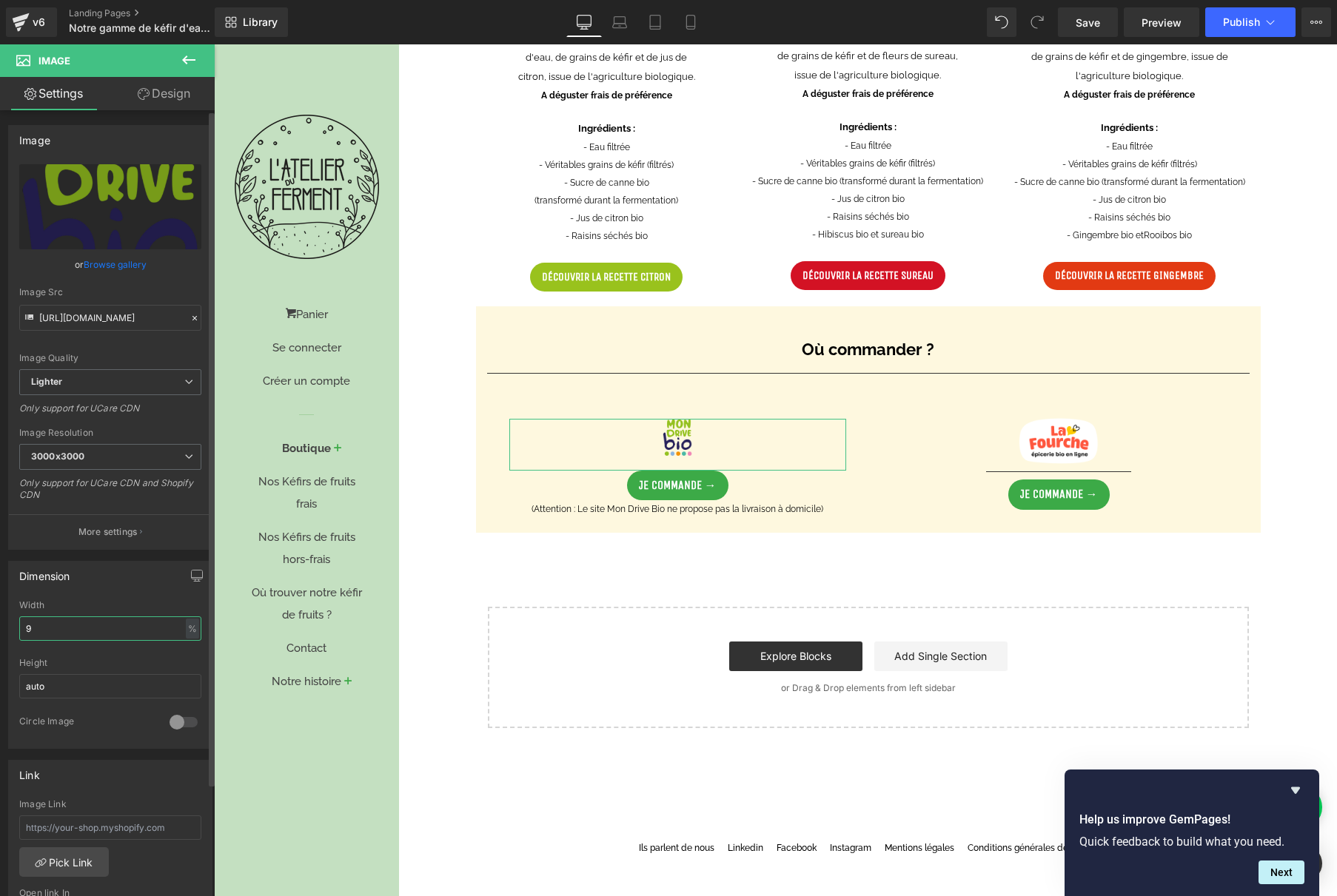
click at [83, 628] on input "9" at bounding box center [110, 629] width 182 height 24
type input "10"
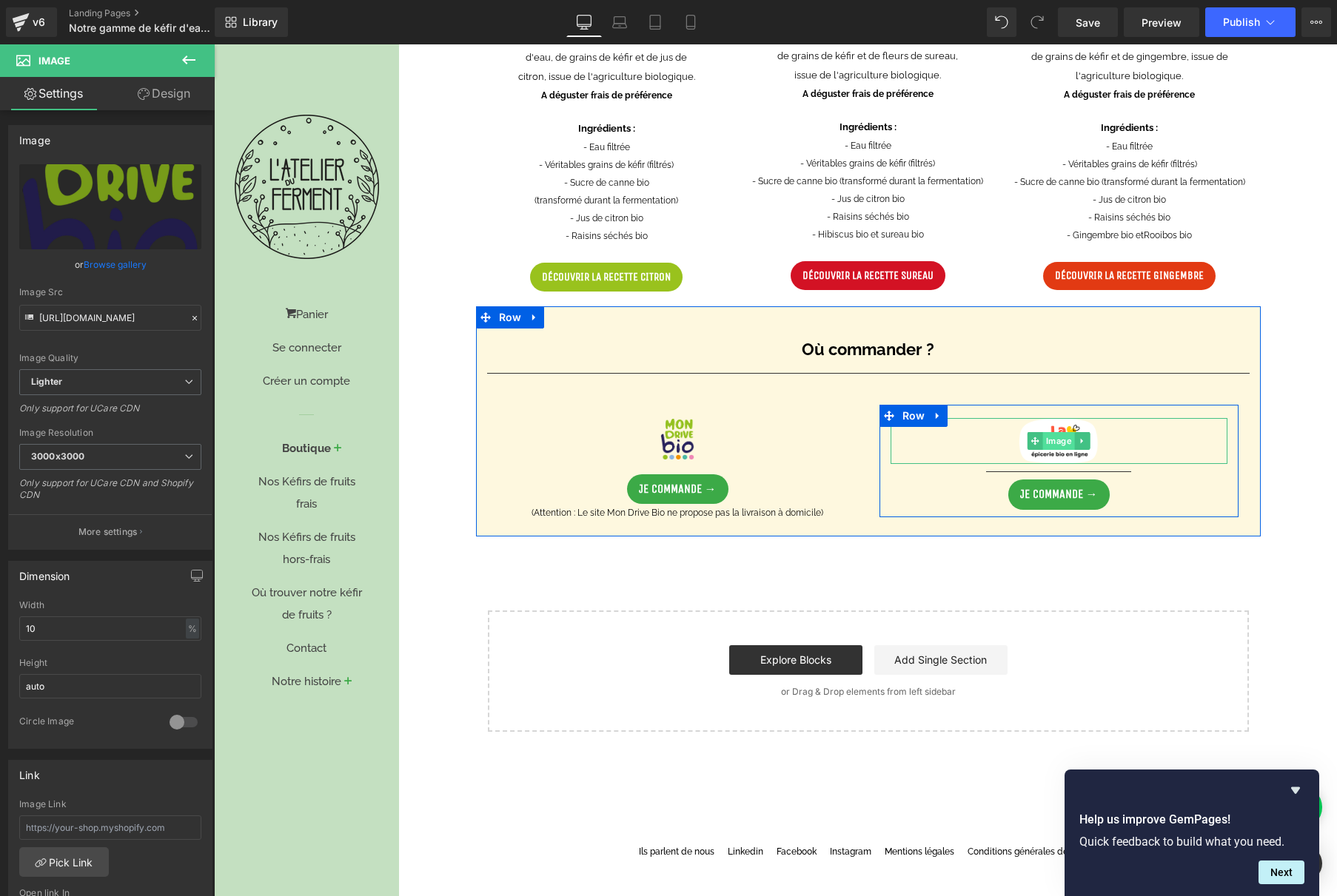
click at [1058, 441] on span "Image" at bounding box center [1059, 440] width 32 height 18
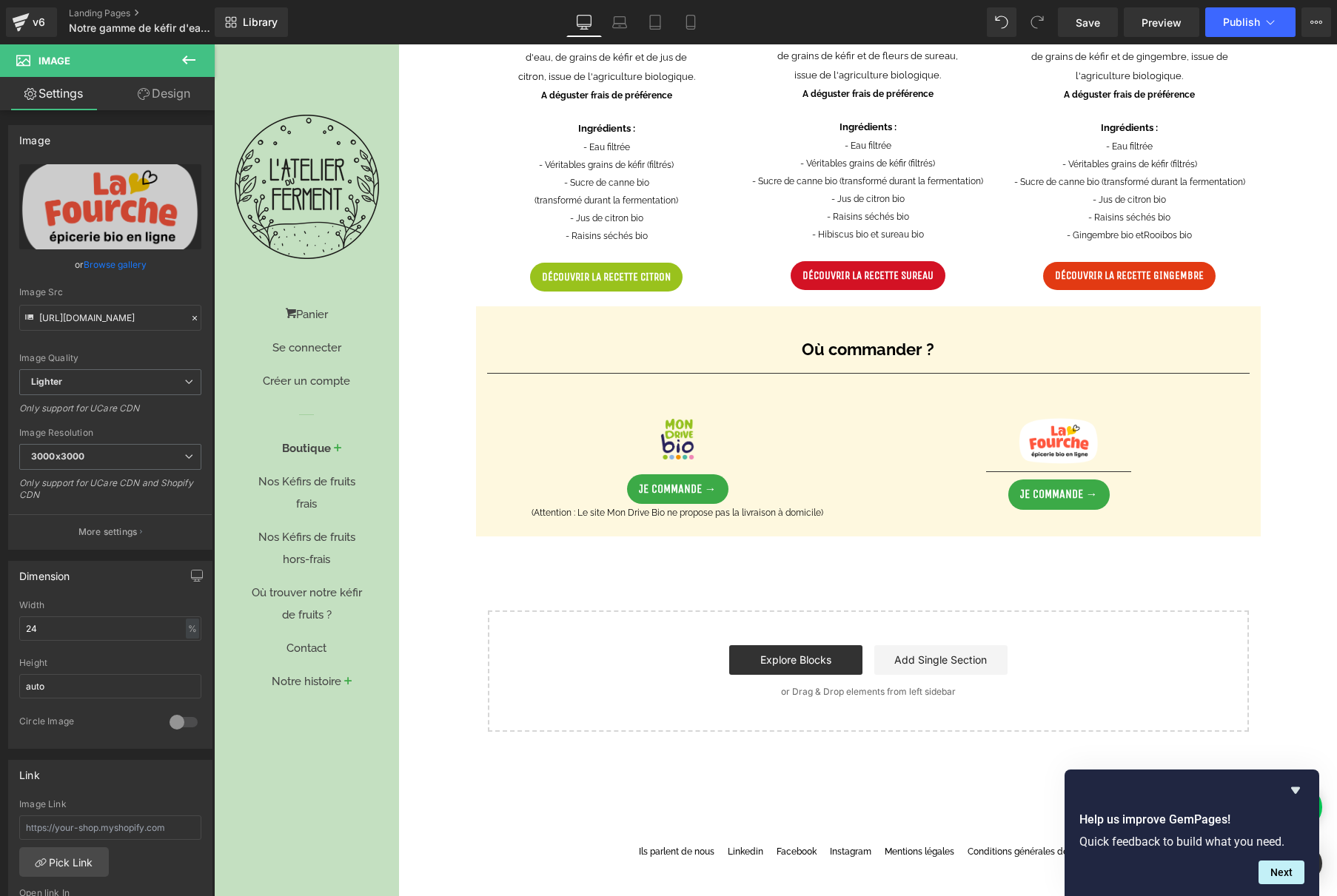
click at [160, 73] on span "Image" at bounding box center [89, 60] width 148 height 33
click at [159, 89] on link "Design" at bounding box center [163, 94] width 108 height 34
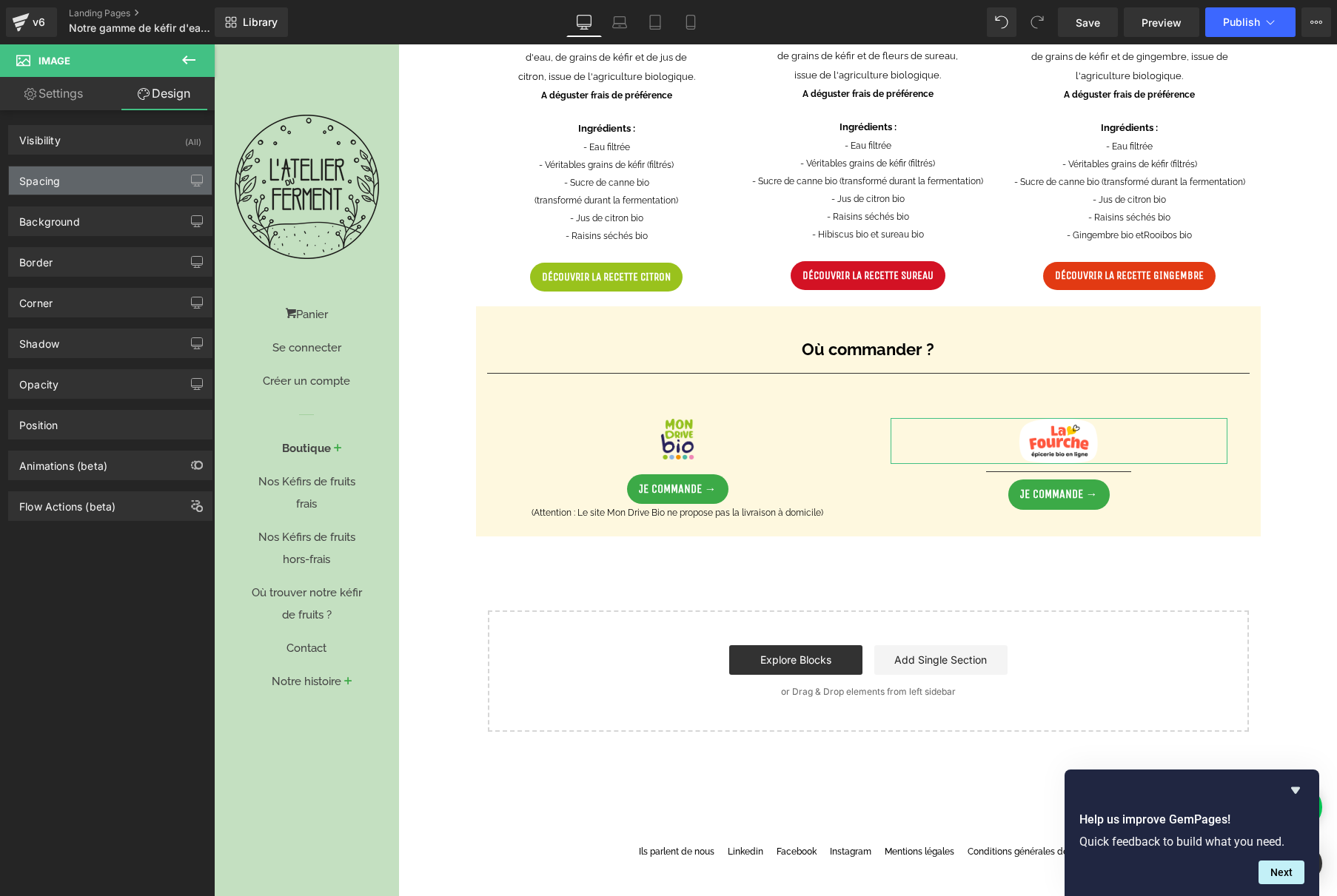
click at [98, 182] on div "Spacing" at bounding box center [111, 180] width 203 height 28
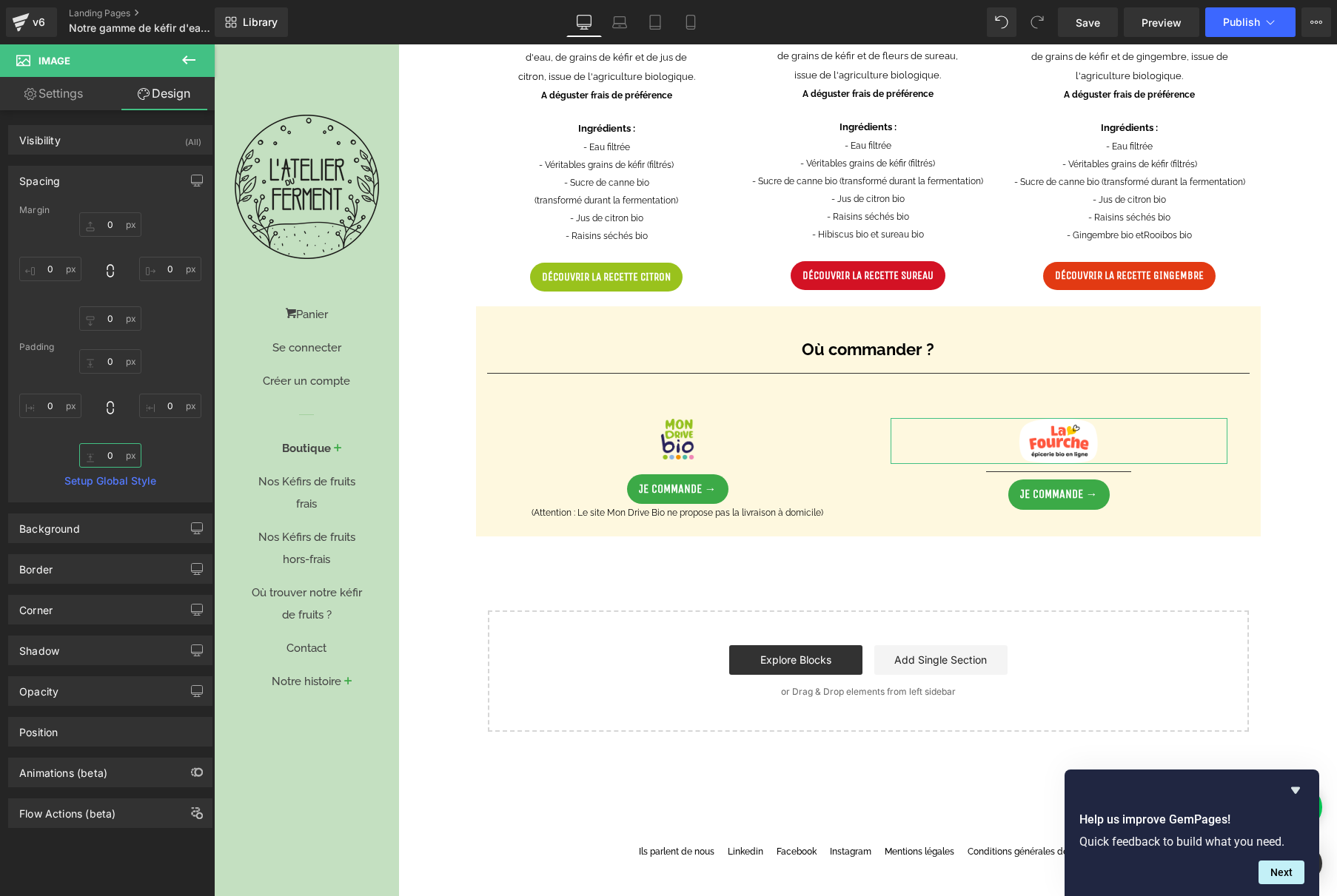
click at [108, 453] on input "0" at bounding box center [110, 456] width 62 height 24
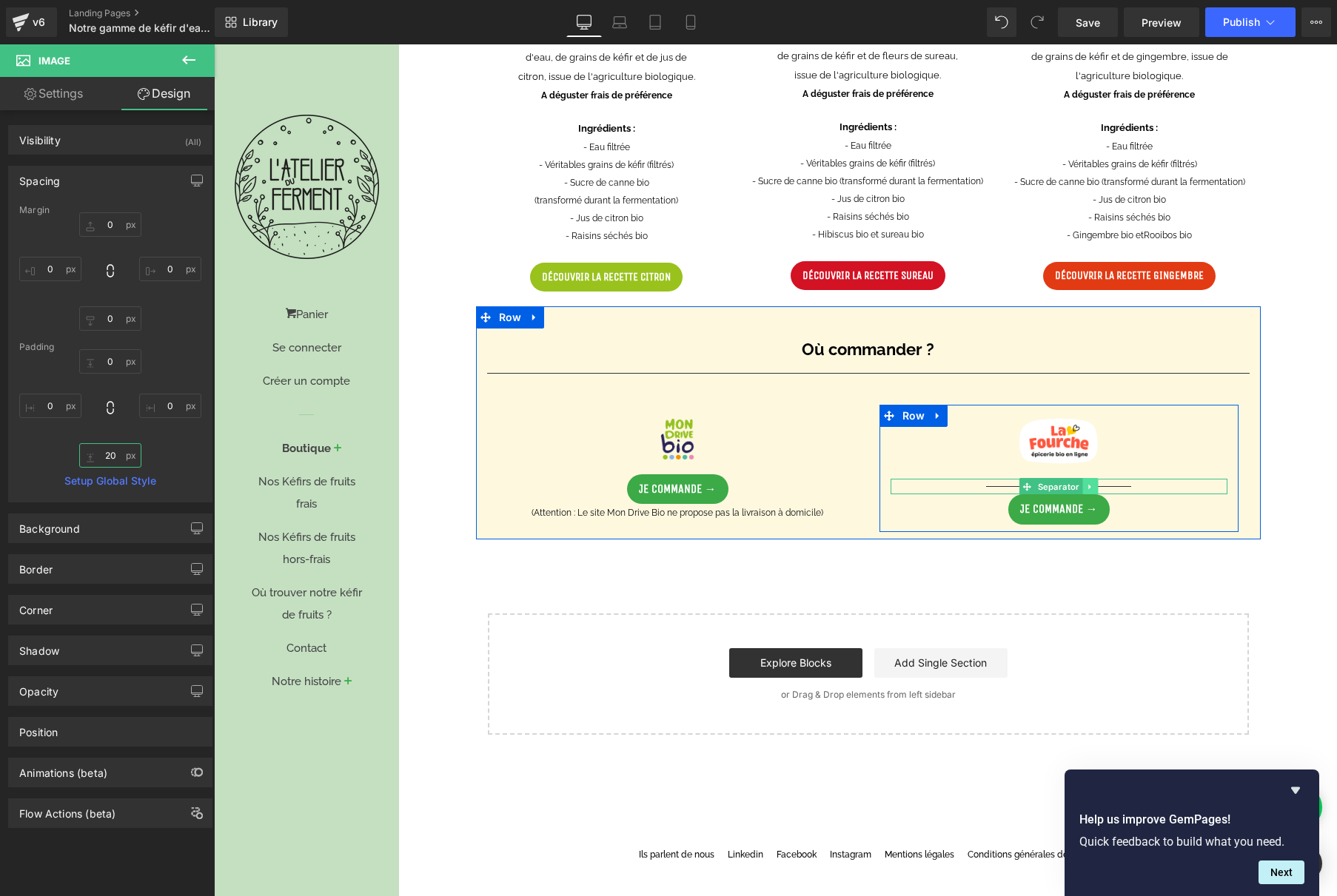
type input "20"
click at [1087, 482] on icon at bounding box center [1090, 487] width 8 height 9
click at [1093, 483] on icon at bounding box center [1097, 486] width 8 height 8
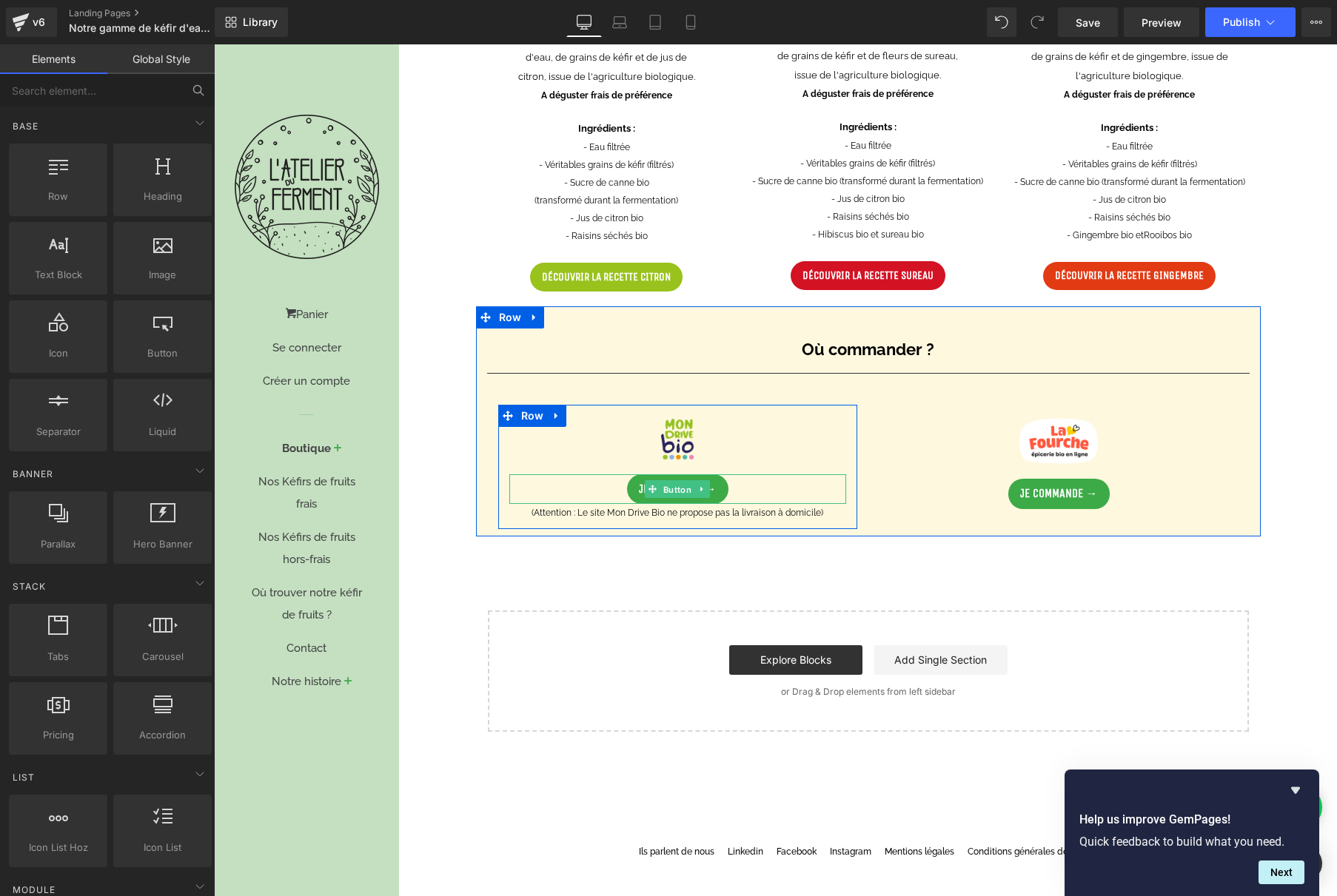
drag, startPoint x: 674, startPoint y: 489, endPoint x: 358, endPoint y: 269, distance: 385.0
click at [674, 489] on span "Button" at bounding box center [677, 489] width 34 height 18
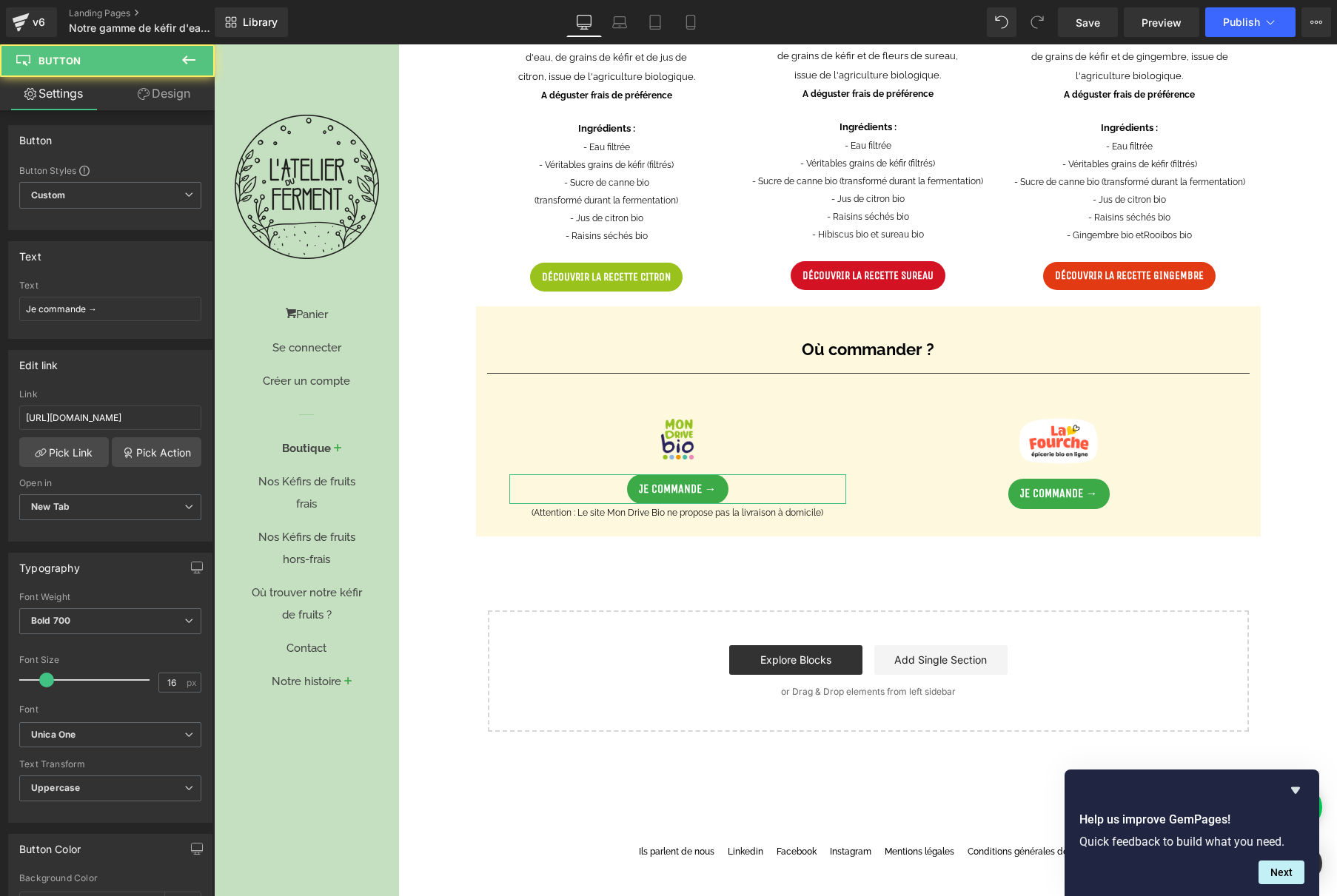
click at [158, 98] on link "Design" at bounding box center [163, 94] width 108 height 34
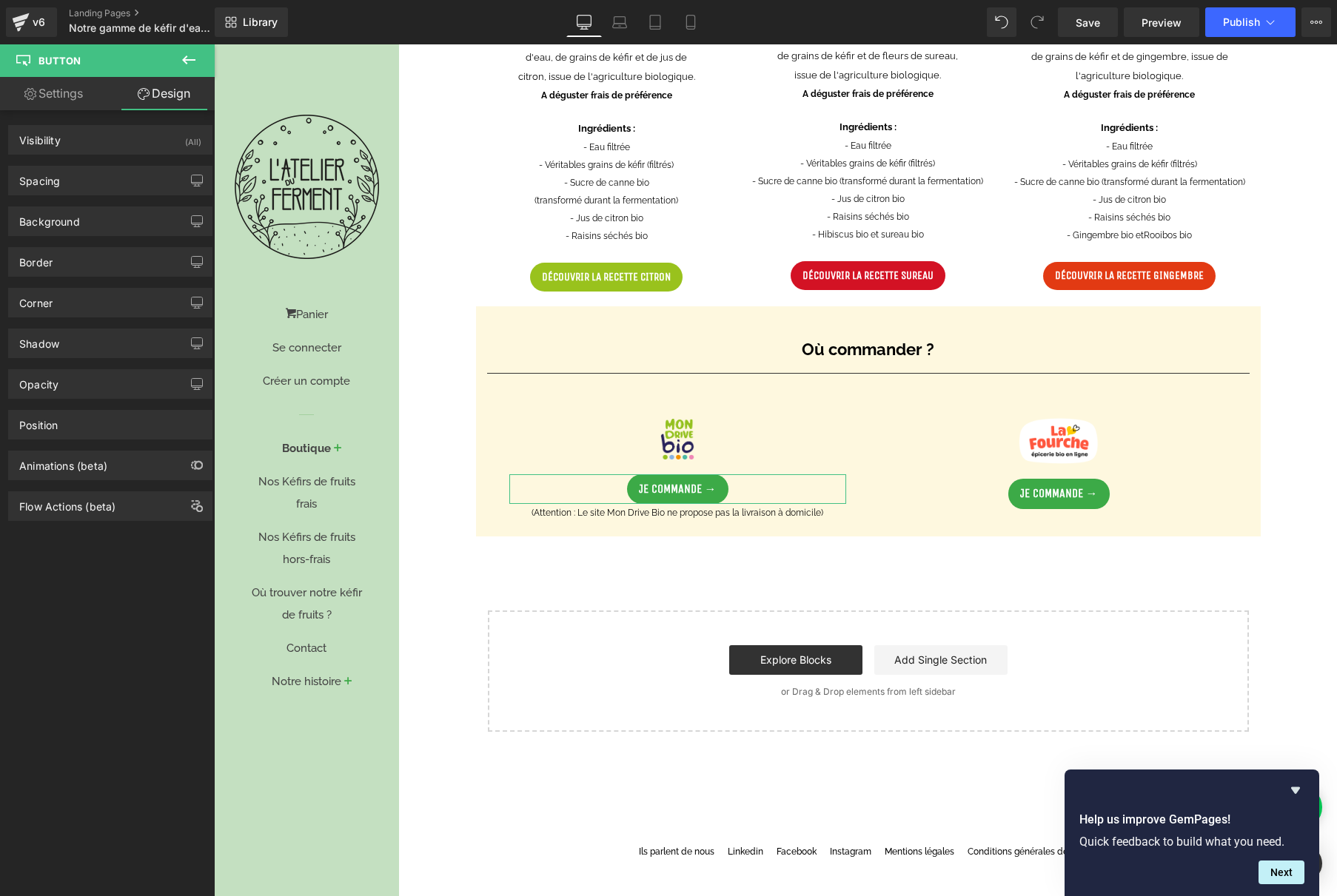
drag, startPoint x: 79, startPoint y: 182, endPoint x: 82, endPoint y: 228, distance: 46.1
click at [79, 182] on div "Spacing" at bounding box center [111, 180] width 203 height 28
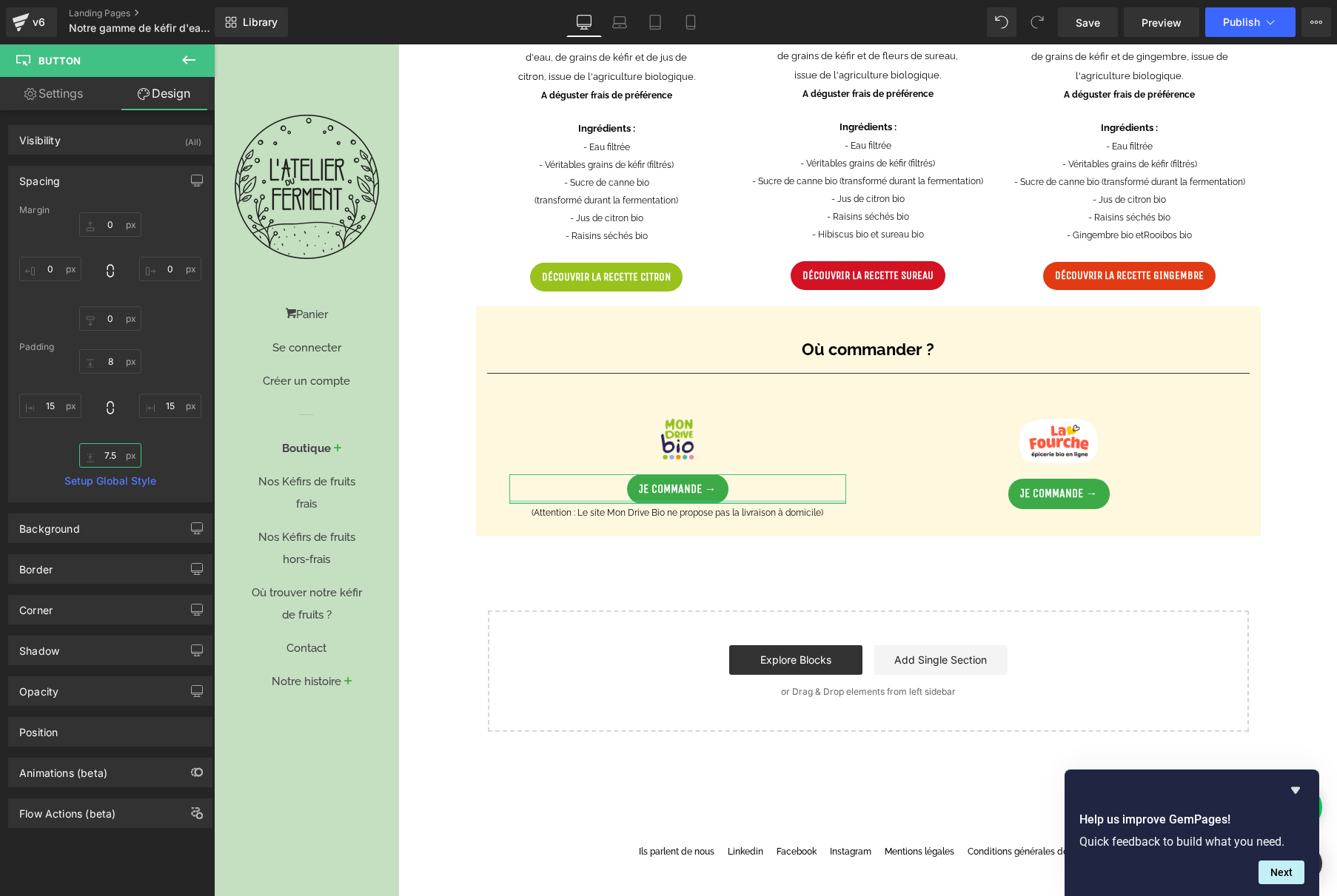
click at [108, 452] on input "7.5" at bounding box center [110, 456] width 62 height 24
click at [156, 456] on div "8px 8 15px 15 2 2 15px 15" at bounding box center [110, 408] width 182 height 118
click at [109, 457] on input "2" at bounding box center [110, 456] width 62 height 24
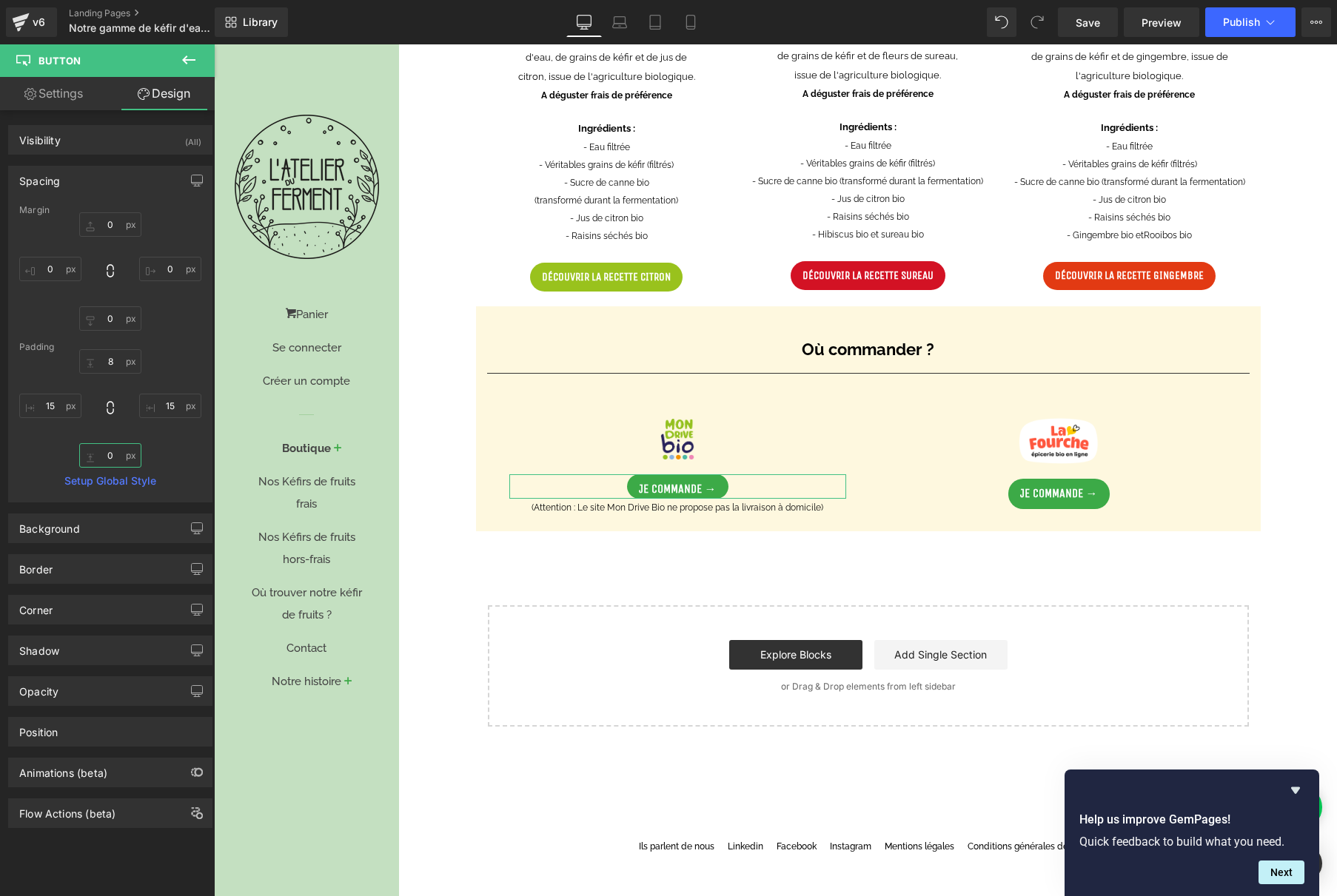
type input "0"
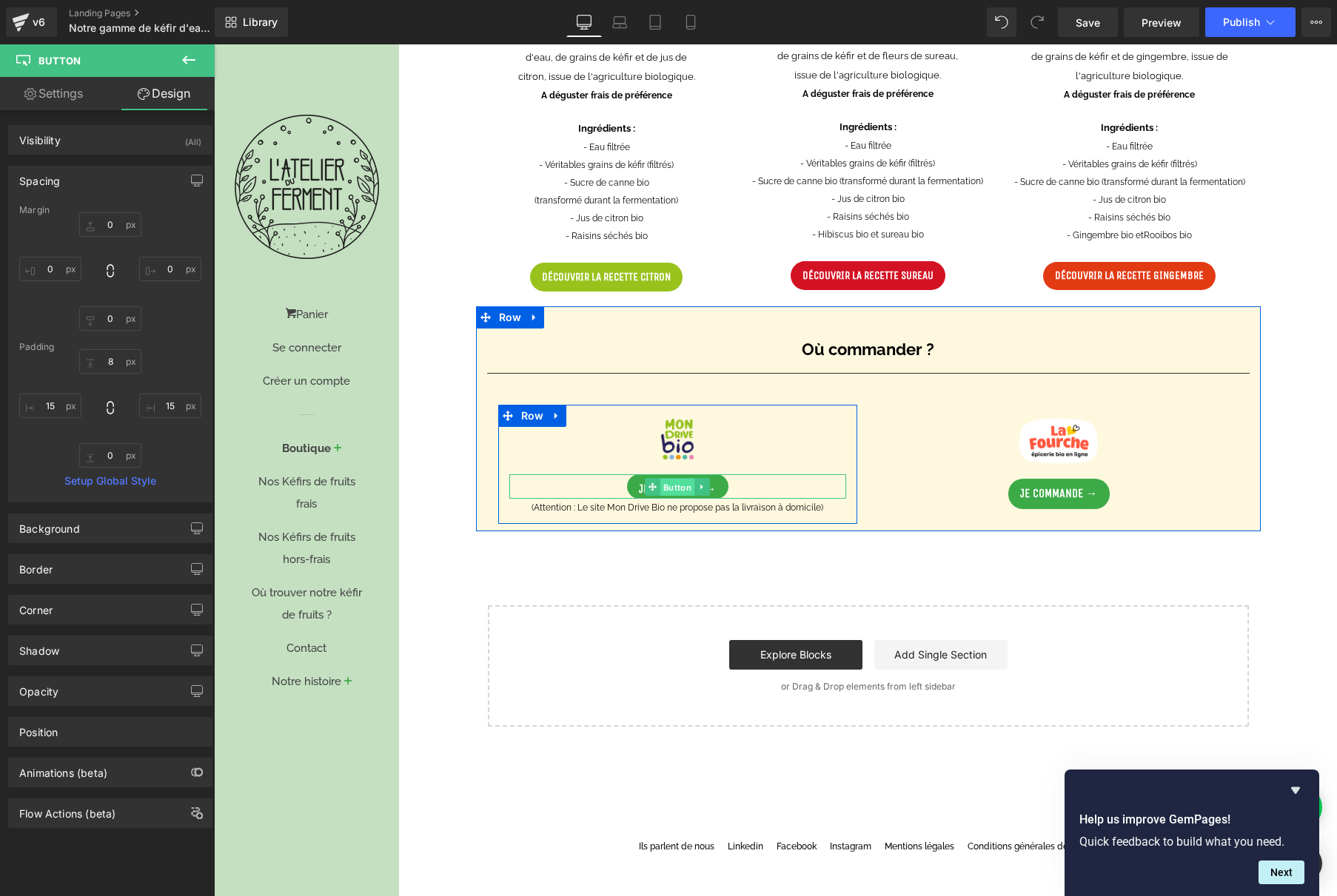
click at [660, 482] on span "Button" at bounding box center [677, 486] width 34 height 18
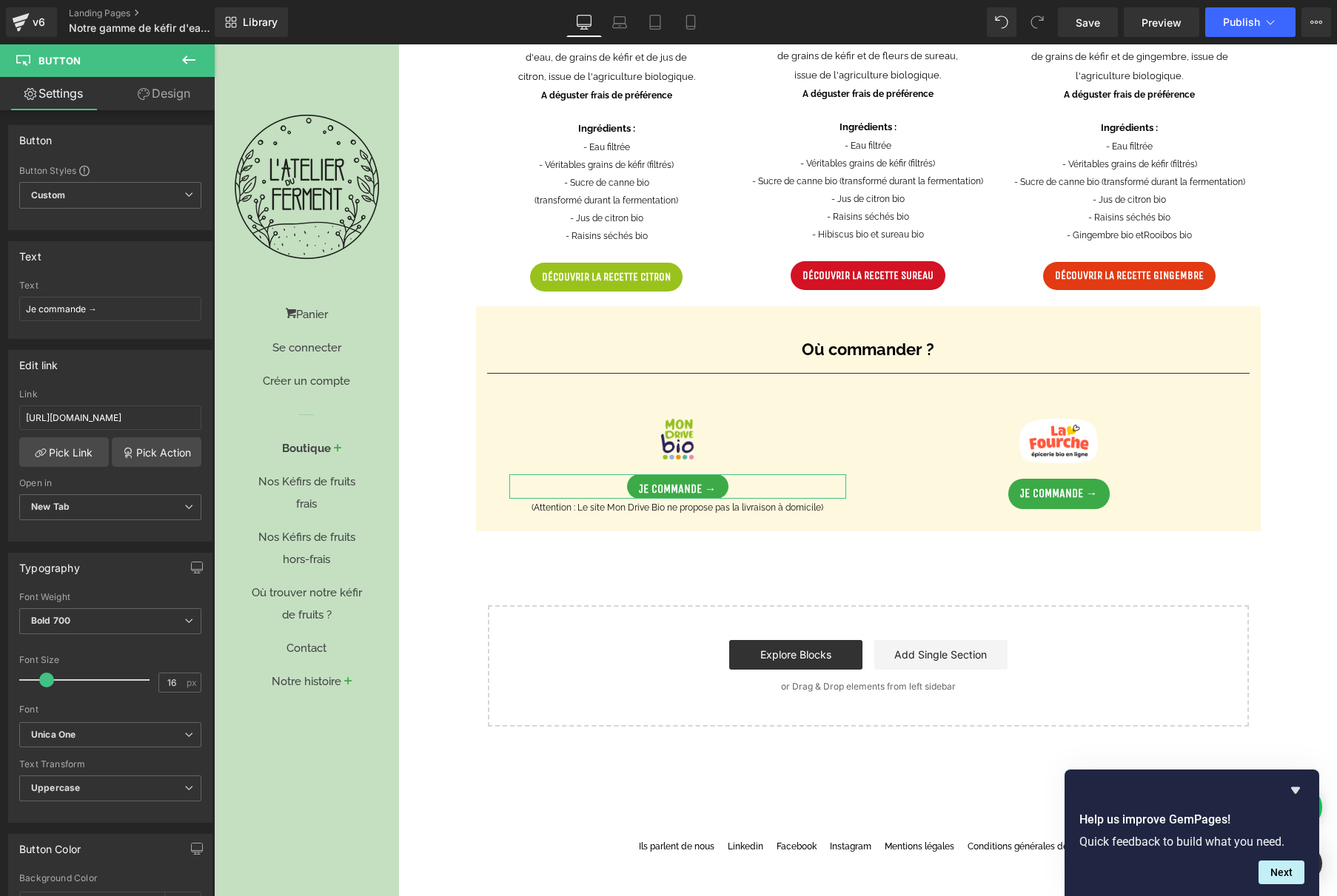
click at [137, 99] on icon at bounding box center [144, 94] width 12 height 12
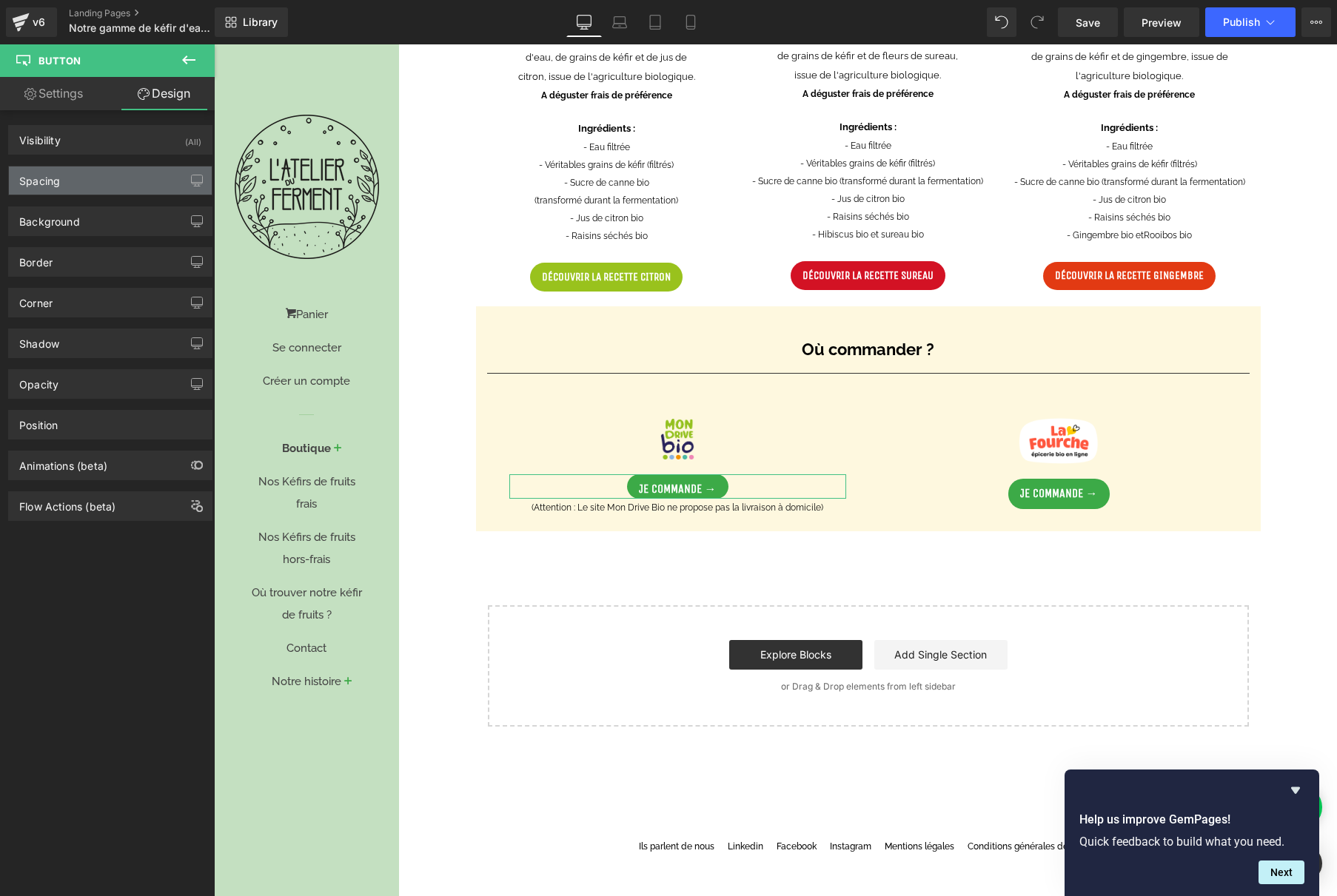
click at [87, 187] on div "Spacing" at bounding box center [111, 180] width 203 height 28
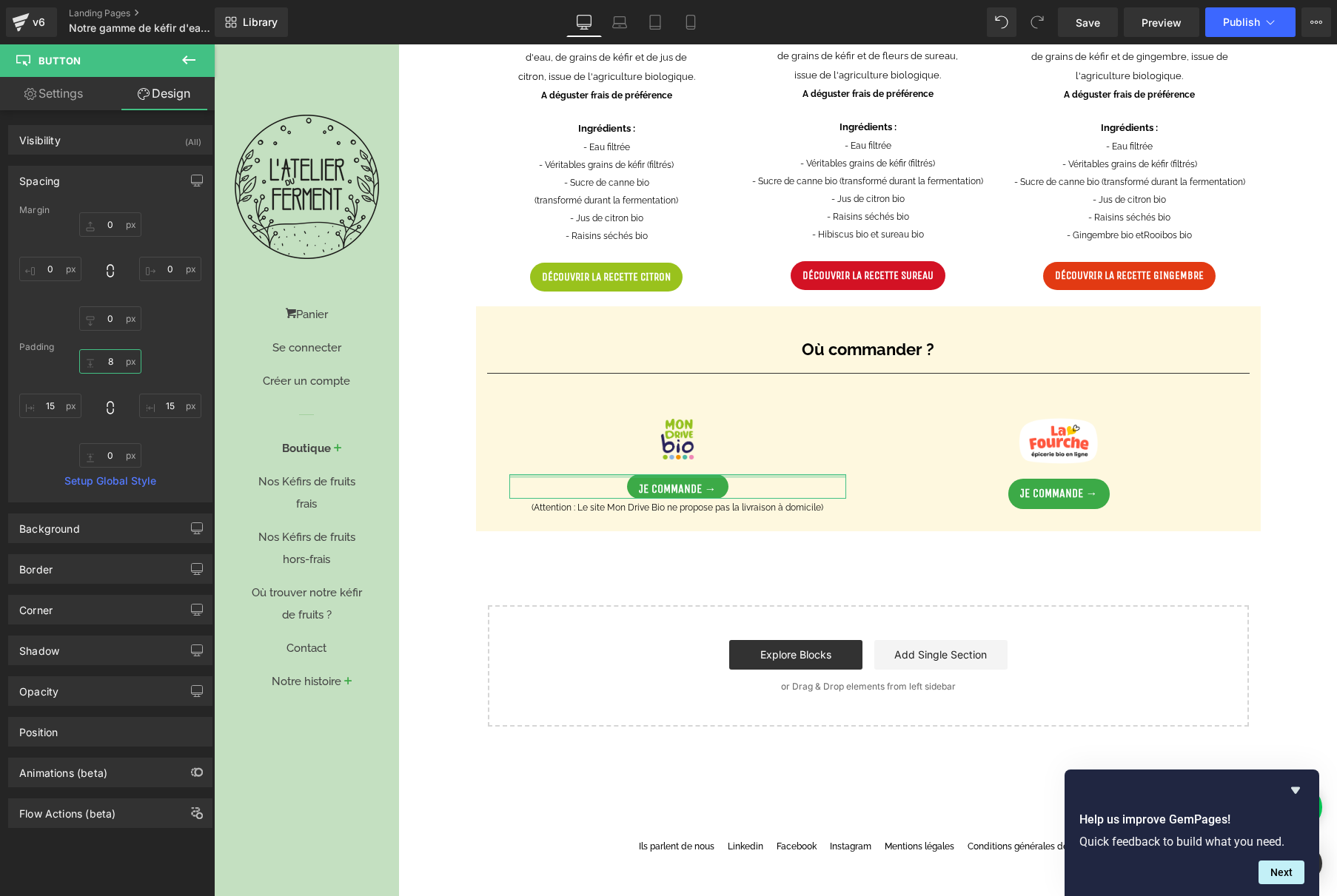
click at [109, 363] on input "8" at bounding box center [110, 362] width 62 height 24
type input "0"
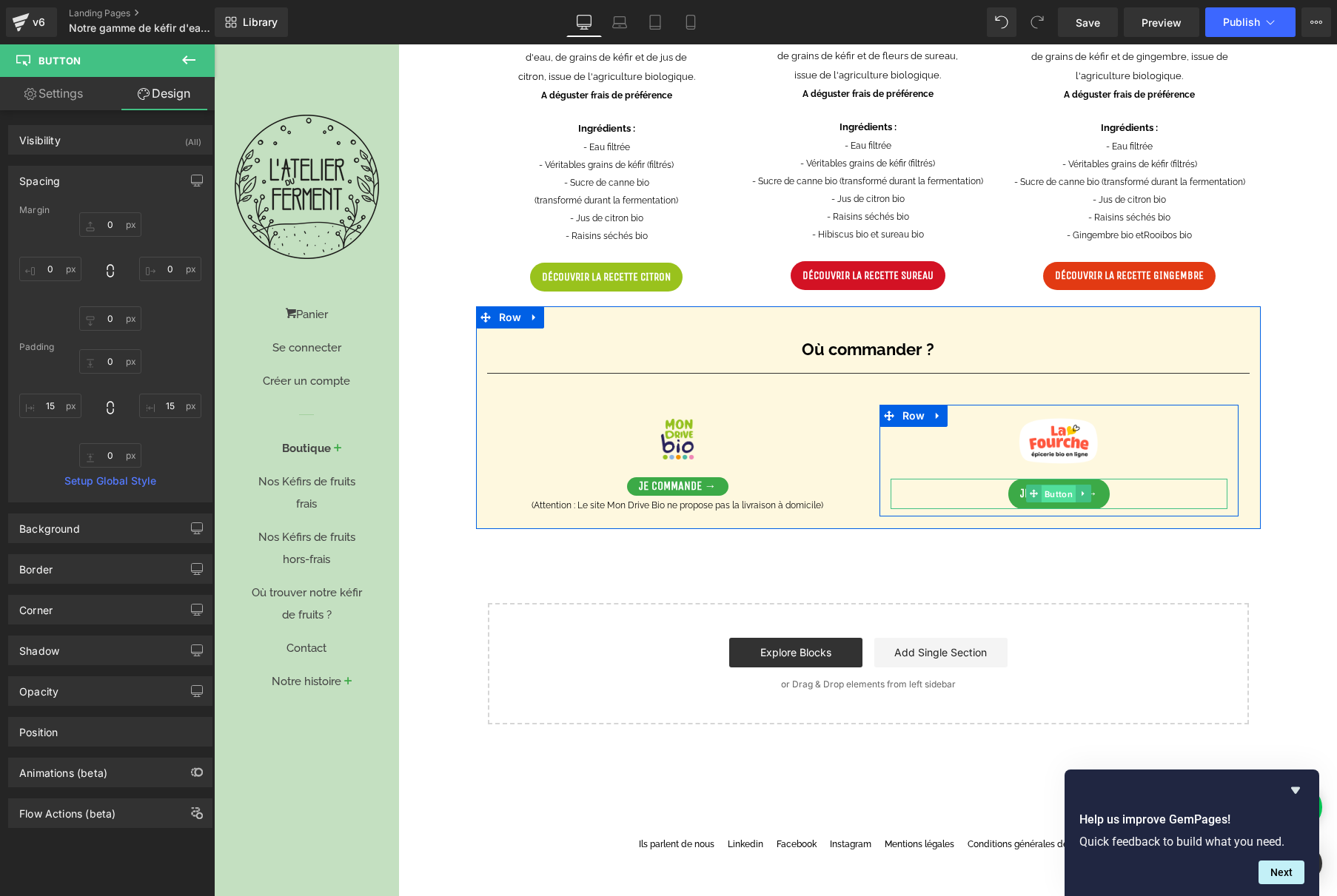
click at [1053, 495] on span "Button" at bounding box center [1058, 494] width 34 height 18
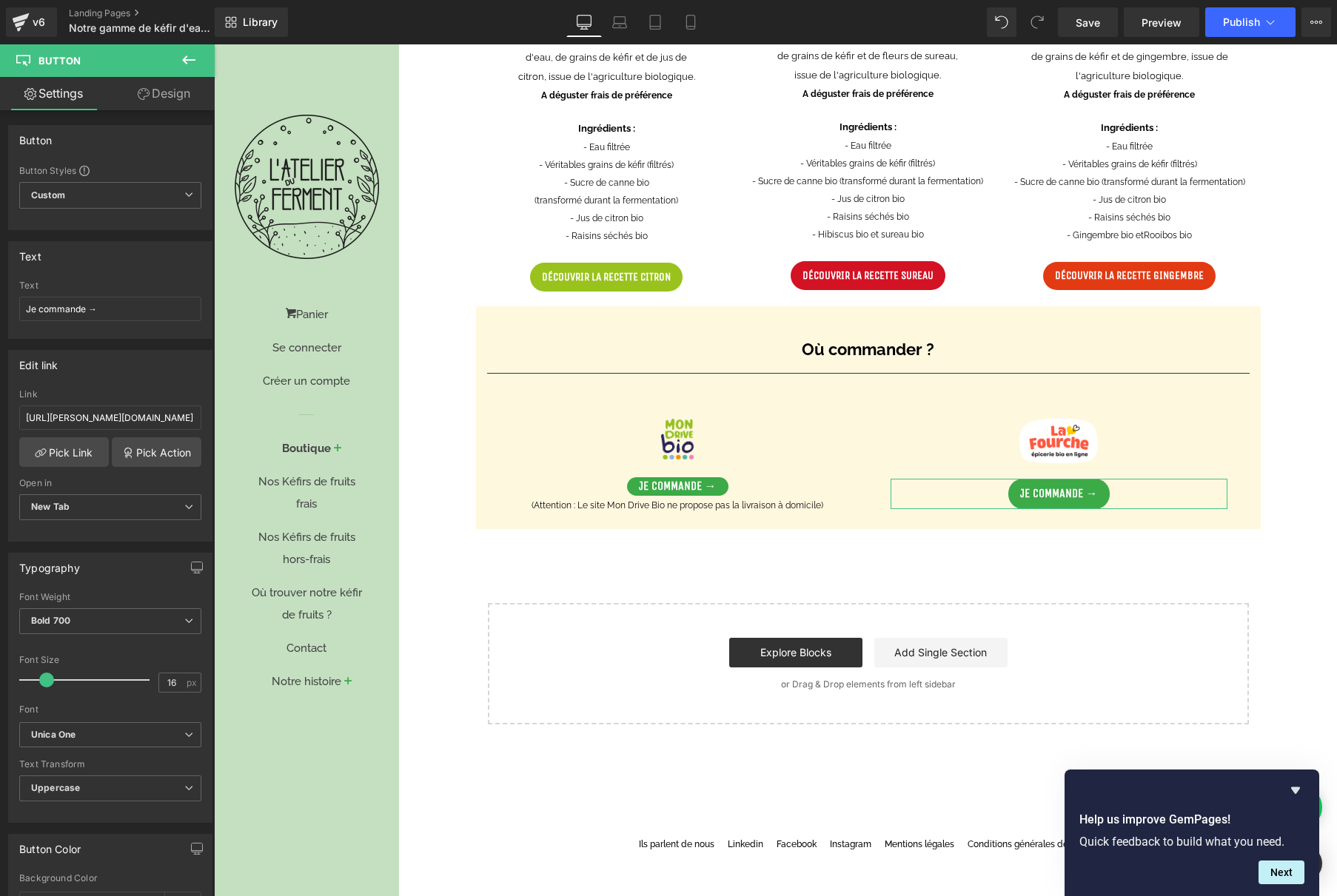
click at [158, 95] on link "Design" at bounding box center [163, 94] width 108 height 34
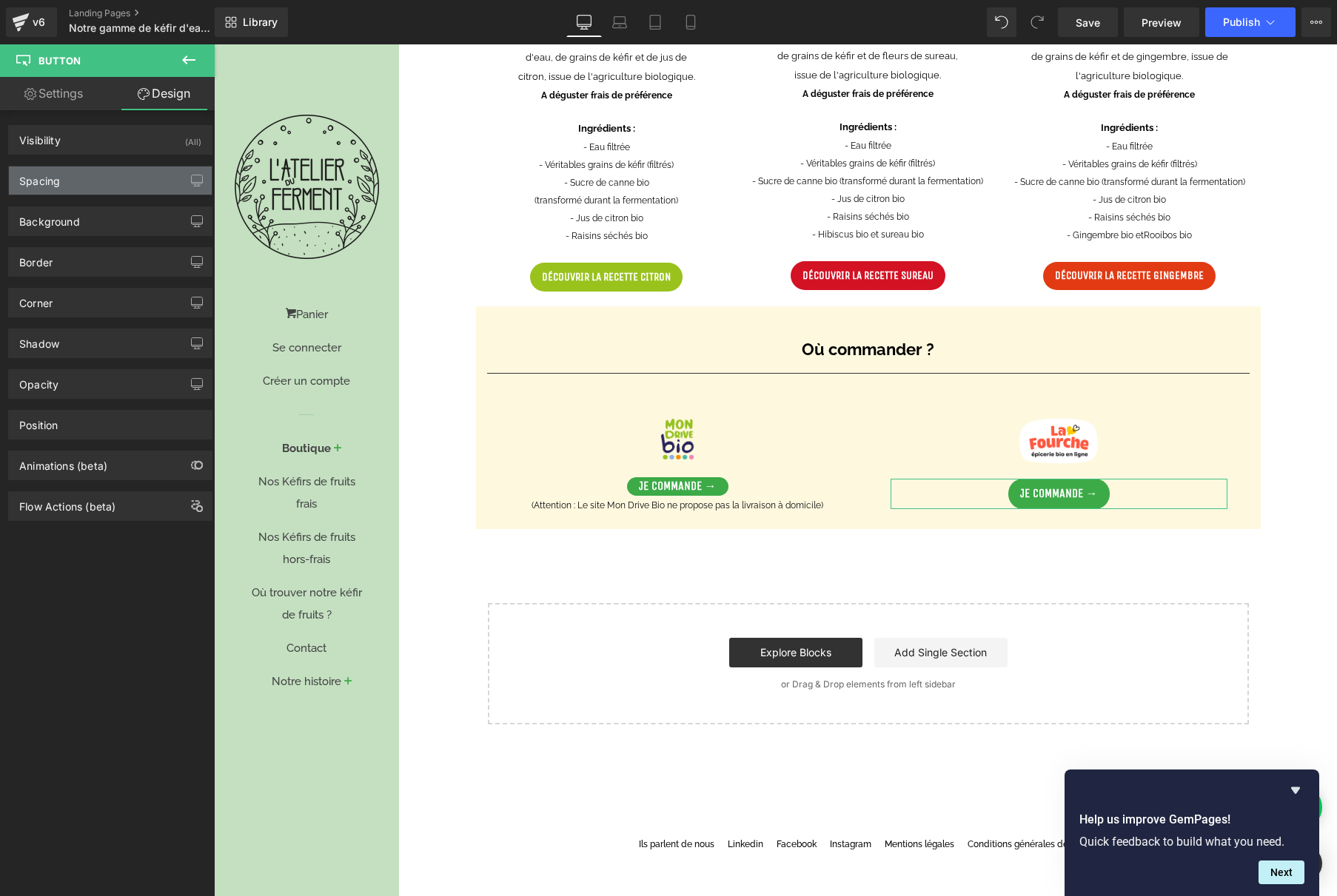
click at [102, 192] on div "Spacing" at bounding box center [111, 180] width 203 height 28
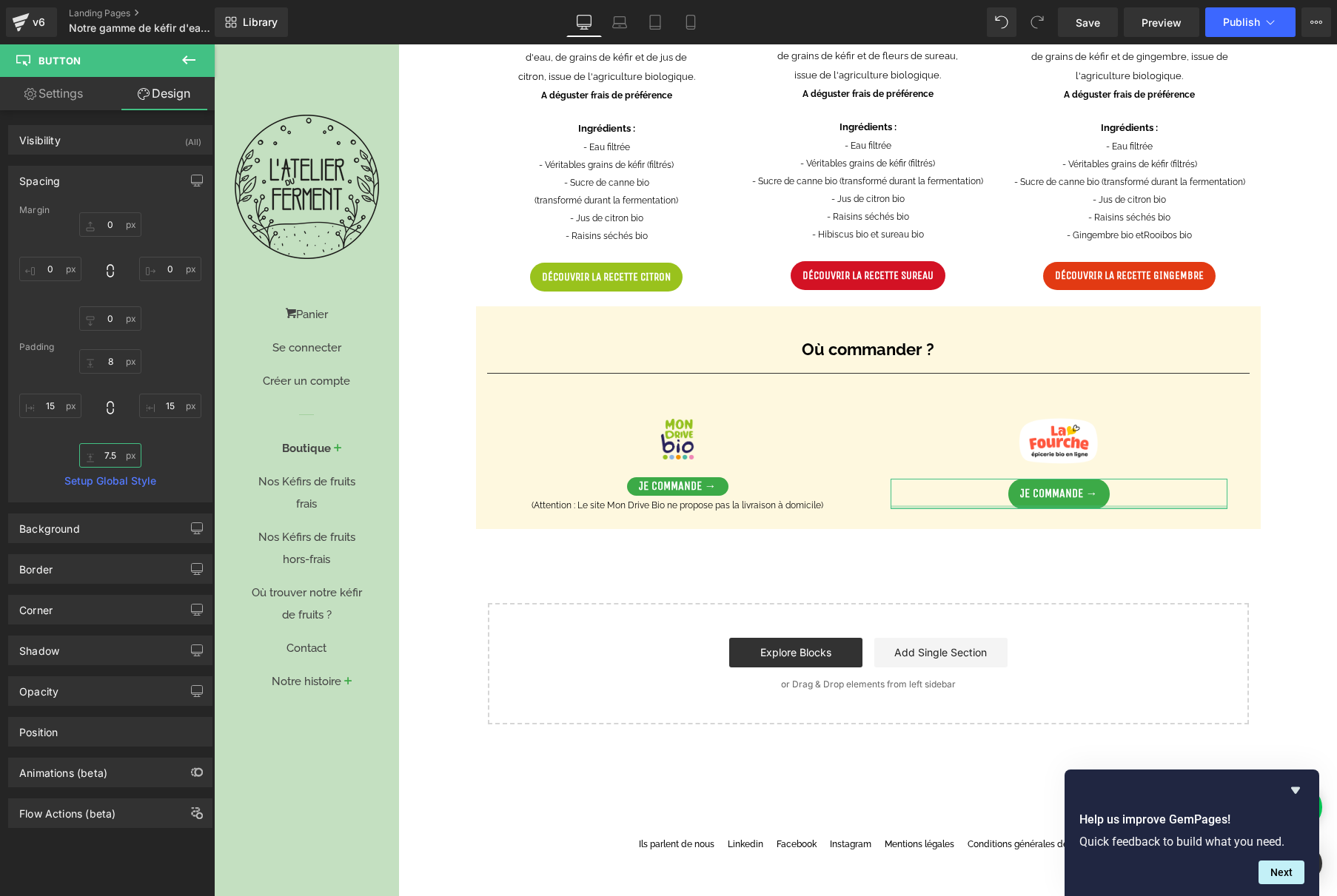
click at [110, 456] on input "7.5" at bounding box center [110, 456] width 62 height 24
type input "8"
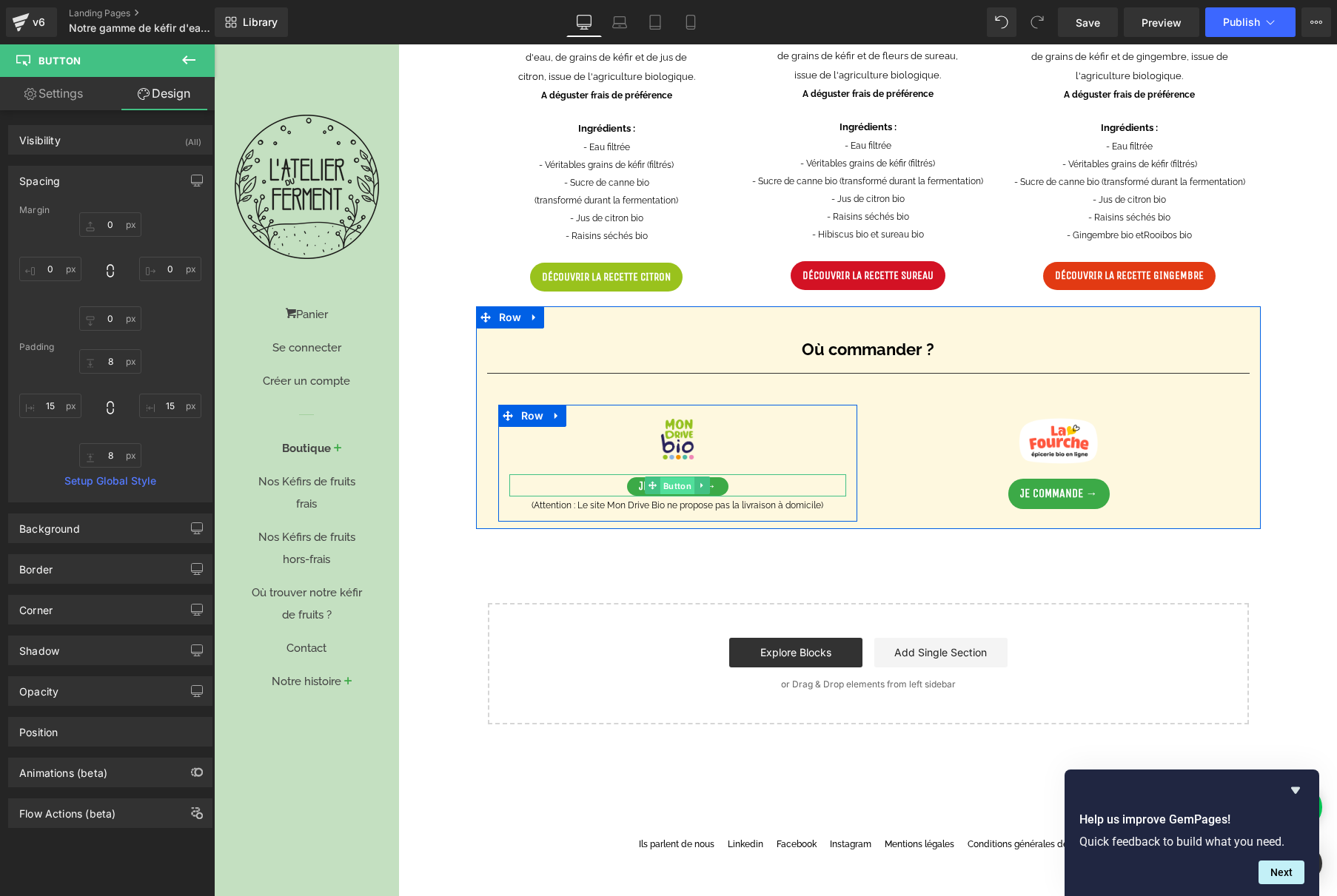
click at [674, 486] on span "Button" at bounding box center [677, 485] width 34 height 18
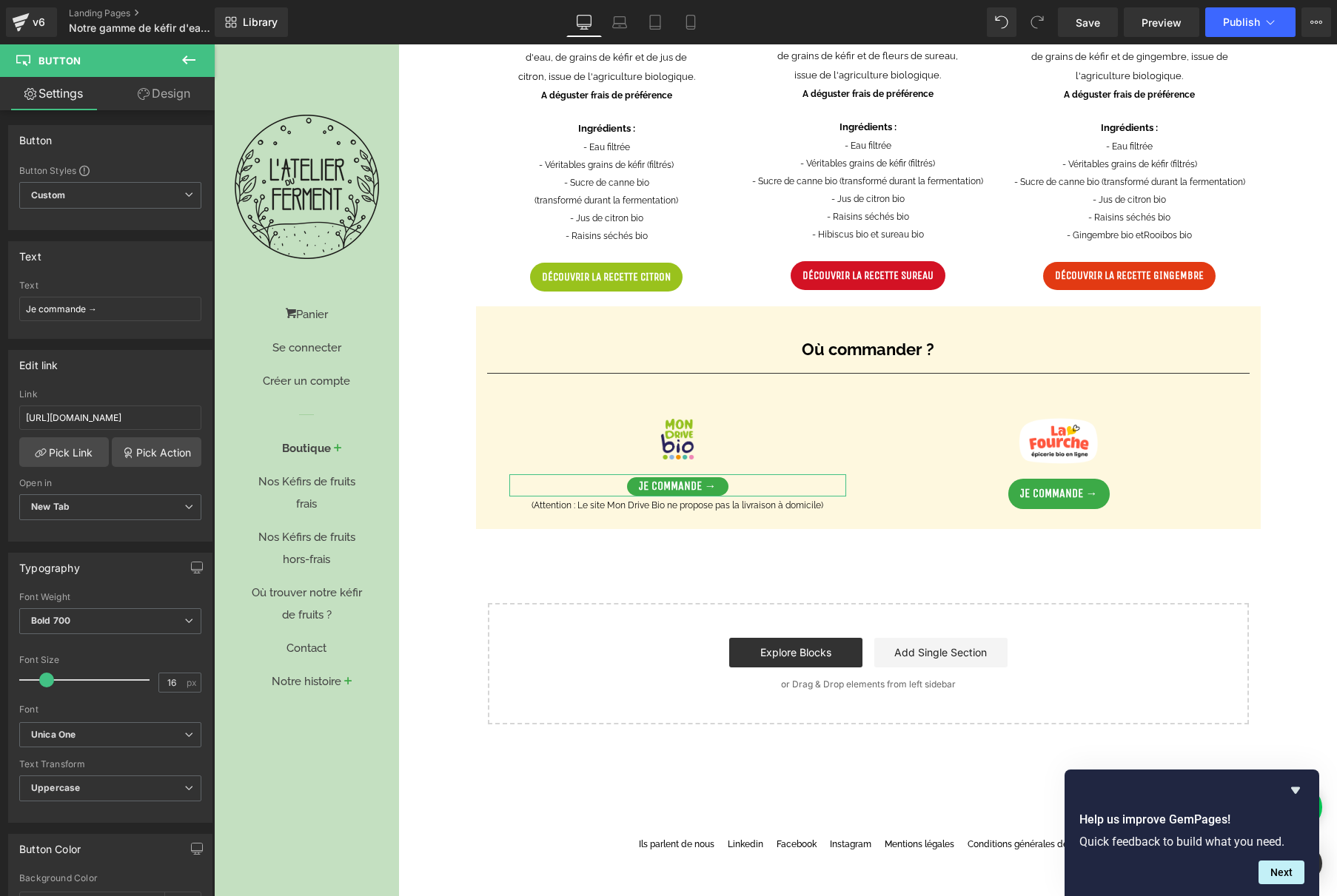
click at [163, 102] on link "Design" at bounding box center [163, 94] width 108 height 34
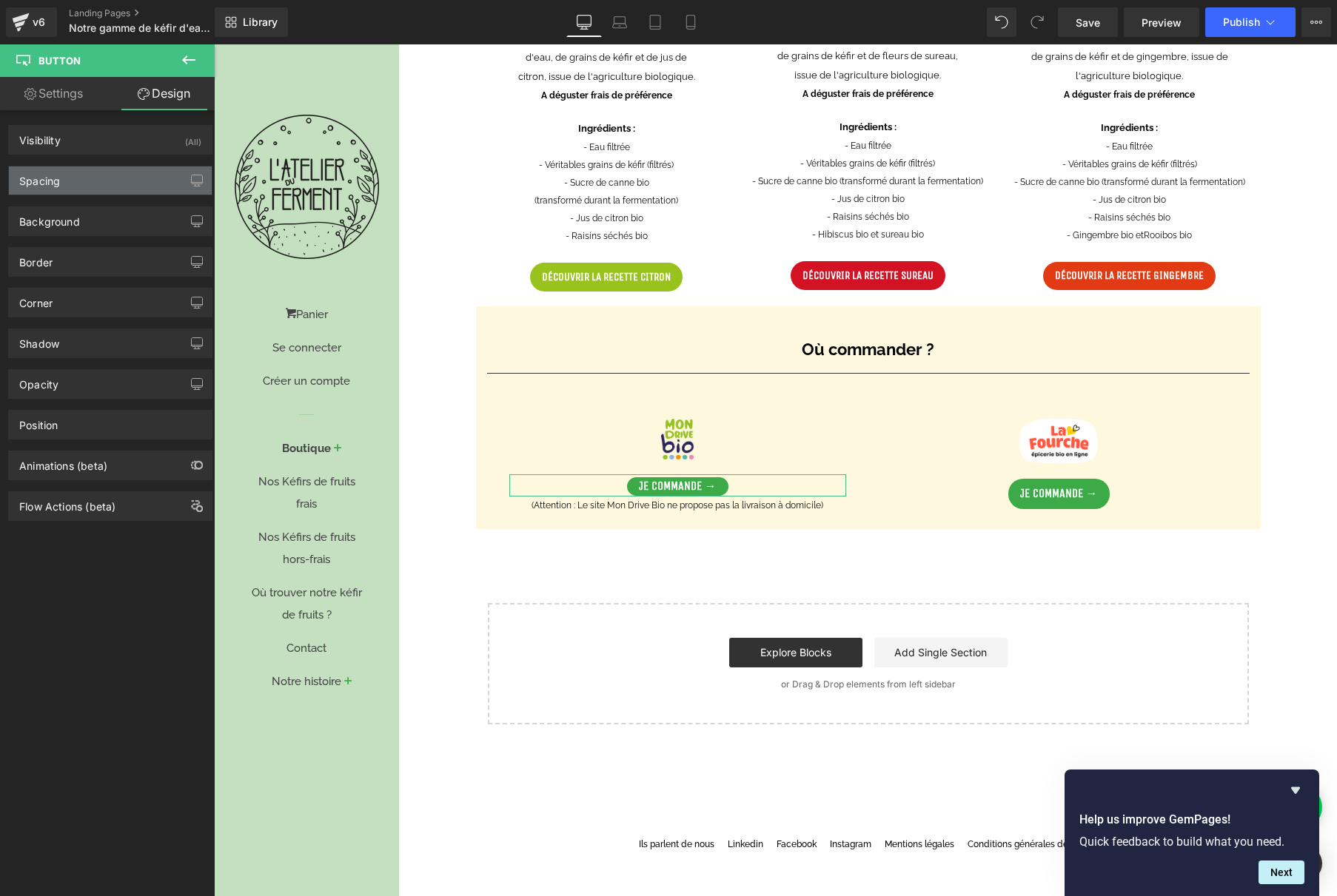
click at [74, 182] on div "Spacing" at bounding box center [111, 180] width 203 height 28
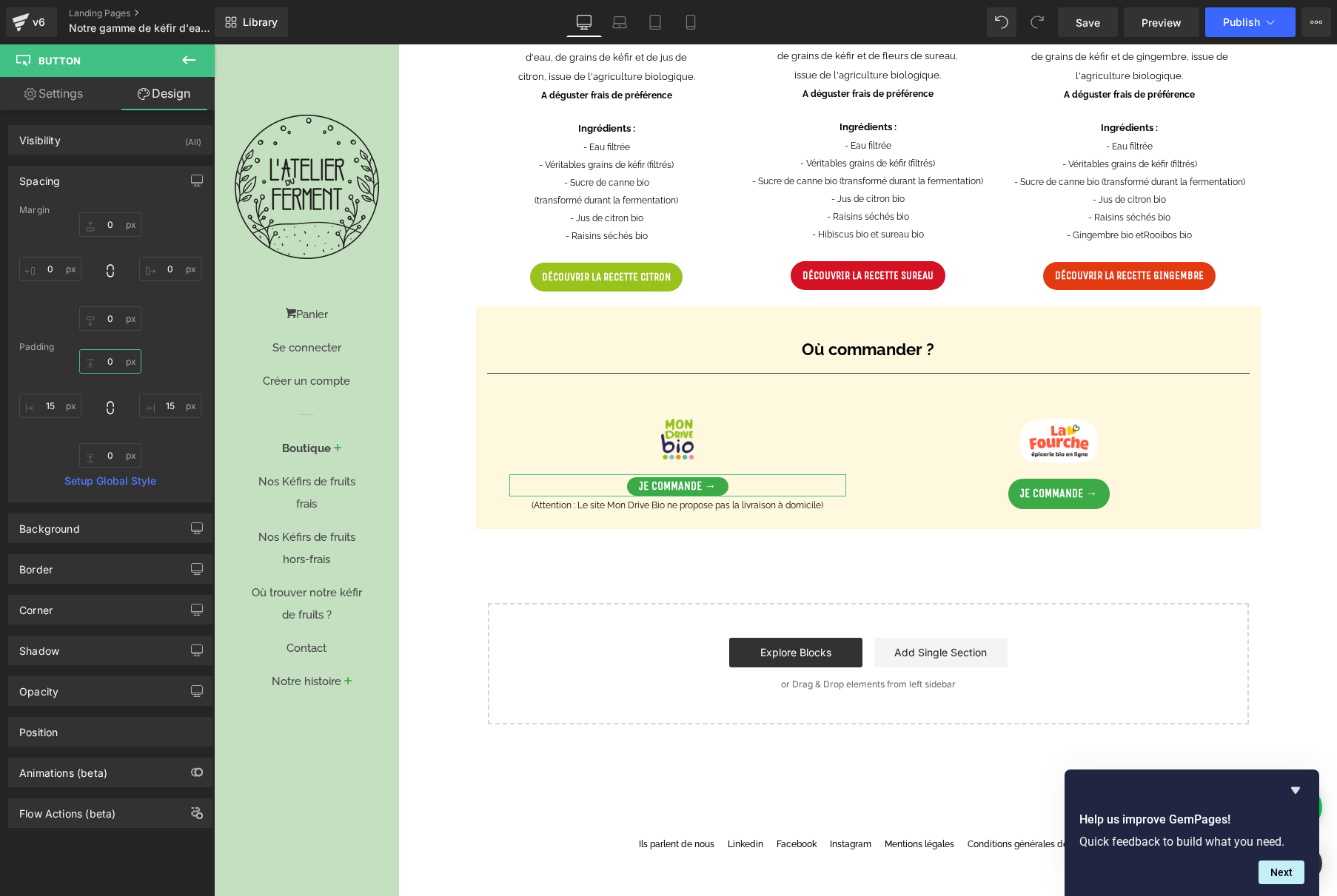
click at [108, 359] on input "0" at bounding box center [110, 362] width 62 height 24
type input "8"
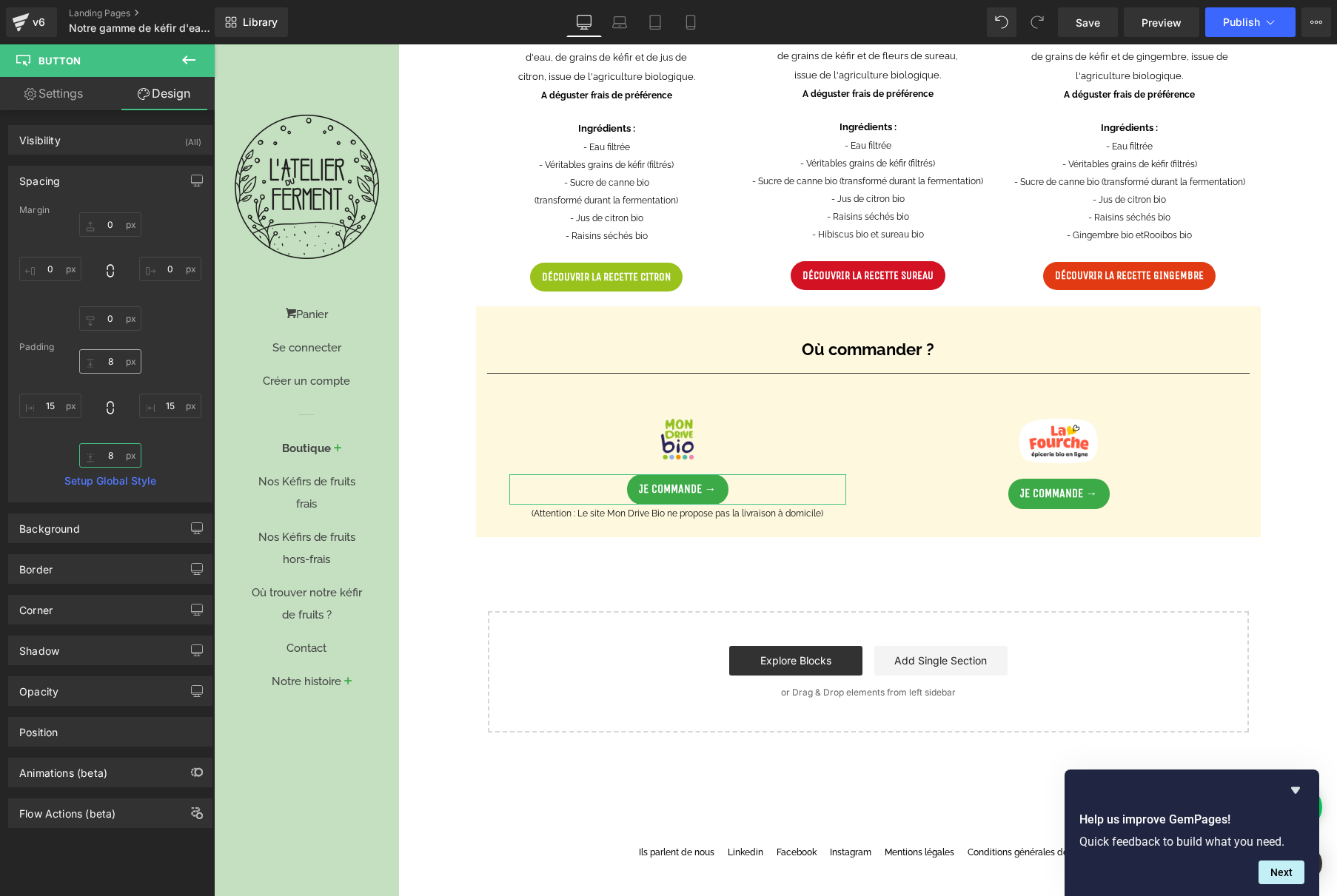
type input "8"
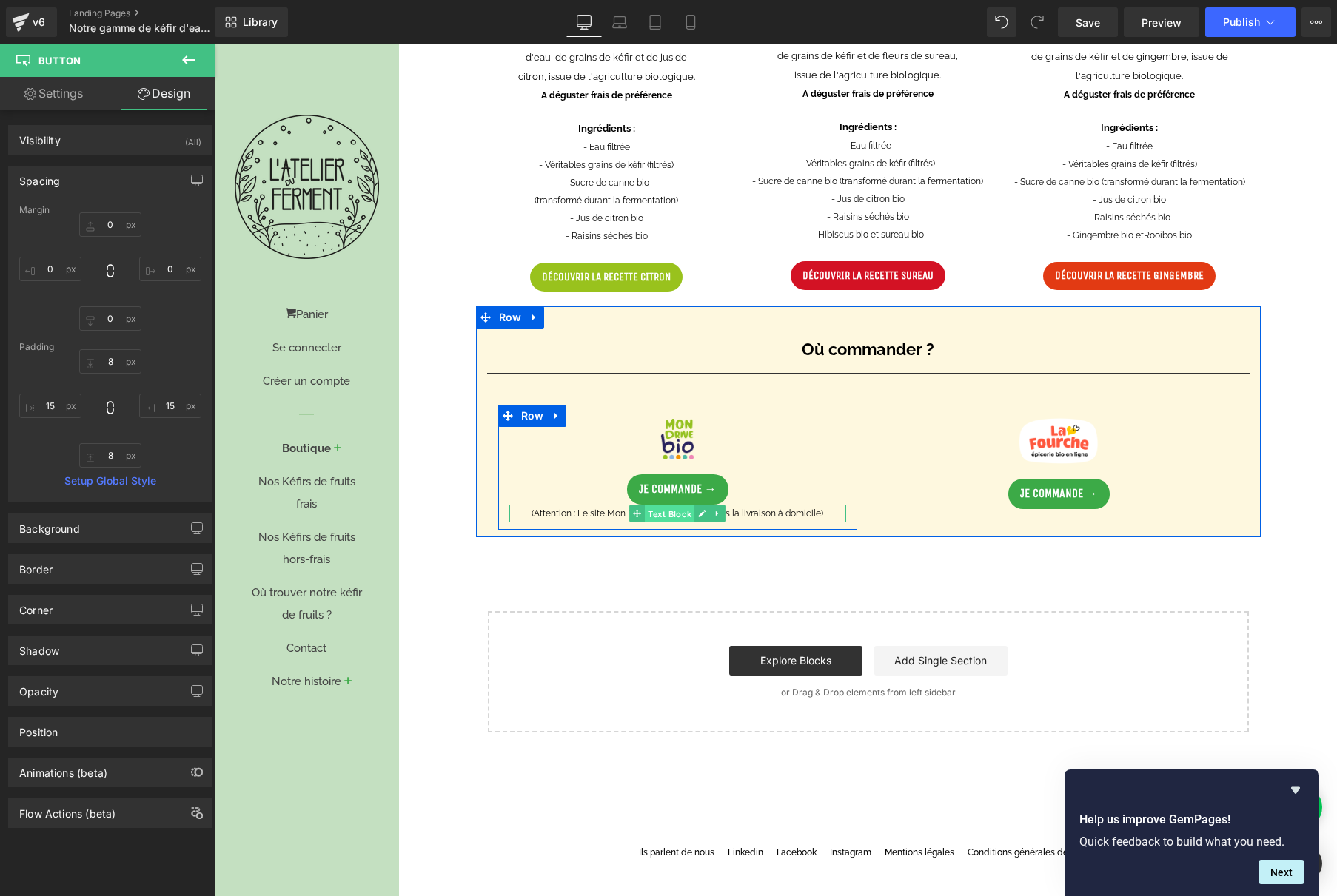
click at [649, 515] on span "Text Block" at bounding box center [669, 514] width 50 height 18
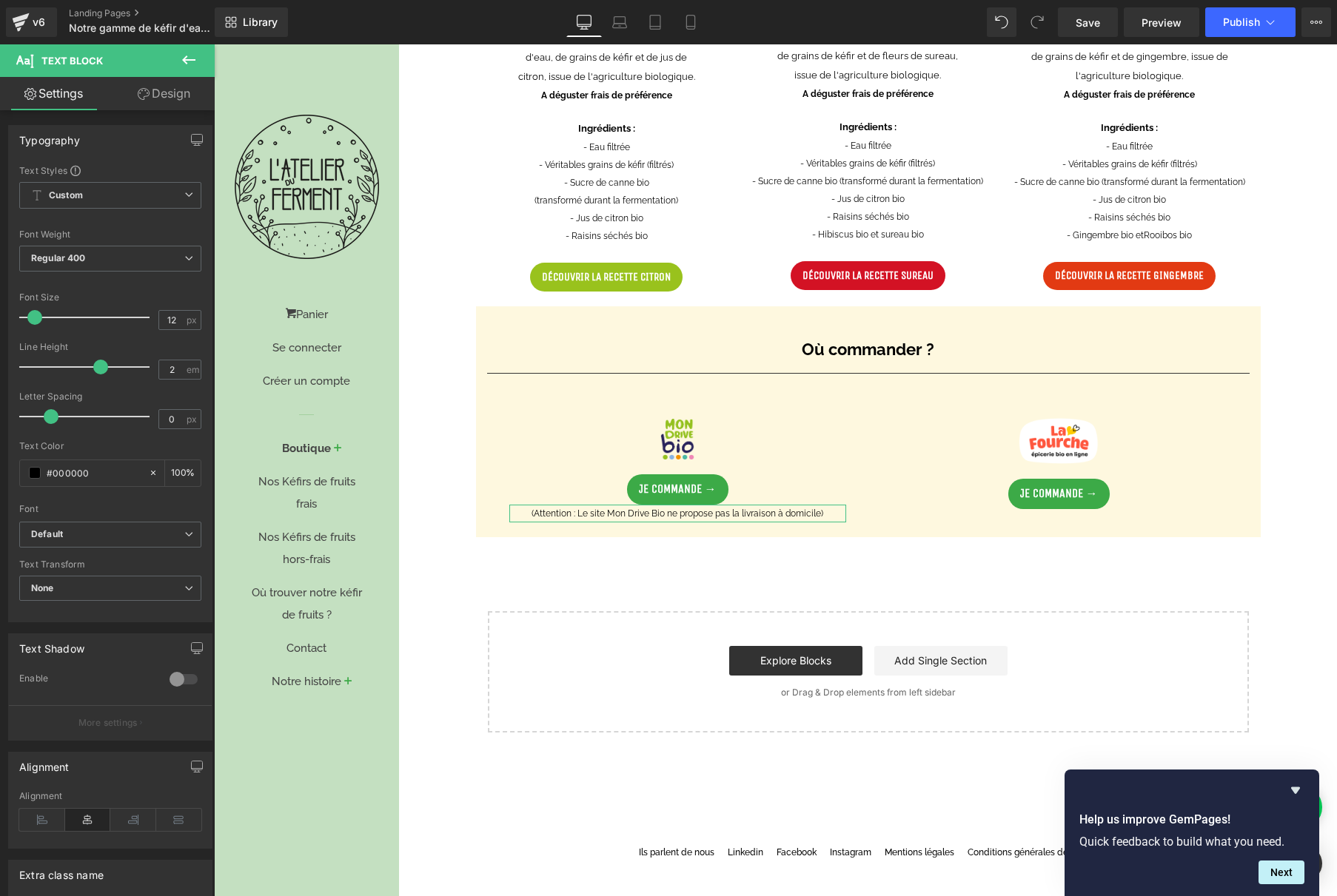
click at [154, 96] on link "Design" at bounding box center [163, 94] width 108 height 34
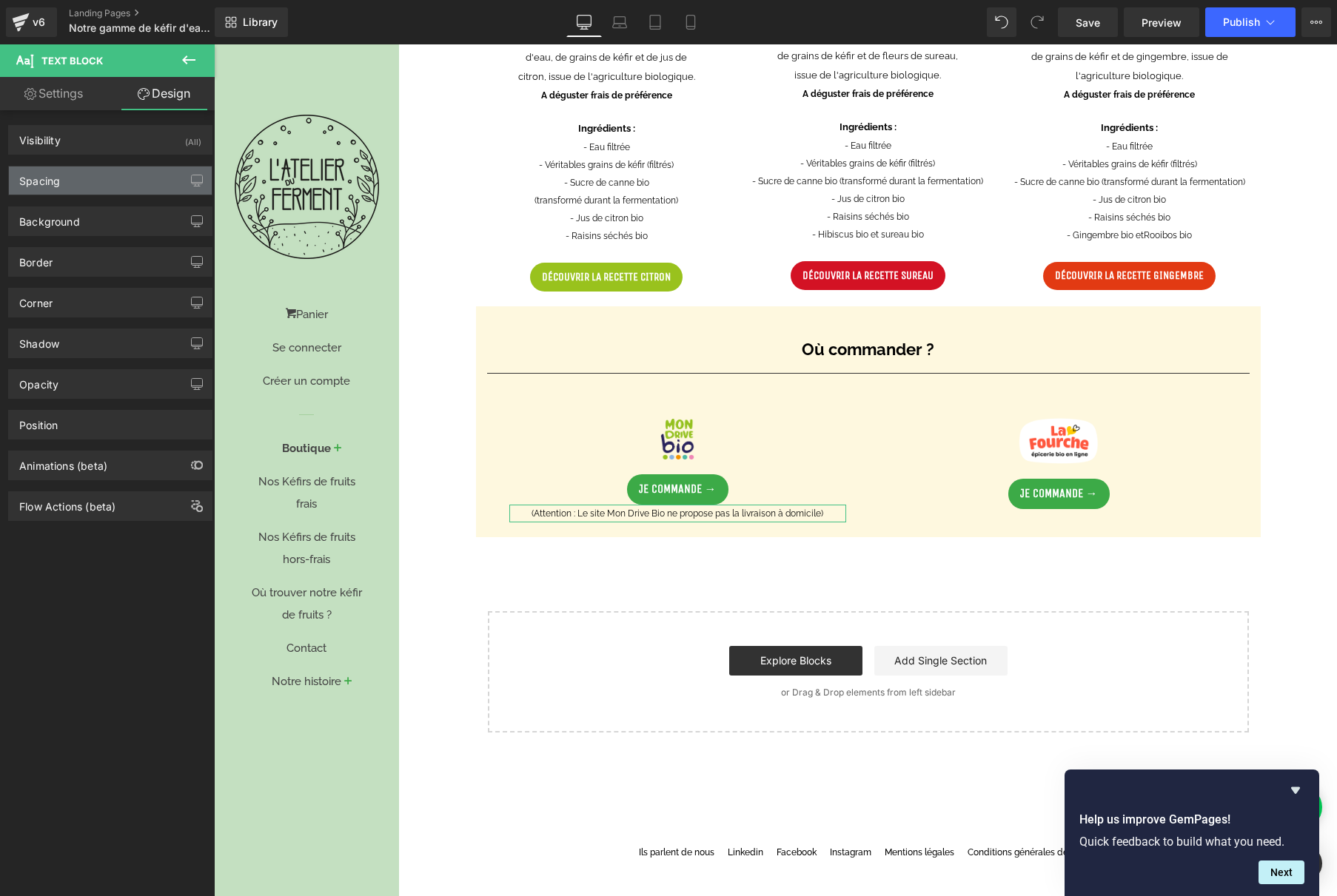
type input "0"
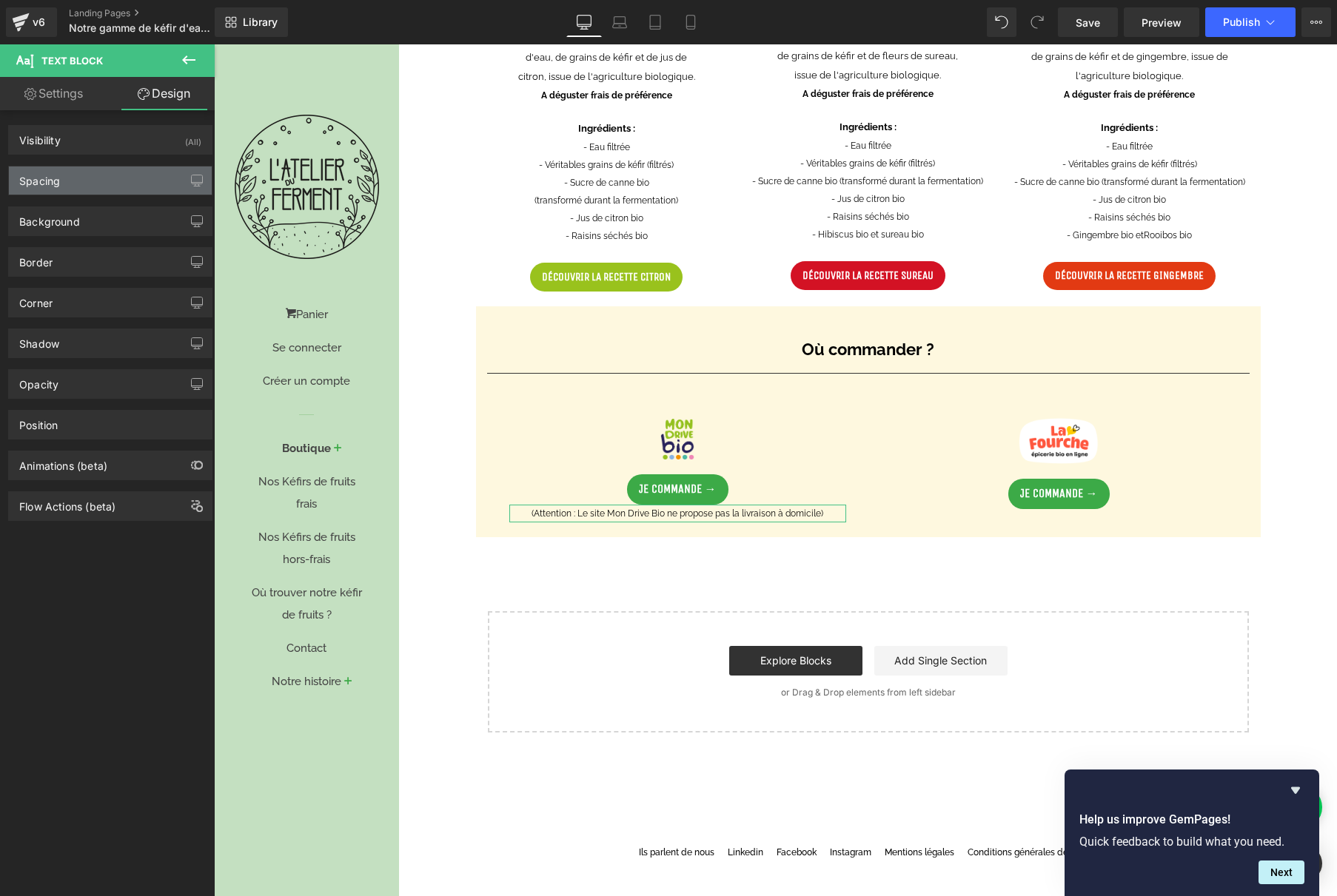
type input "0"
click at [115, 182] on div "Spacing" at bounding box center [111, 180] width 203 height 28
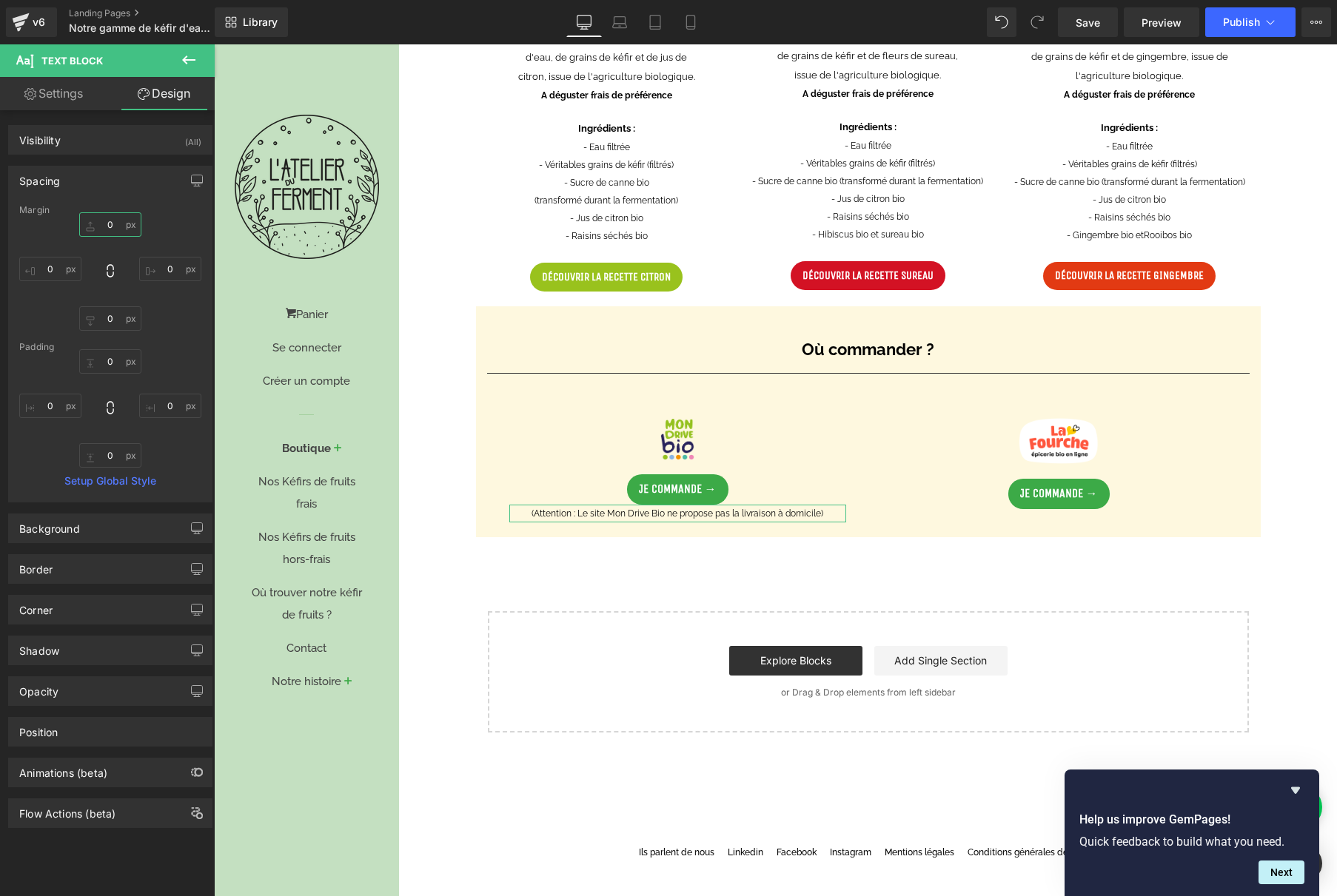
click at [109, 224] on input "0" at bounding box center [110, 224] width 62 height 24
type input "10"
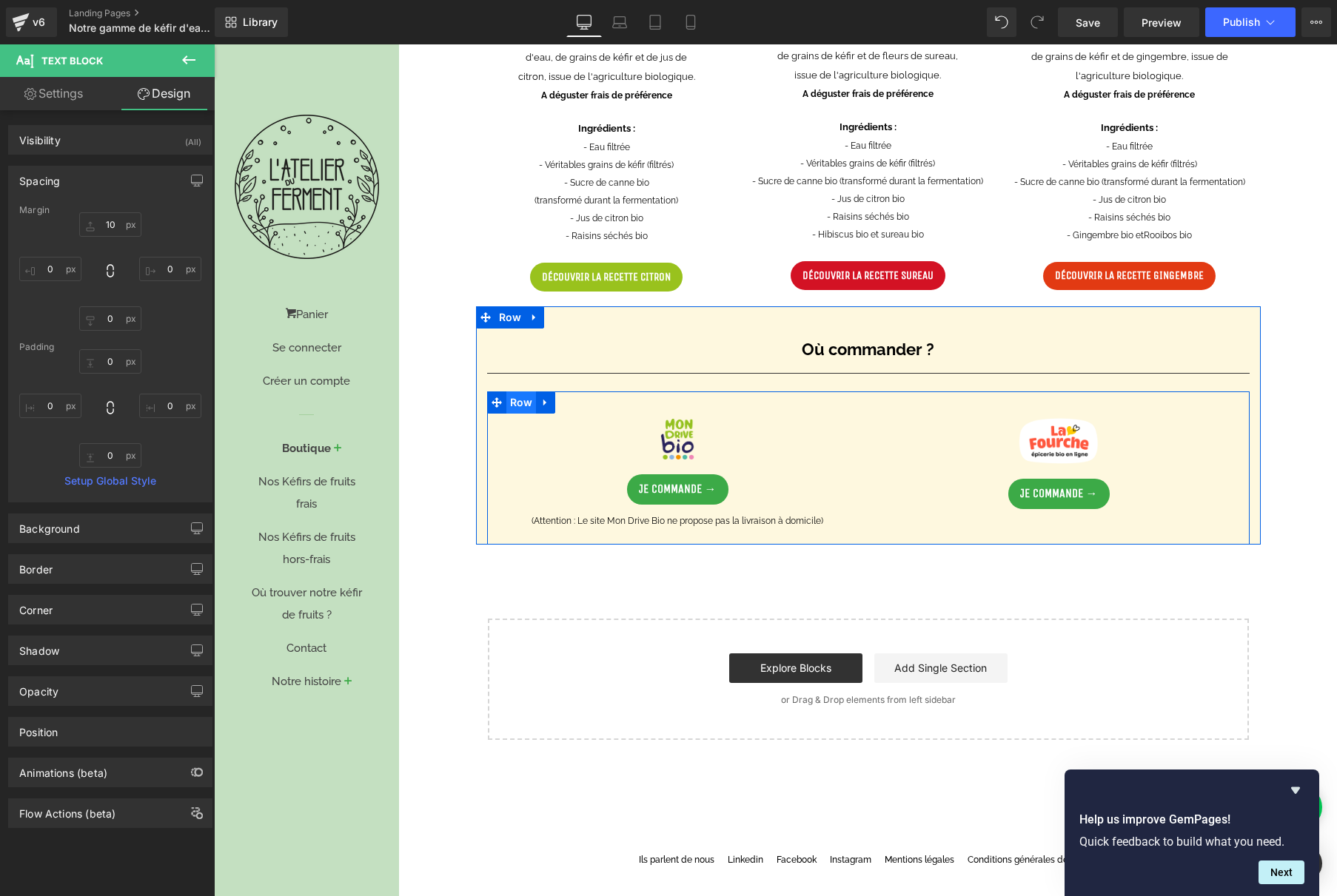
click at [512, 401] on span "Row" at bounding box center [522, 402] width 31 height 22
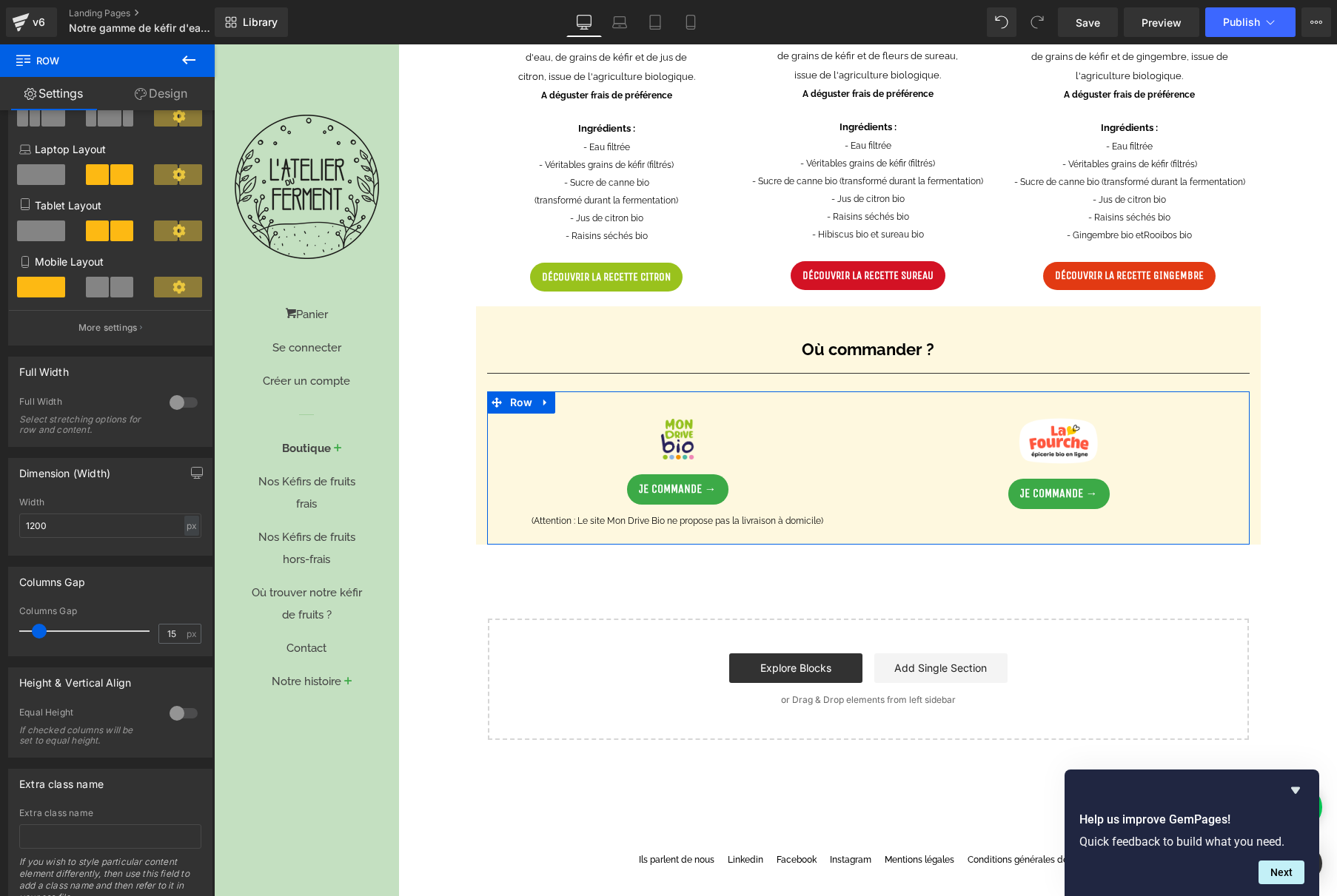
scroll to position [153, 0]
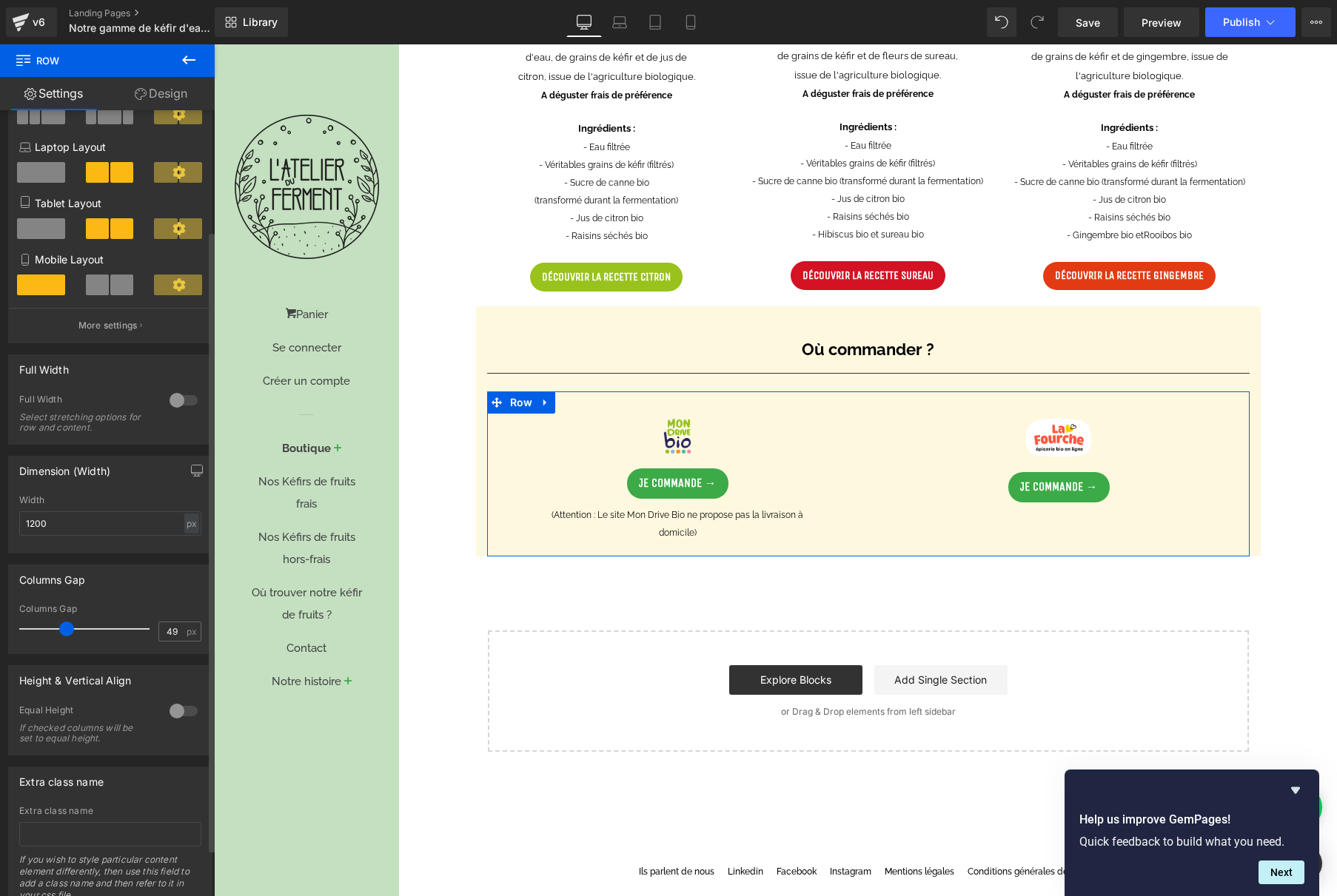
drag, startPoint x: 37, startPoint y: 632, endPoint x: 63, endPoint y: 633, distance: 26.0
click at [63, 633] on span at bounding box center [66, 628] width 15 height 15
type input "15"
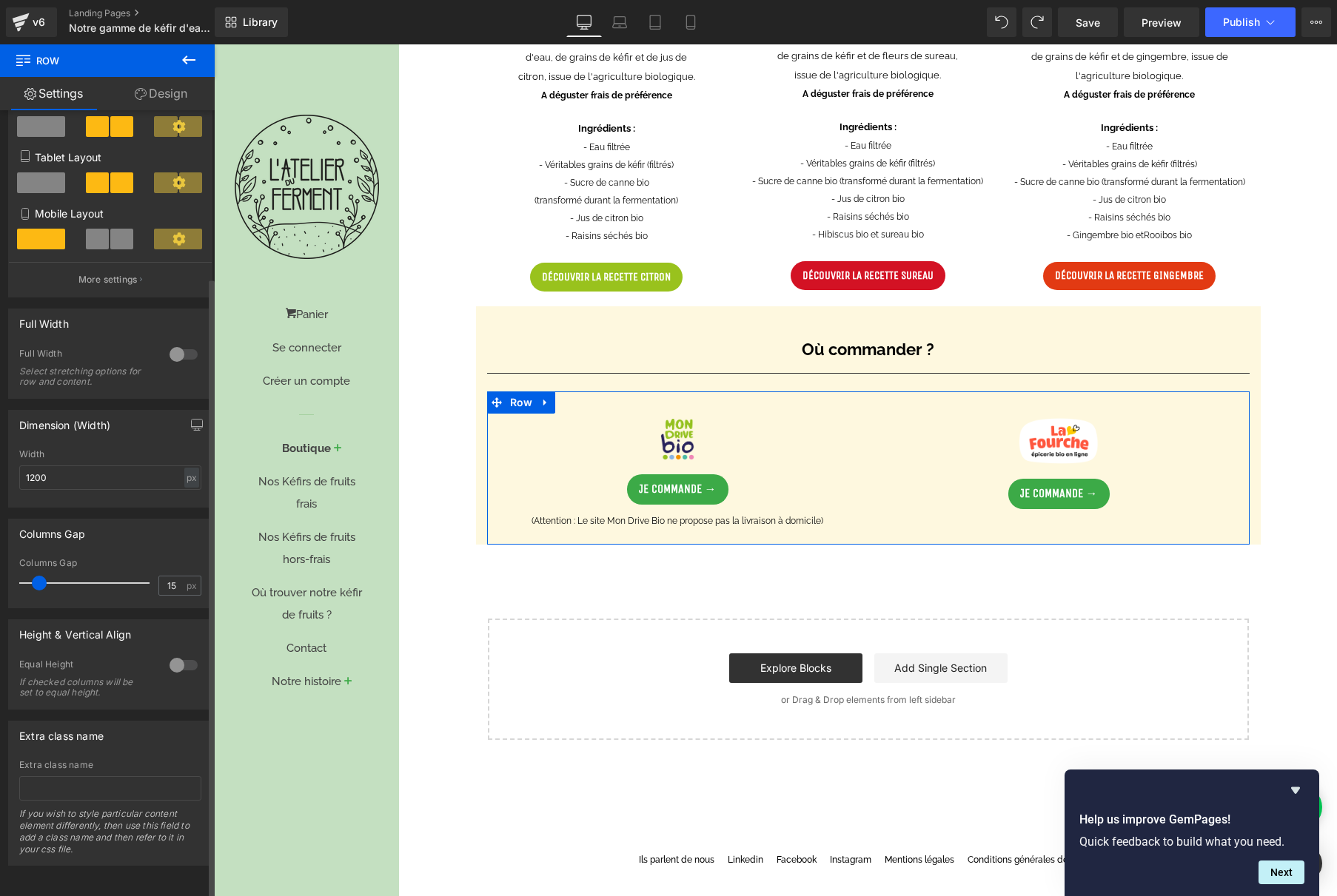
scroll to position [0, 0]
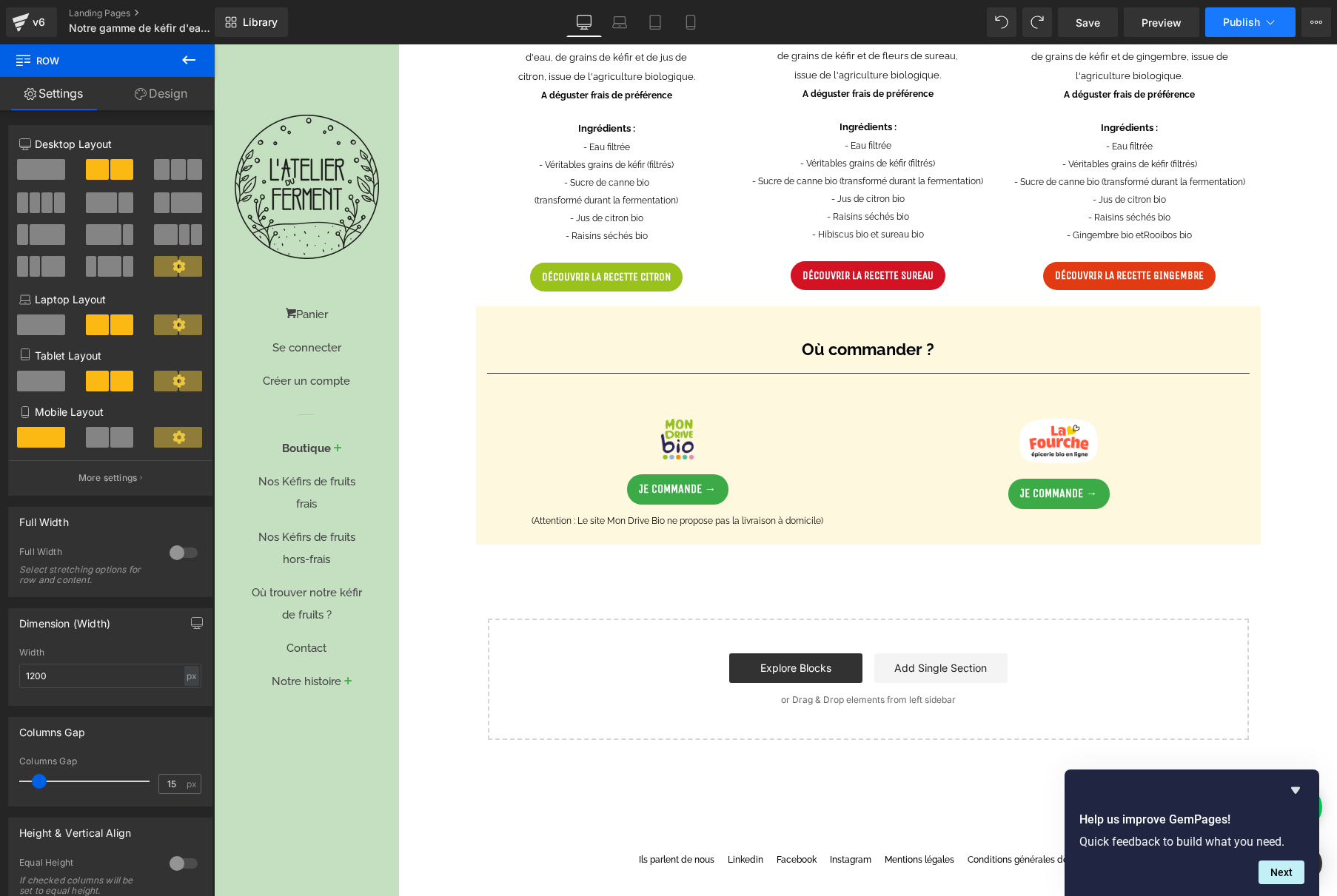
click at [1245, 29] on button "Publish" at bounding box center [1250, 22] width 90 height 30
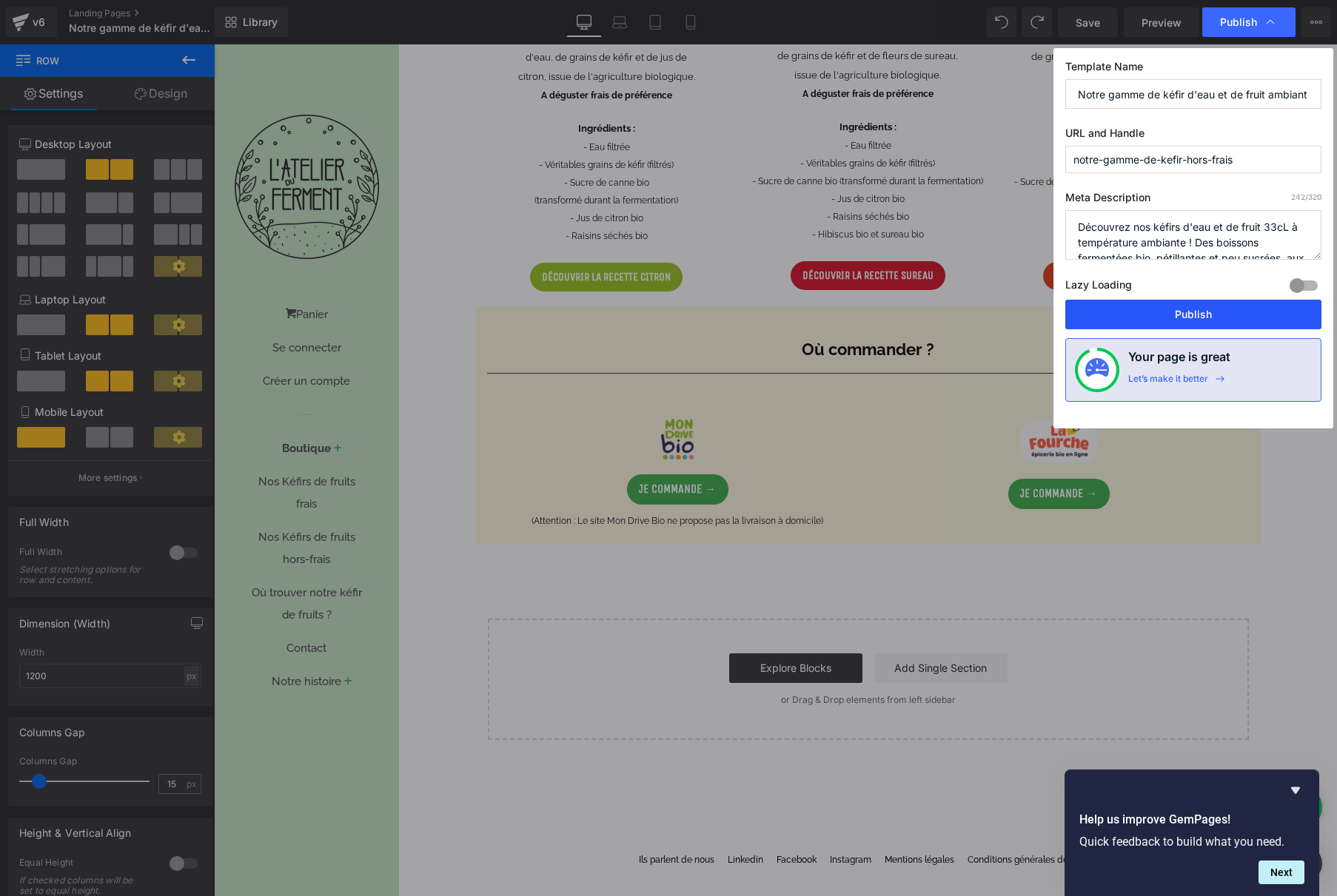
click at [1198, 317] on button "Publish" at bounding box center [1193, 314] width 256 height 30
